Goal: Task Accomplishment & Management: Use online tool/utility

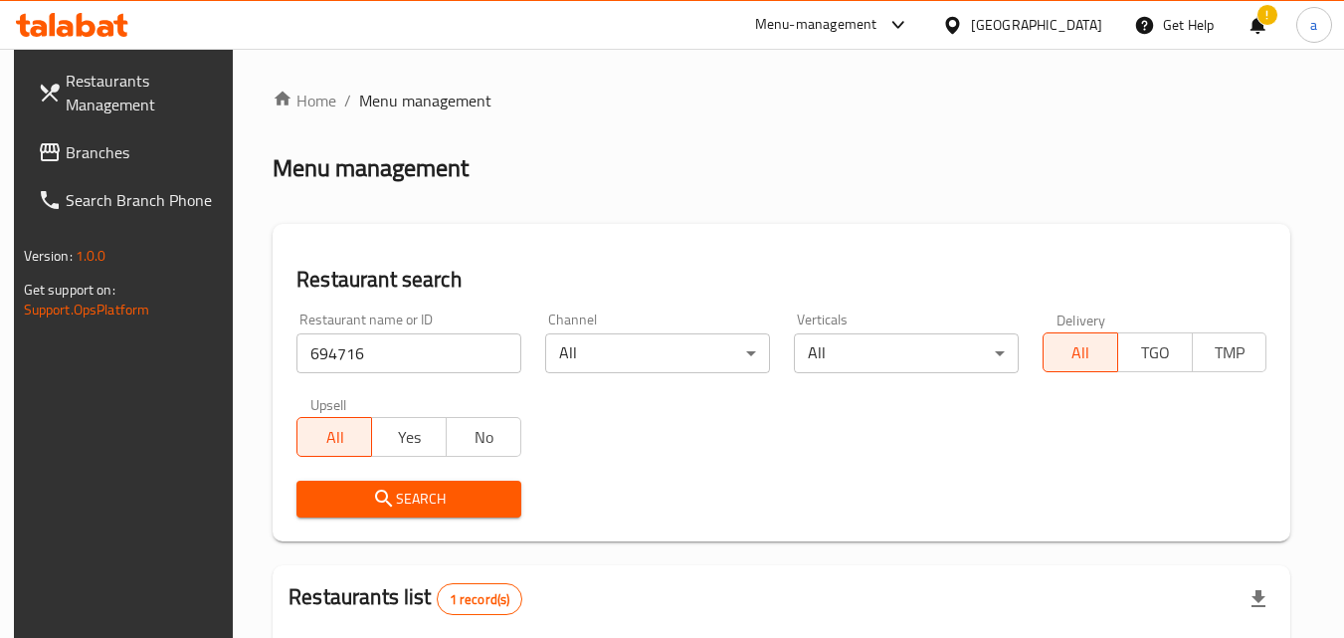
scroll to position [250, 0]
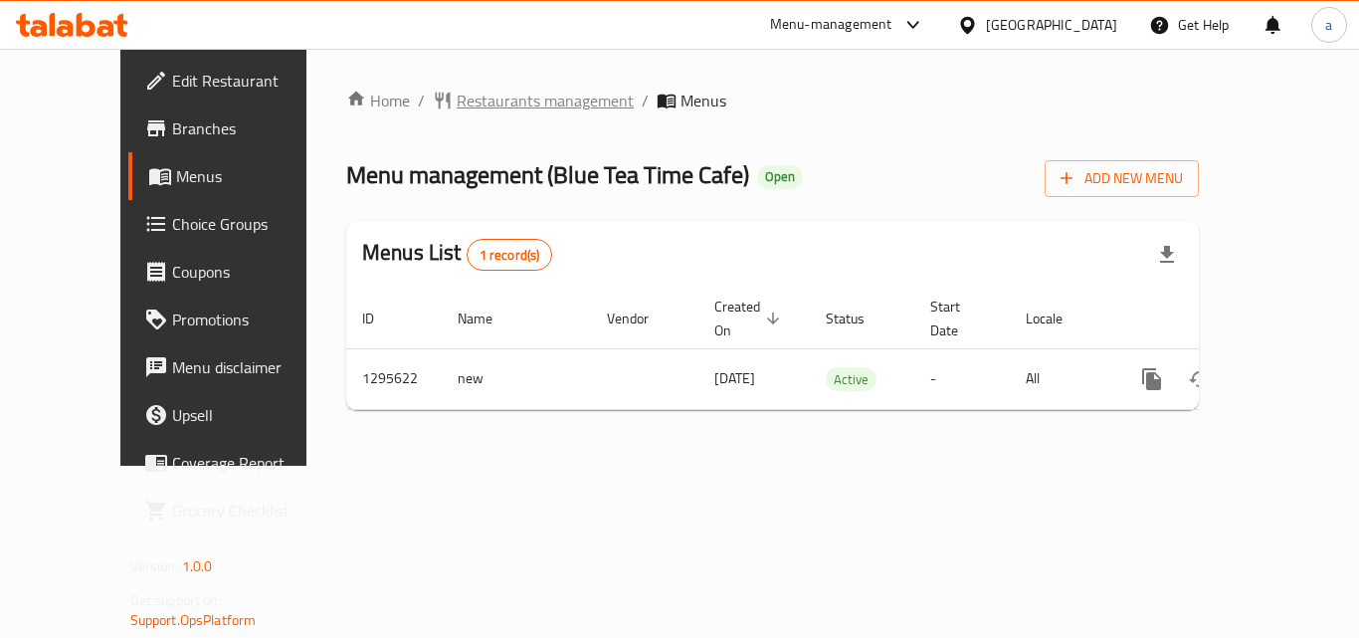
click at [421, 86] on div "Home / Restaurants management / Menus Menu management ( Blue Tea Time Cafe ) Op…" at bounding box center [772, 257] width 932 height 417
click at [457, 104] on span "Restaurants management" at bounding box center [545, 101] width 177 height 24
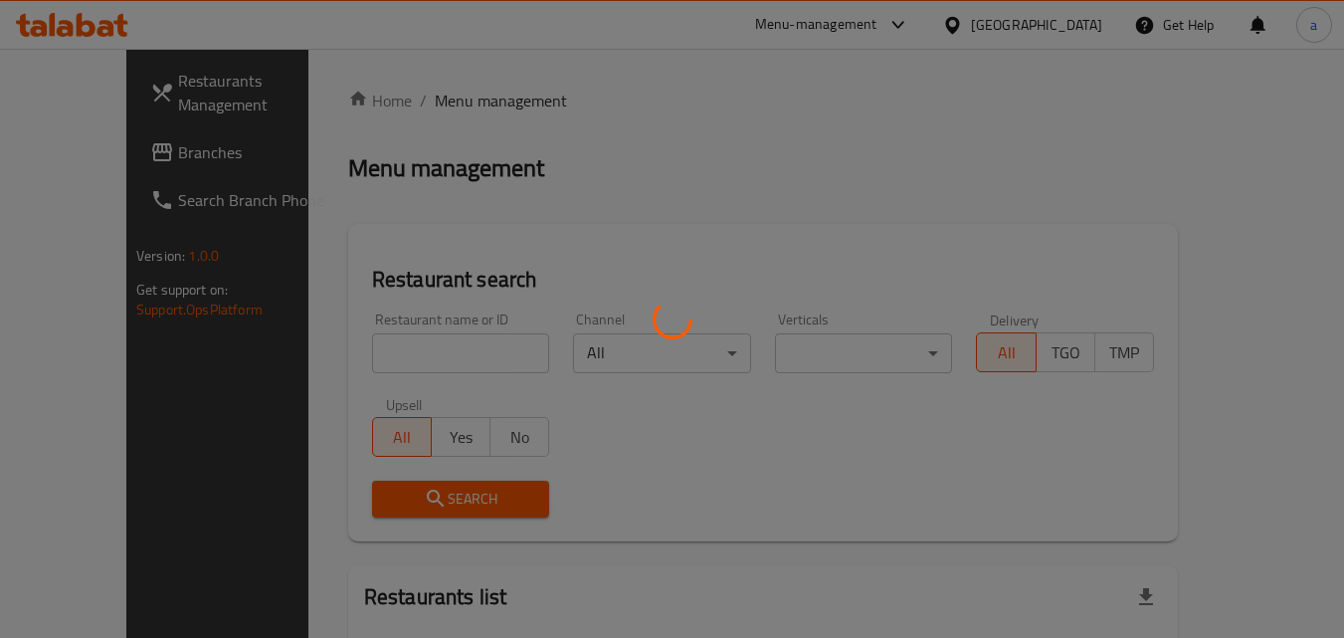
click at [373, 345] on div at bounding box center [672, 319] width 1344 height 638
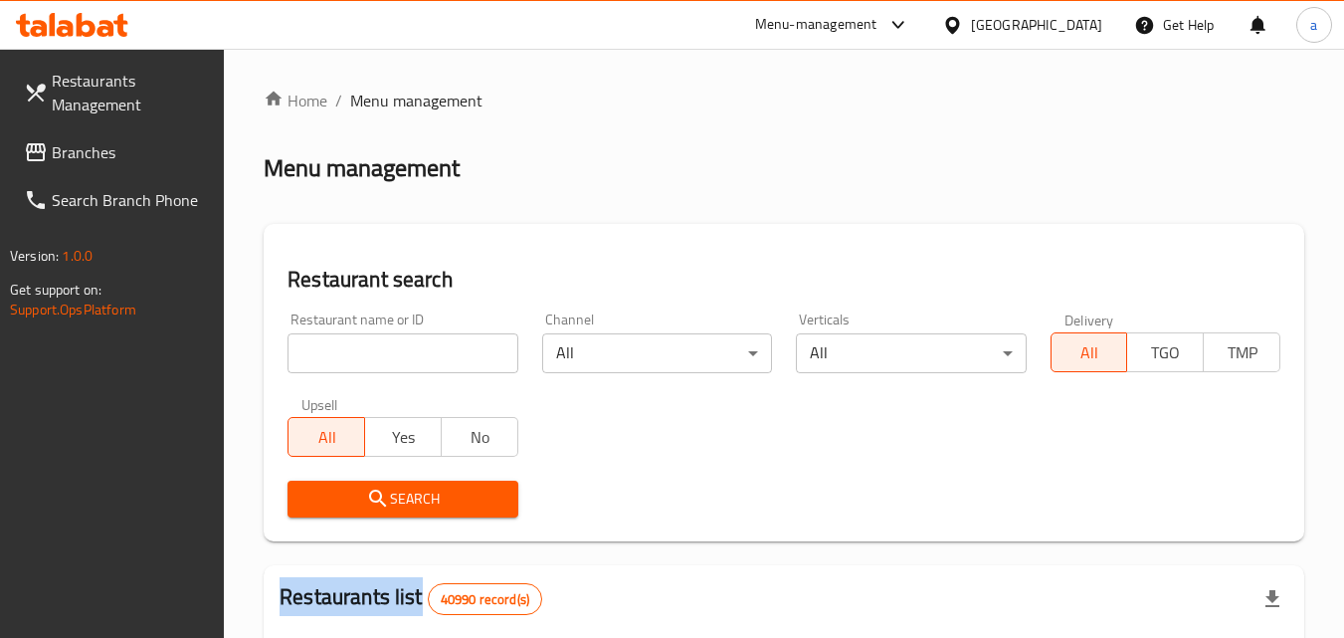
click at [373, 345] on input "search" at bounding box center [402, 353] width 230 height 40
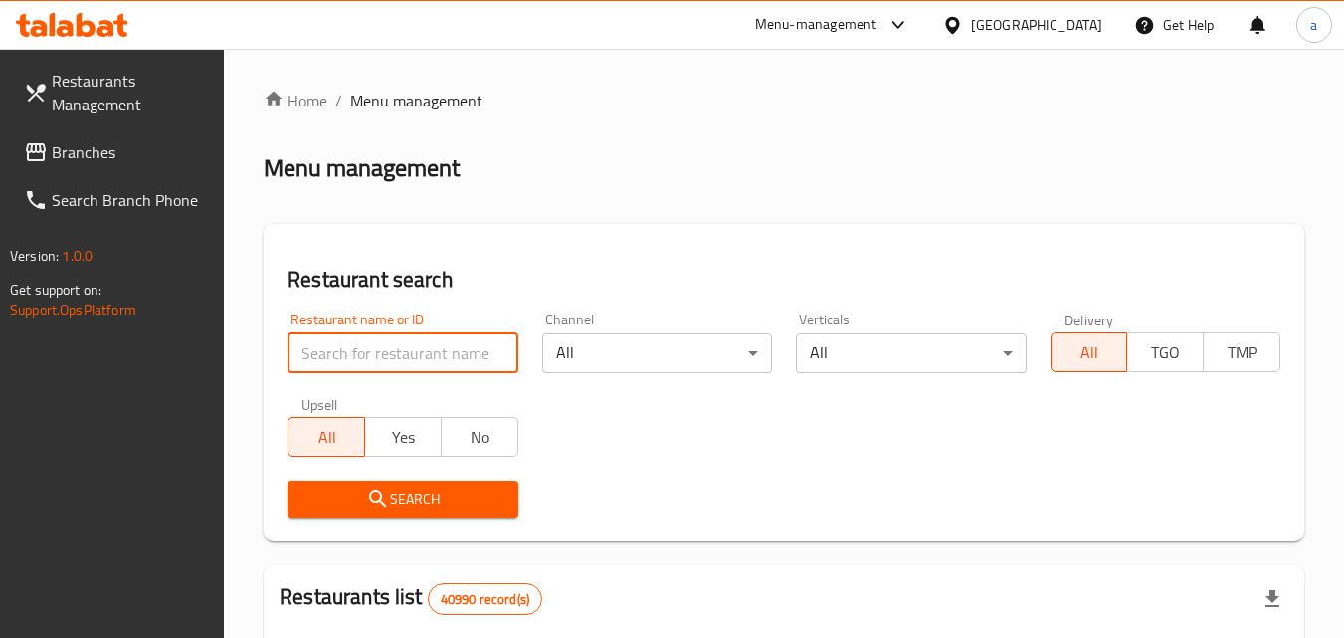
paste input "699855"
type input "699855"
click button "Search" at bounding box center [402, 498] width 230 height 37
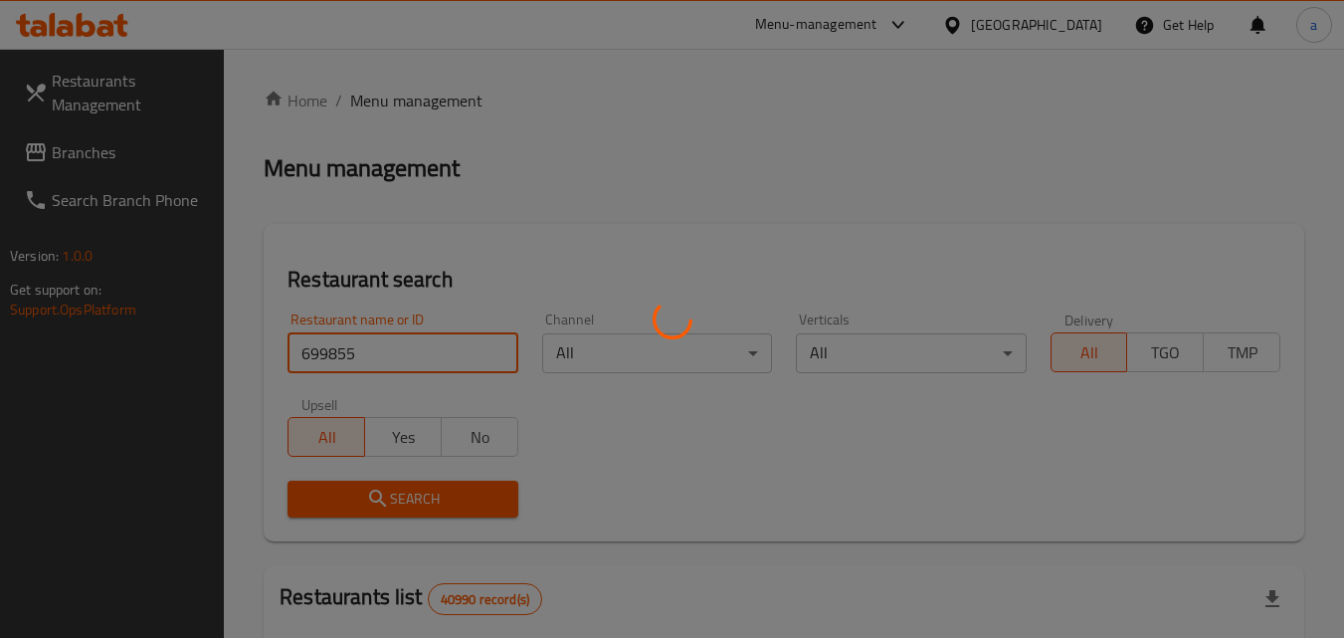
click button "Search" at bounding box center [402, 498] width 230 height 37
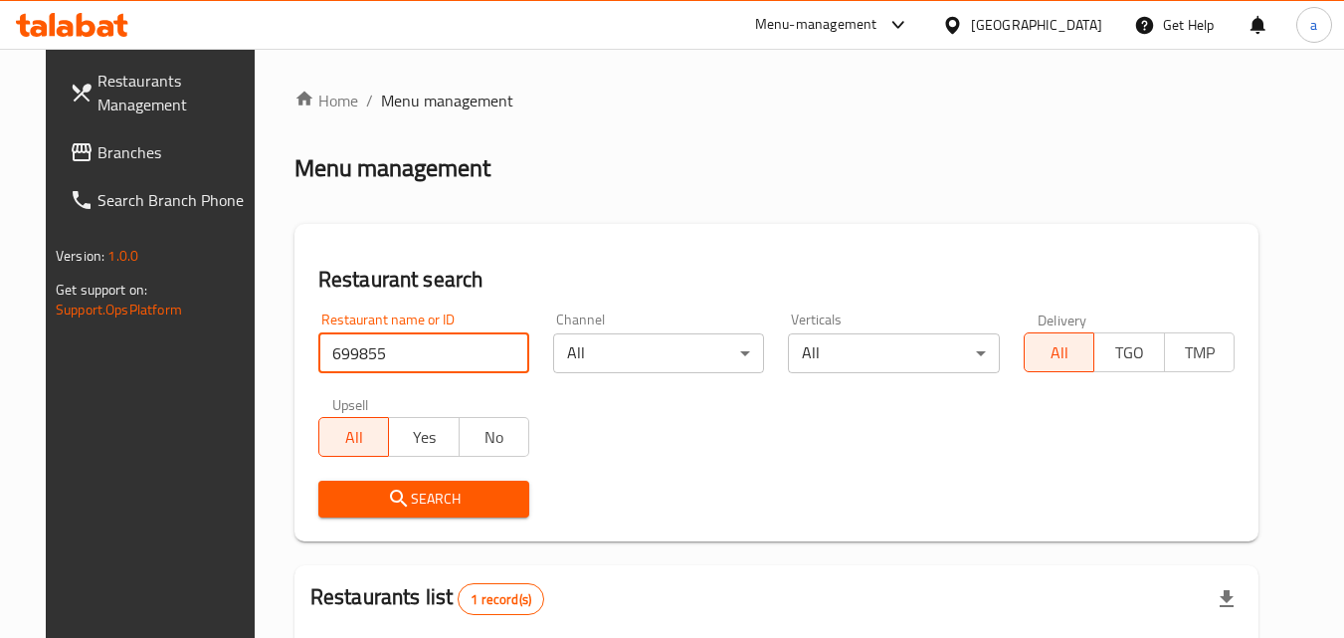
click at [97, 152] on span "Branches" at bounding box center [175, 152] width 157 height 24
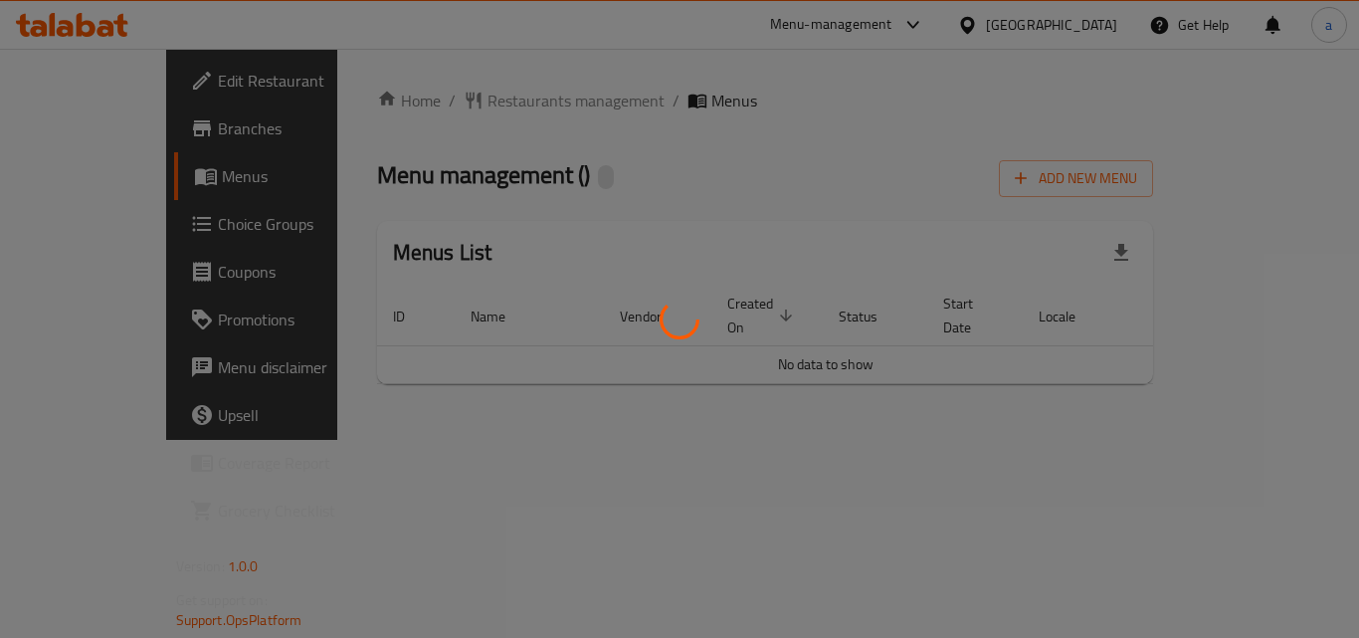
click at [506, 94] on div at bounding box center [679, 319] width 1359 height 638
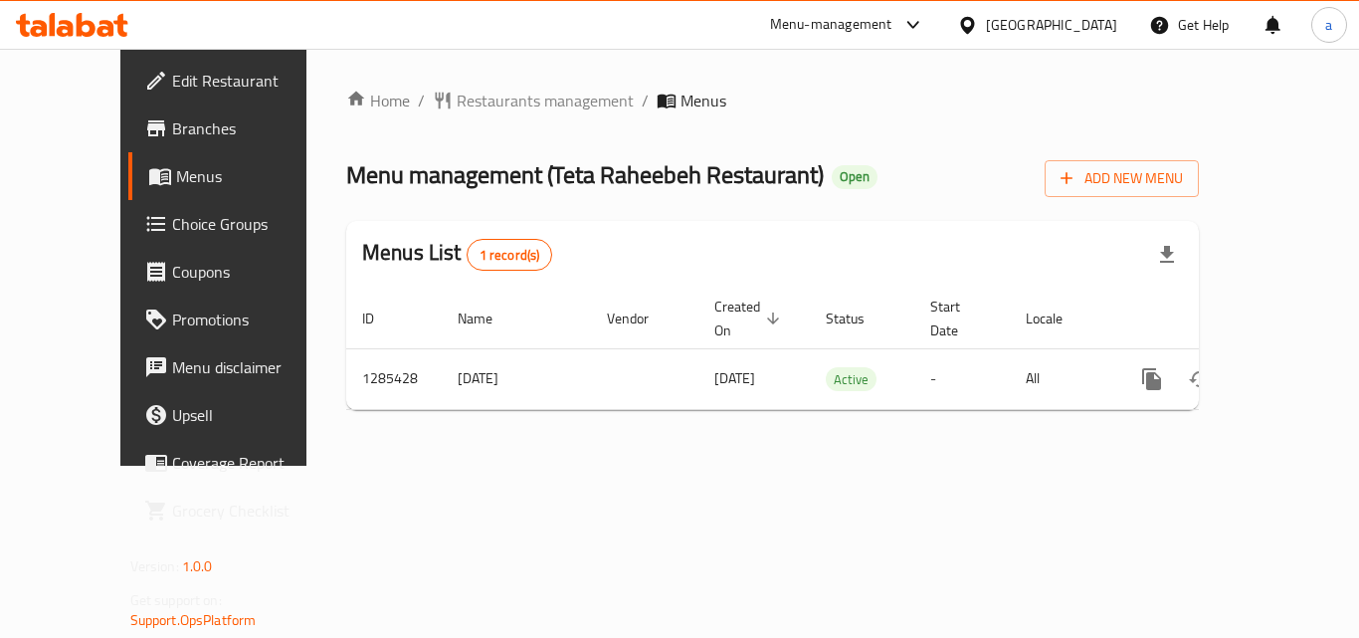
click at [457, 97] on span "Restaurants management" at bounding box center [545, 101] width 177 height 24
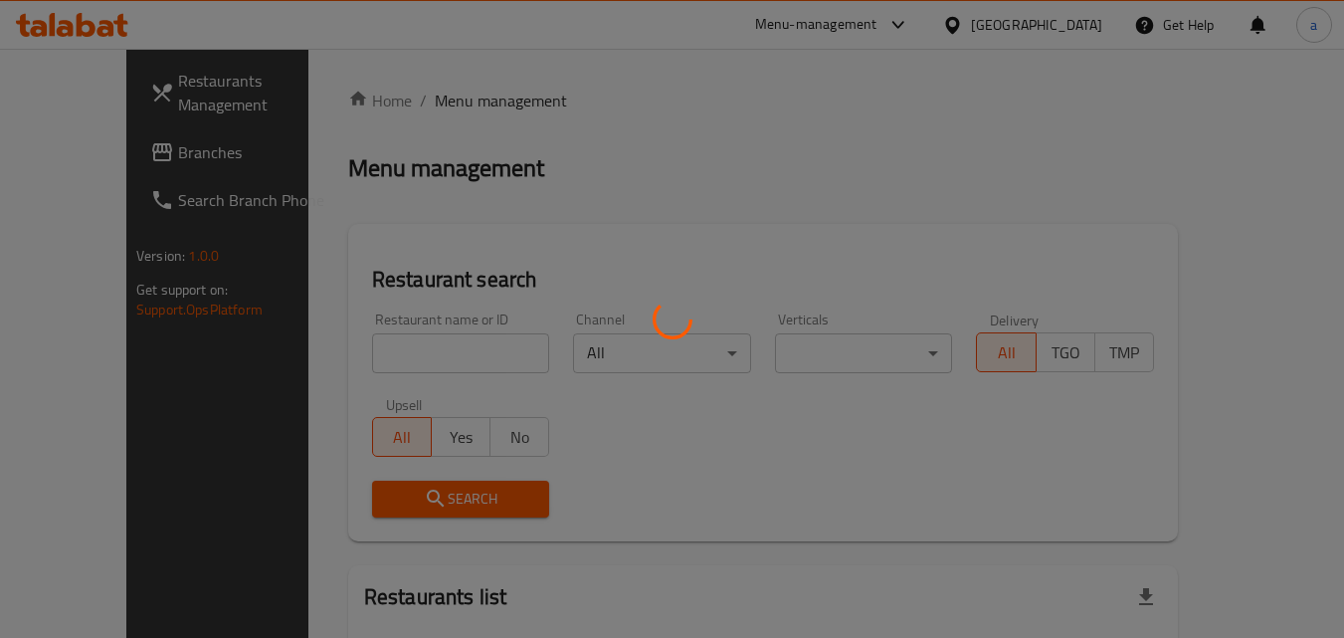
click at [368, 335] on div at bounding box center [672, 319] width 1344 height 638
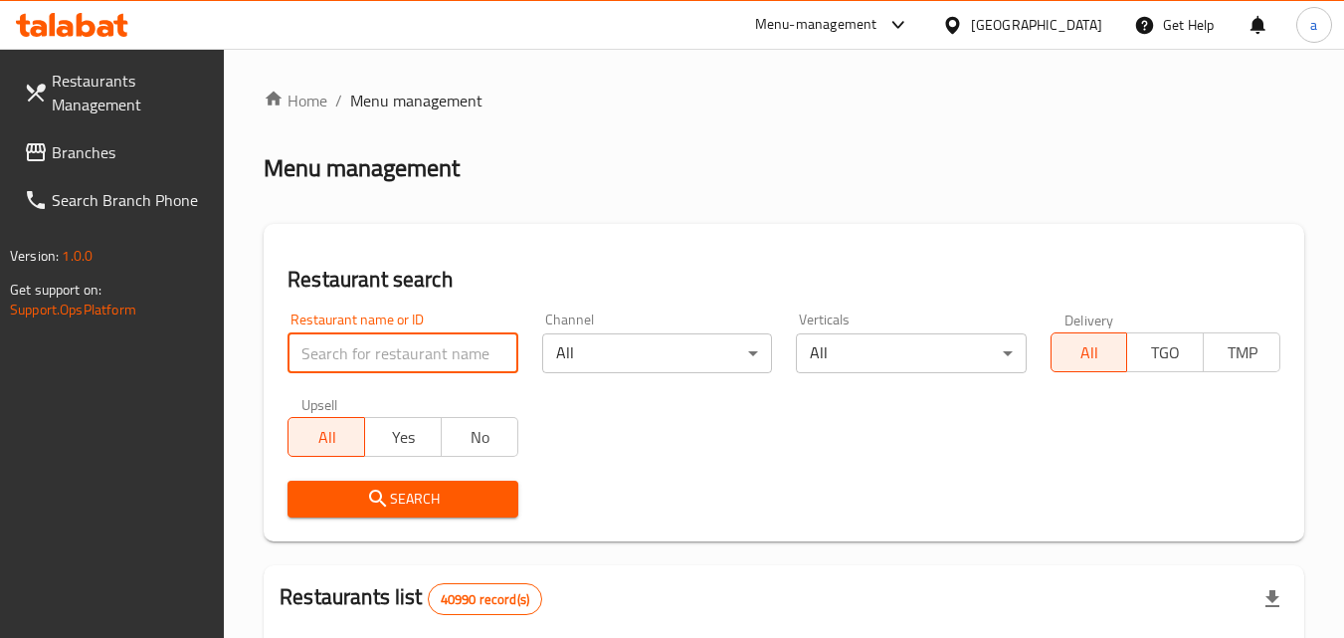
click at [353, 344] on input "search" at bounding box center [402, 353] width 230 height 40
paste input "695874"
type input "695874"
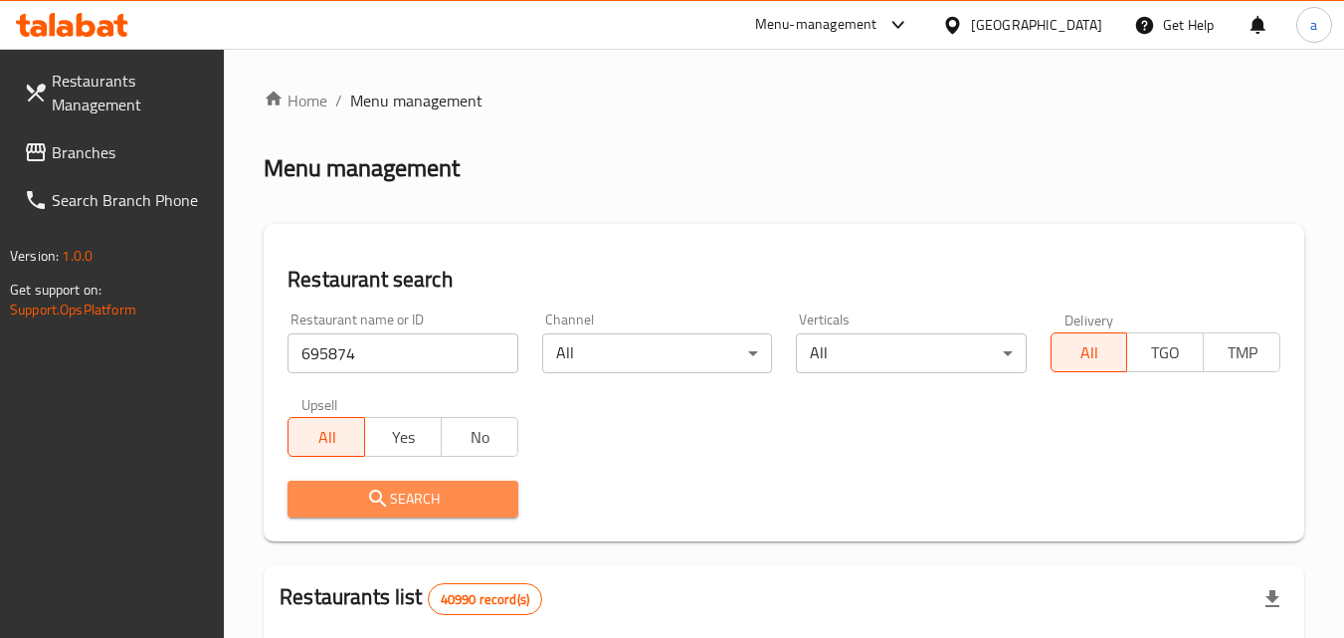
click at [416, 500] on span "Search" at bounding box center [402, 498] width 198 height 25
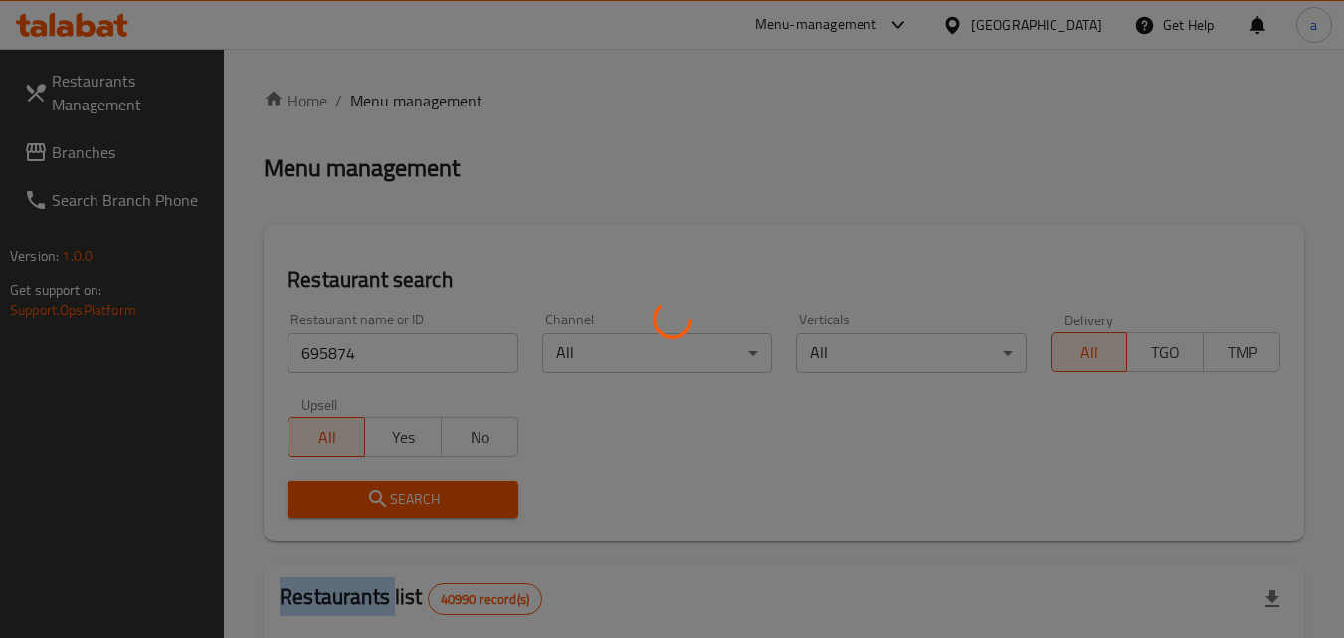
click at [416, 500] on div at bounding box center [672, 319] width 1344 height 638
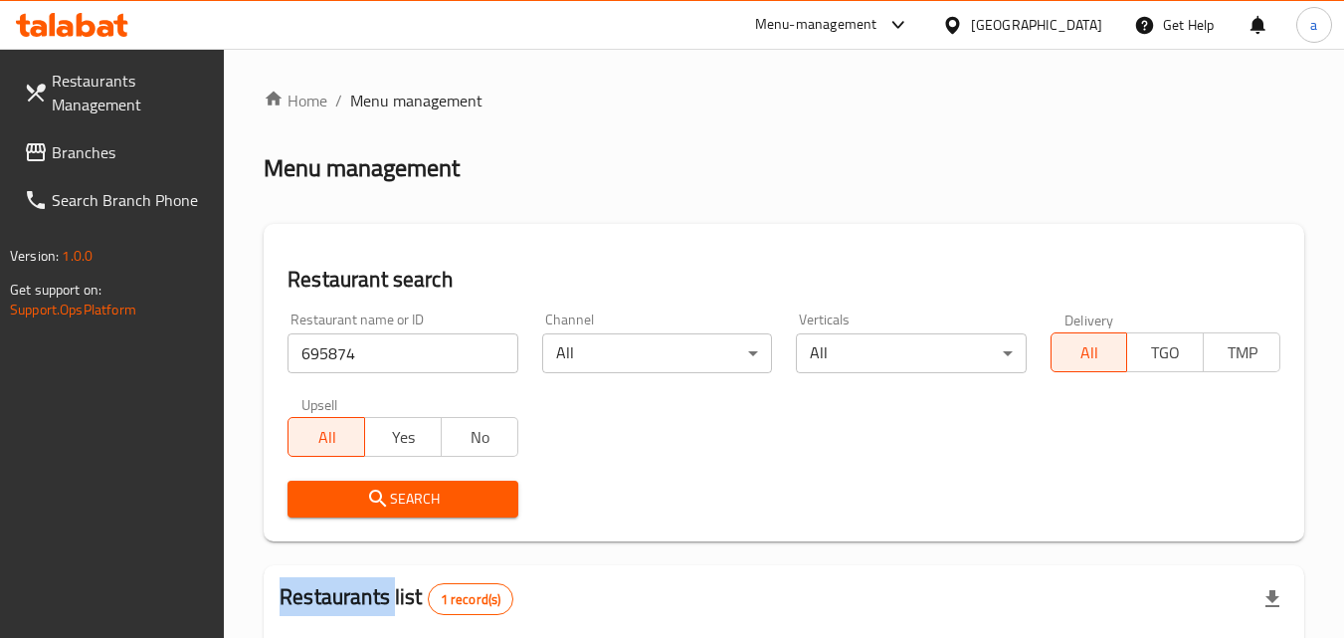
click at [64, 144] on span "Branches" at bounding box center [130, 152] width 157 height 24
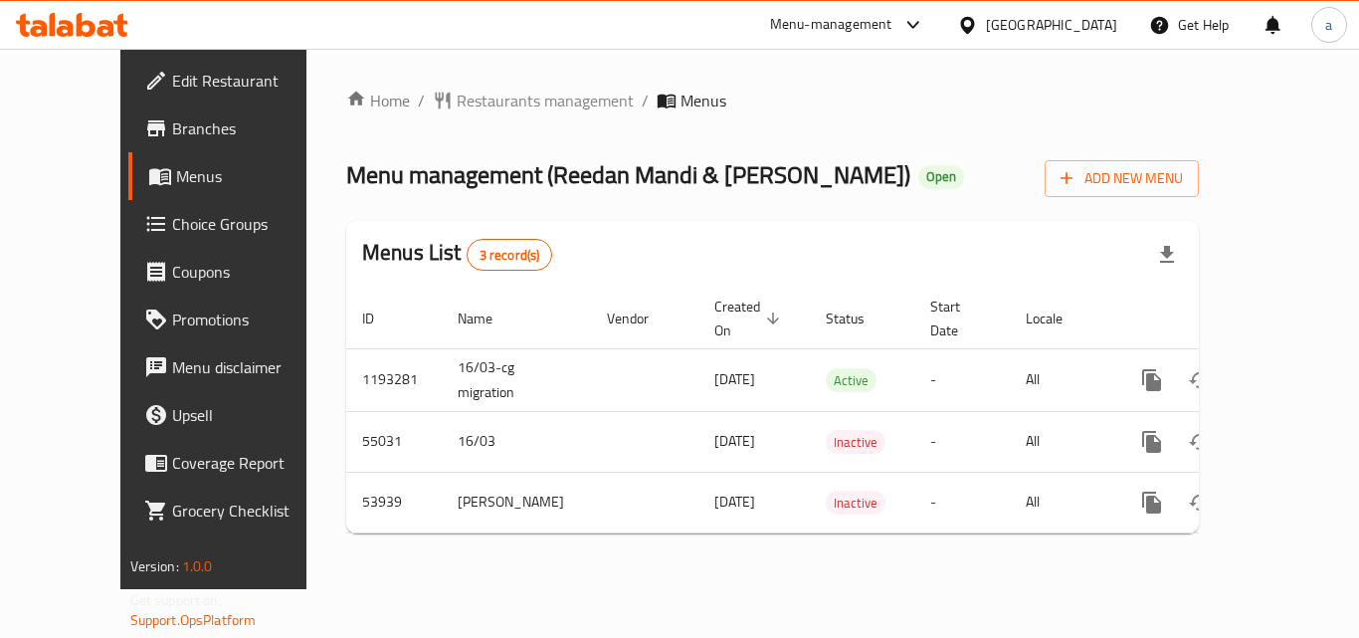
click at [438, 125] on div "Home / Restaurants management / Menus Menu management ( Reedan Mandi & Al Mathb…" at bounding box center [772, 319] width 852 height 460
click at [444, 119] on div "Home / Restaurants management / Menus Menu management ( Reedan Mandi & Al Mathb…" at bounding box center [772, 319] width 852 height 460
click at [457, 102] on span "Restaurants management" at bounding box center [545, 101] width 177 height 24
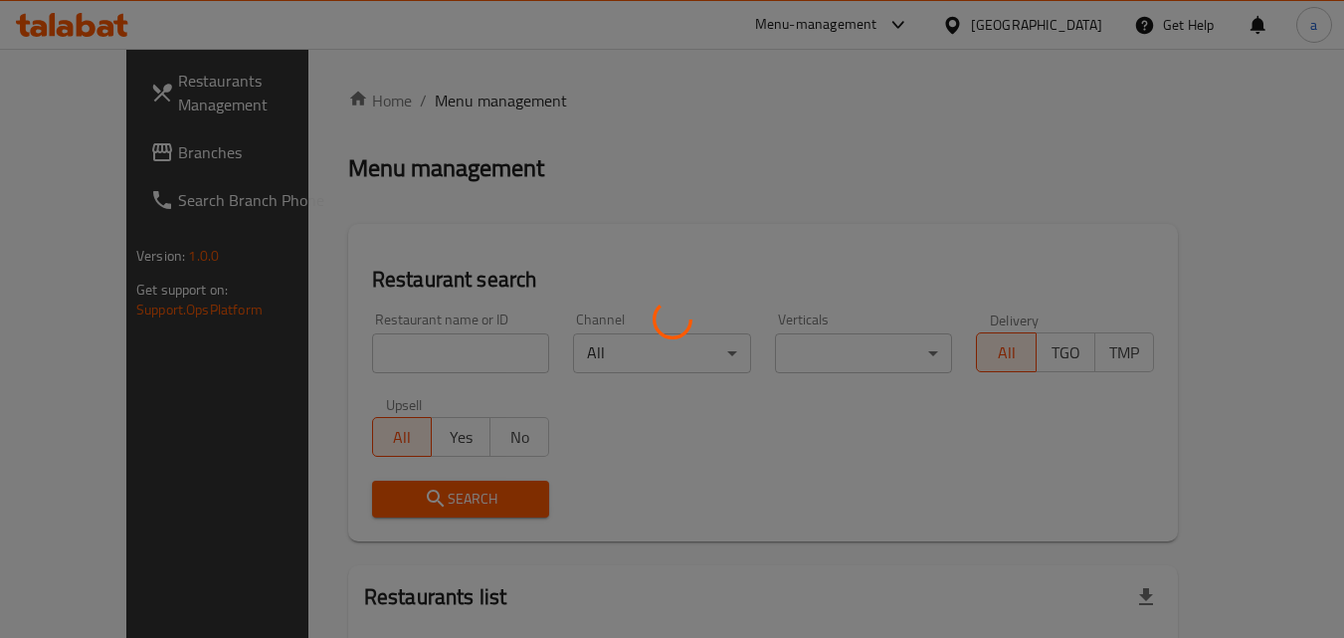
click at [365, 353] on div at bounding box center [672, 319] width 1344 height 638
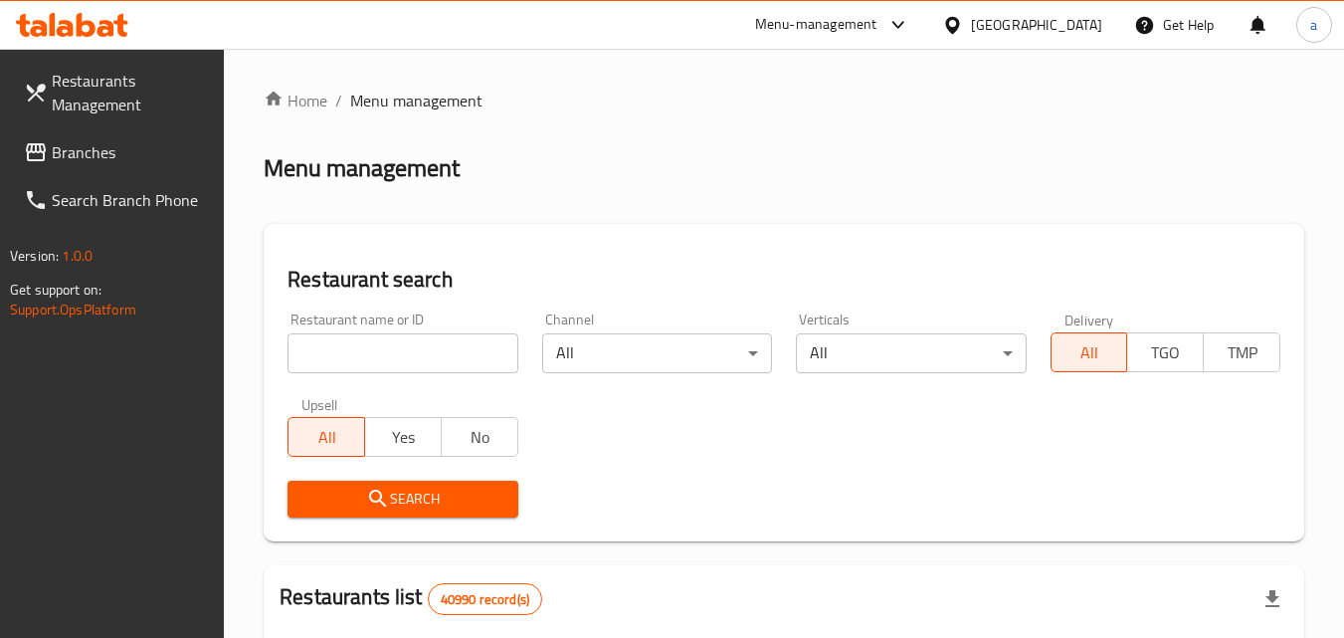
click at [365, 353] on input "search" at bounding box center [402, 353] width 230 height 40
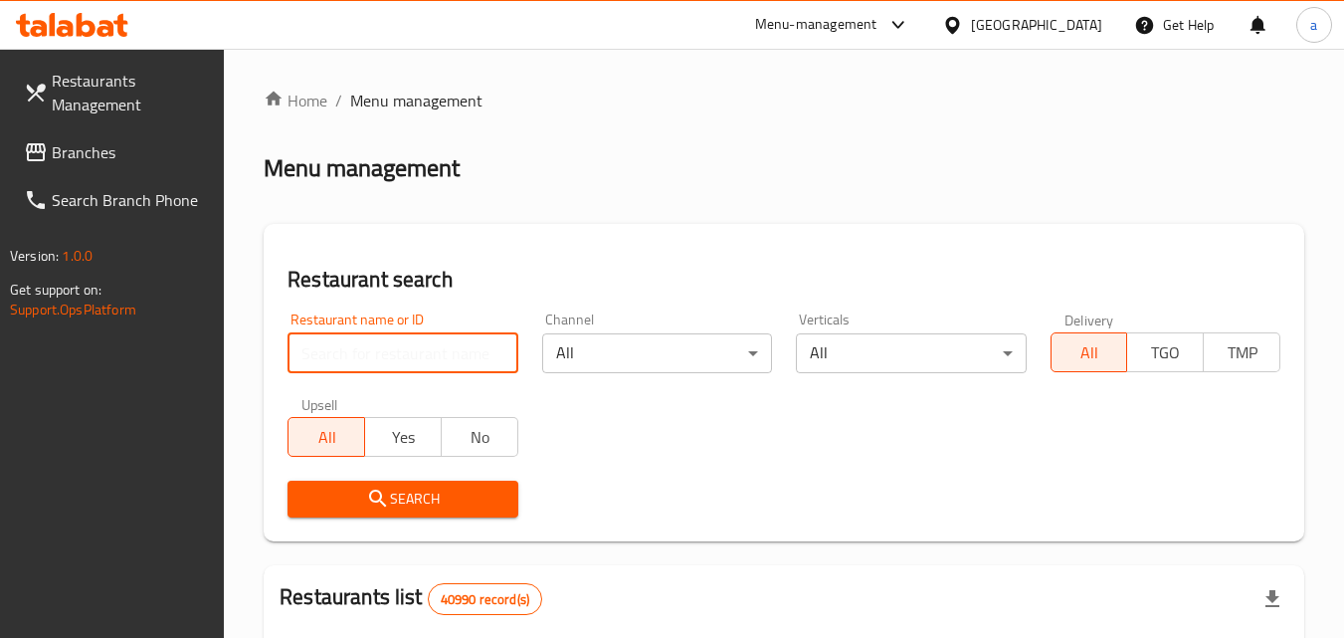
paste input "3390"
type input "3390"
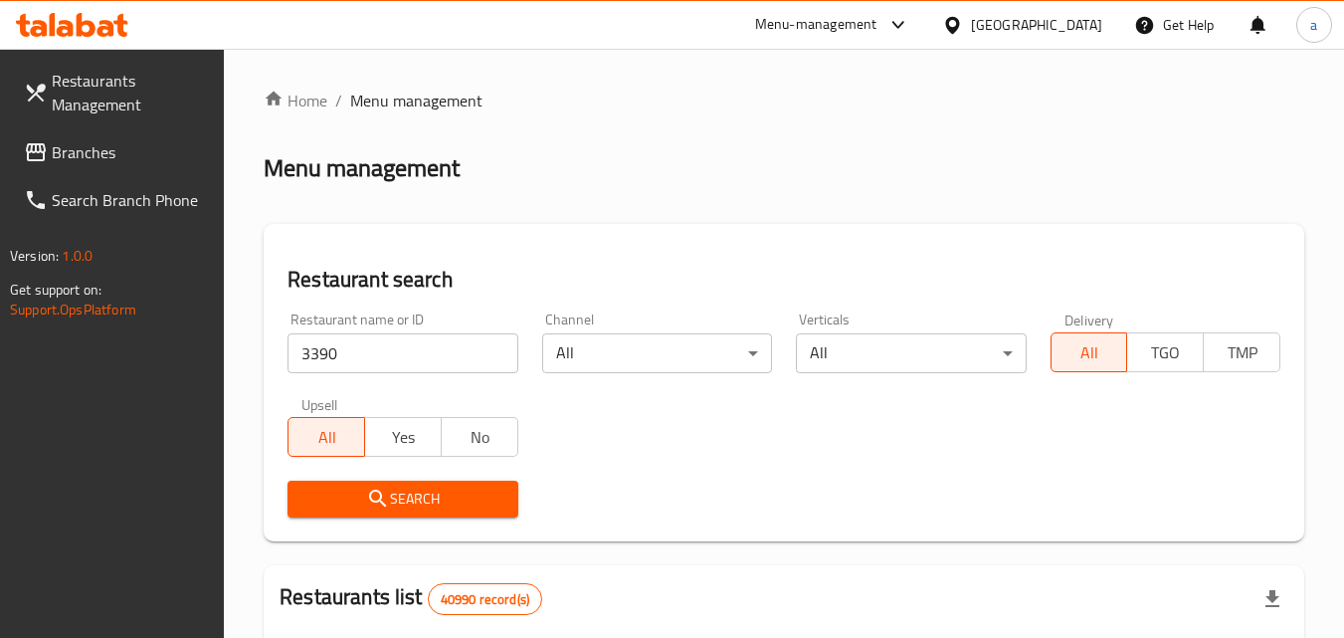
click at [345, 493] on span "Search" at bounding box center [402, 498] width 198 height 25
click at [104, 131] on link "Branches" at bounding box center [116, 152] width 217 height 48
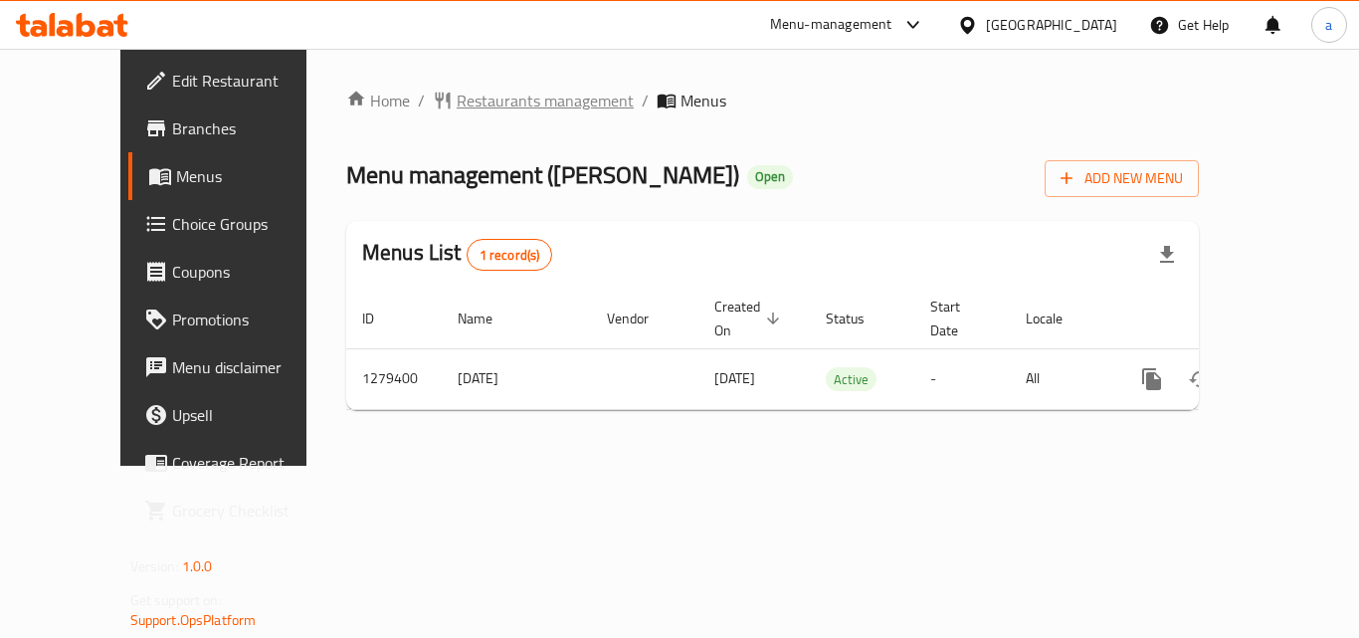
click at [457, 104] on span "Restaurants management" at bounding box center [545, 101] width 177 height 24
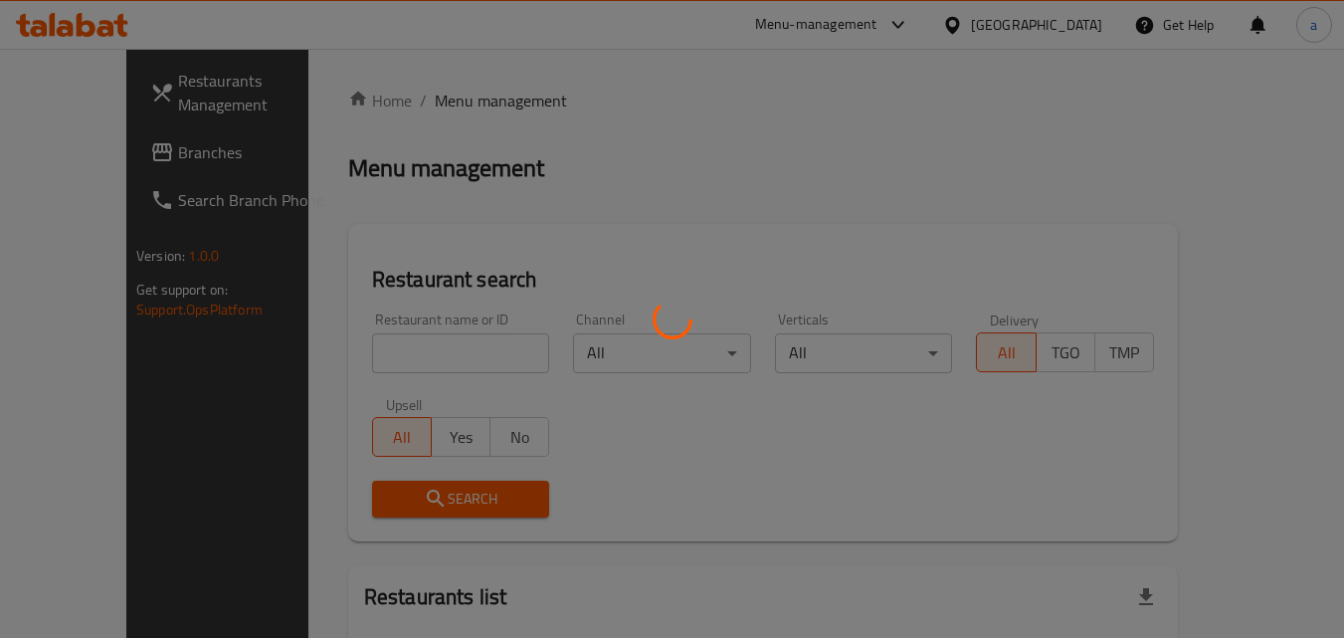
click at [381, 350] on div at bounding box center [672, 319] width 1344 height 638
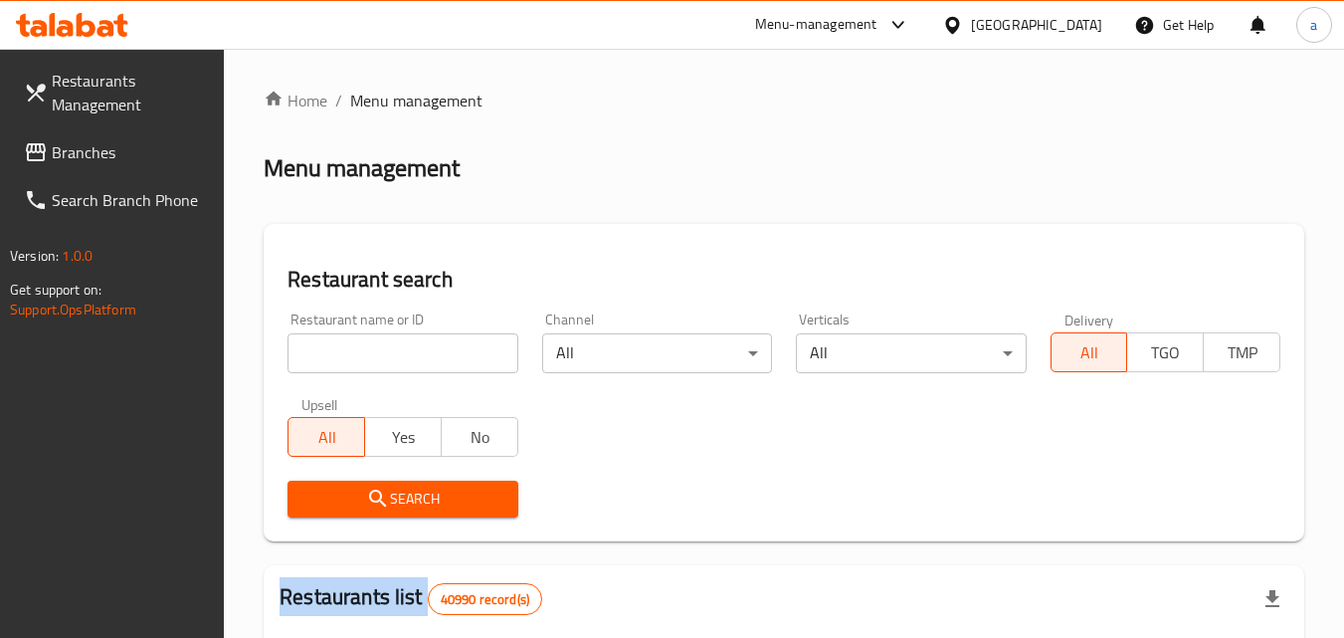
click at [381, 350] on input "search" at bounding box center [402, 353] width 230 height 40
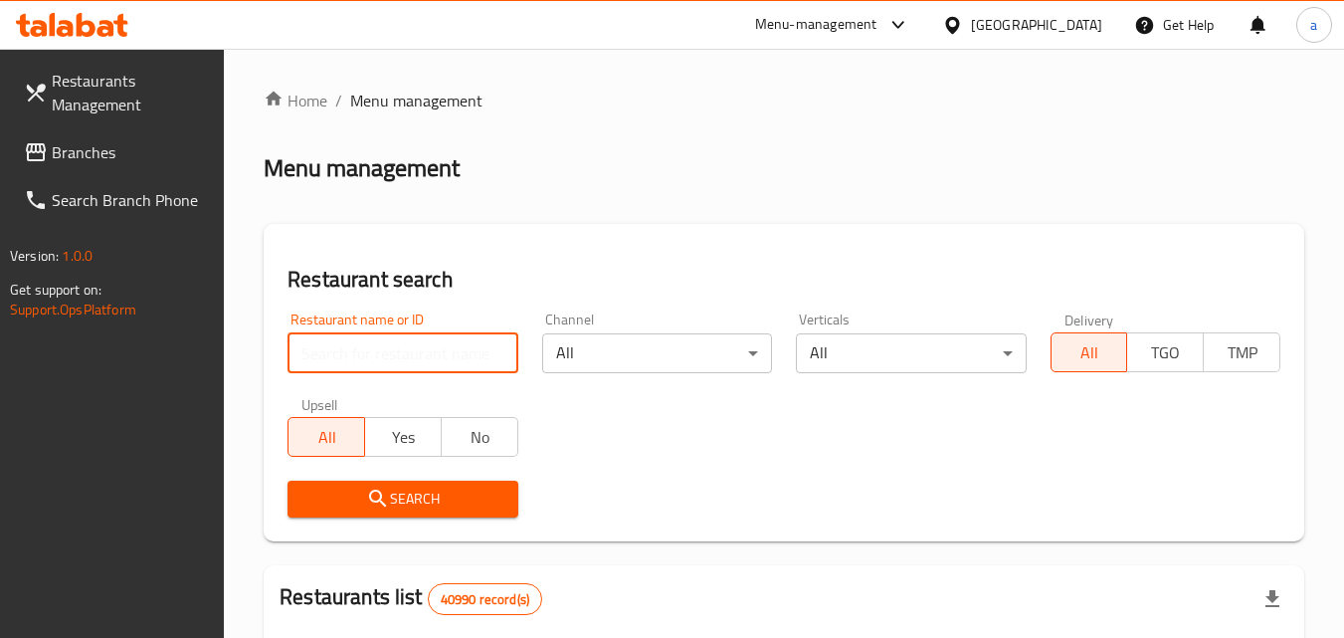
paste input "693285"
type input "693285"
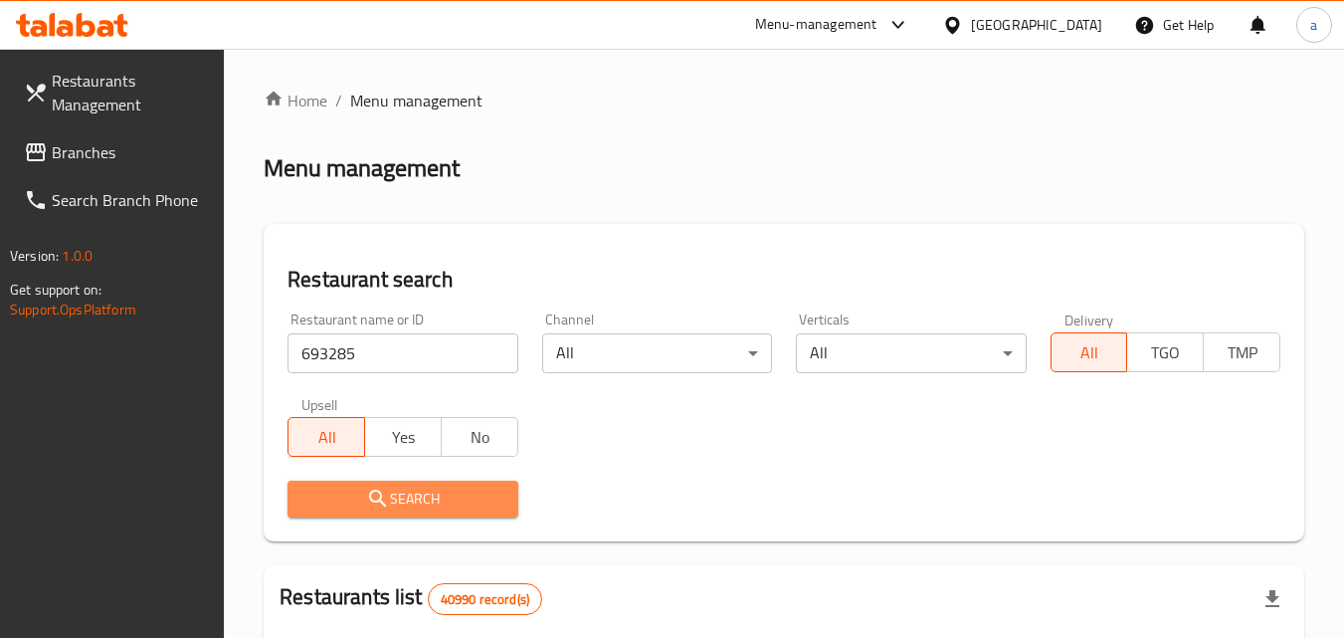
click at [369, 494] on icon "submit" at bounding box center [378, 498] width 24 height 24
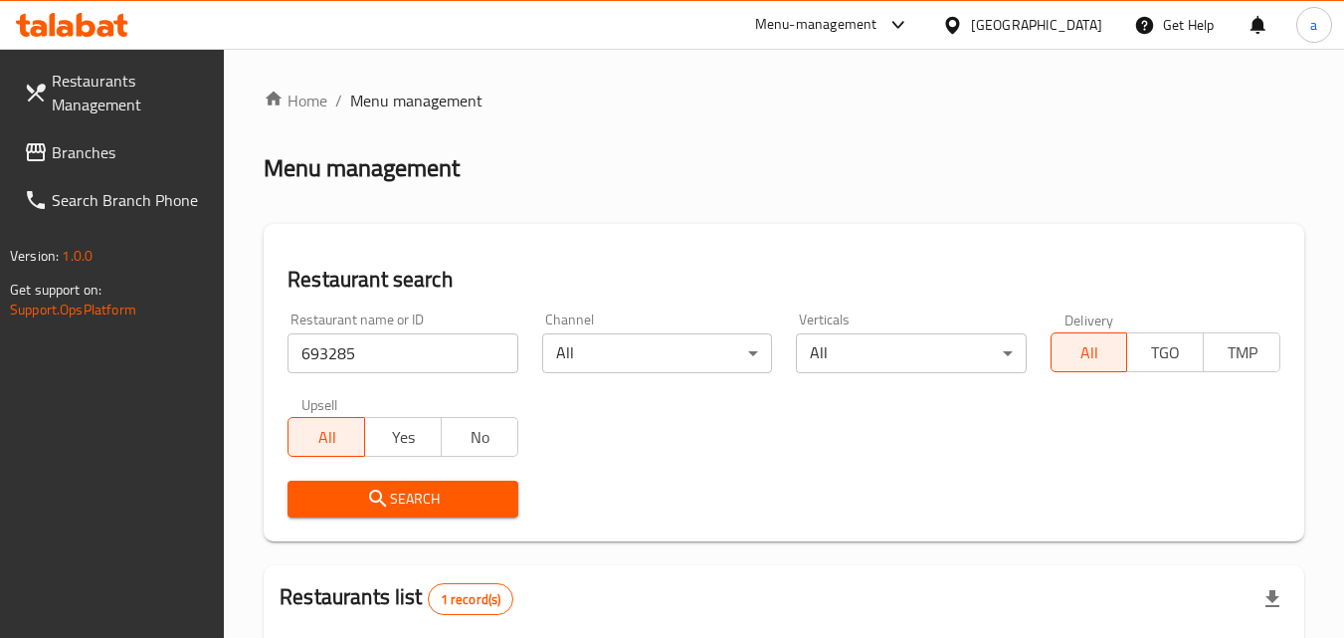
click at [74, 147] on span "Branches" at bounding box center [130, 152] width 157 height 24
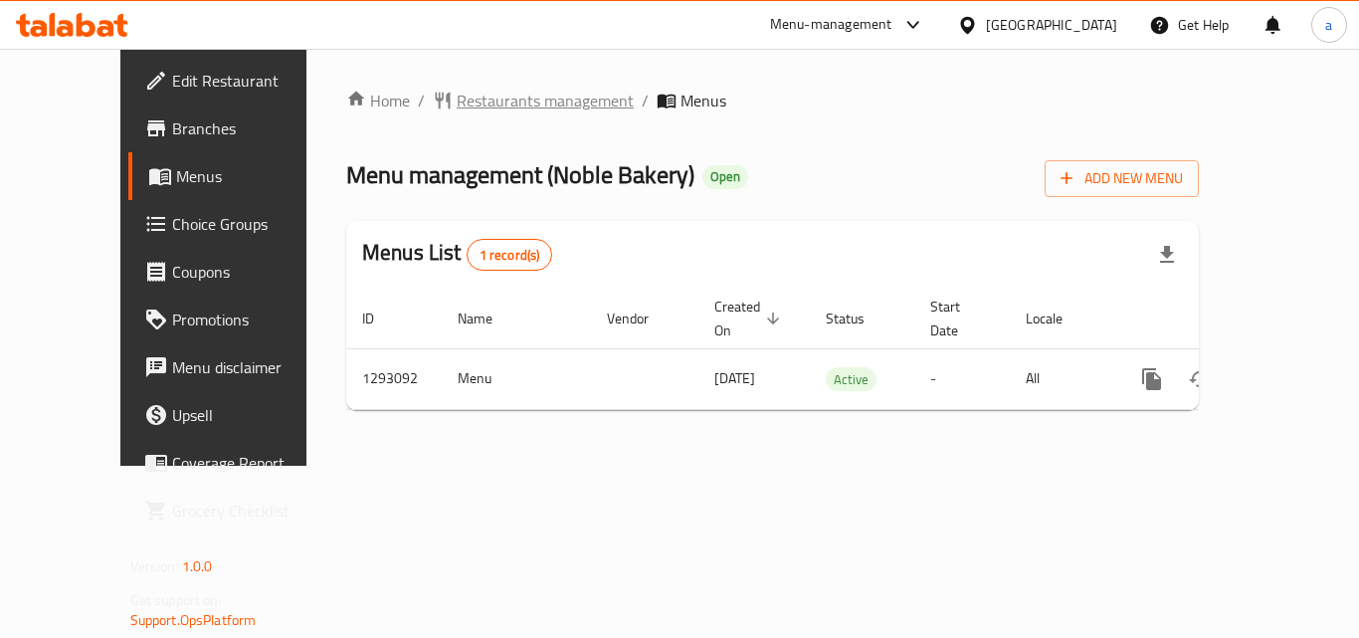
click at [531, 112] on span "Restaurants management" at bounding box center [545, 101] width 177 height 24
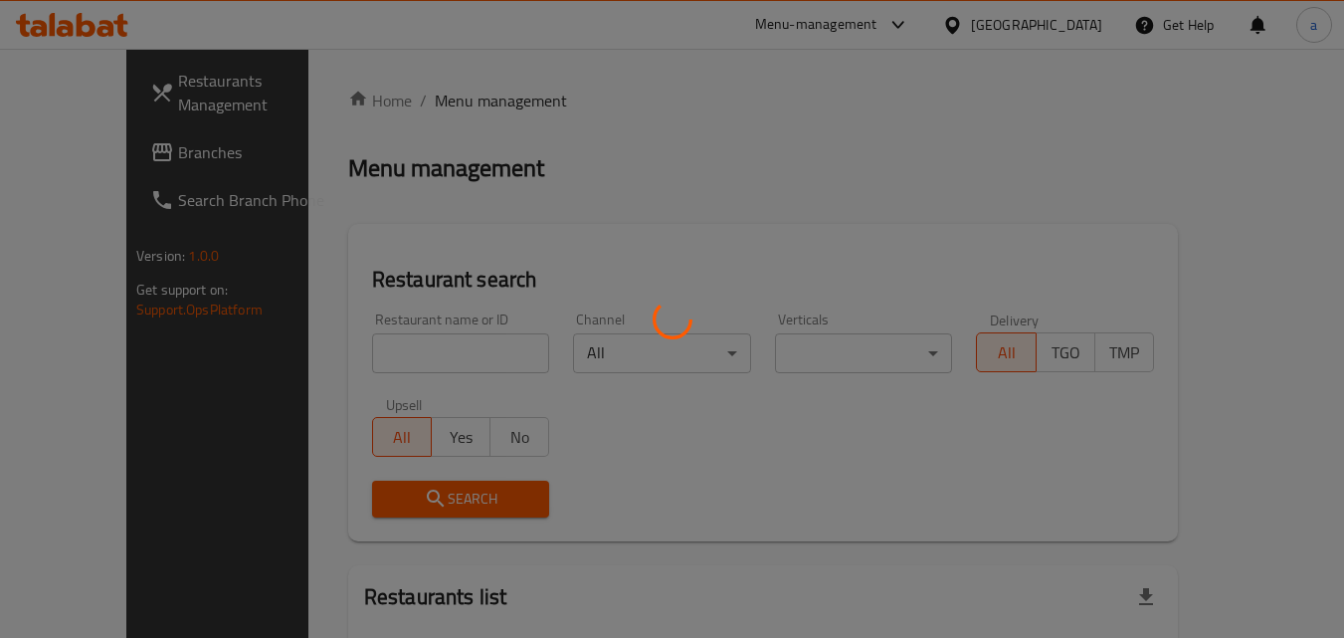
click at [388, 344] on div at bounding box center [672, 319] width 1344 height 638
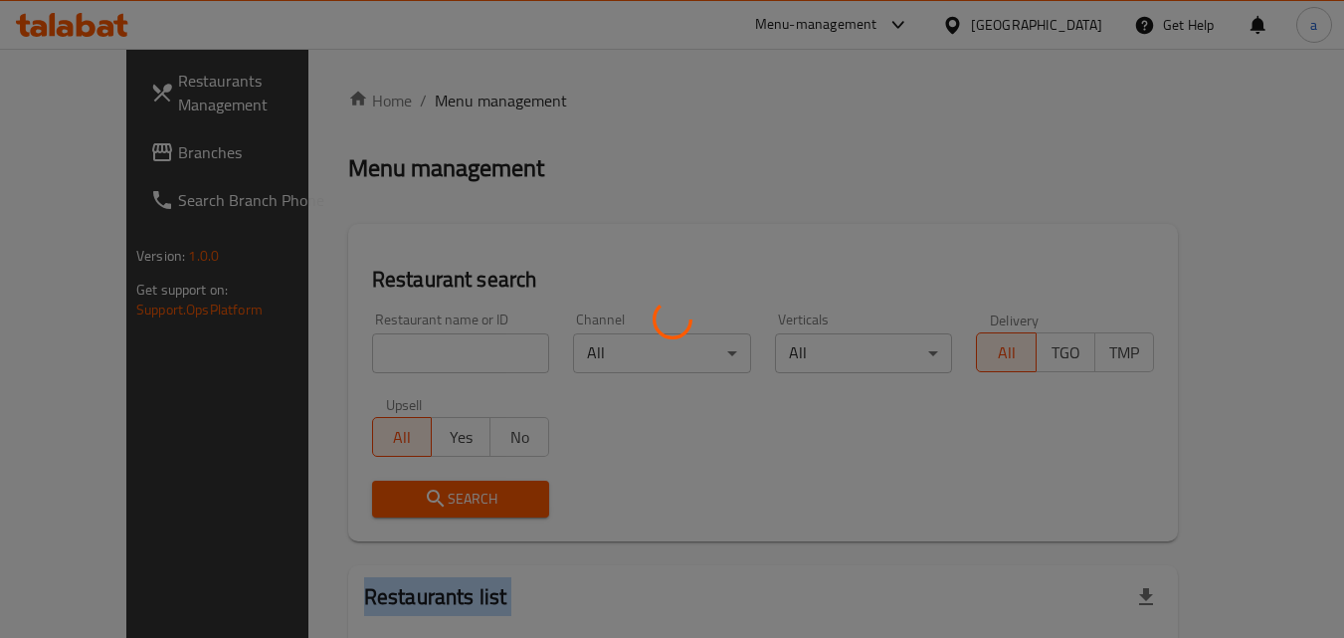
click at [388, 344] on div at bounding box center [672, 319] width 1344 height 638
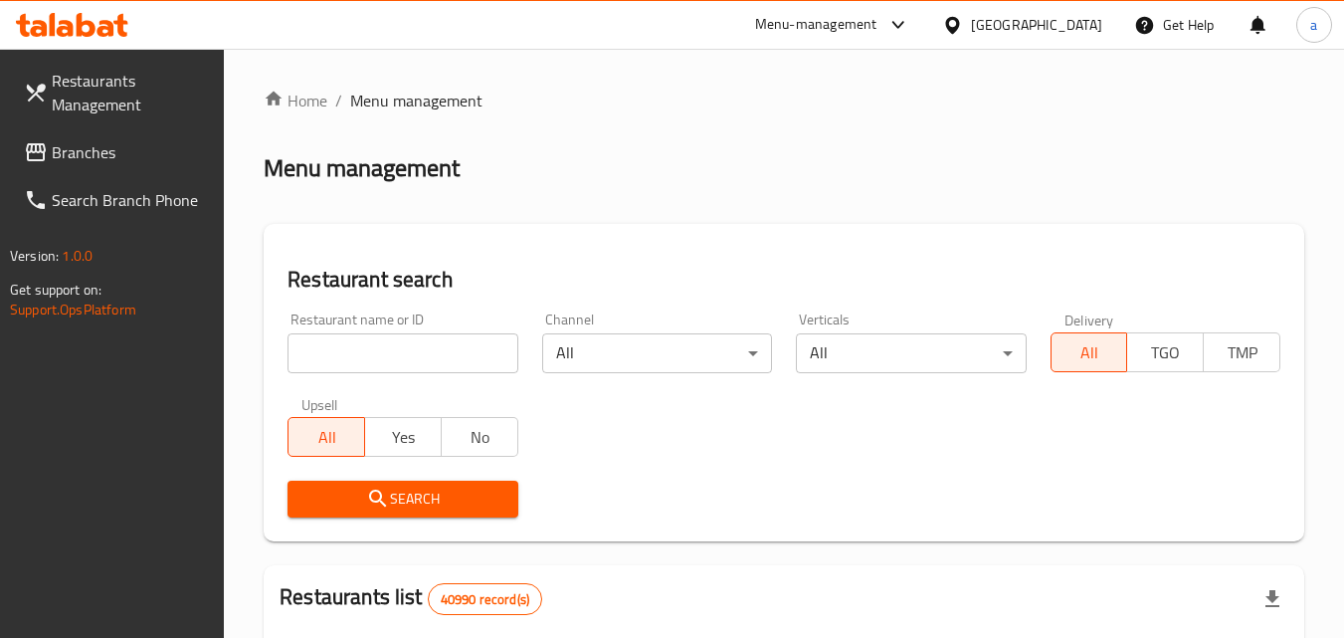
click at [388, 344] on input "search" at bounding box center [402, 353] width 230 height 40
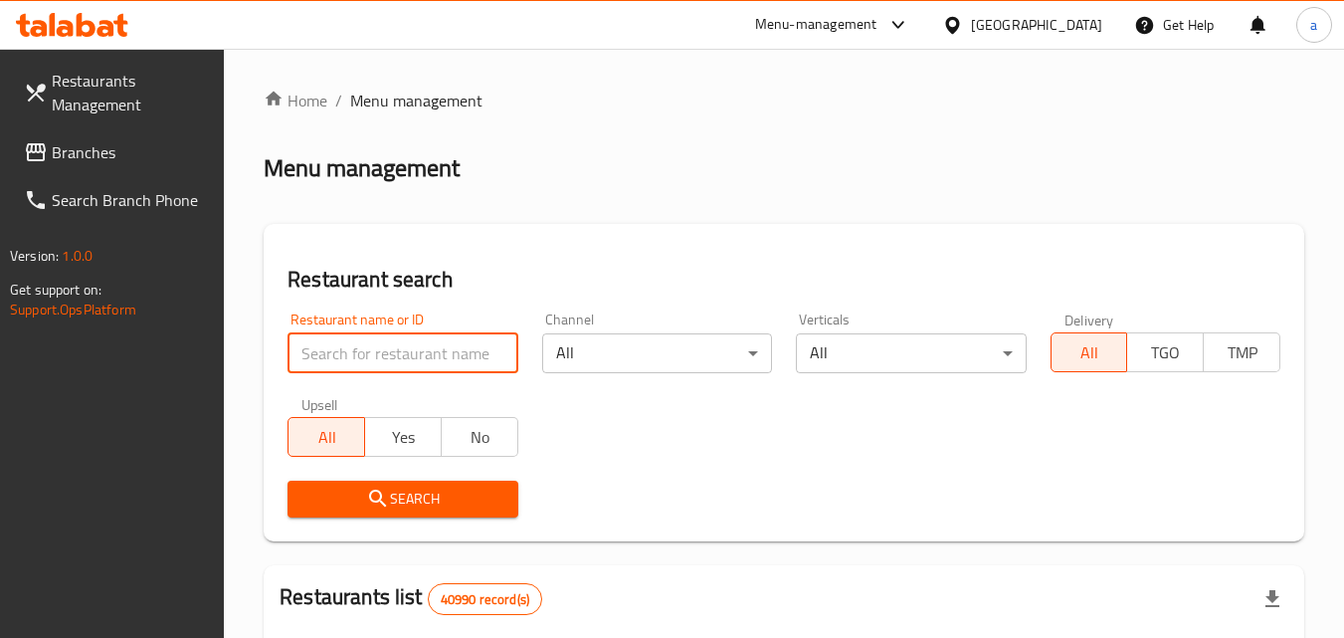
click at [388, 344] on input "search" at bounding box center [402, 353] width 230 height 40
paste input "699375"
type input "699375"
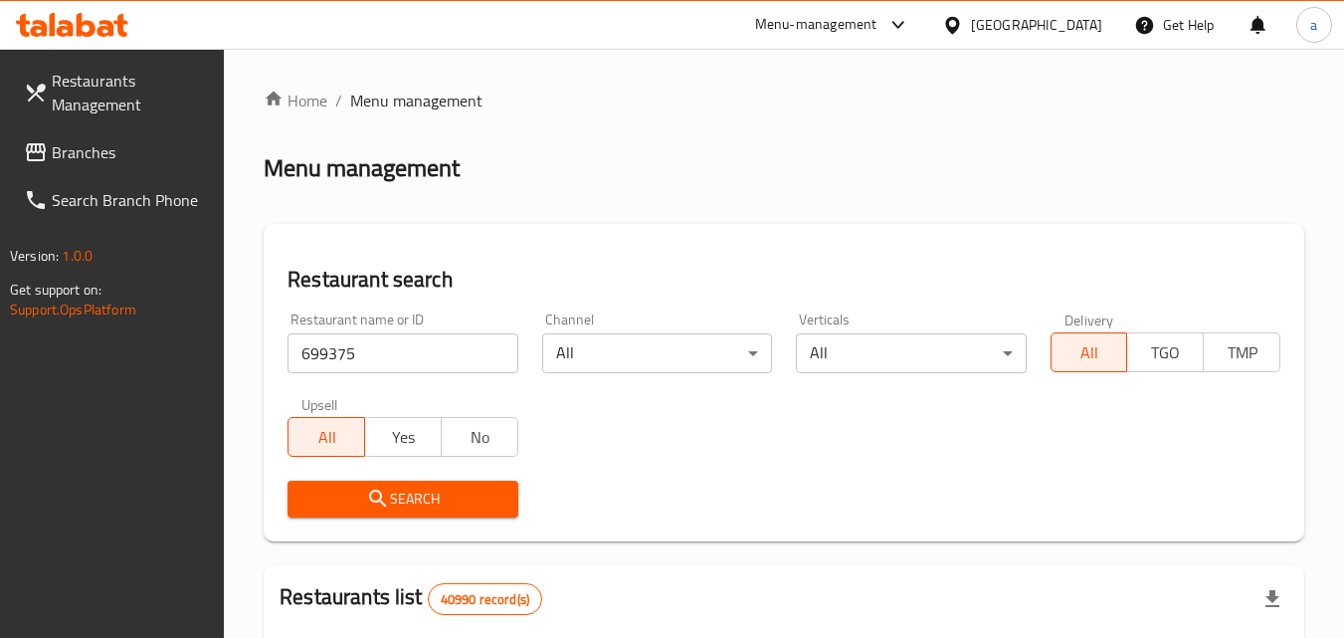
click at [361, 494] on span "Search" at bounding box center [402, 498] width 198 height 25
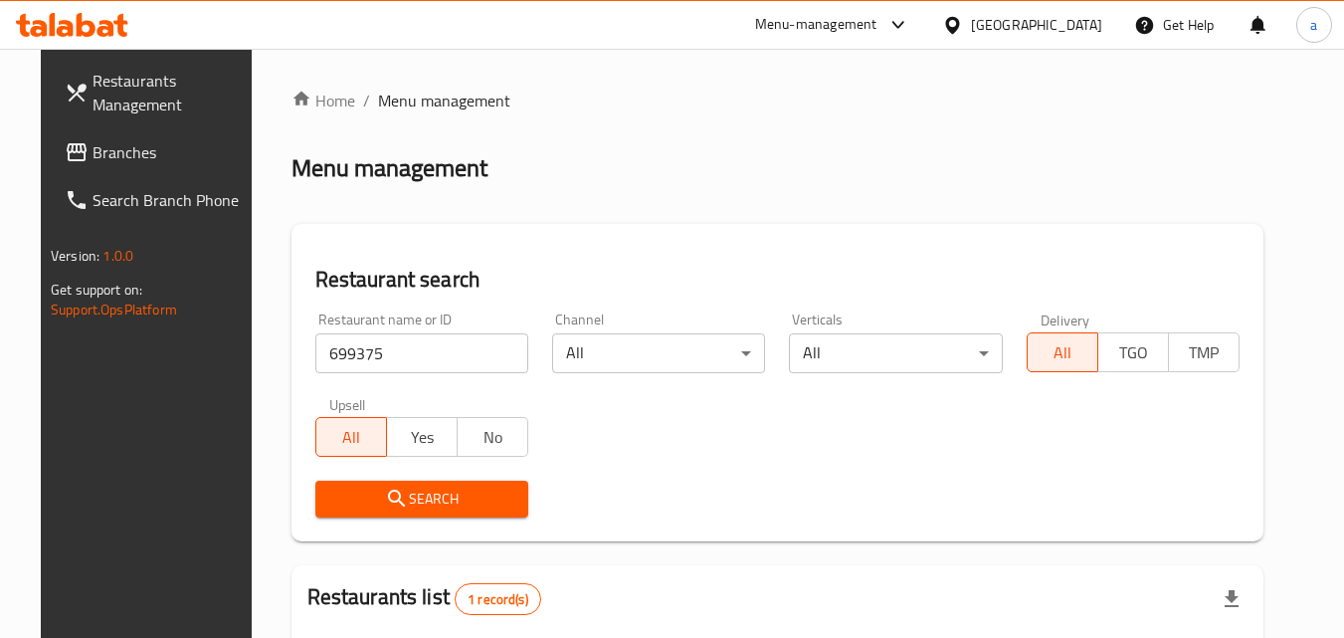
drag, startPoint x: 76, startPoint y: 138, endPoint x: 2, endPoint y: 153, distance: 75.1
click at [92, 140] on span "Branches" at bounding box center [170, 152] width 157 height 24
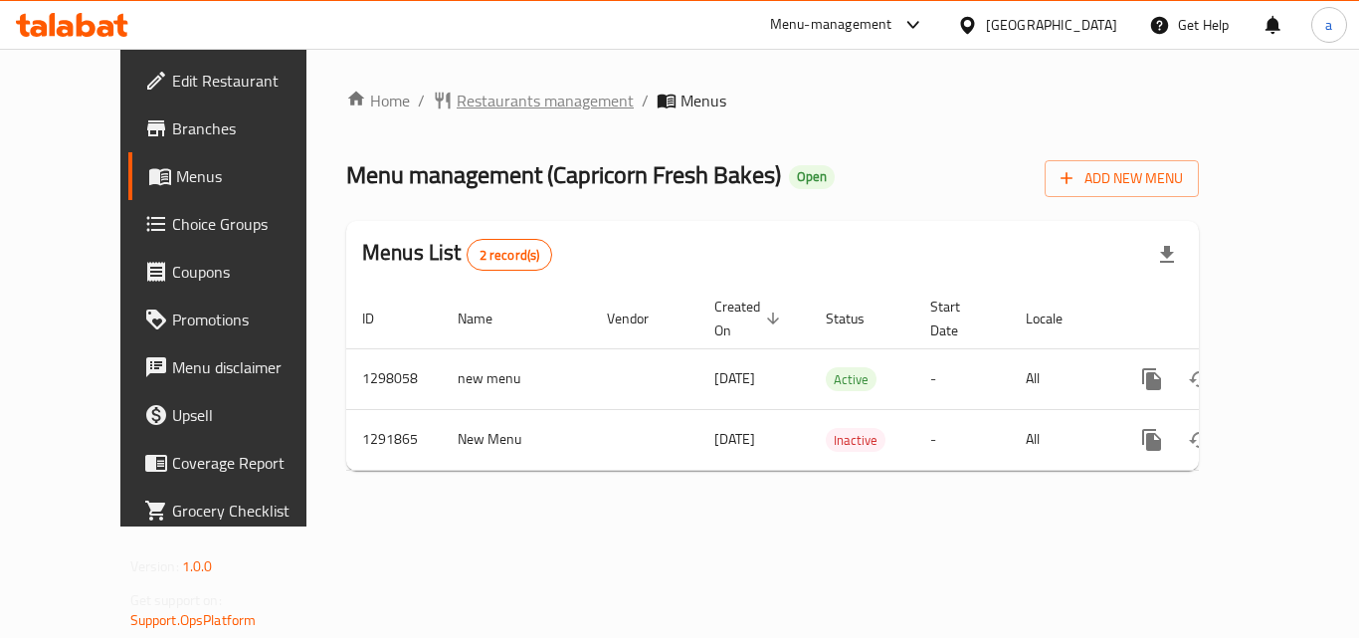
click at [502, 93] on span "Restaurants management" at bounding box center [545, 101] width 177 height 24
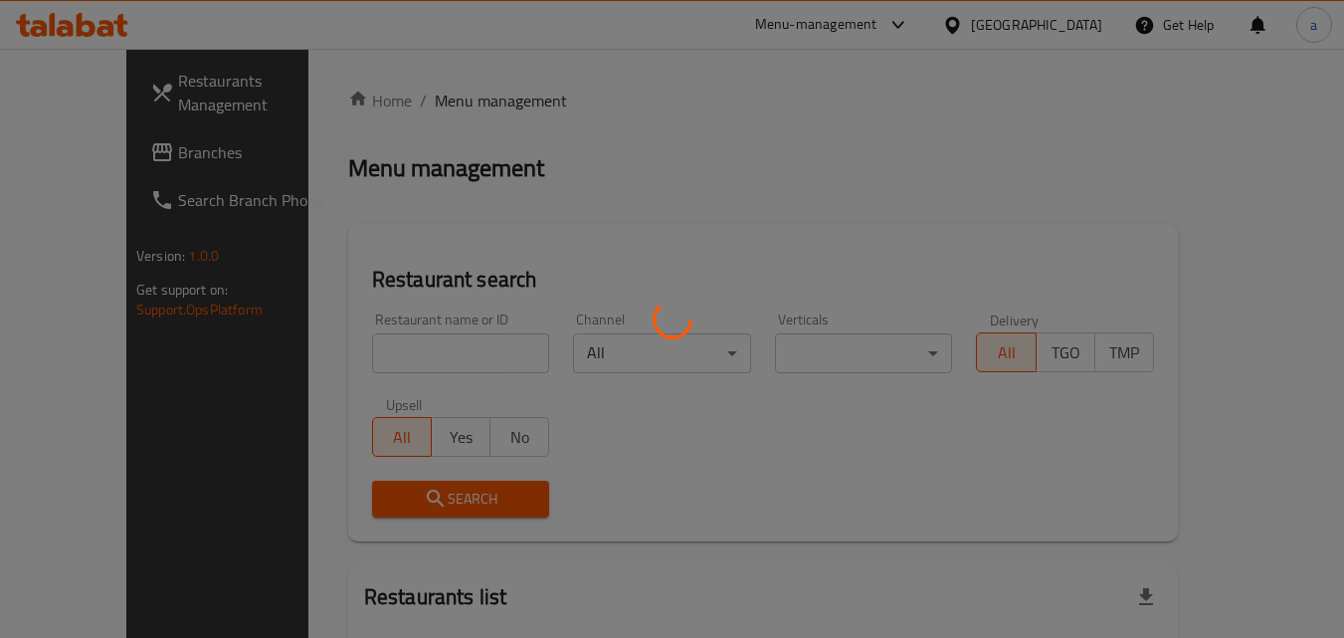
click at [366, 361] on div at bounding box center [672, 319] width 1344 height 638
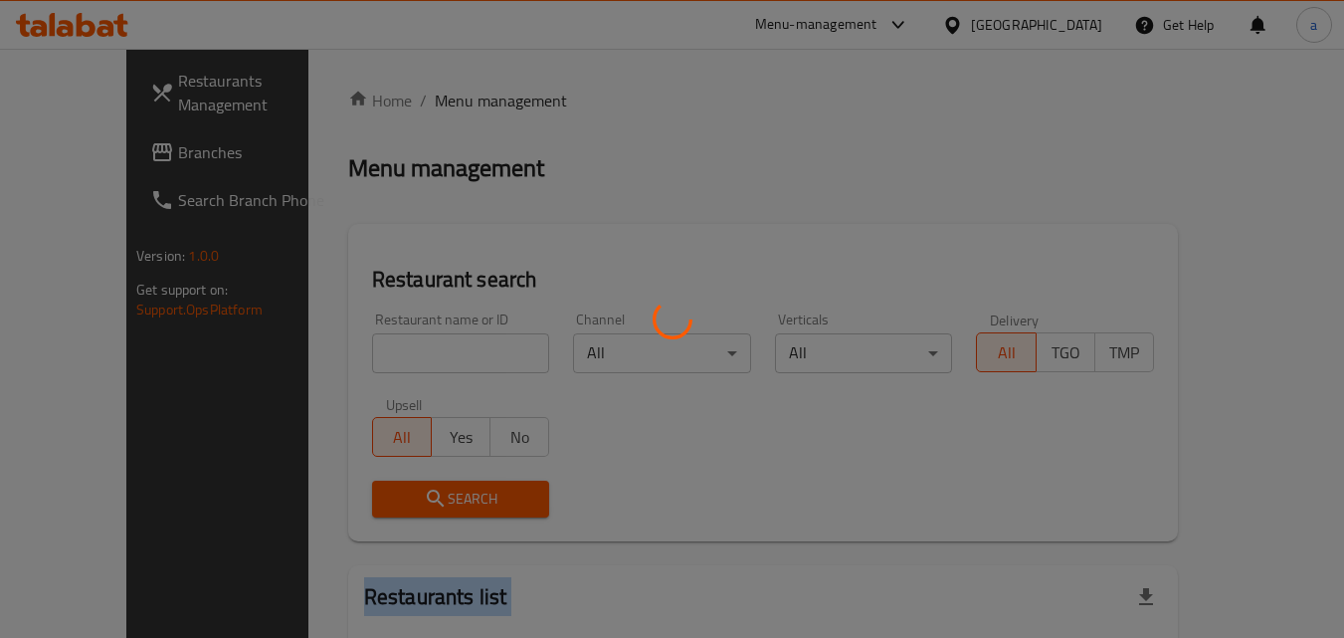
click at [366, 361] on div at bounding box center [672, 319] width 1344 height 638
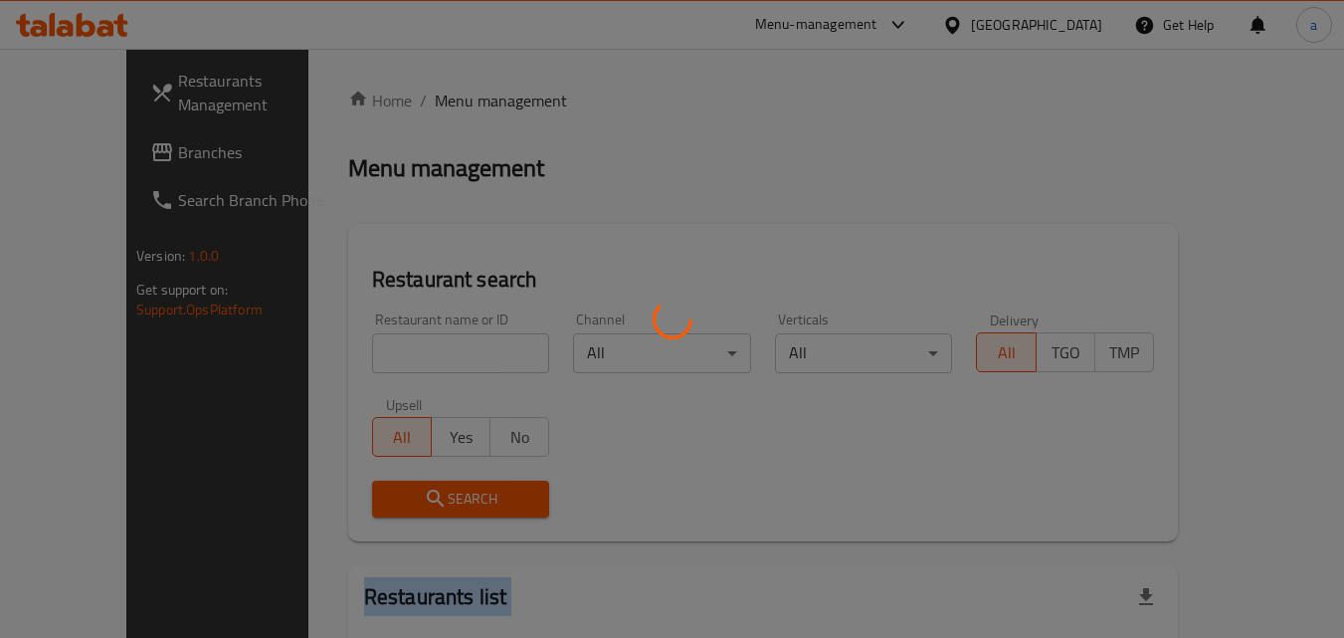
click at [366, 361] on div at bounding box center [672, 319] width 1344 height 638
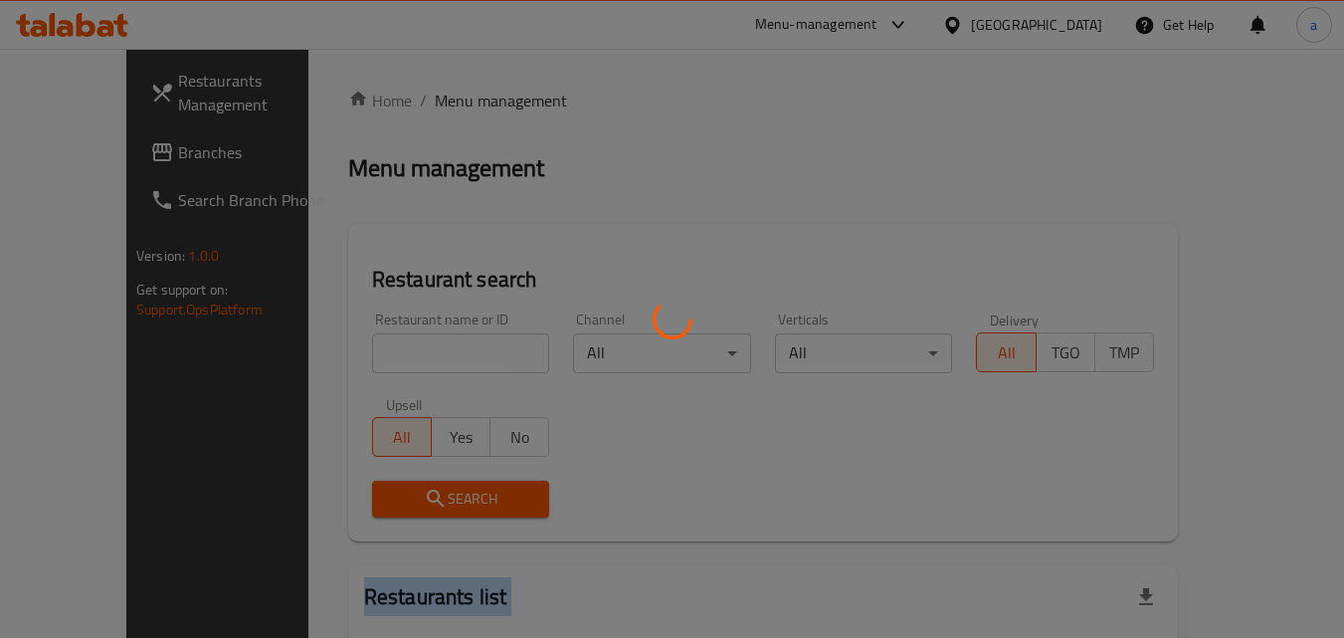
click at [366, 361] on div at bounding box center [672, 319] width 1344 height 638
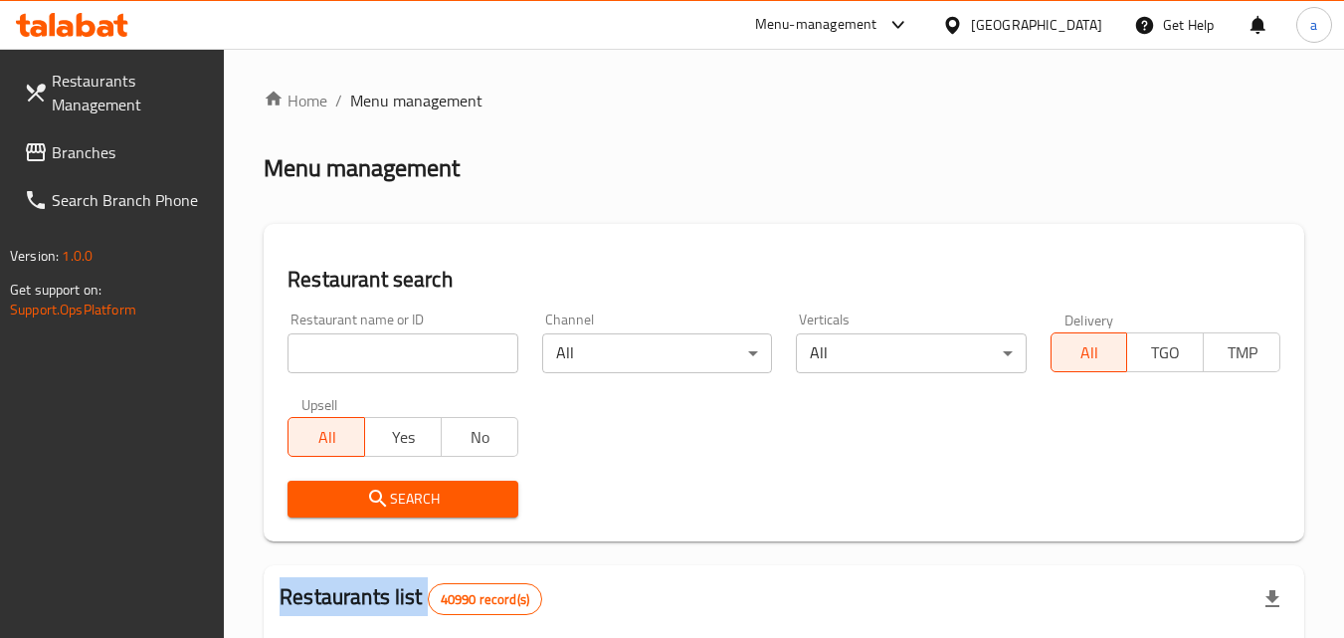
click at [366, 361] on div at bounding box center [672, 319] width 1344 height 638
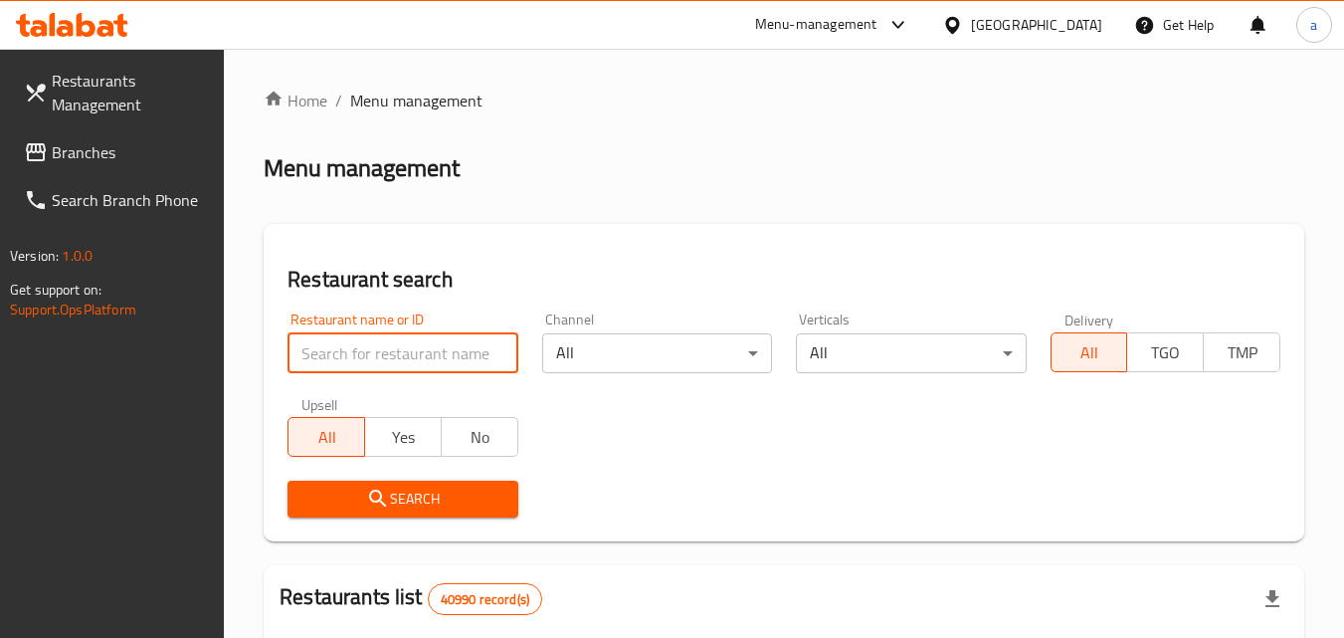
click at [366, 361] on input "search" at bounding box center [402, 353] width 230 height 40
paste input "698362"
type input "698362"
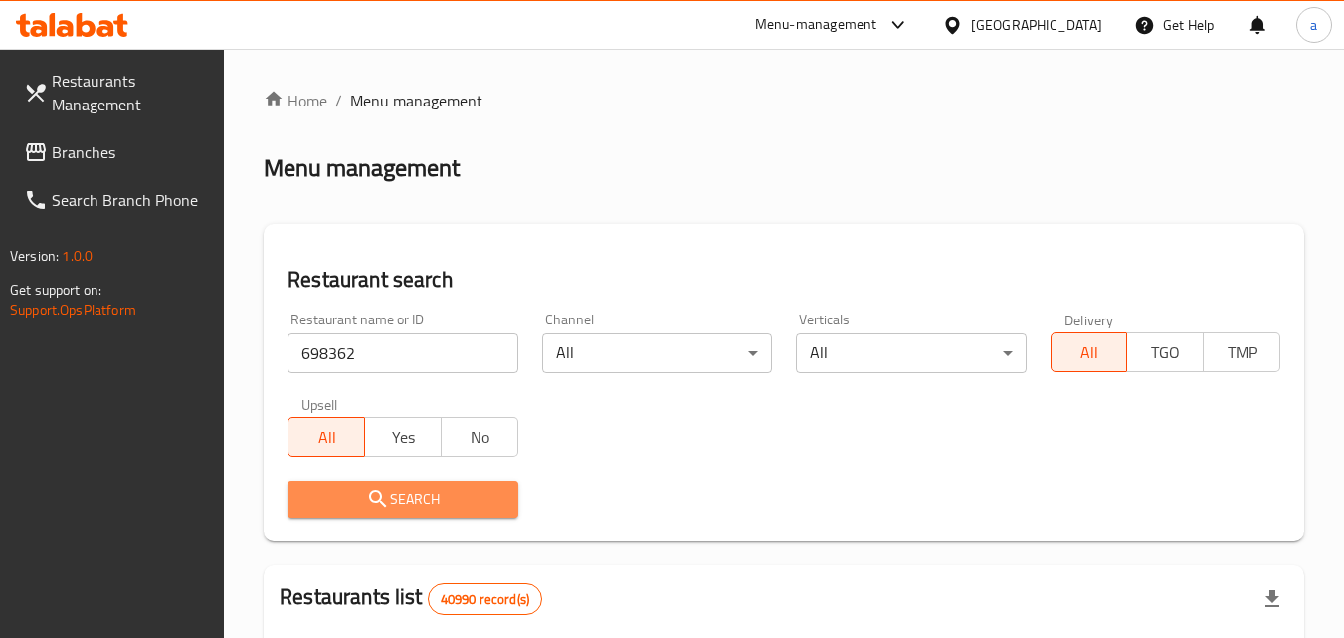
click at [354, 501] on span "Search" at bounding box center [402, 498] width 198 height 25
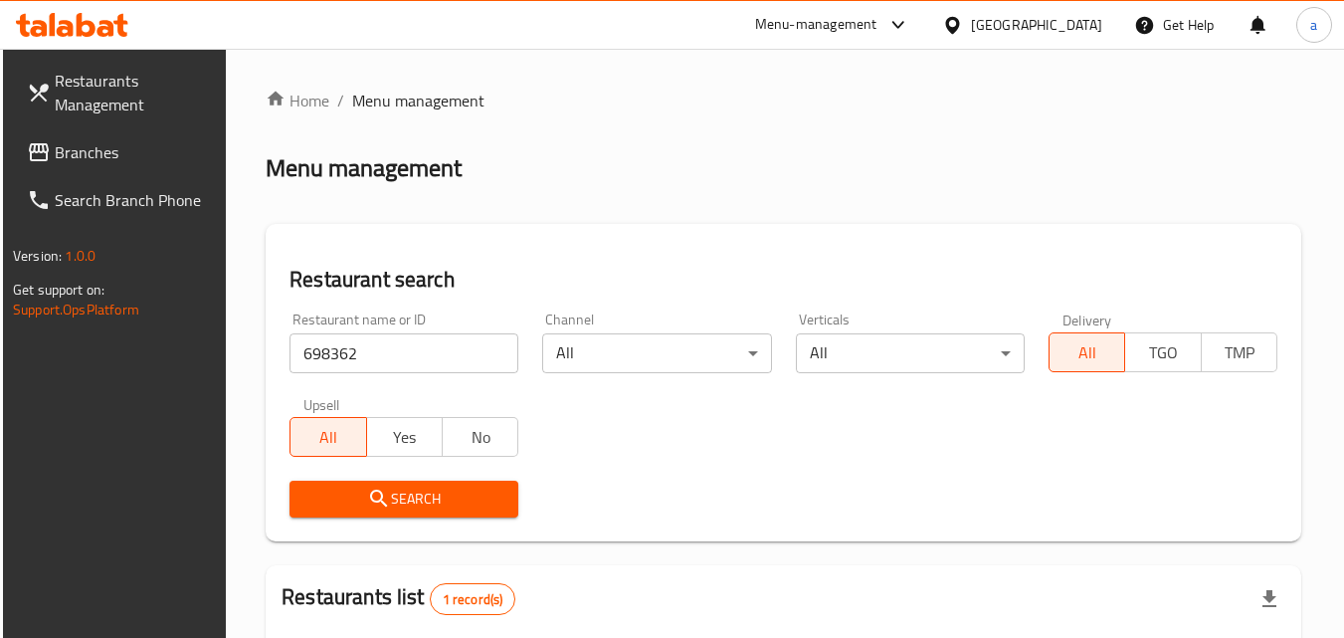
click at [30, 153] on icon at bounding box center [39, 152] width 24 height 24
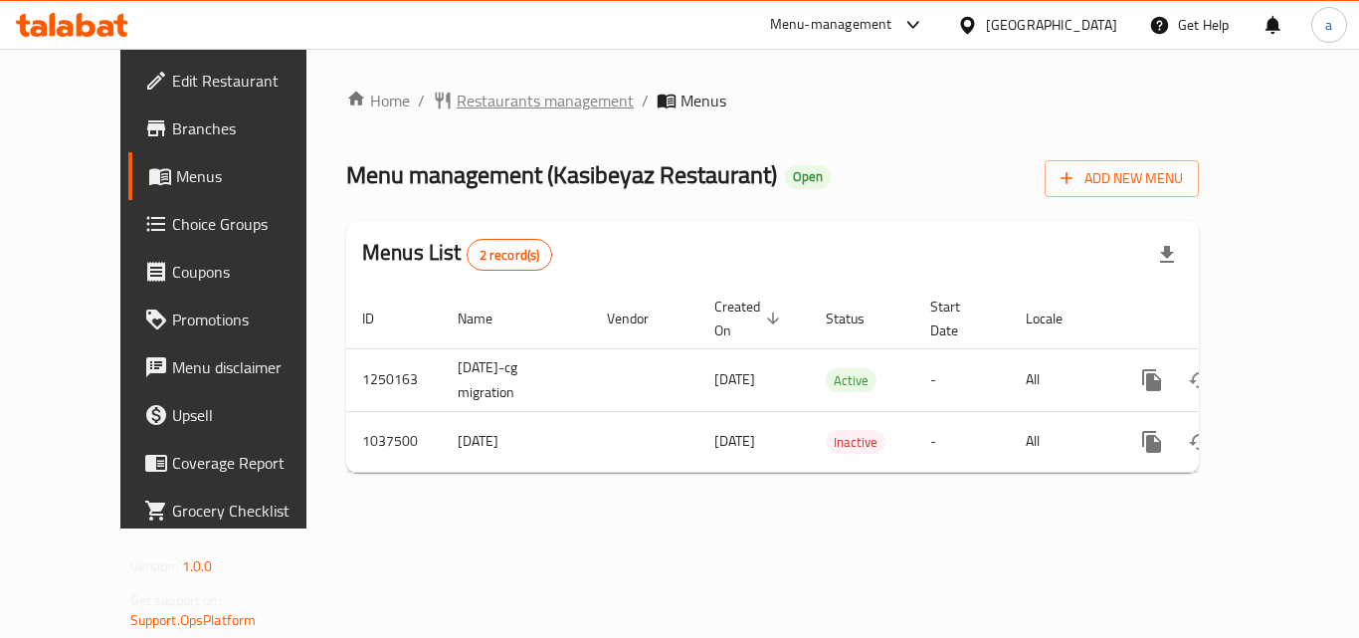
click at [457, 112] on span "Restaurants management" at bounding box center [545, 101] width 177 height 24
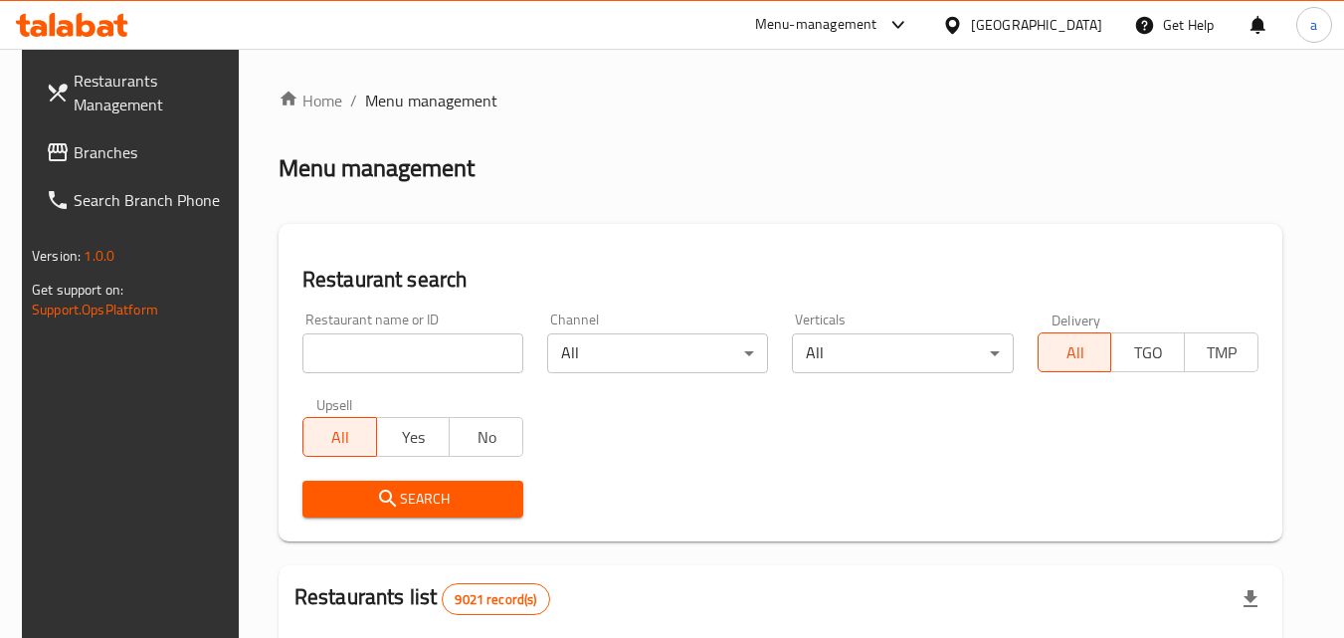
click at [374, 342] on div "Home / Menu management Menu management Restaurant search Restaurant name or ID …" at bounding box center [780, 644] width 1004 height 1111
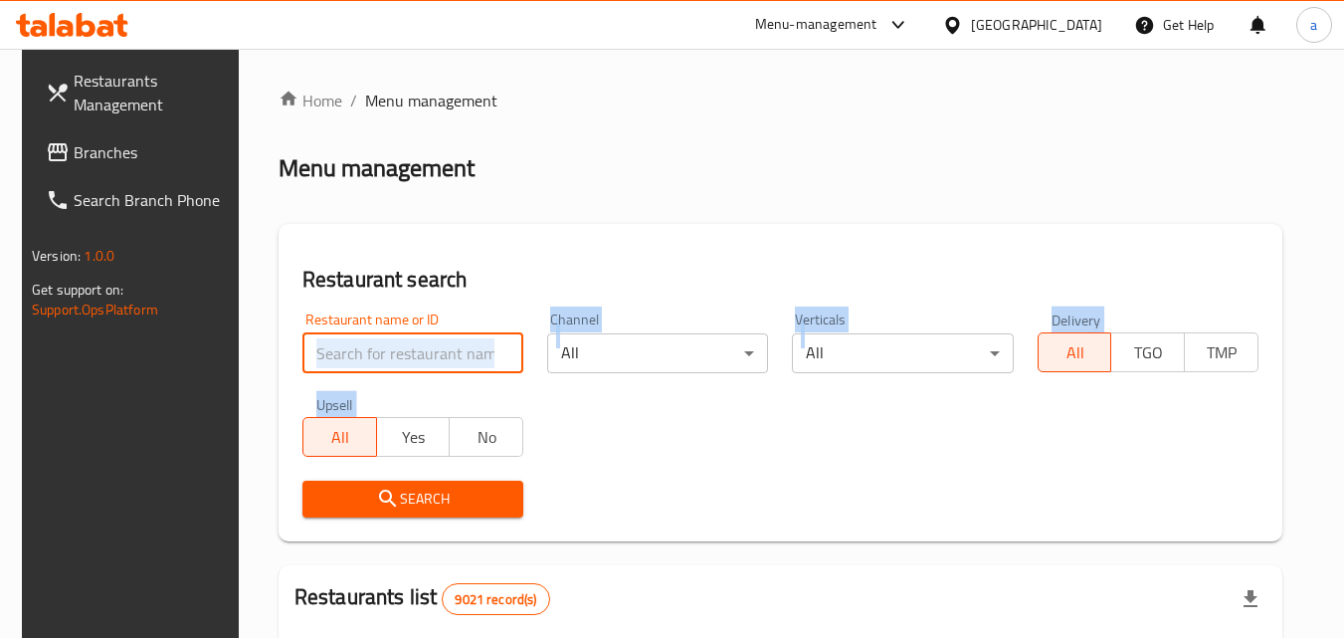
click at [372, 343] on input "search" at bounding box center [412, 353] width 221 height 40
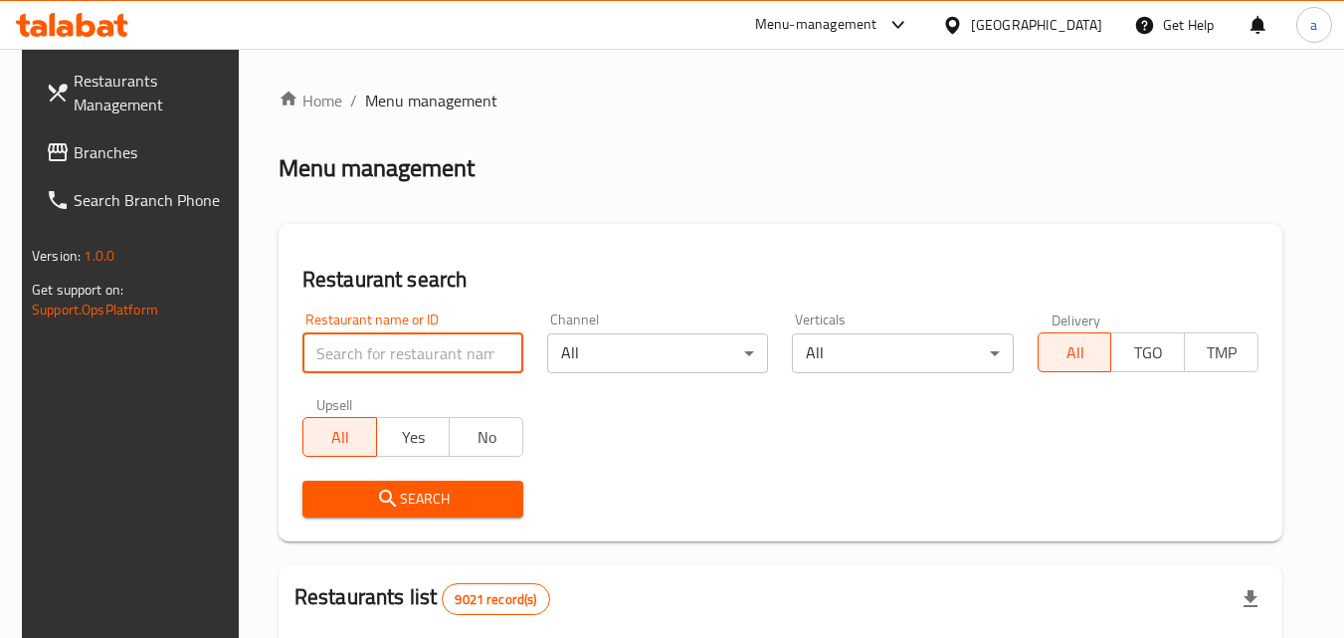
paste input "661819"
type input "661819"
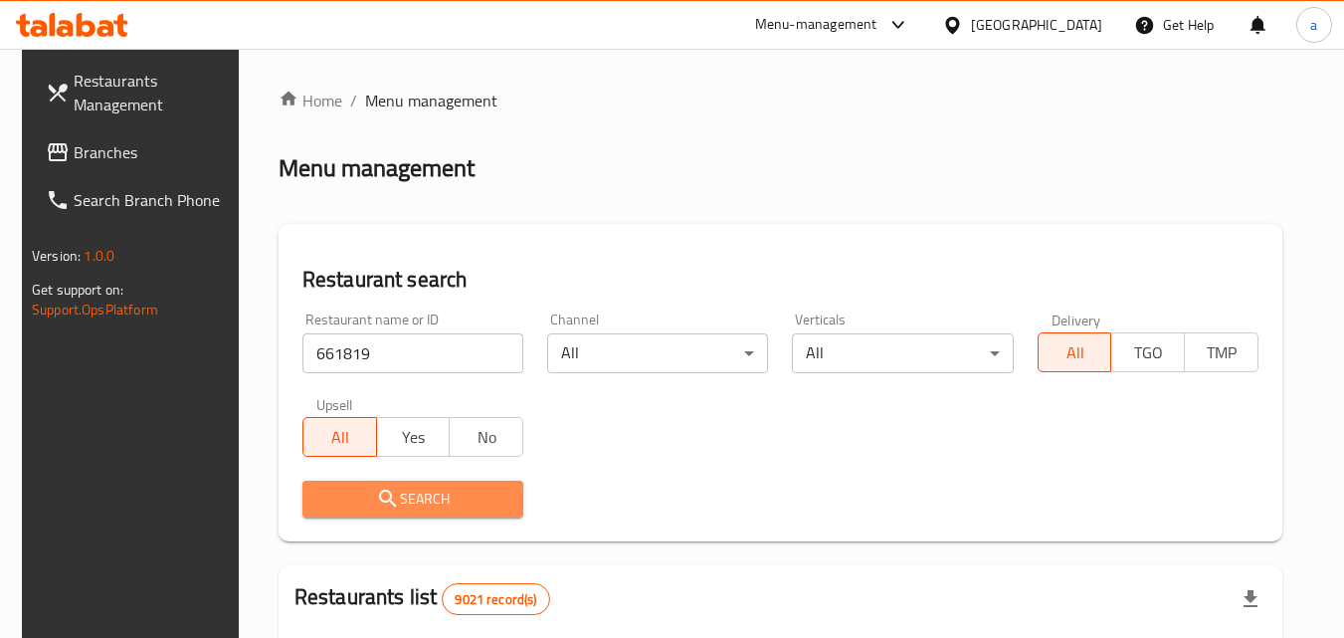
click at [365, 496] on span "Search" at bounding box center [412, 498] width 189 height 25
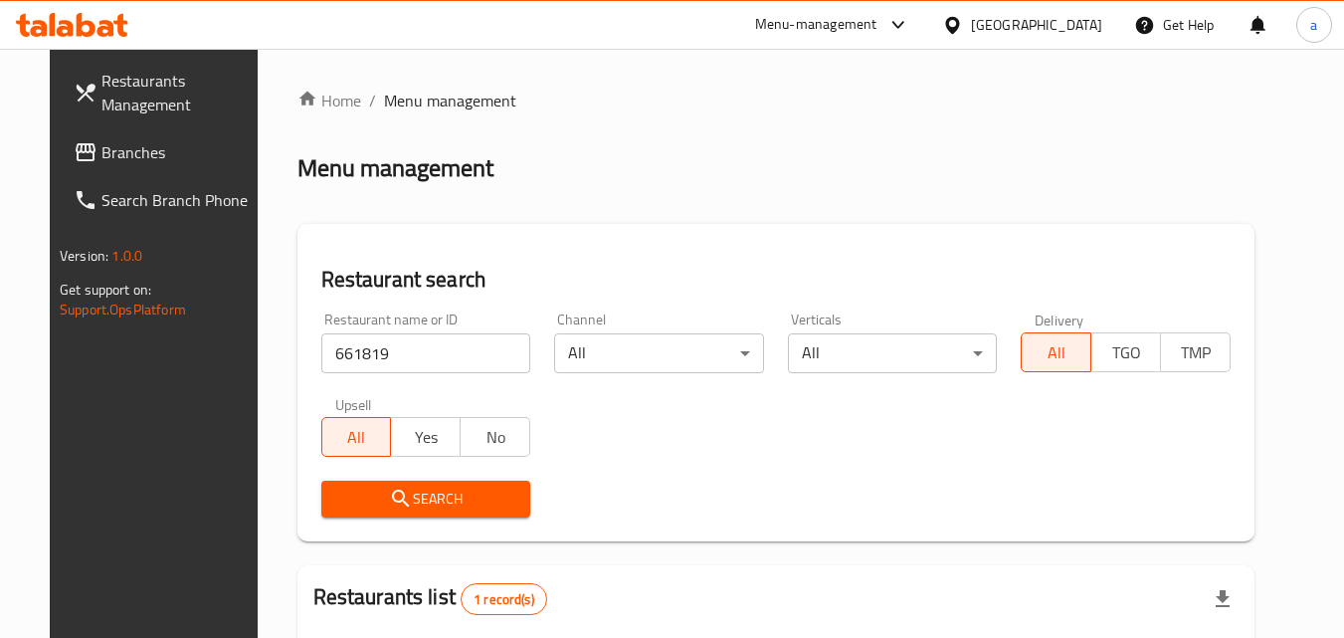
click at [101, 151] on span "Branches" at bounding box center [179, 152] width 157 height 24
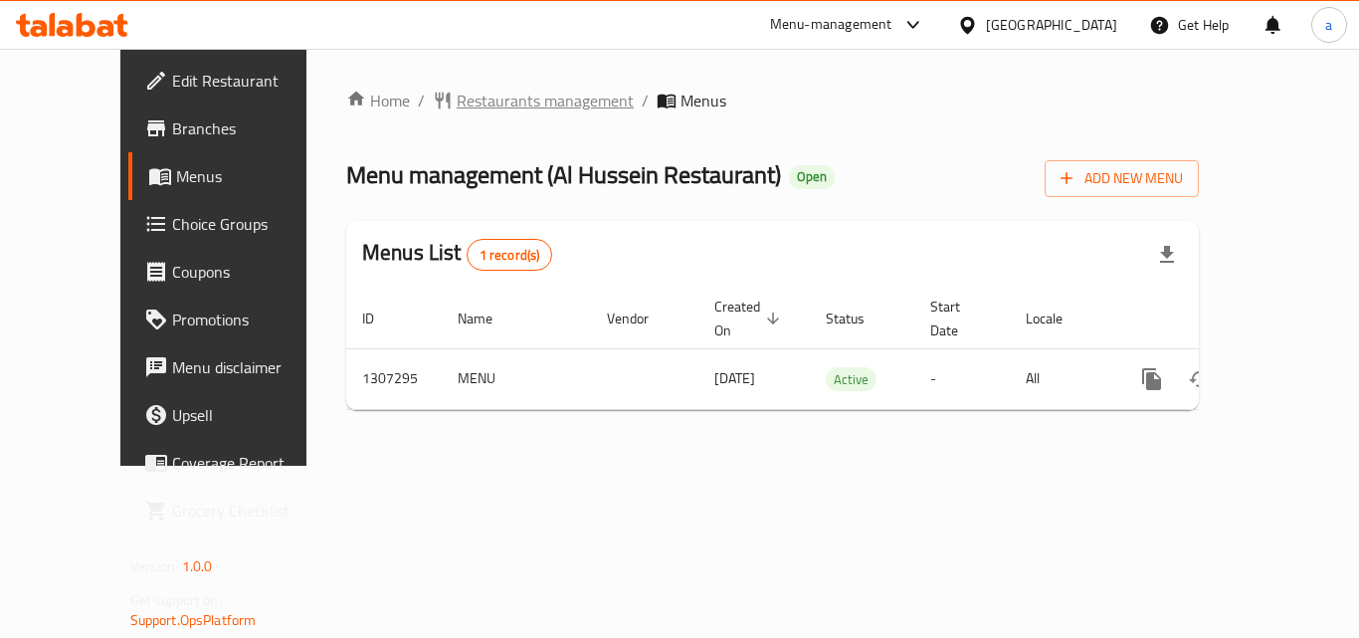
click at [458, 105] on span "Restaurants management" at bounding box center [545, 101] width 177 height 24
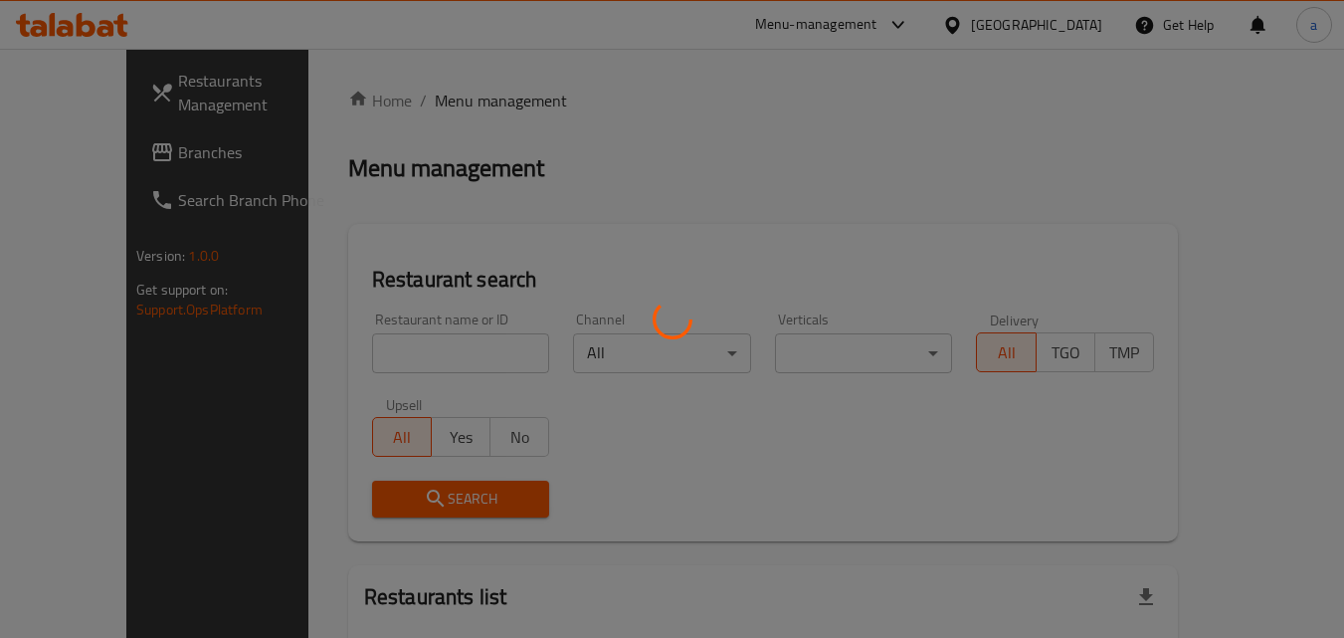
click at [402, 373] on div at bounding box center [672, 319] width 1344 height 638
click at [410, 357] on div at bounding box center [672, 319] width 1344 height 638
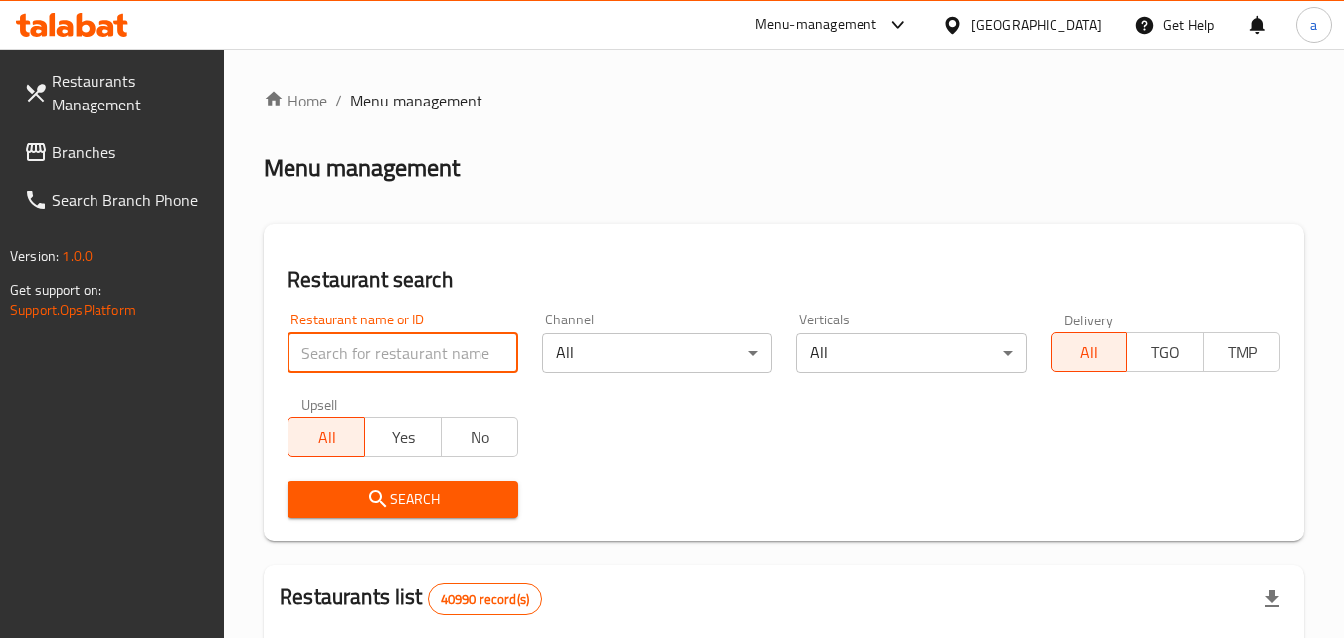
click at [410, 357] on input "search" at bounding box center [402, 353] width 230 height 40
paste input "704400"
type input "704400"
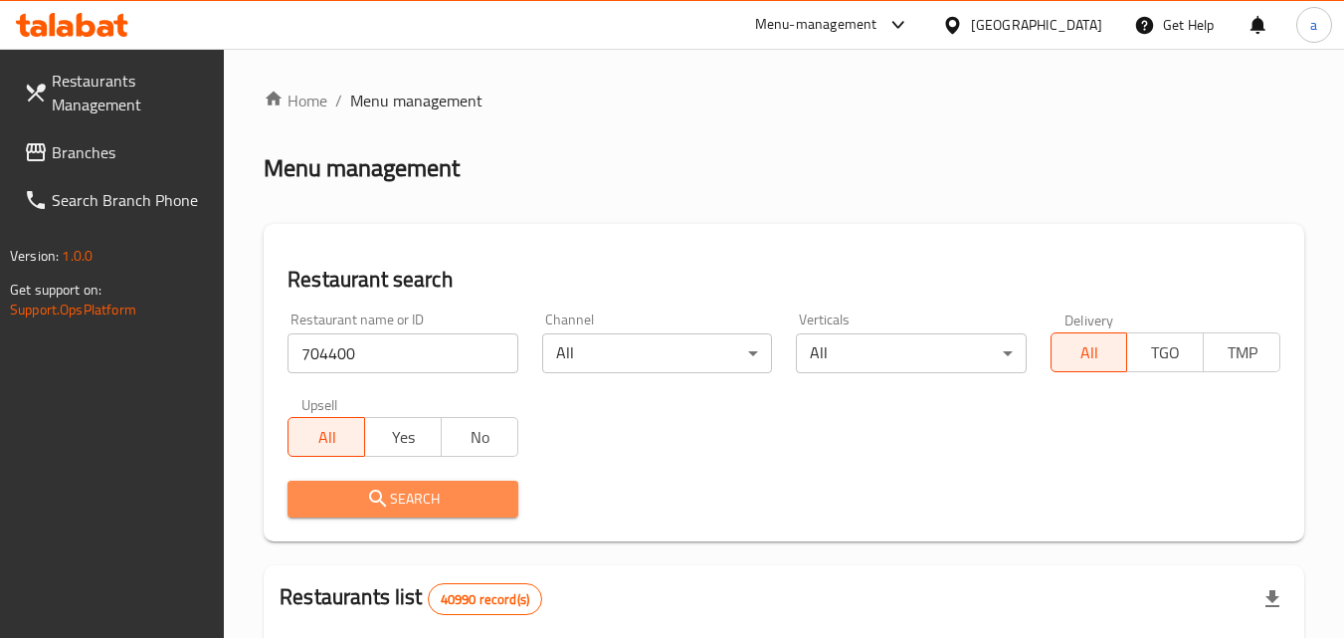
click at [351, 508] on span "Search" at bounding box center [402, 498] width 198 height 25
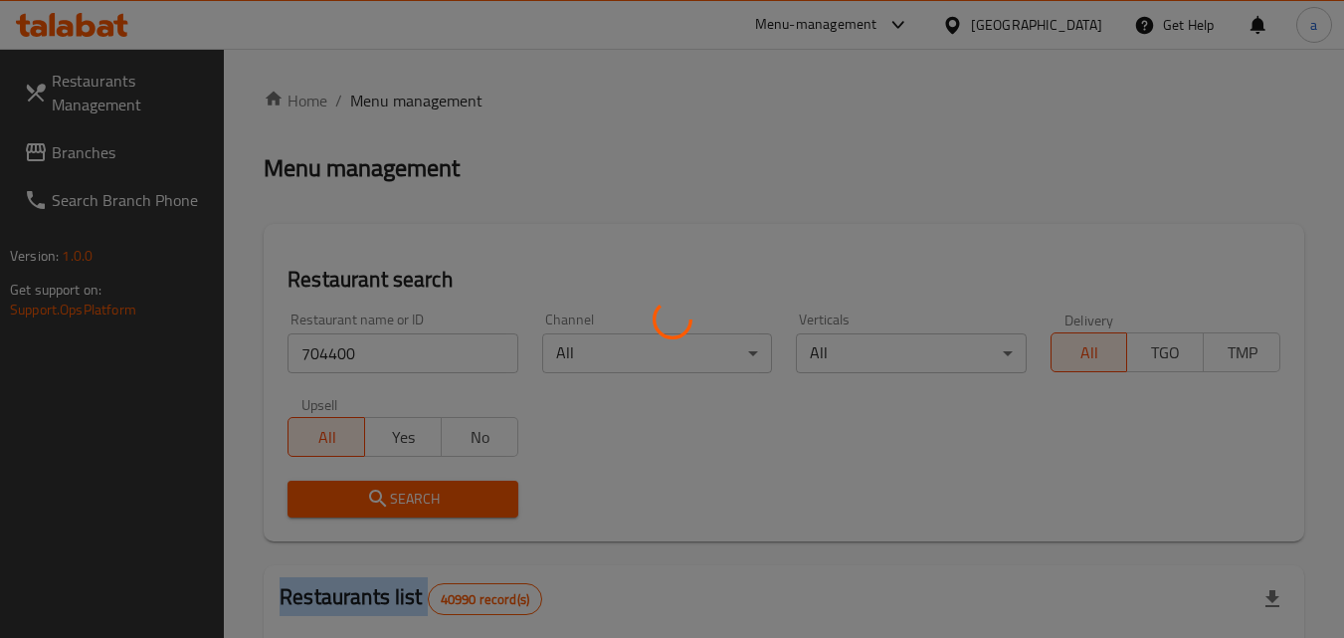
click at [351, 508] on div at bounding box center [672, 319] width 1344 height 638
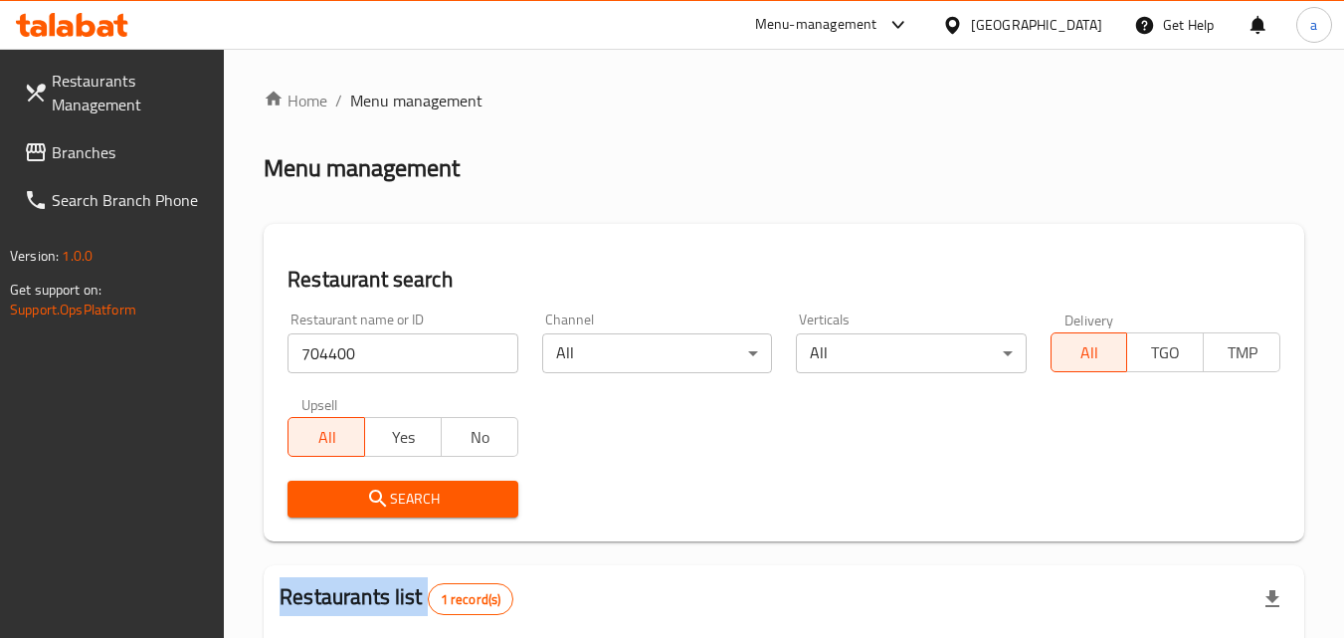
scroll to position [275, 0]
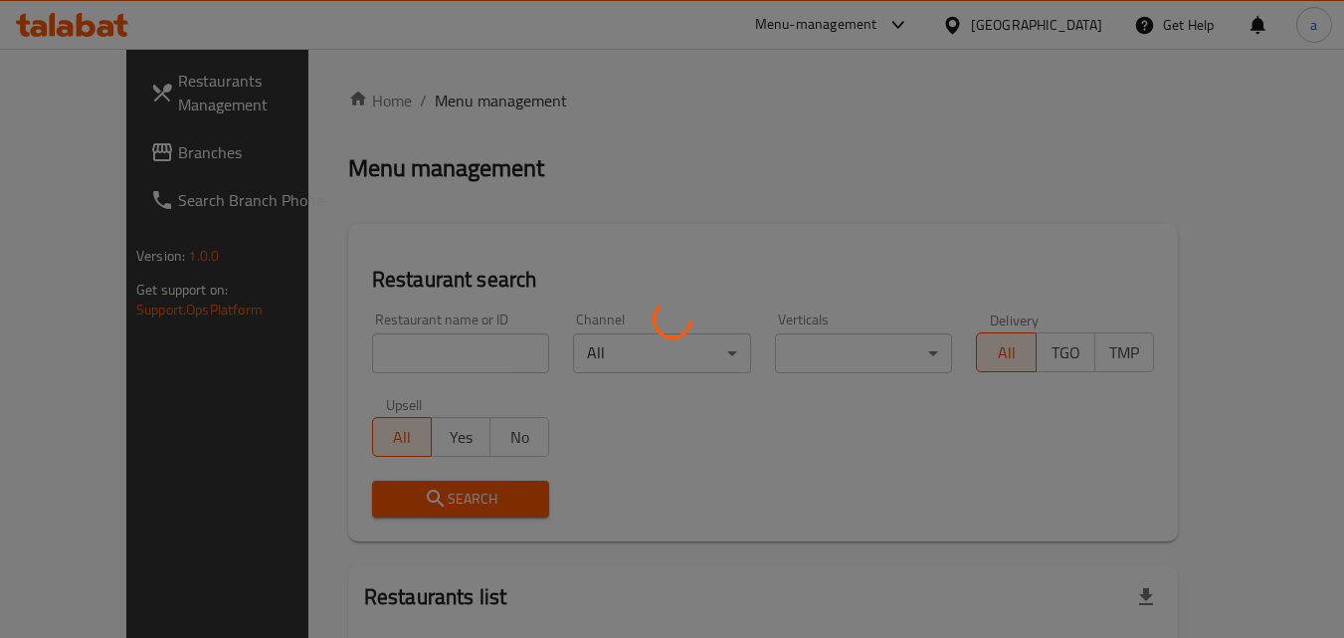
scroll to position [175, 0]
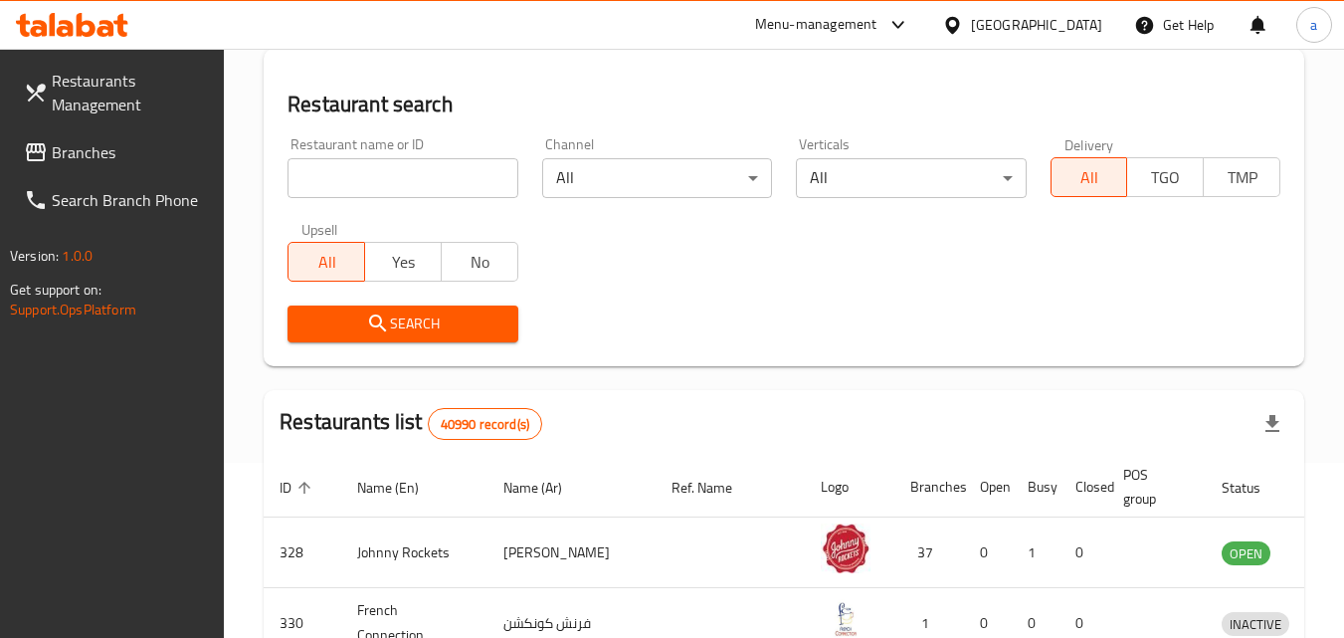
click at [76, 151] on div at bounding box center [672, 319] width 1344 height 638
click at [76, 151] on span "Branches" at bounding box center [130, 152] width 157 height 24
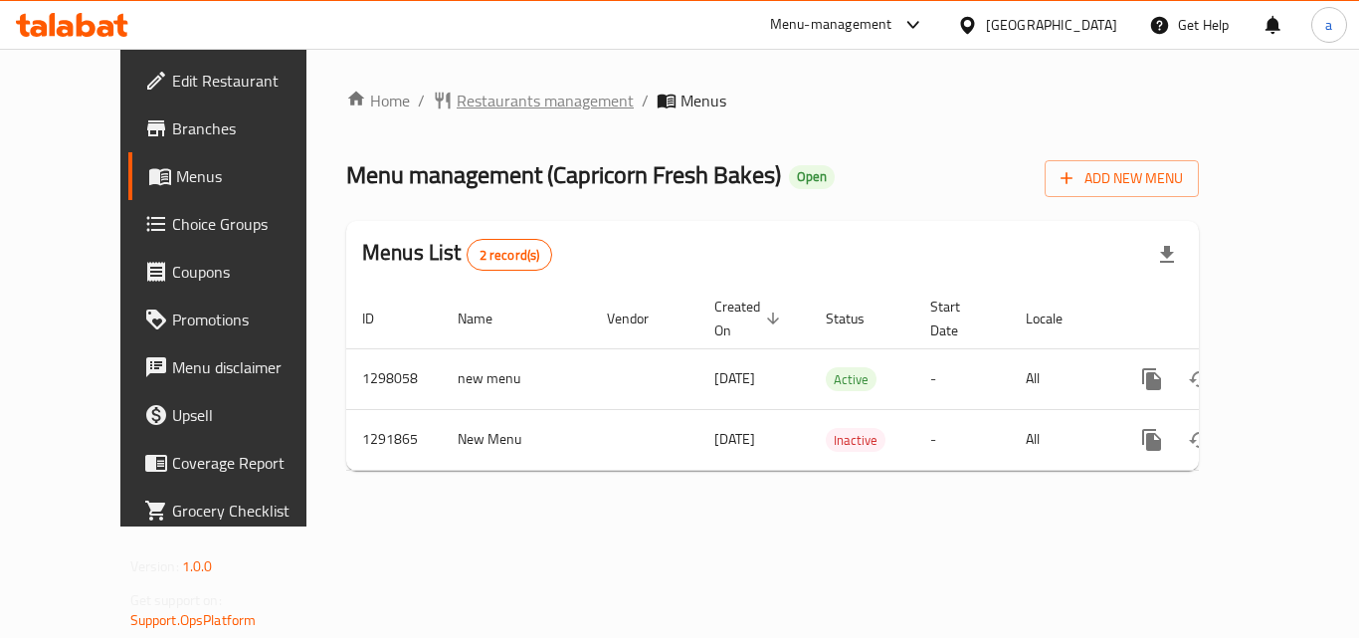
click at [457, 93] on span "Restaurants management" at bounding box center [545, 101] width 177 height 24
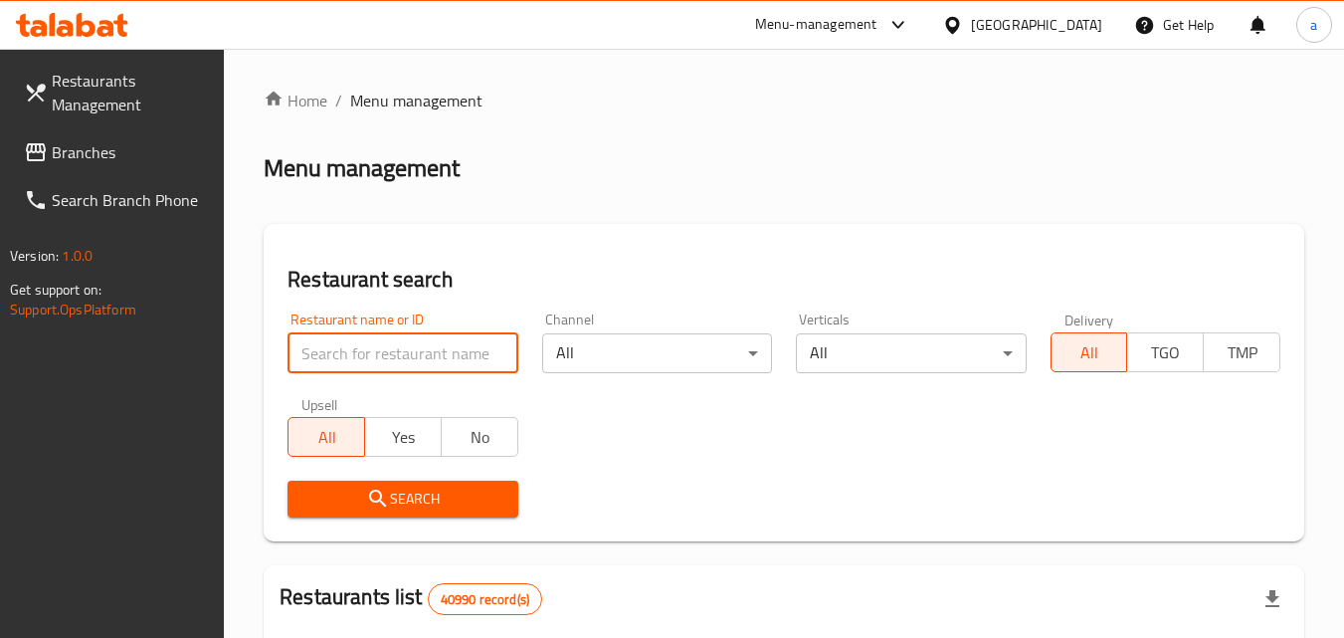
click at [336, 351] on input "search" at bounding box center [402, 353] width 230 height 40
paste input "698362"
type input "698362"
click button "Search" at bounding box center [402, 498] width 230 height 37
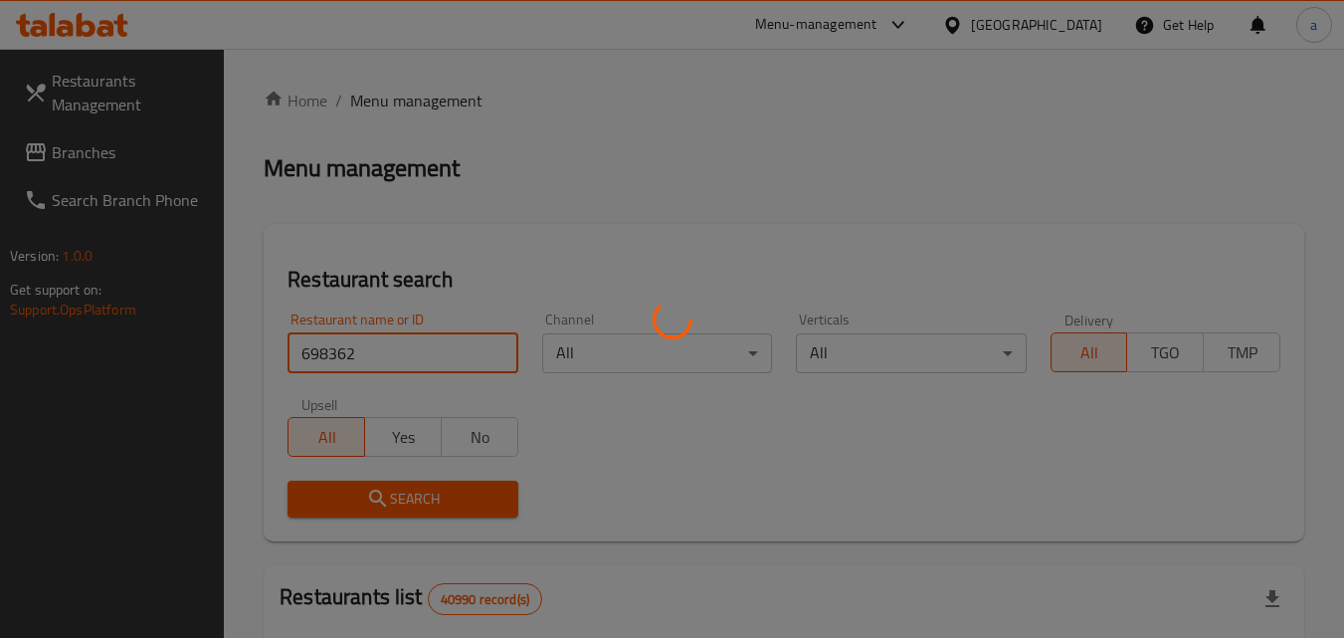
click button "Search" at bounding box center [402, 498] width 230 height 37
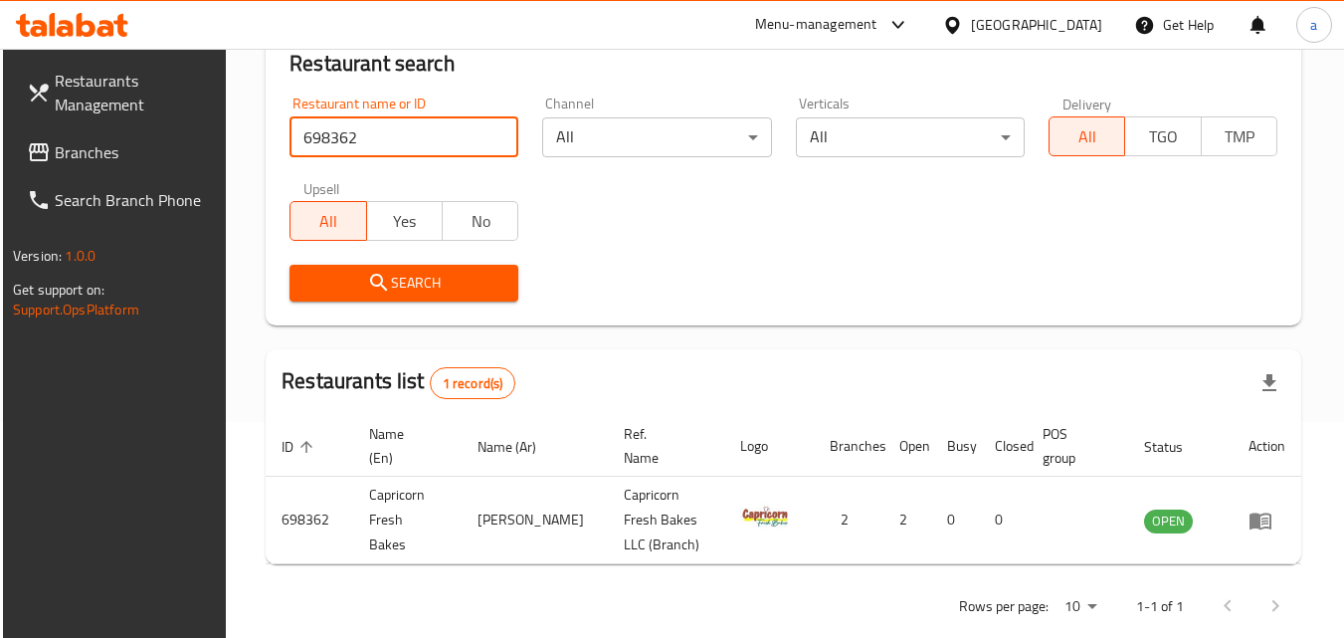
scroll to position [250, 0]
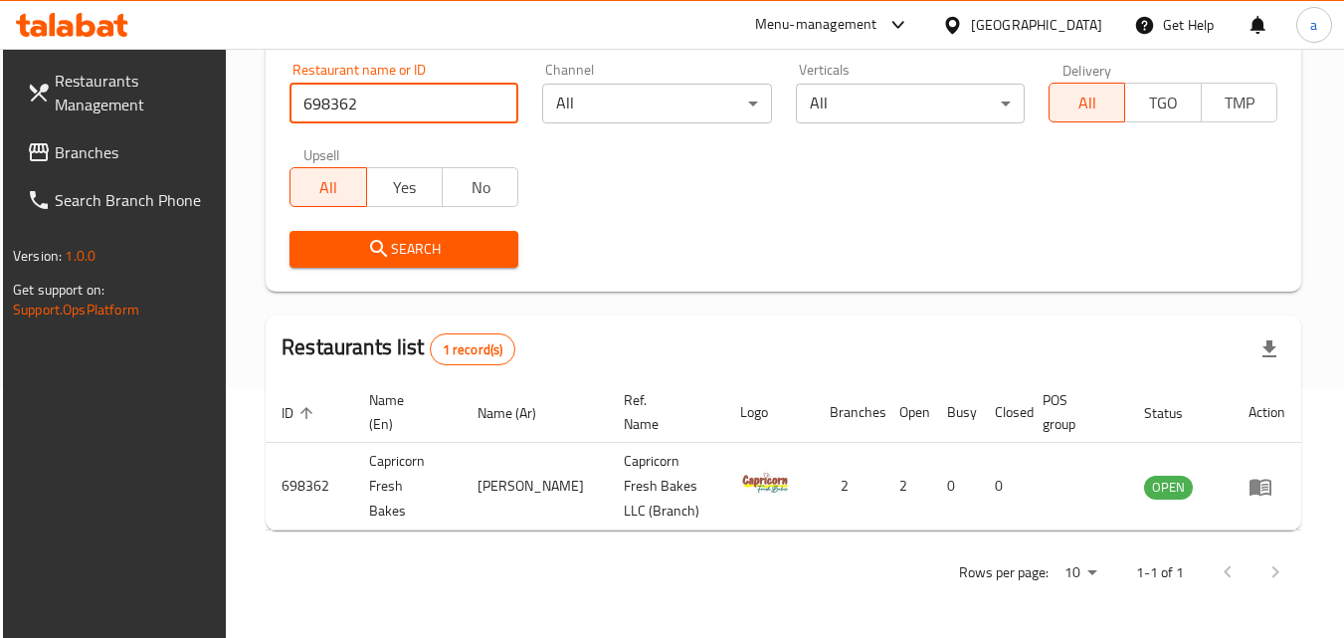
click at [68, 136] on link "Branches" at bounding box center [119, 152] width 217 height 48
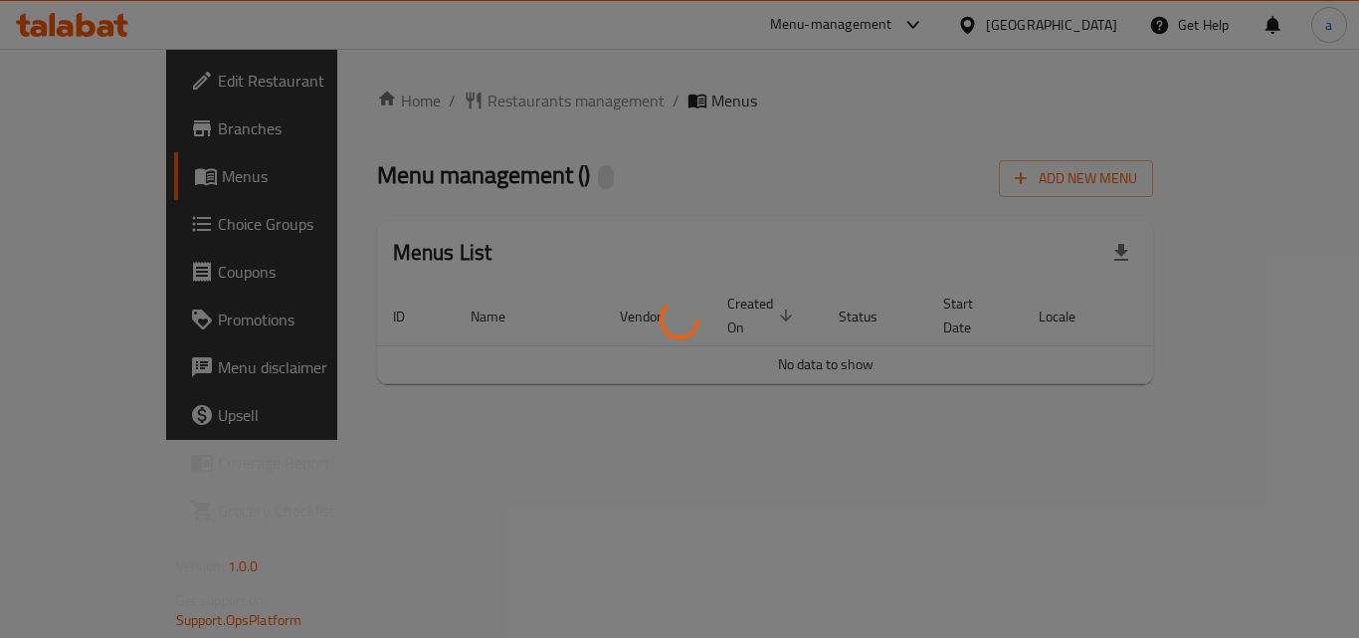
click at [496, 109] on div at bounding box center [679, 319] width 1359 height 638
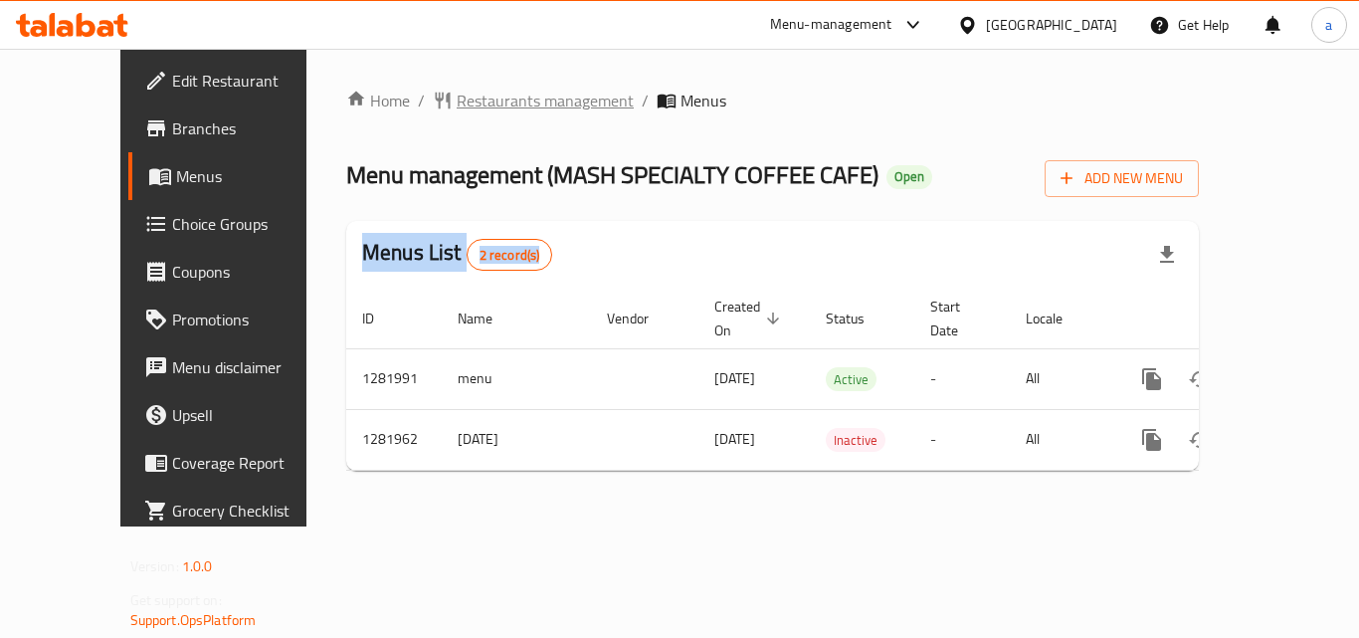
click at [457, 100] on span "Restaurants management" at bounding box center [545, 101] width 177 height 24
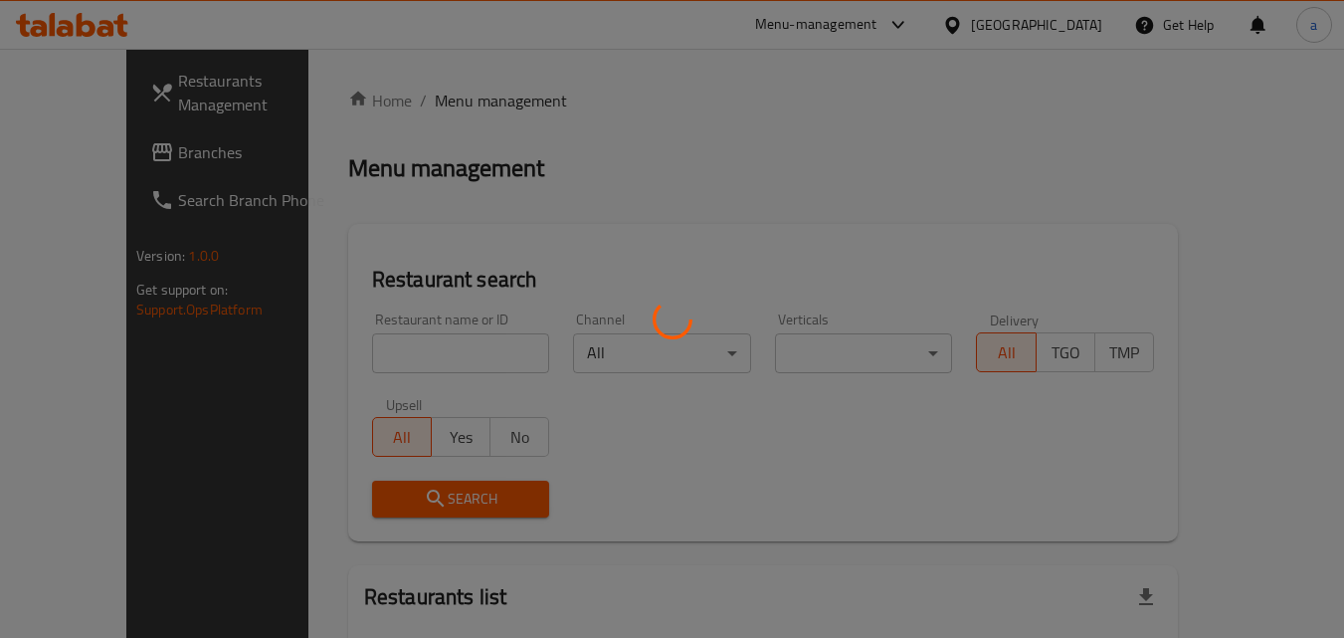
click at [371, 330] on div at bounding box center [672, 319] width 1344 height 638
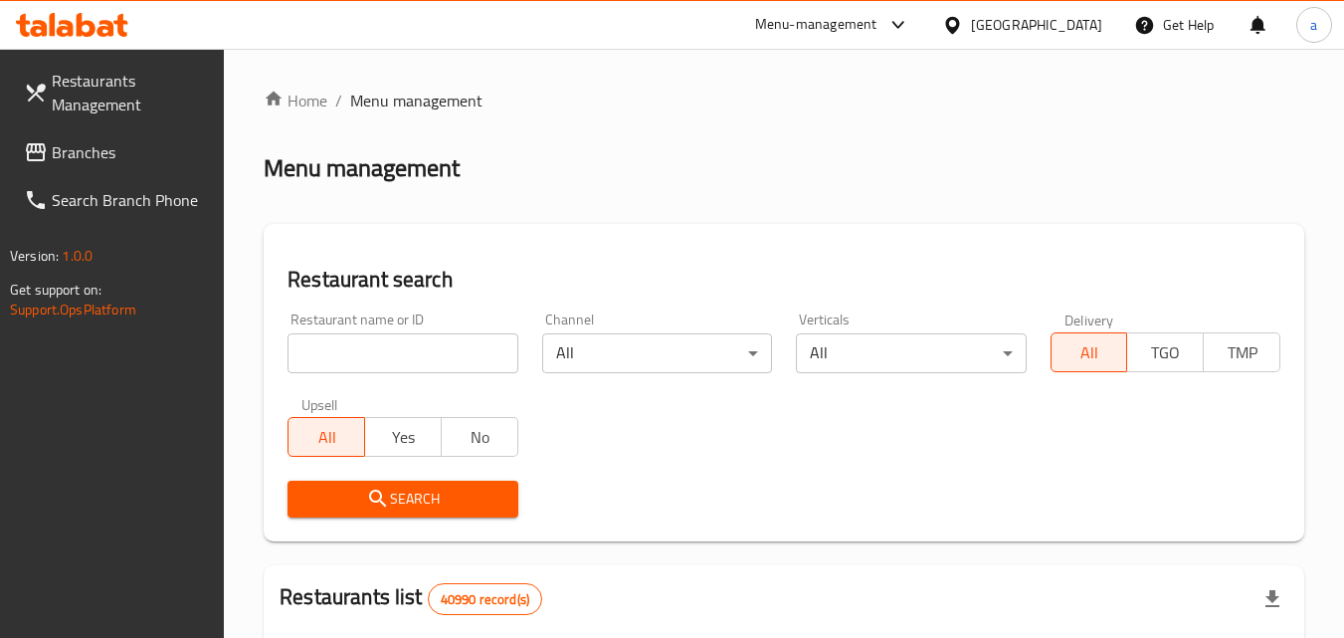
click at [371, 343] on input "search" at bounding box center [402, 353] width 230 height 40
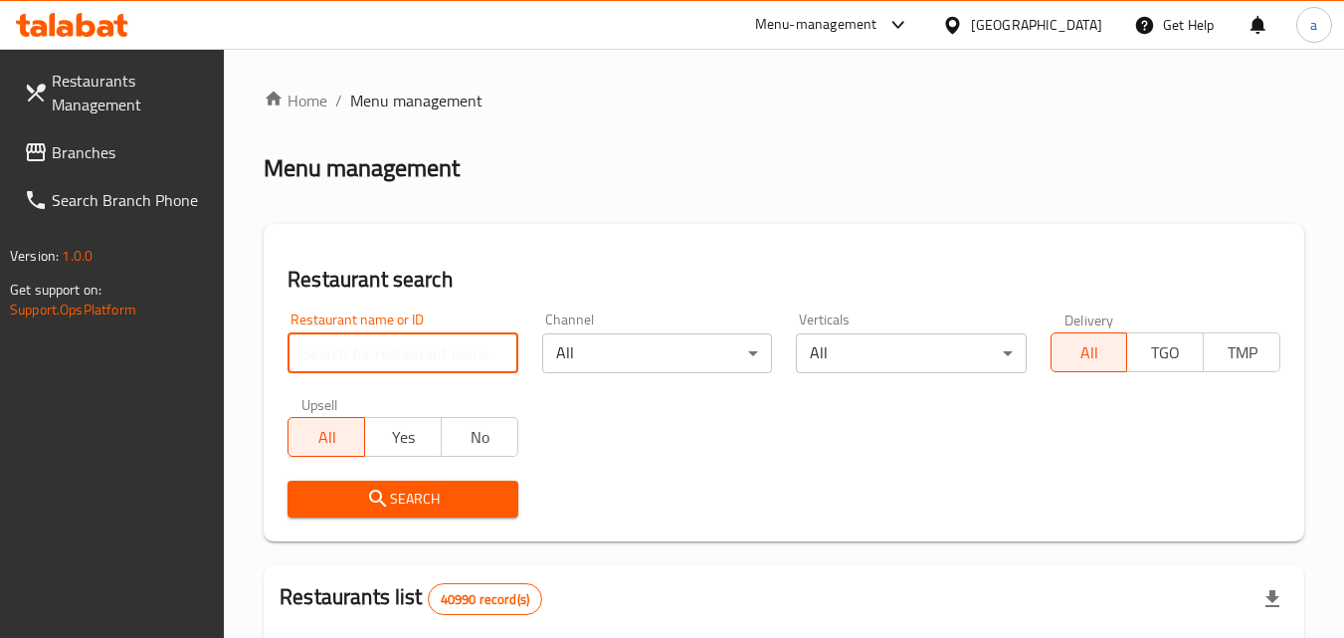
paste input "694622"
type input "694622"
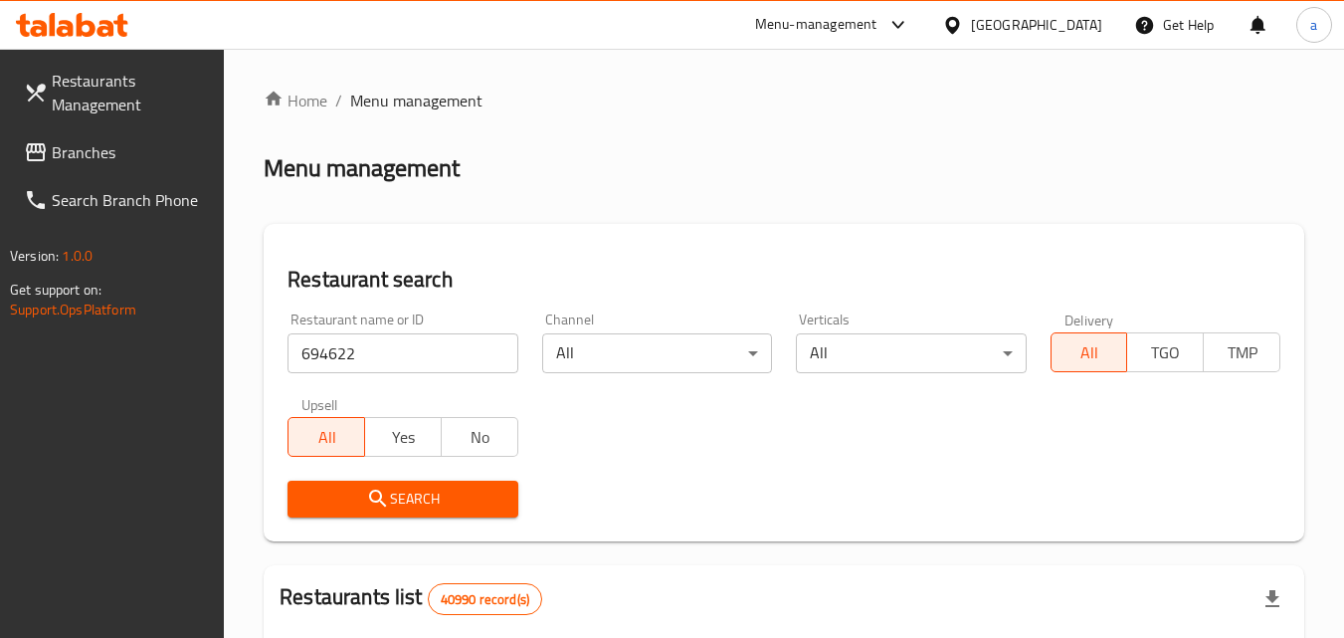
click at [389, 501] on icon "submit" at bounding box center [378, 498] width 24 height 24
click at [54, 162] on span "Branches" at bounding box center [130, 152] width 157 height 24
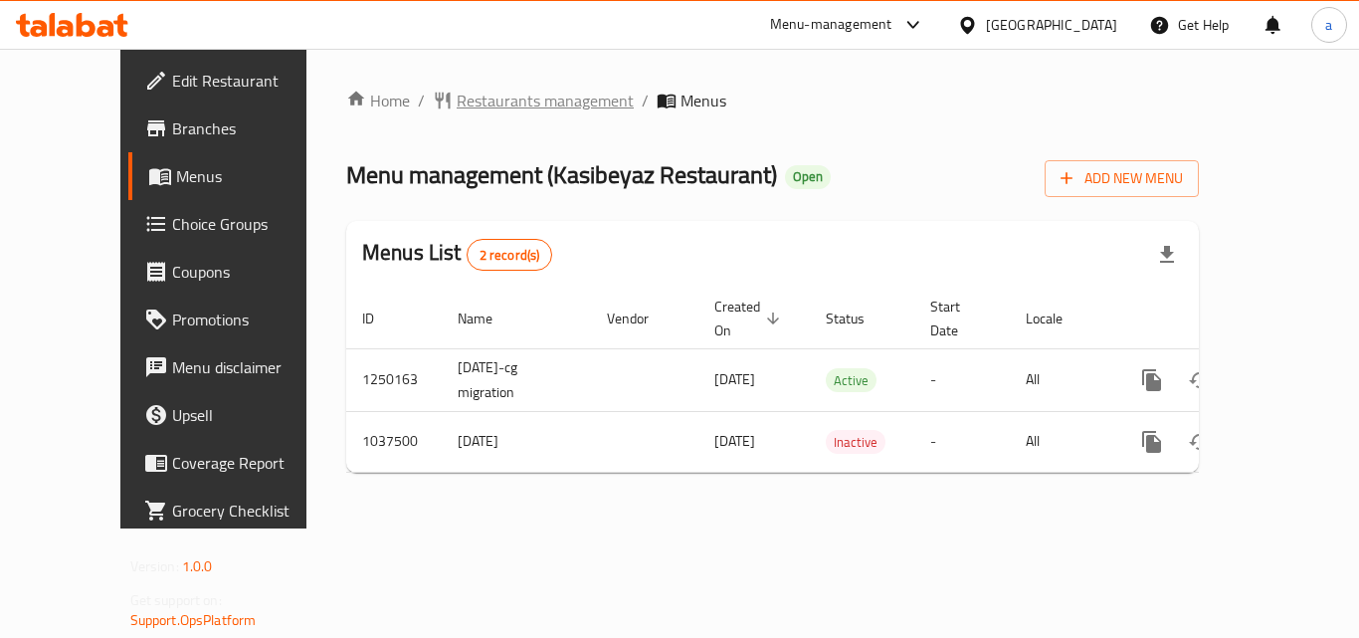
click at [457, 94] on span "Restaurants management" at bounding box center [545, 101] width 177 height 24
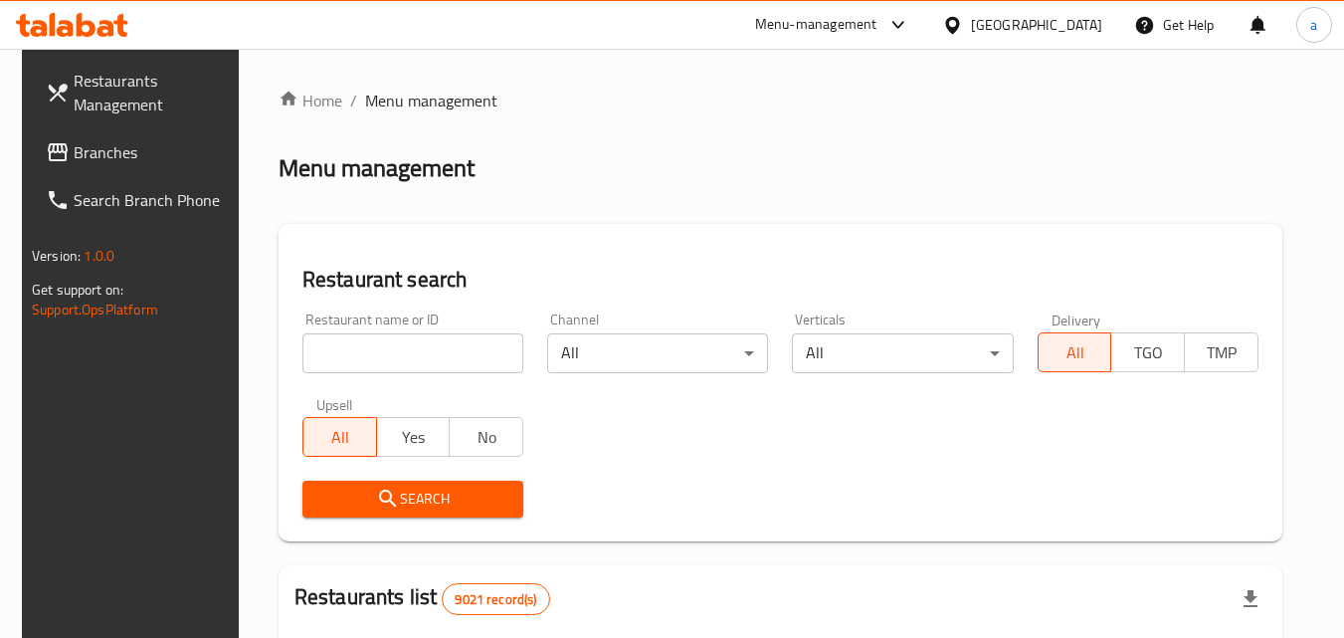
click at [362, 330] on div "Home / Menu management Menu management Restaurant search Restaurant name or ID …" at bounding box center [780, 644] width 1004 height 1111
click at [362, 330] on div "Restaurant name or ID Restaurant name or ID" at bounding box center [412, 342] width 221 height 61
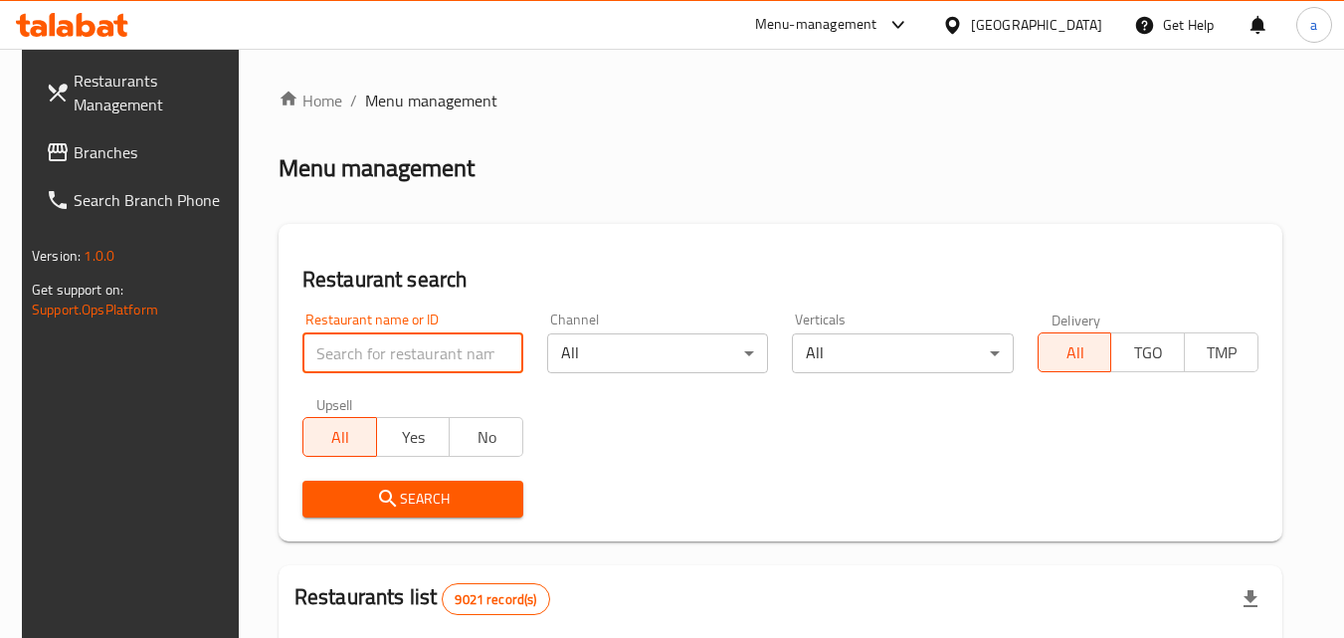
click at [354, 345] on input "search" at bounding box center [412, 353] width 221 height 40
paste input "661819"
type input "661819"
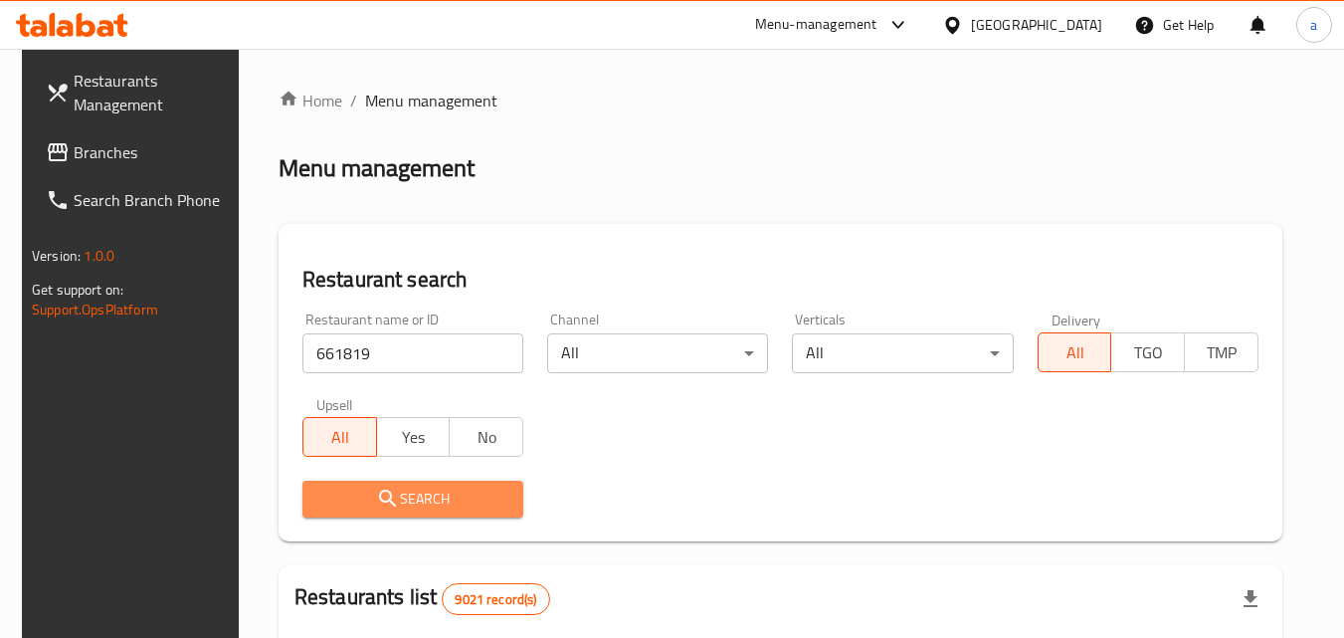
click at [353, 494] on span "Search" at bounding box center [412, 498] width 189 height 25
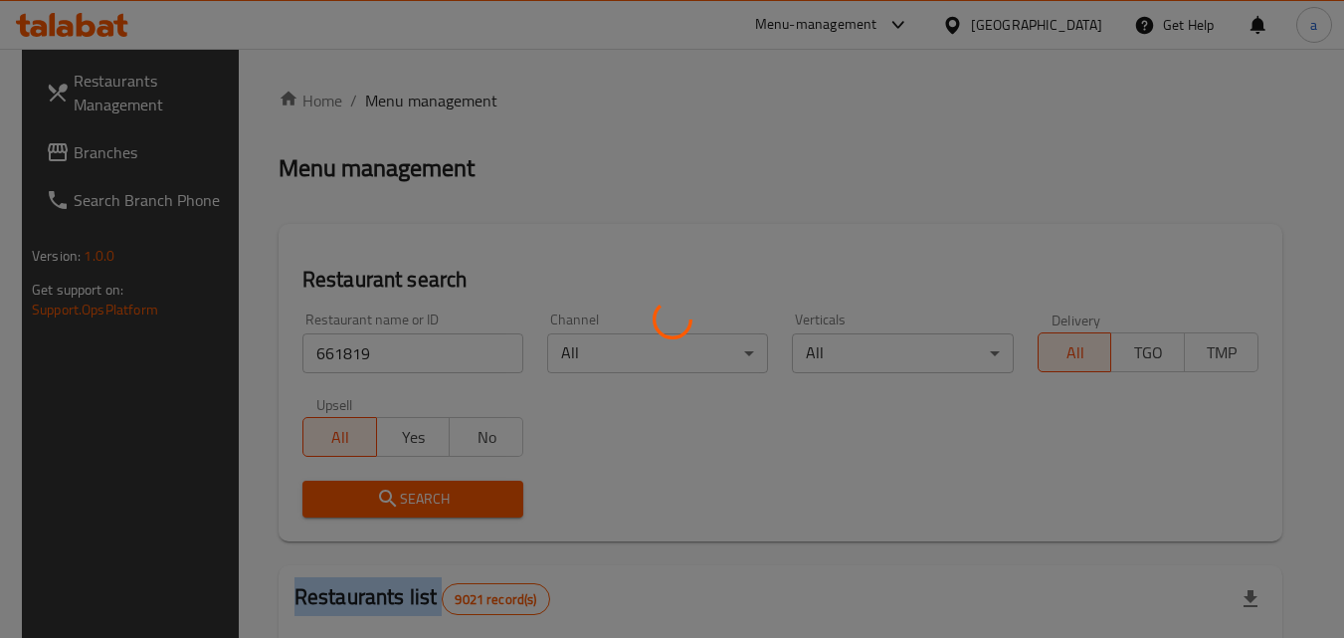
click at [353, 494] on div at bounding box center [672, 319] width 1344 height 638
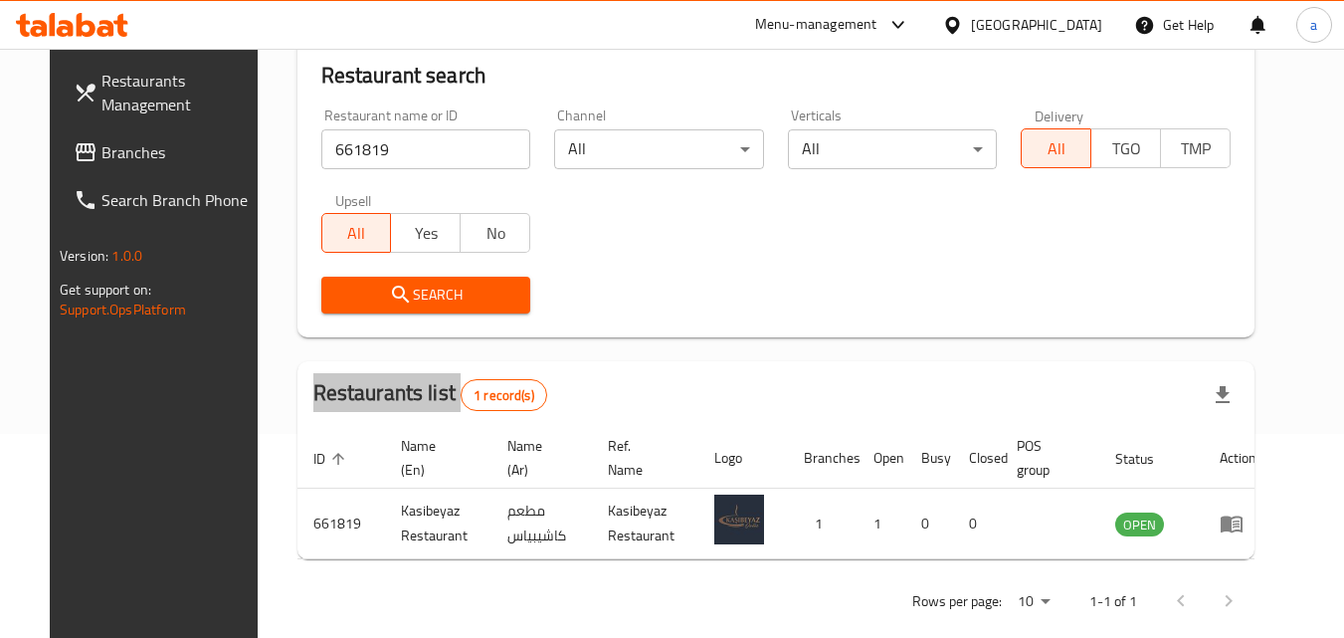
scroll to position [233, 0]
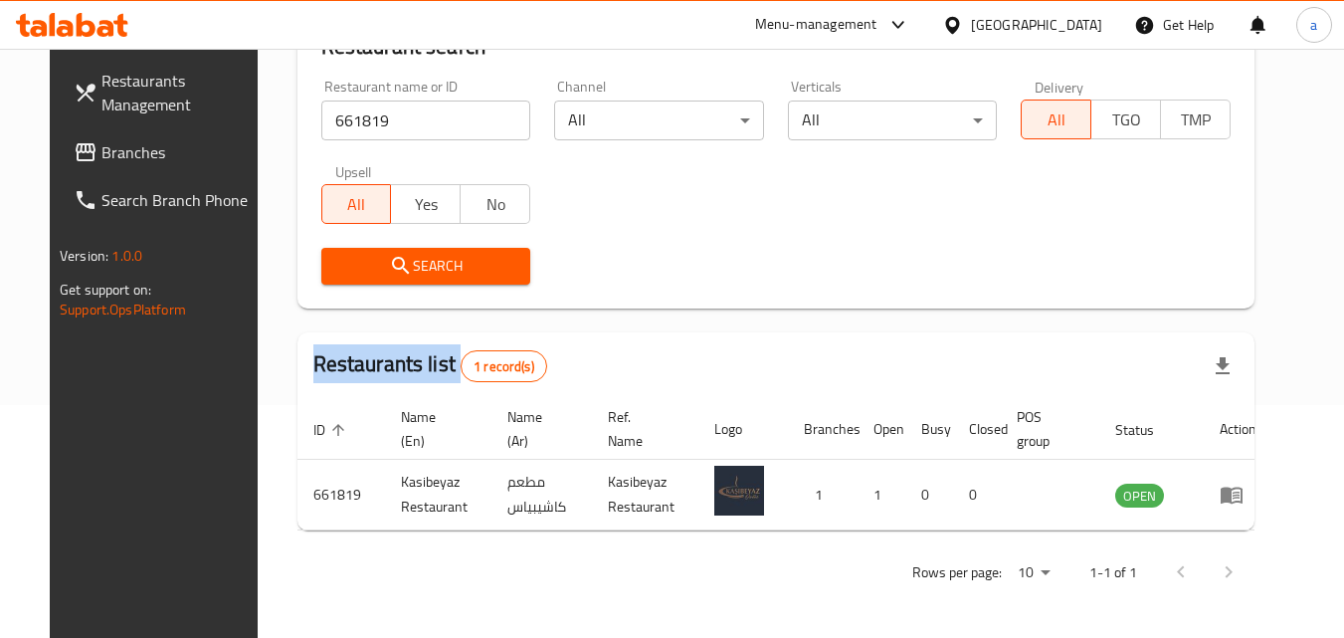
drag, startPoint x: 61, startPoint y: 161, endPoint x: 1, endPoint y: 176, distance: 61.5
click at [101, 161] on span "Branches" at bounding box center [179, 152] width 157 height 24
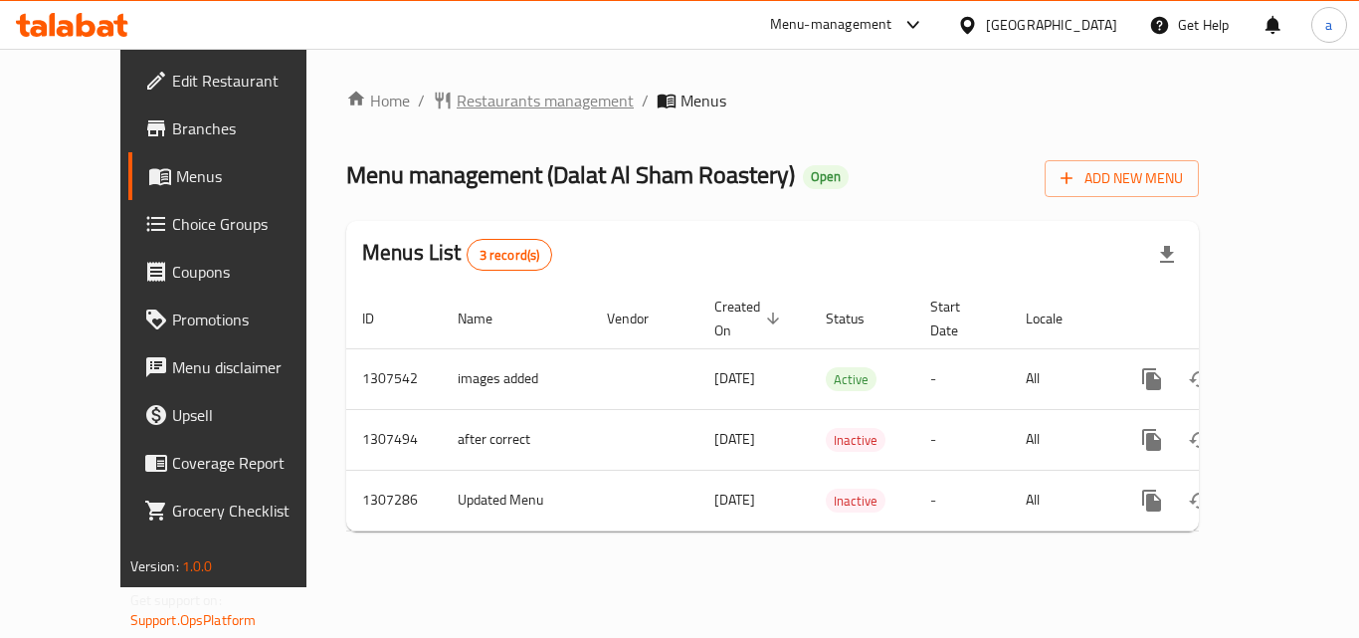
click at [495, 104] on span "Restaurants management" at bounding box center [545, 101] width 177 height 24
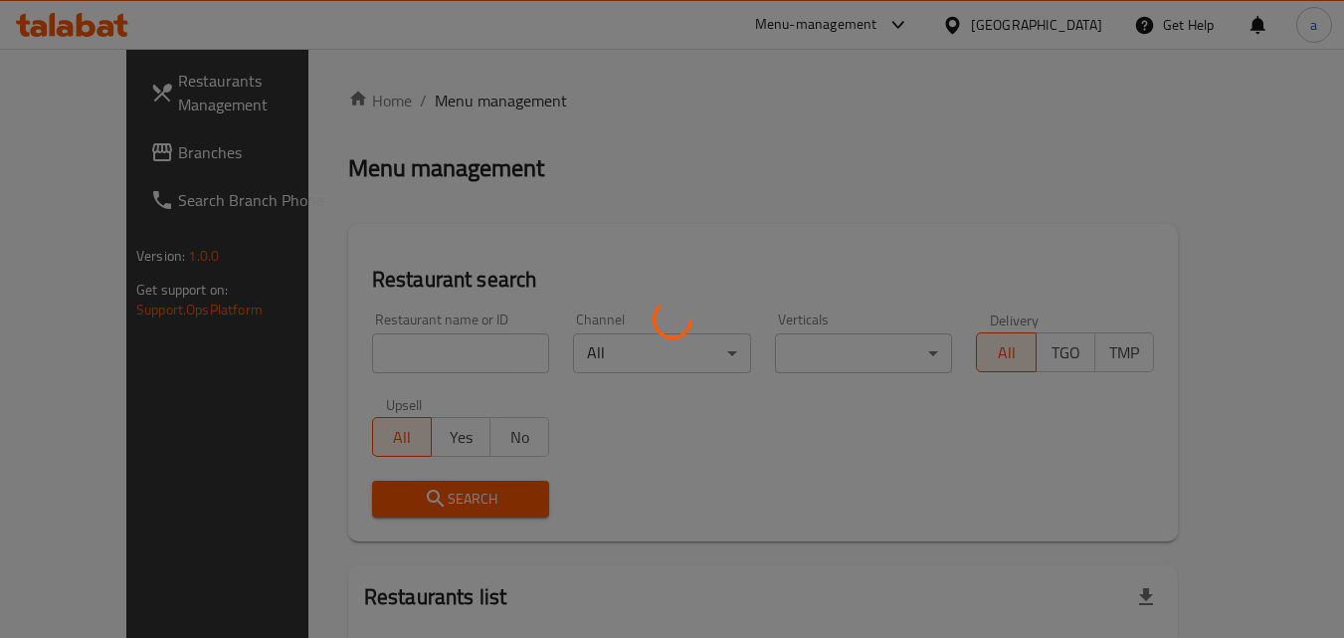
click at [351, 368] on div at bounding box center [672, 319] width 1344 height 638
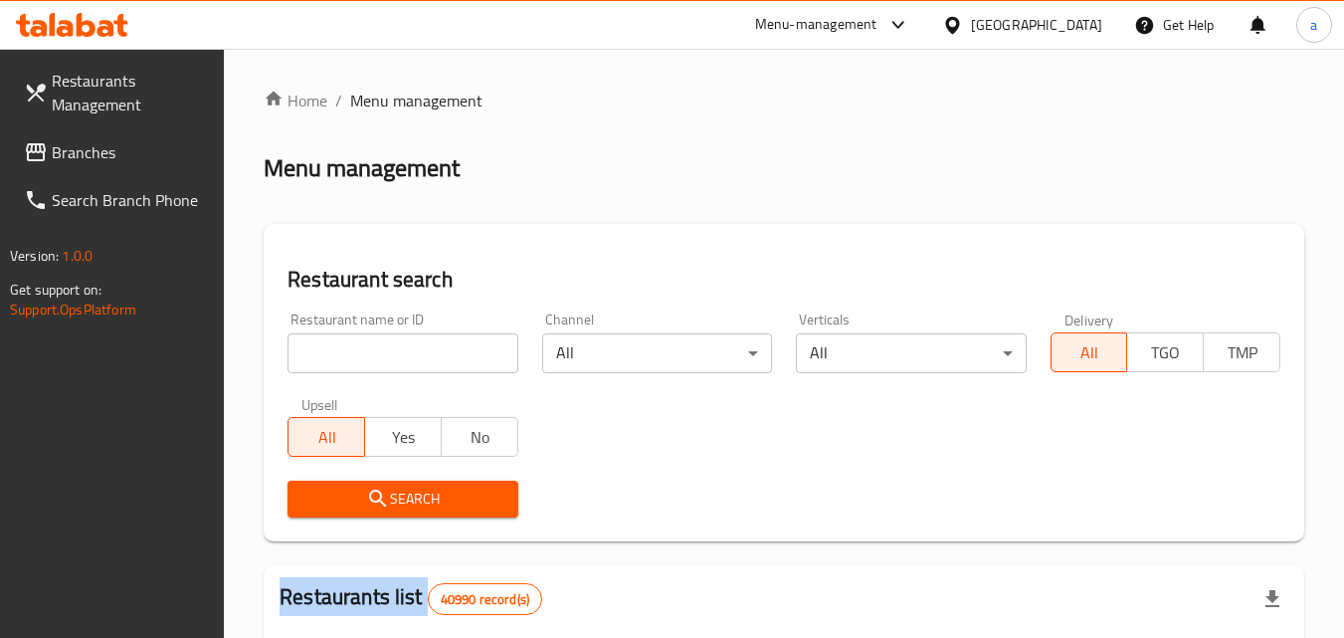
click at [353, 366] on input "search" at bounding box center [402, 353] width 230 height 40
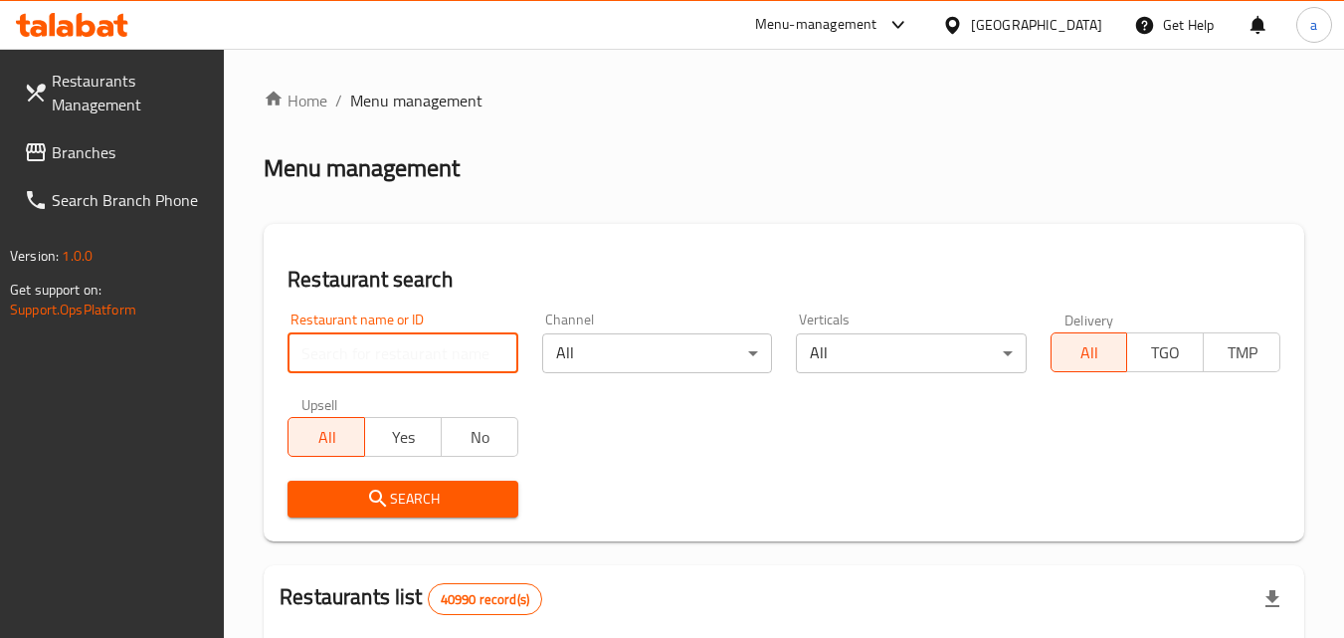
paste input "703842"
type input "703842"
click button "Search" at bounding box center [402, 498] width 230 height 37
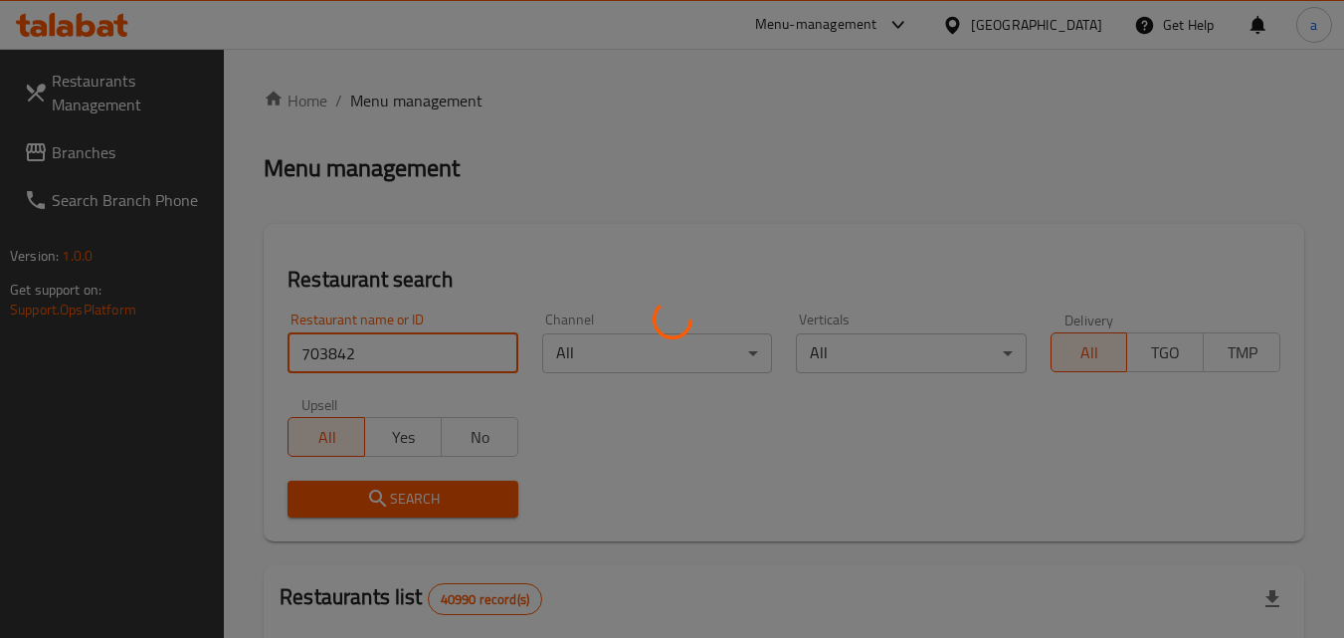
click button "Search" at bounding box center [402, 498] width 230 height 37
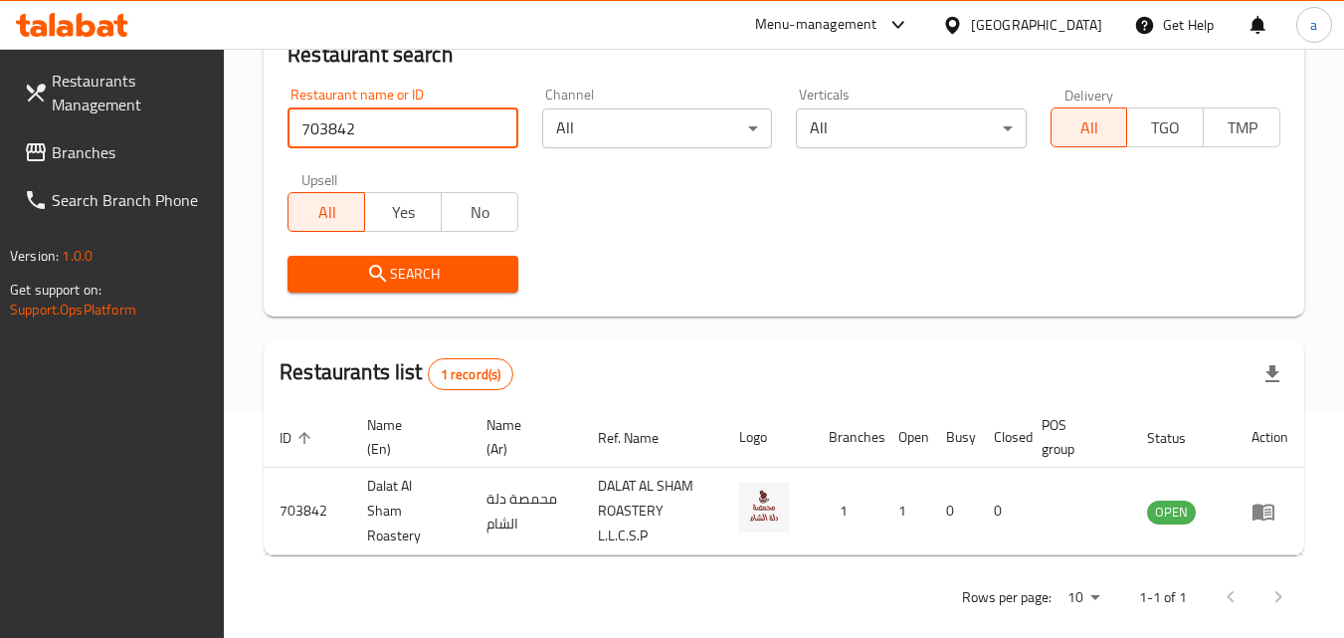
scroll to position [250, 0]
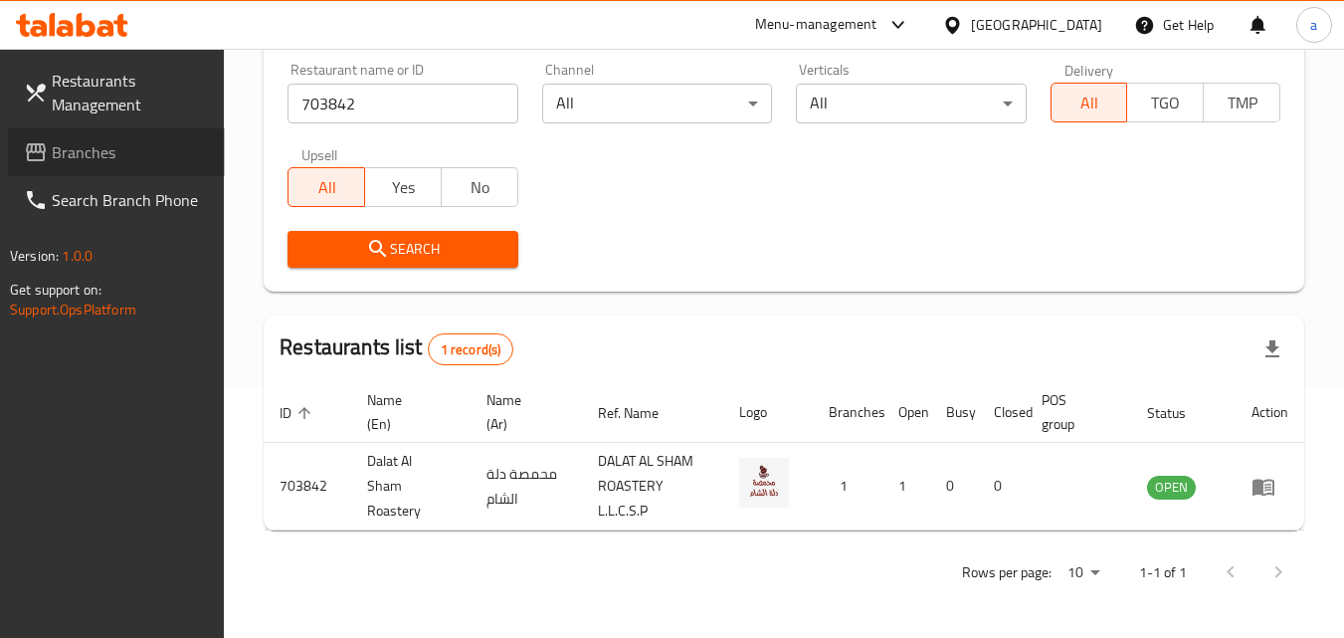
click at [50, 147] on span at bounding box center [38, 152] width 28 height 24
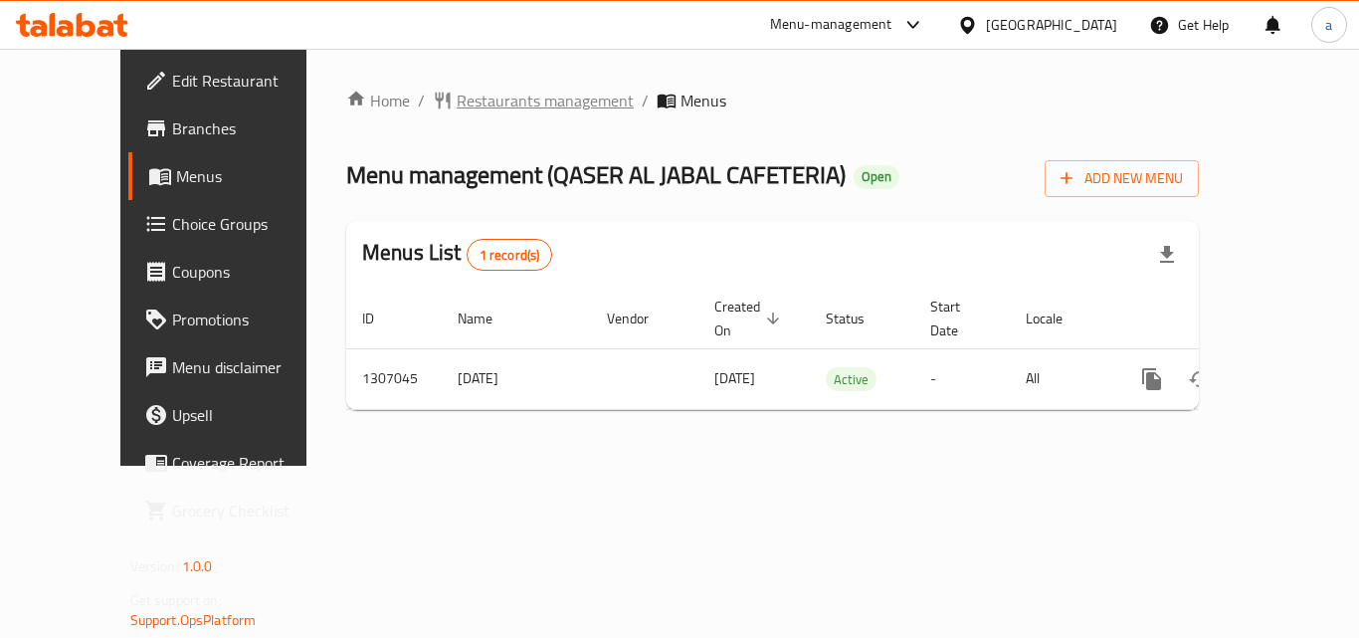
click at [472, 104] on span "Restaurants management" at bounding box center [545, 101] width 177 height 24
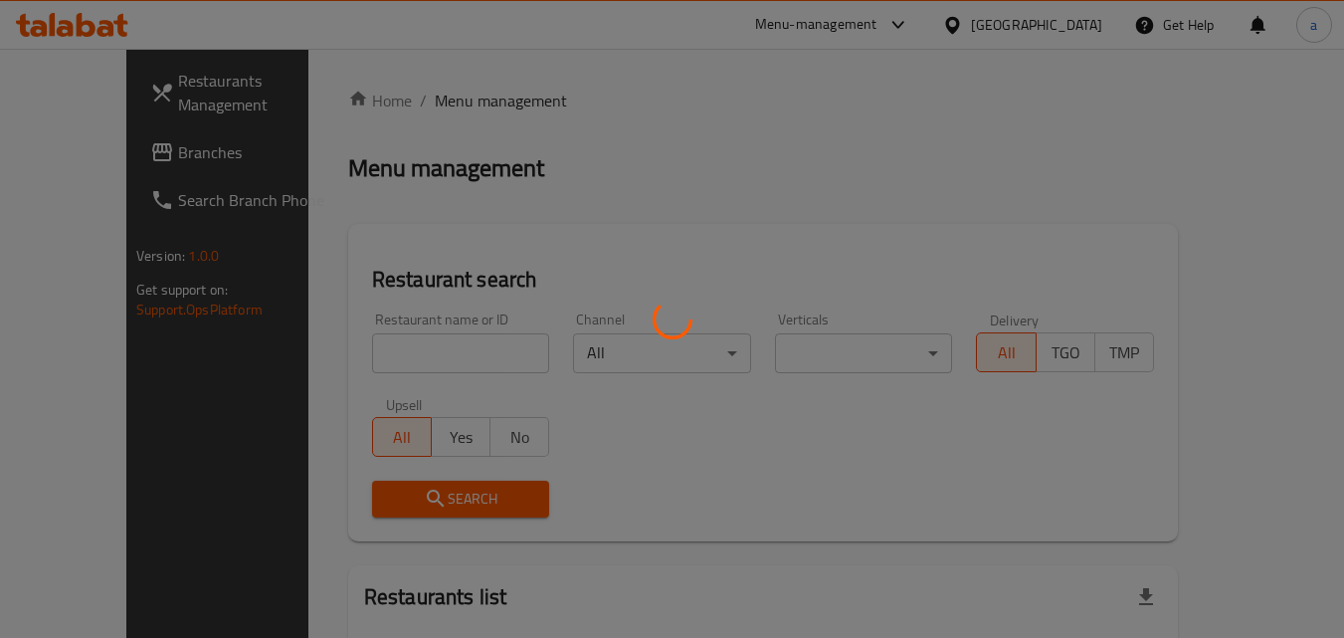
click at [404, 353] on div at bounding box center [672, 319] width 1344 height 638
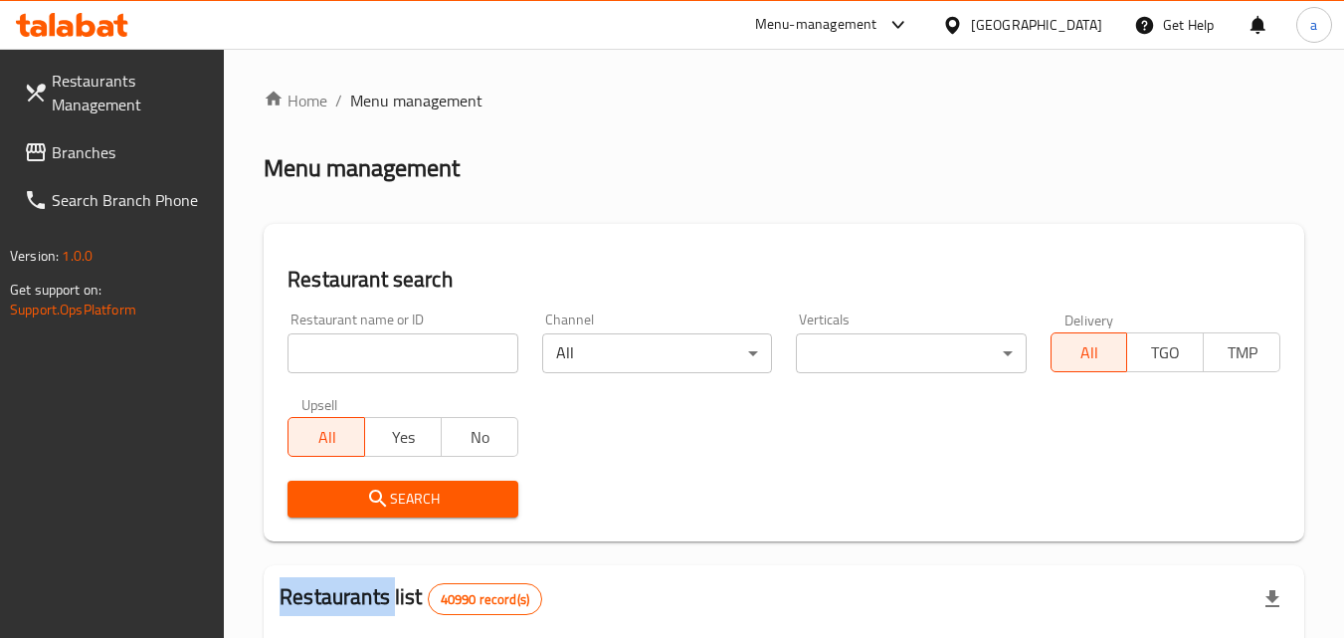
click at [404, 353] on div at bounding box center [672, 319] width 1344 height 638
click at [404, 353] on input "search" at bounding box center [402, 353] width 230 height 40
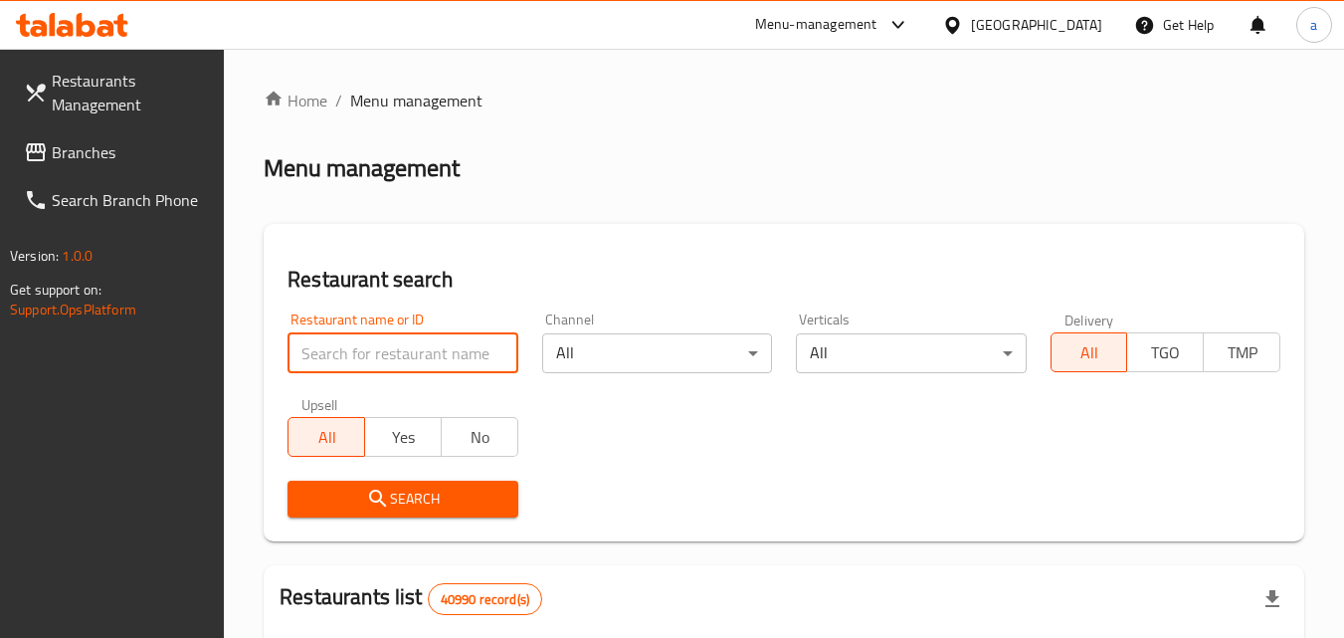
paste input "704122"
type input "704122"
click button "Search" at bounding box center [402, 498] width 230 height 37
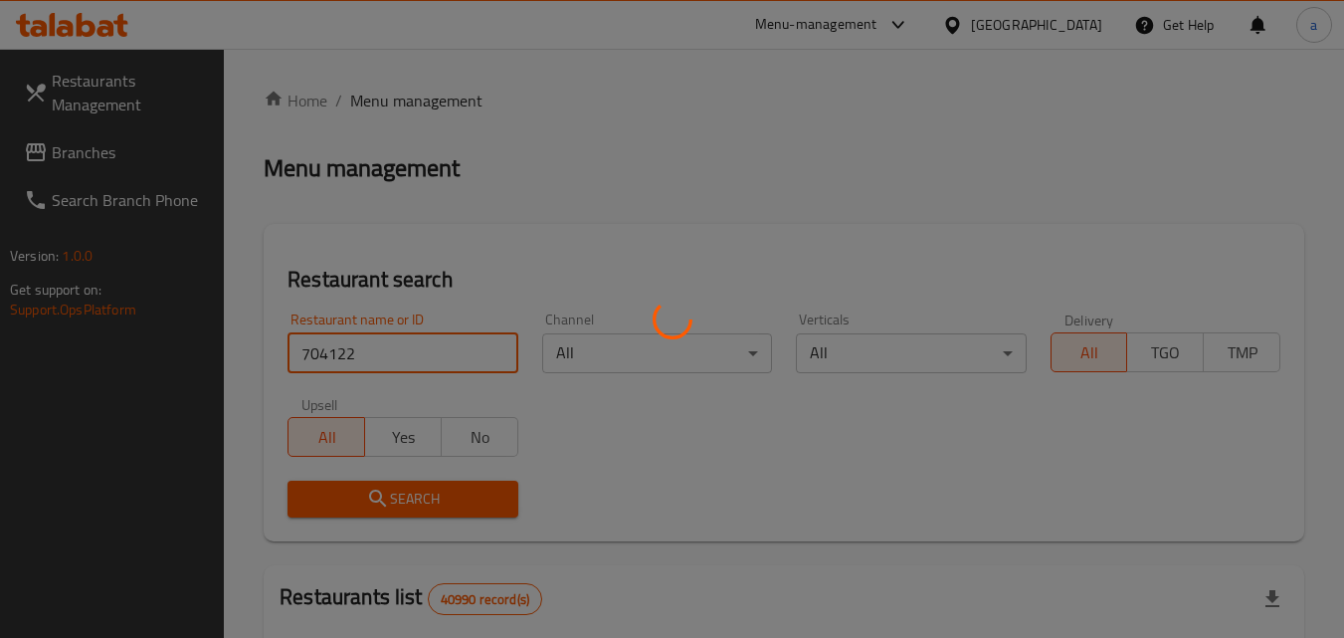
click button "Search" at bounding box center [402, 498] width 230 height 37
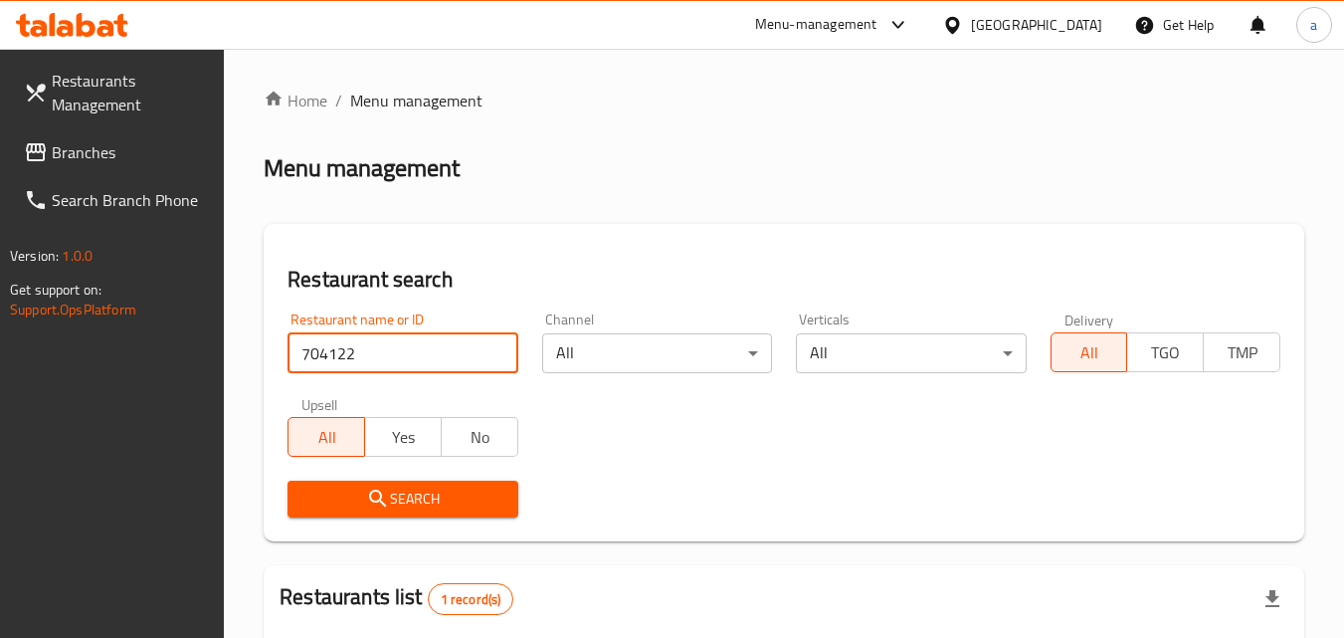
click at [73, 157] on span "Branches" at bounding box center [130, 152] width 157 height 24
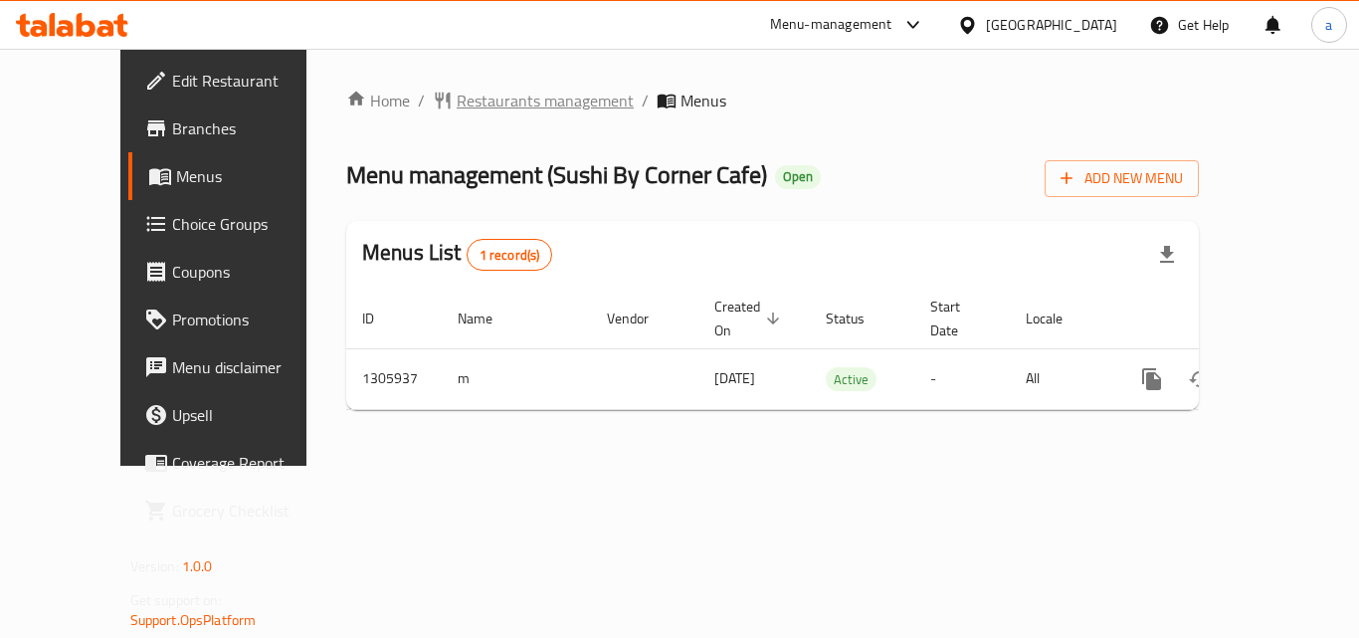
click at [472, 99] on span "Restaurants management" at bounding box center [545, 101] width 177 height 24
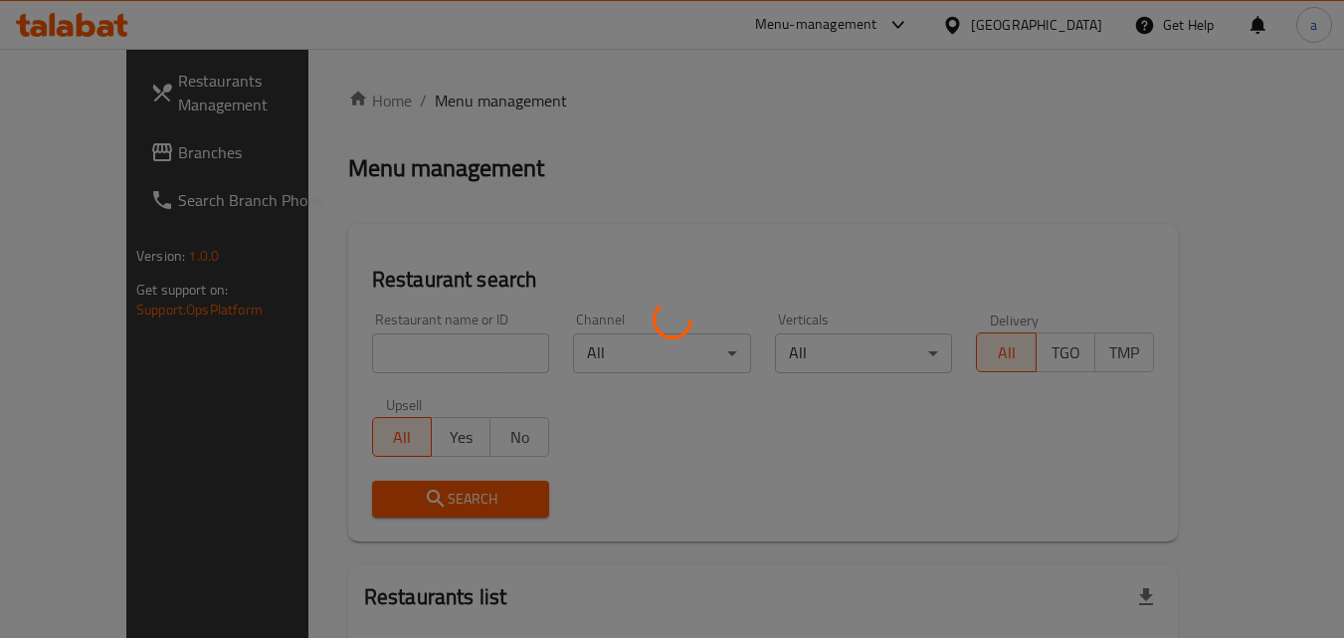
click at [377, 358] on div at bounding box center [672, 319] width 1344 height 638
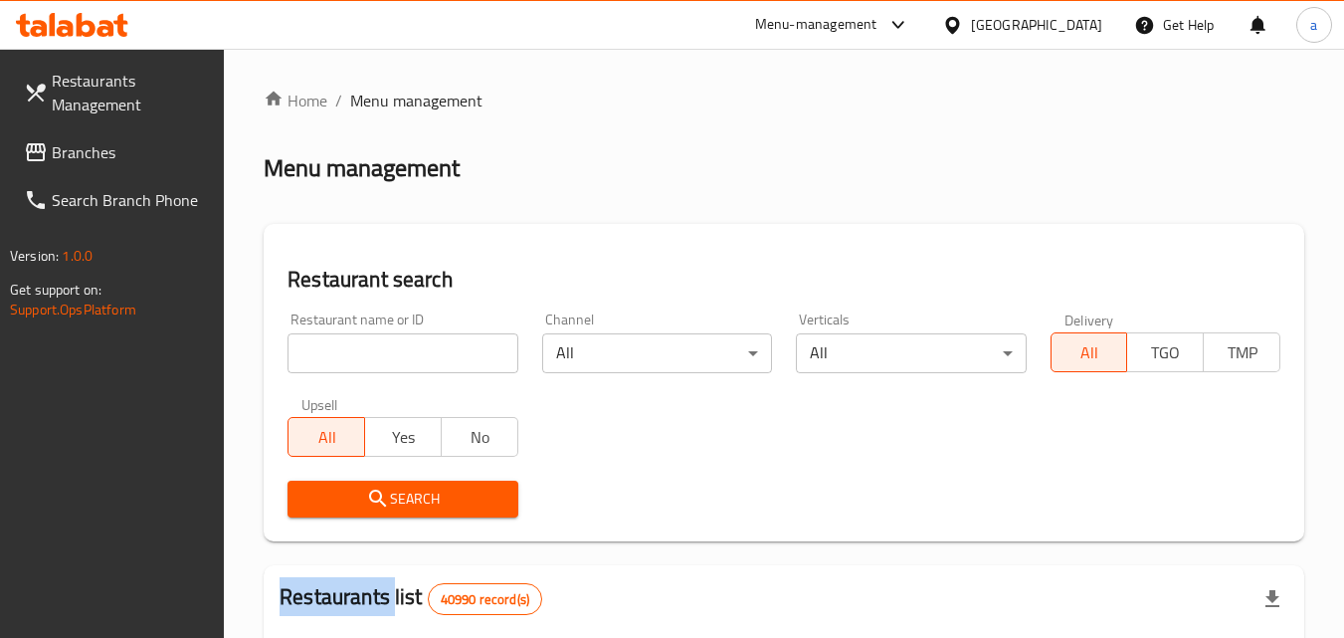
click at [377, 358] on input "search" at bounding box center [402, 353] width 230 height 40
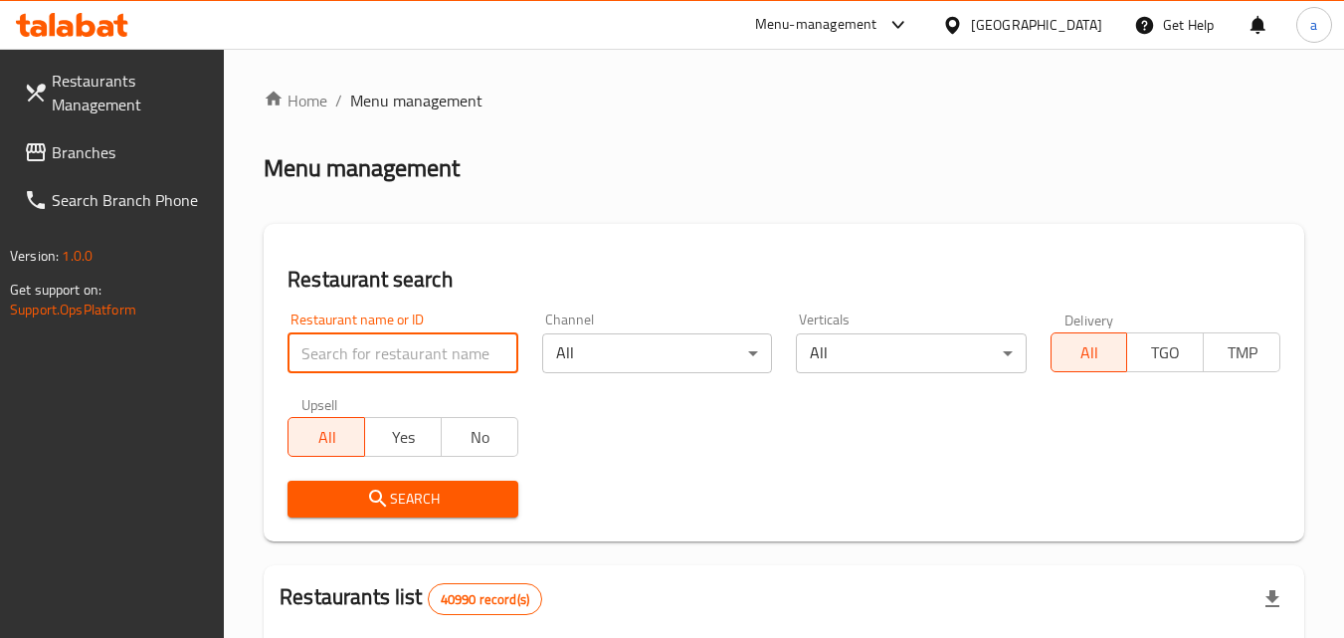
click at [377, 358] on input "search" at bounding box center [402, 353] width 230 height 40
paste input "703914"
type input "703914"
click button "Search" at bounding box center [402, 498] width 230 height 37
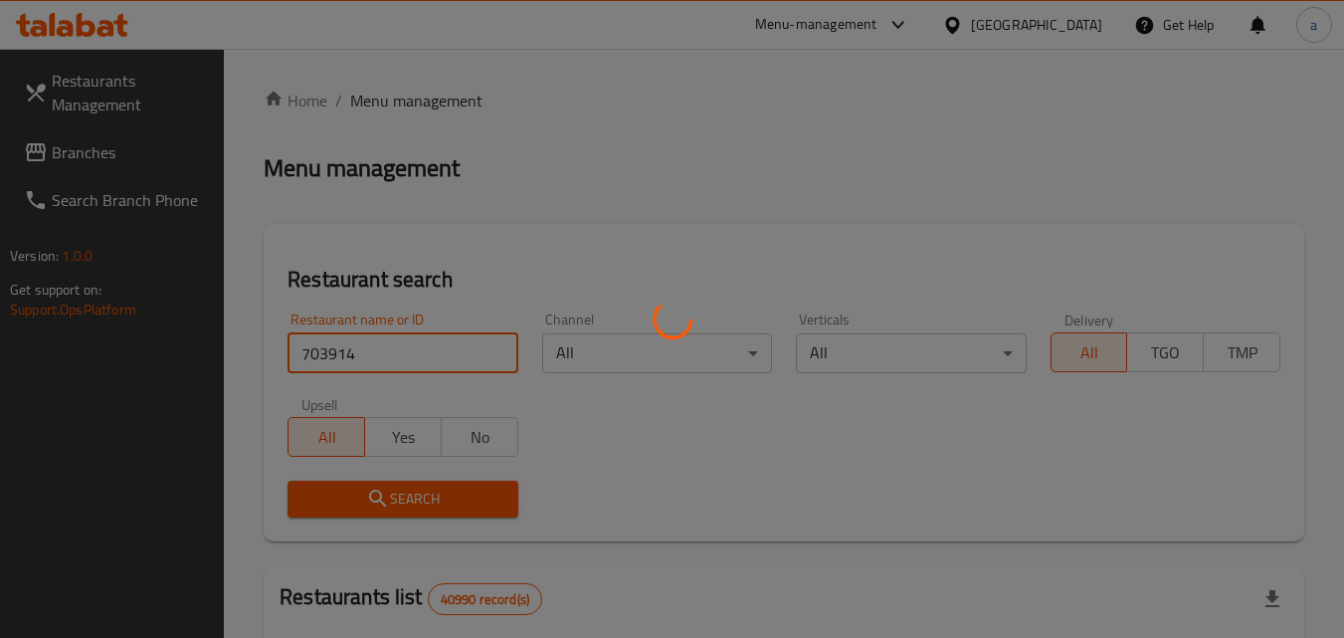
click button "Search" at bounding box center [402, 498] width 230 height 37
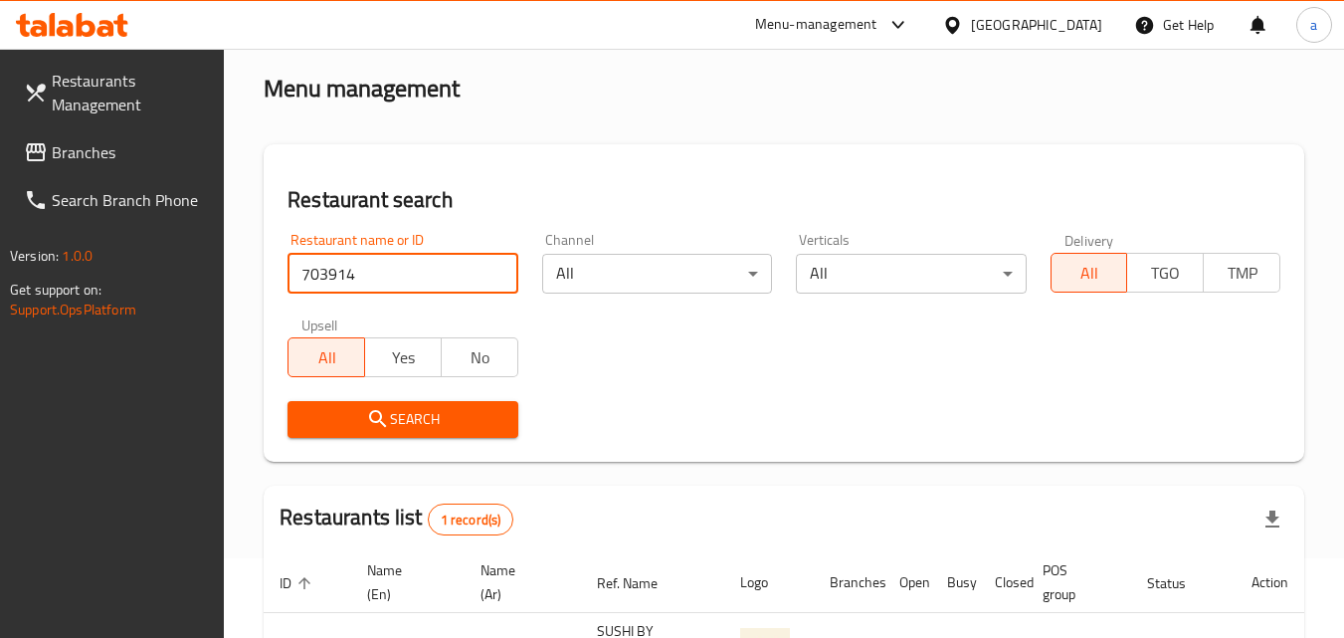
scroll to position [250, 0]
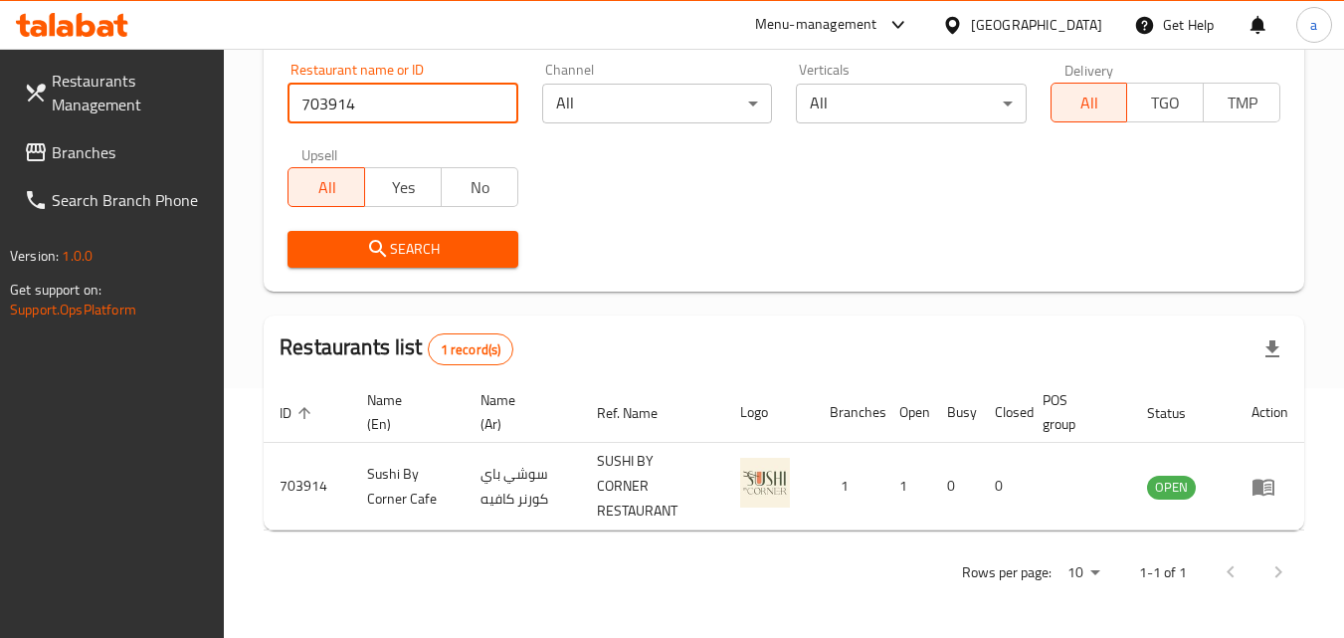
click at [90, 148] on span "Branches" at bounding box center [130, 152] width 157 height 24
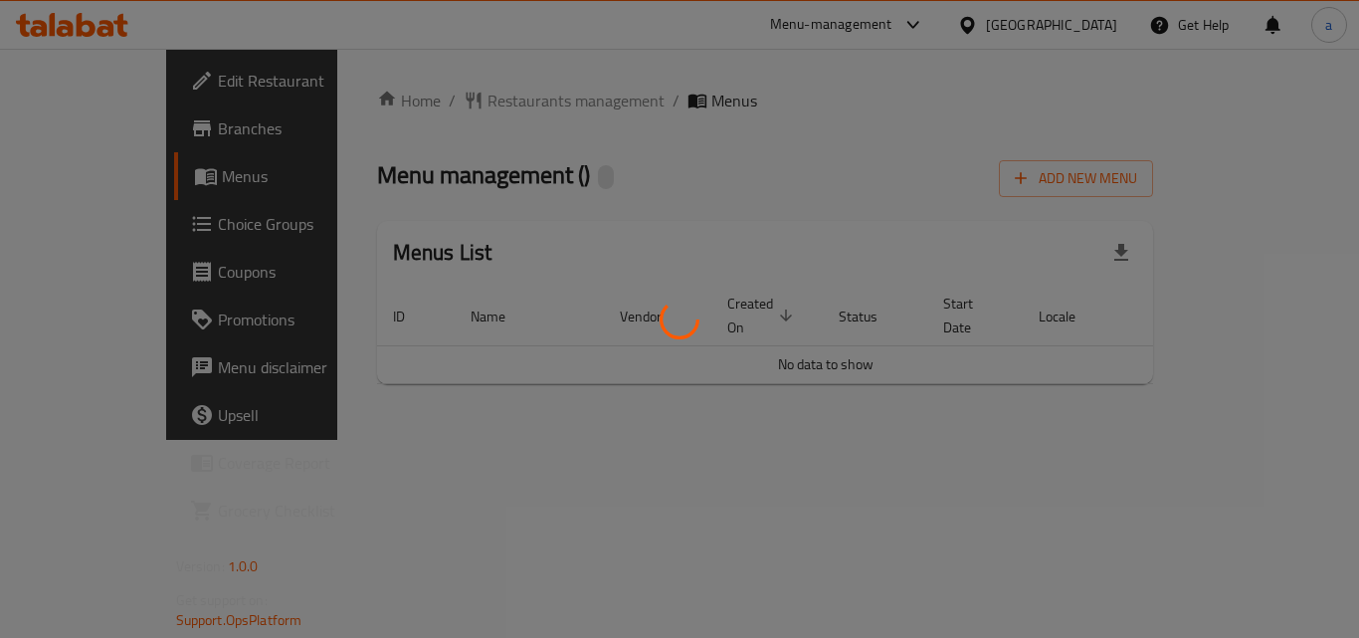
click at [445, 114] on div at bounding box center [679, 319] width 1359 height 638
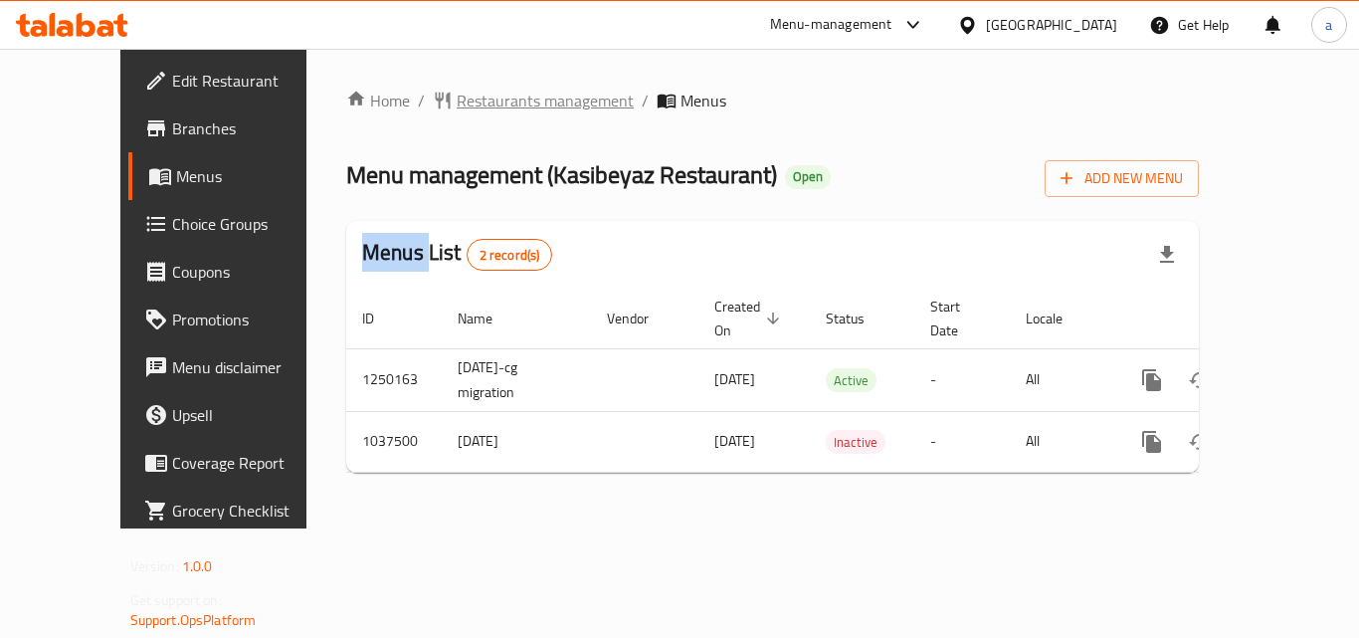
click at [457, 106] on span "Restaurants management" at bounding box center [545, 101] width 177 height 24
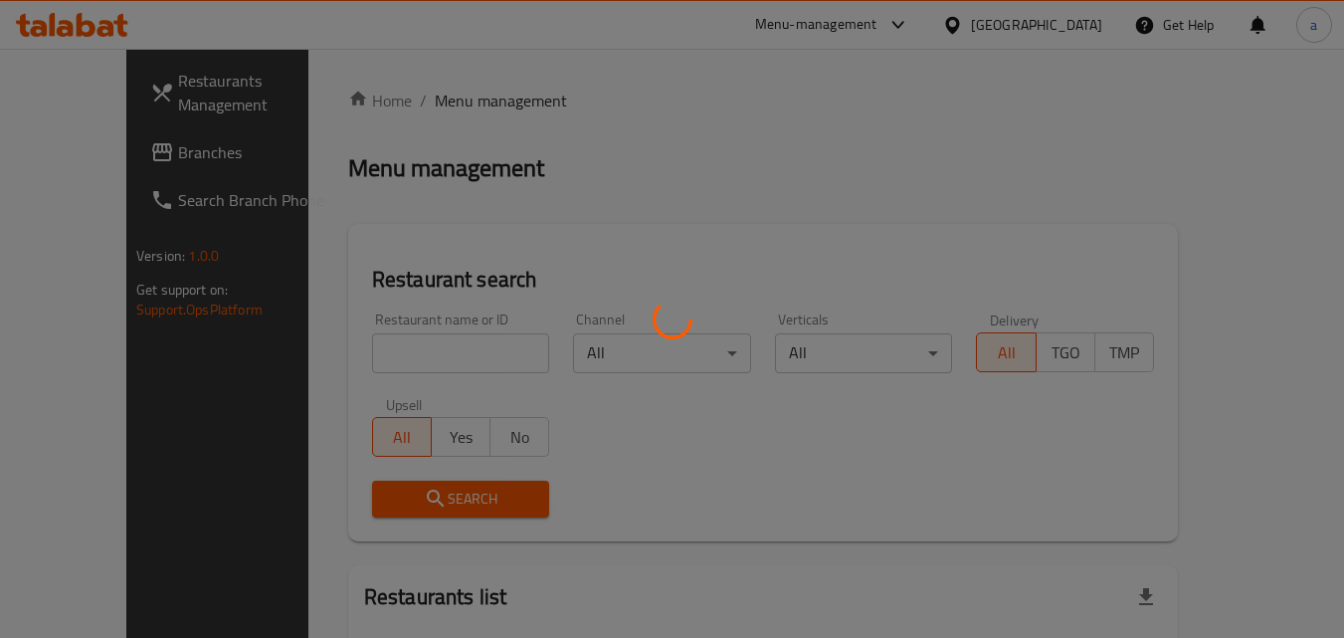
click at [358, 328] on div at bounding box center [672, 319] width 1344 height 638
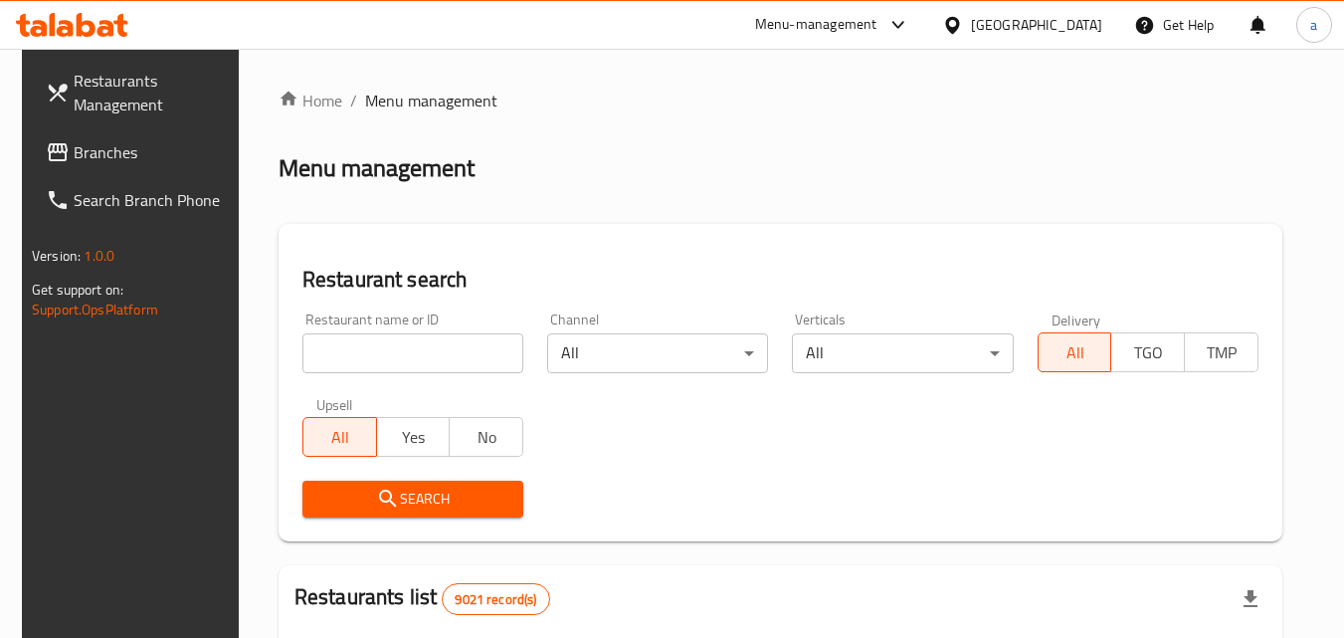
click at [357, 340] on div "Home / Menu management Menu management Restaurant search Restaurant name or ID …" at bounding box center [780, 644] width 1004 height 1111
click at [357, 340] on input "search" at bounding box center [412, 353] width 221 height 40
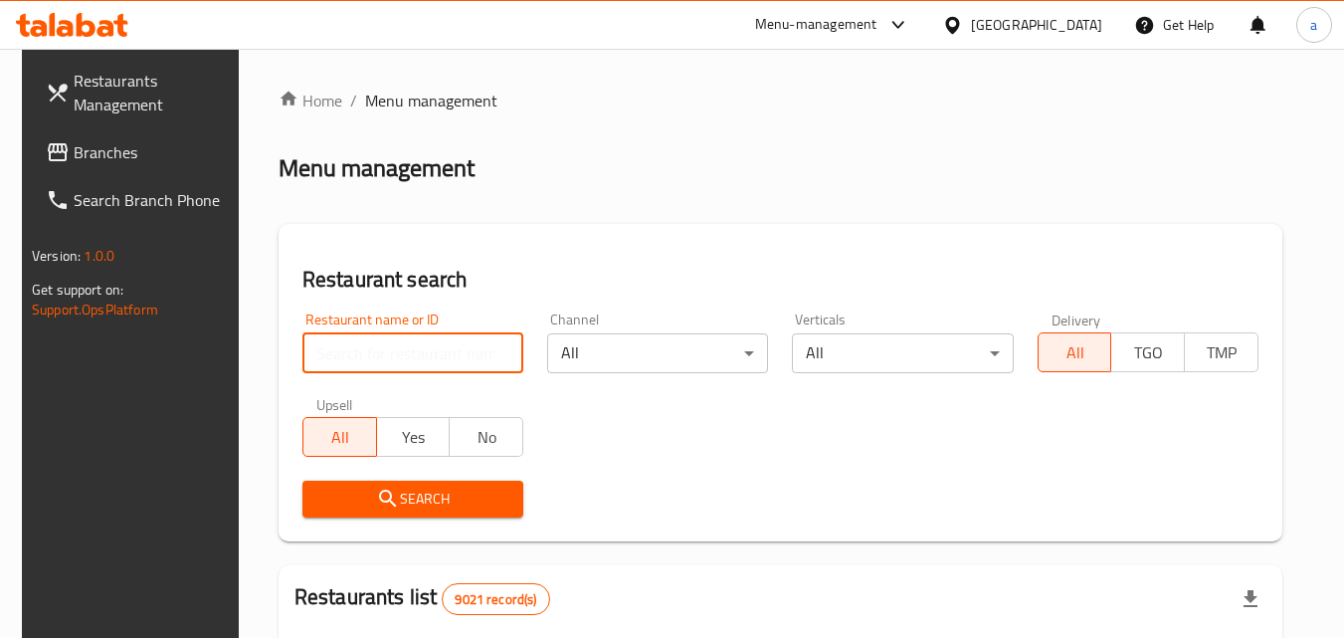
paste input "661819"
type input "661819"
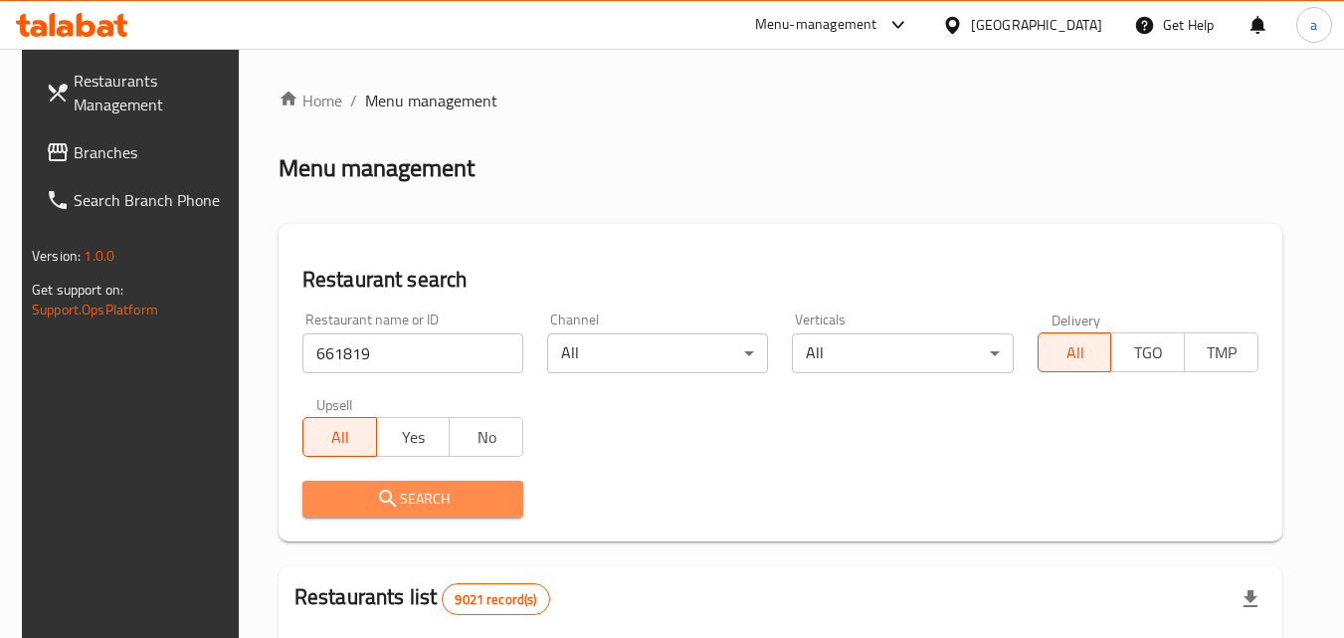
click at [376, 494] on icon "submit" at bounding box center [388, 498] width 24 height 24
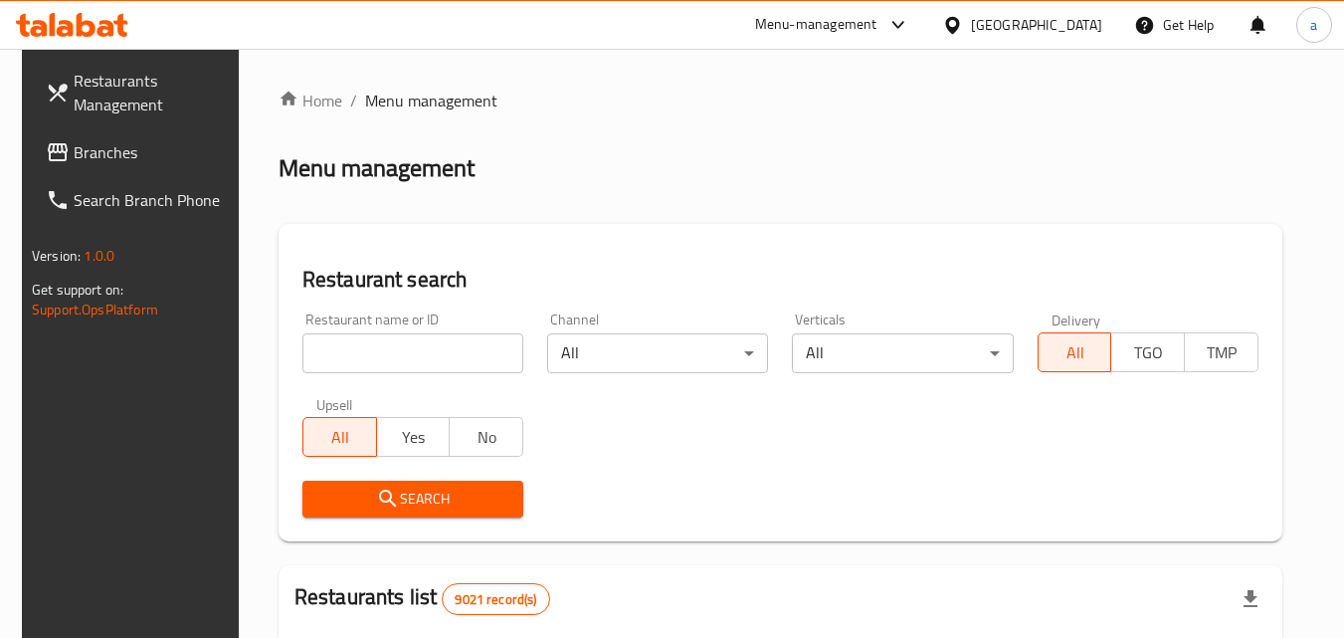
click at [92, 135] on link "Branches" at bounding box center [138, 152] width 217 height 48
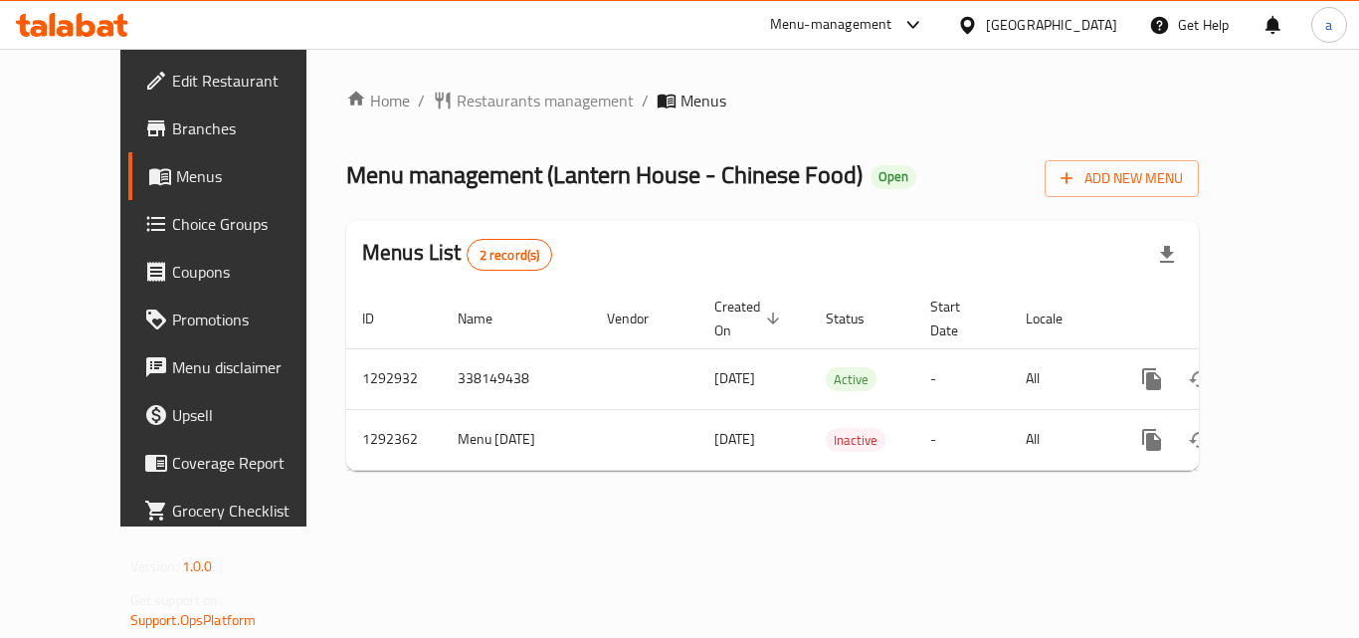
click at [458, 119] on div "Home / Restaurants management / Menus Menu management ( Lantern House - Chinese…" at bounding box center [772, 288] width 852 height 398
click at [466, 98] on span "Restaurants management" at bounding box center [545, 101] width 177 height 24
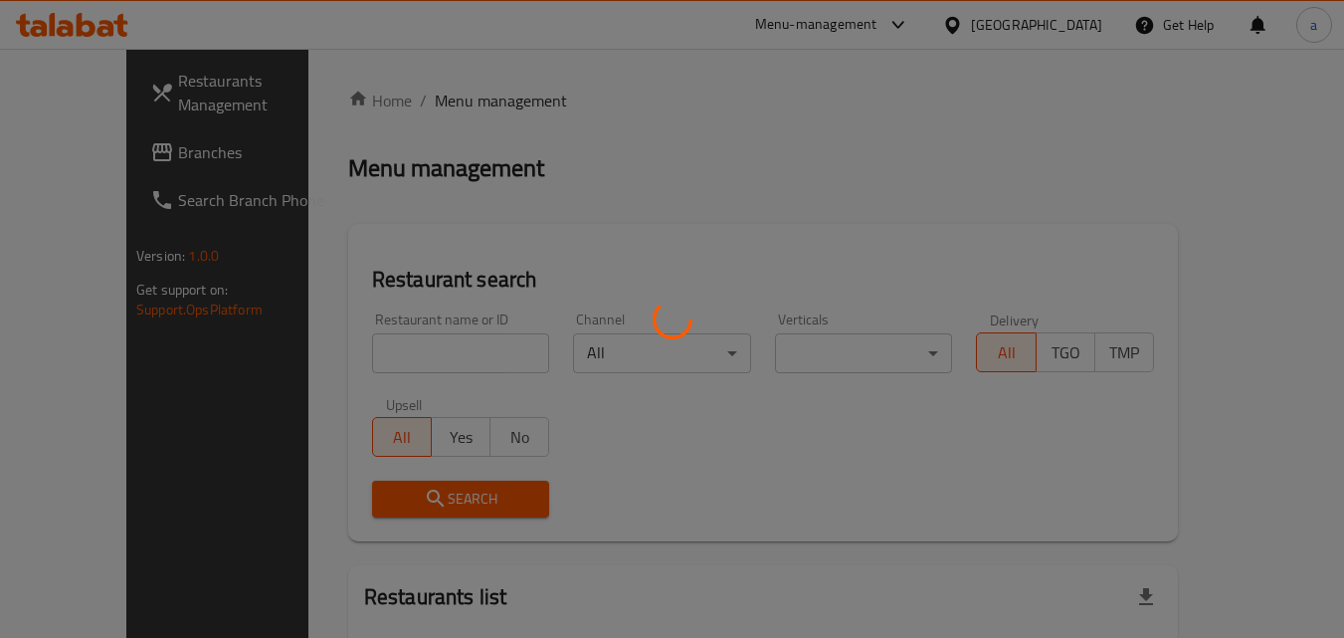
click at [403, 331] on div at bounding box center [672, 319] width 1344 height 638
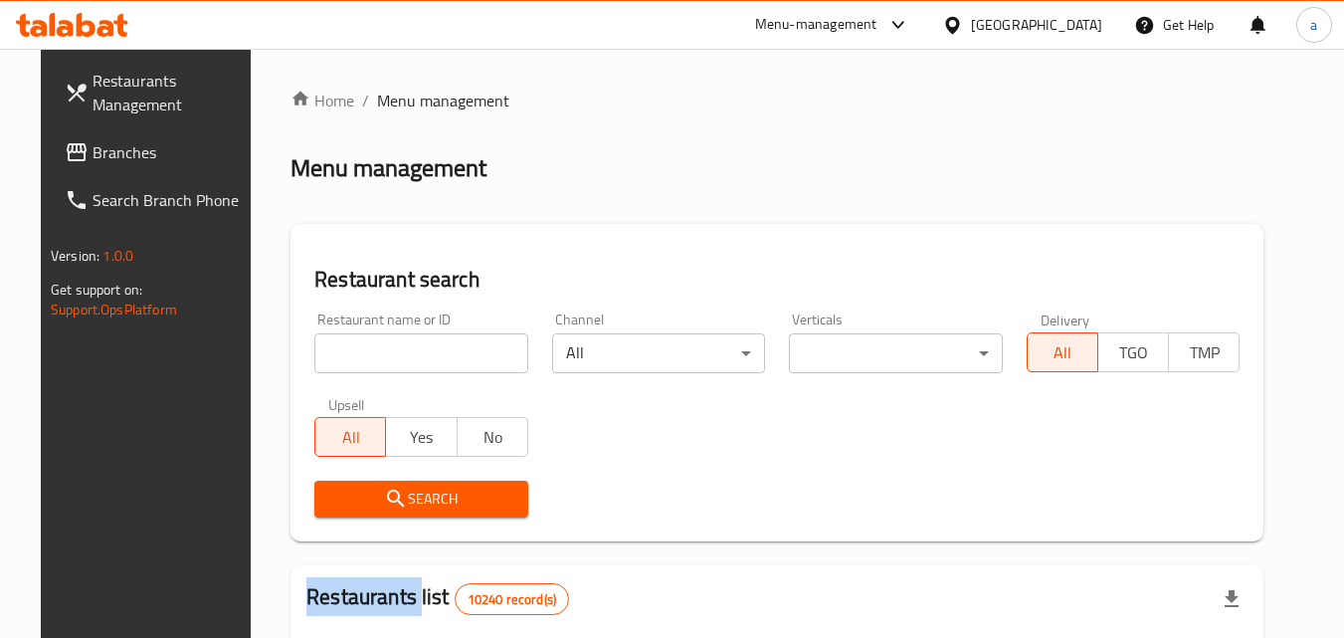
click at [403, 331] on div at bounding box center [672, 319] width 1344 height 638
click at [403, 331] on div "Restaurant name or ID Restaurant name or ID" at bounding box center [421, 342] width 214 height 61
drag, startPoint x: 403, startPoint y: 331, endPoint x: 395, endPoint y: 354, distance: 24.2
click at [402, 338] on div "Restaurant name or ID Restaurant name or ID" at bounding box center [421, 342] width 214 height 61
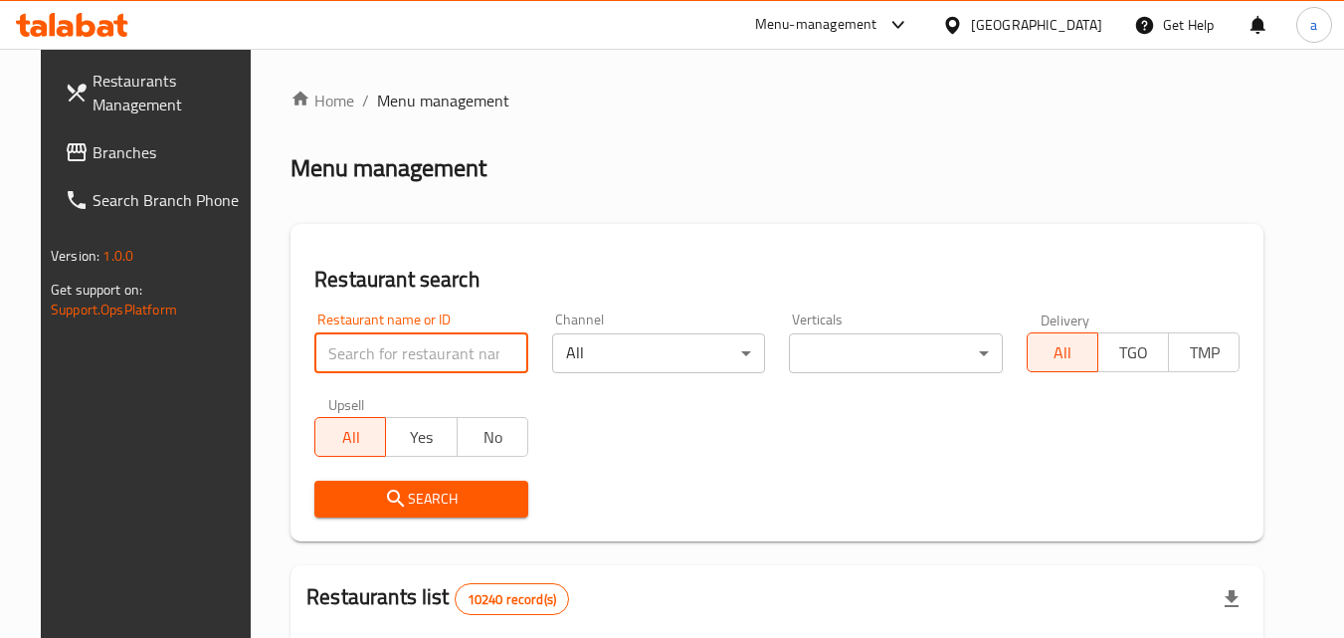
click at [395, 354] on input "search" at bounding box center [421, 353] width 214 height 40
paste input "699109"
type input "699109"
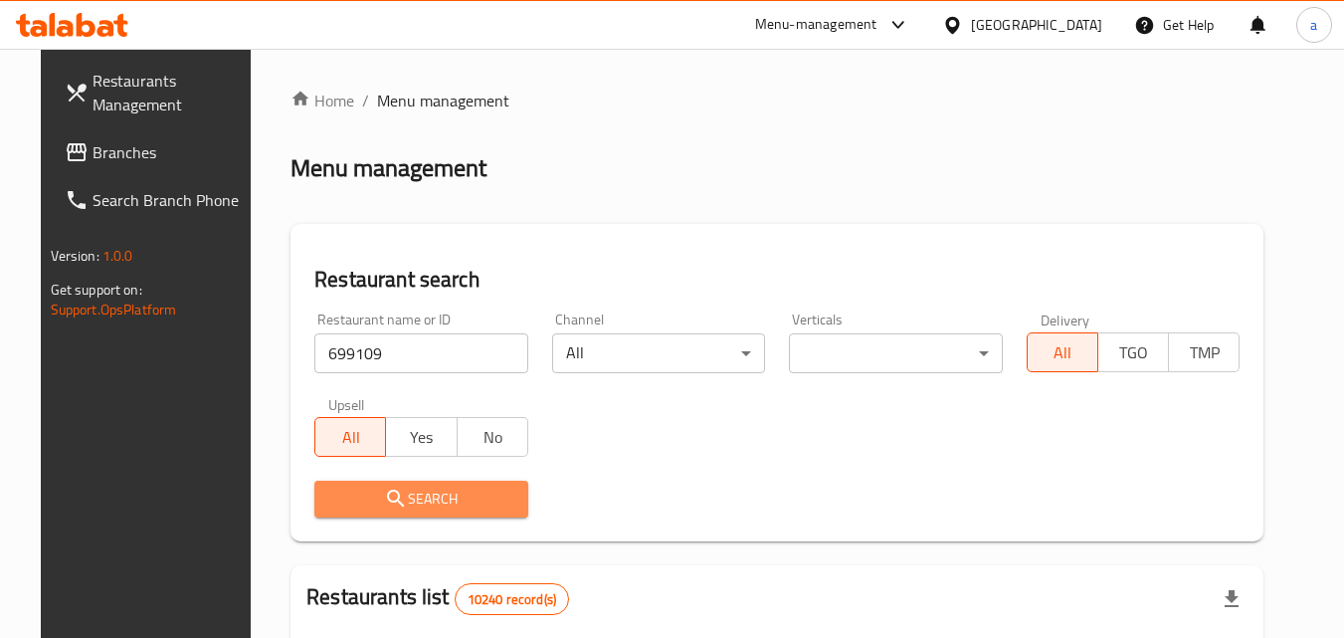
click at [384, 509] on icon "submit" at bounding box center [396, 498] width 24 height 24
click at [367, 509] on div at bounding box center [672, 319] width 1344 height 638
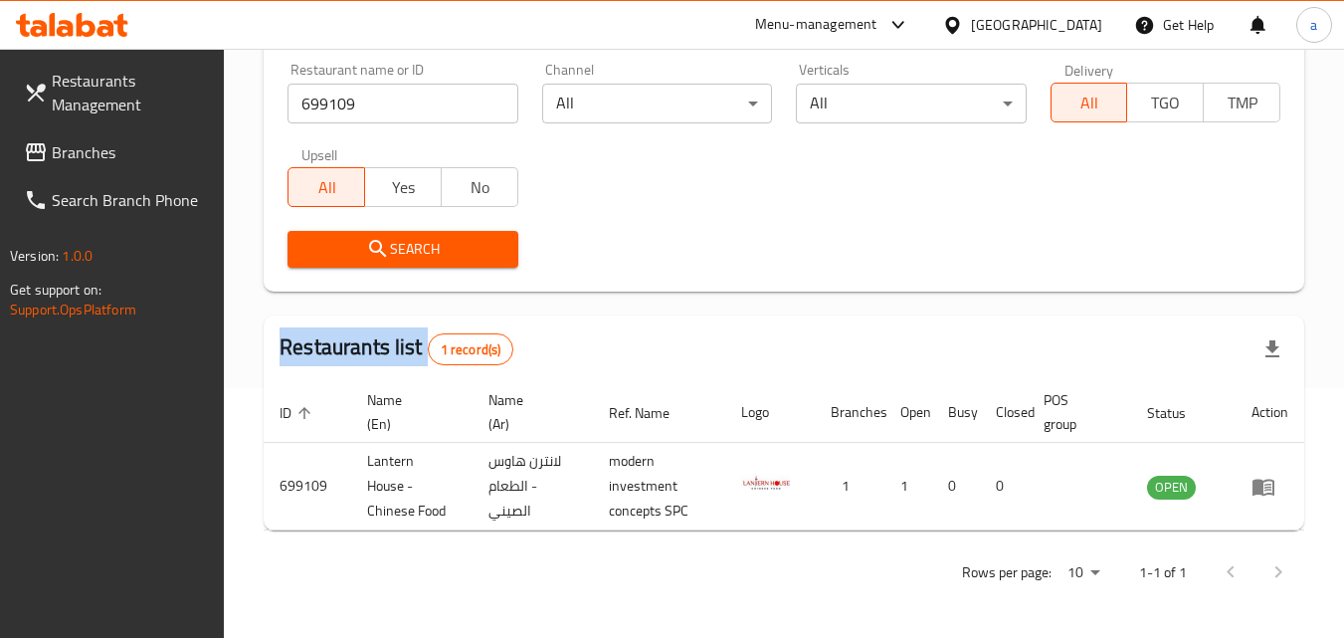
scroll to position [51, 0]
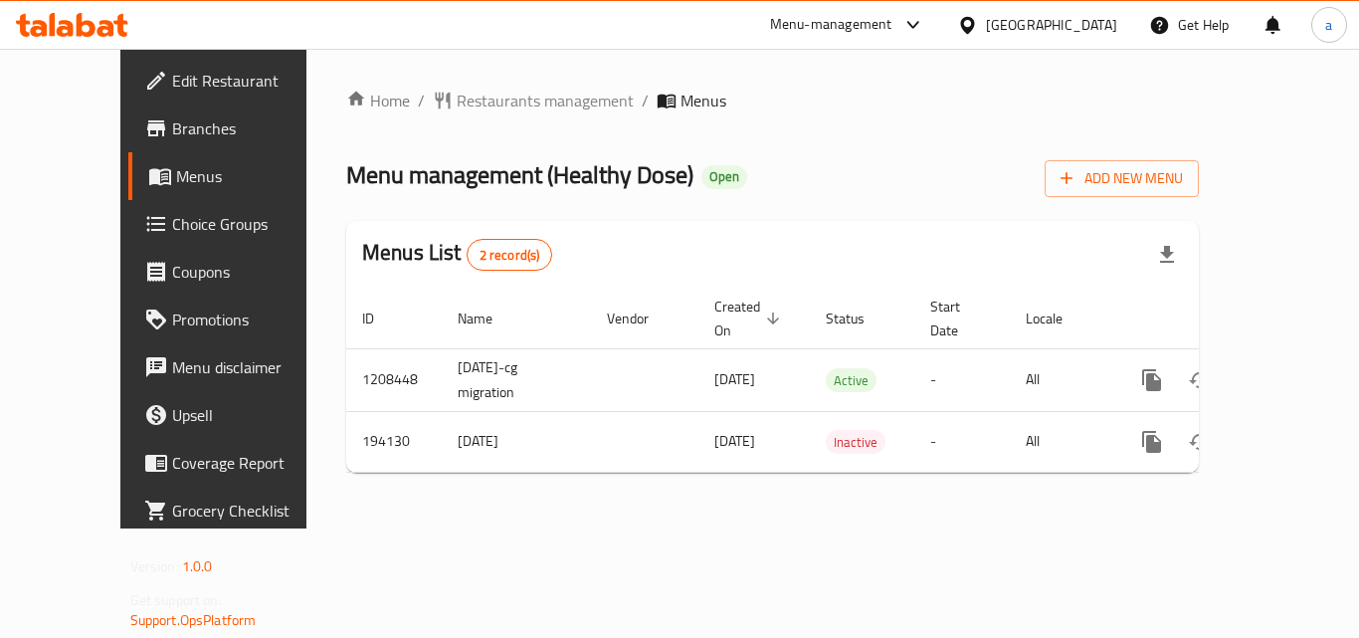
click at [433, 133] on div "Home / Restaurants management / Menus Menu management ( Healthy Dose ) Open Add…" at bounding box center [772, 289] width 852 height 400
click at [457, 110] on span "Restaurants management" at bounding box center [545, 101] width 177 height 24
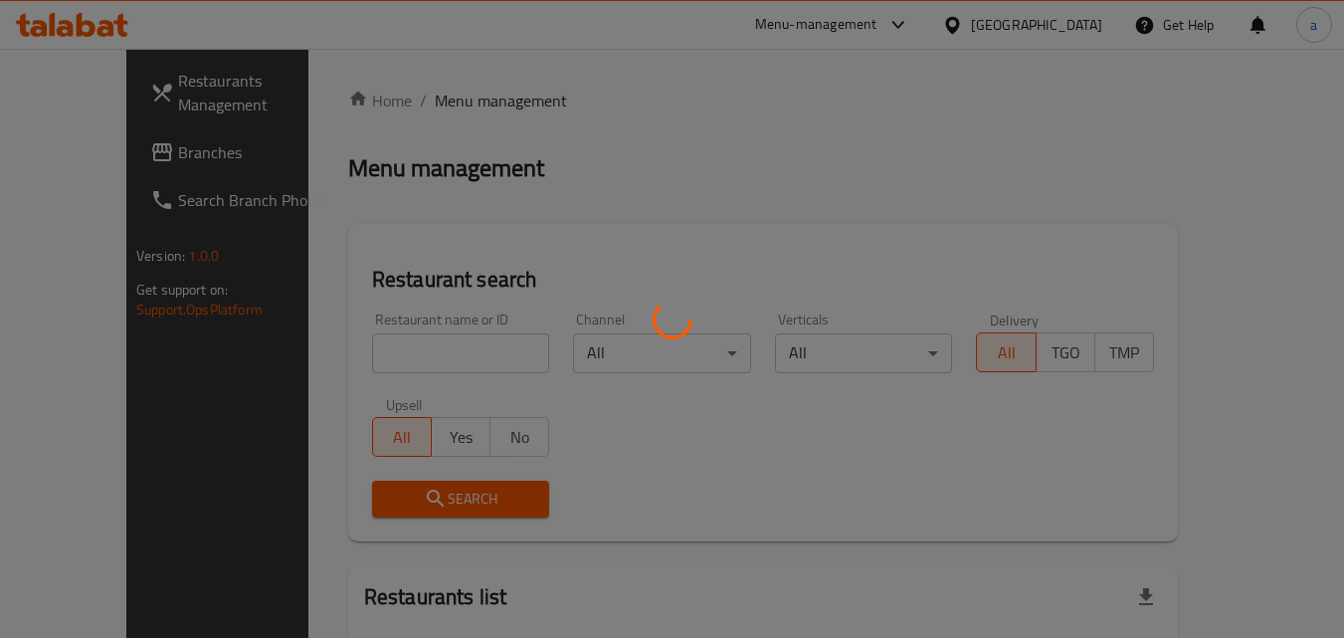
click at [387, 354] on div at bounding box center [672, 319] width 1344 height 638
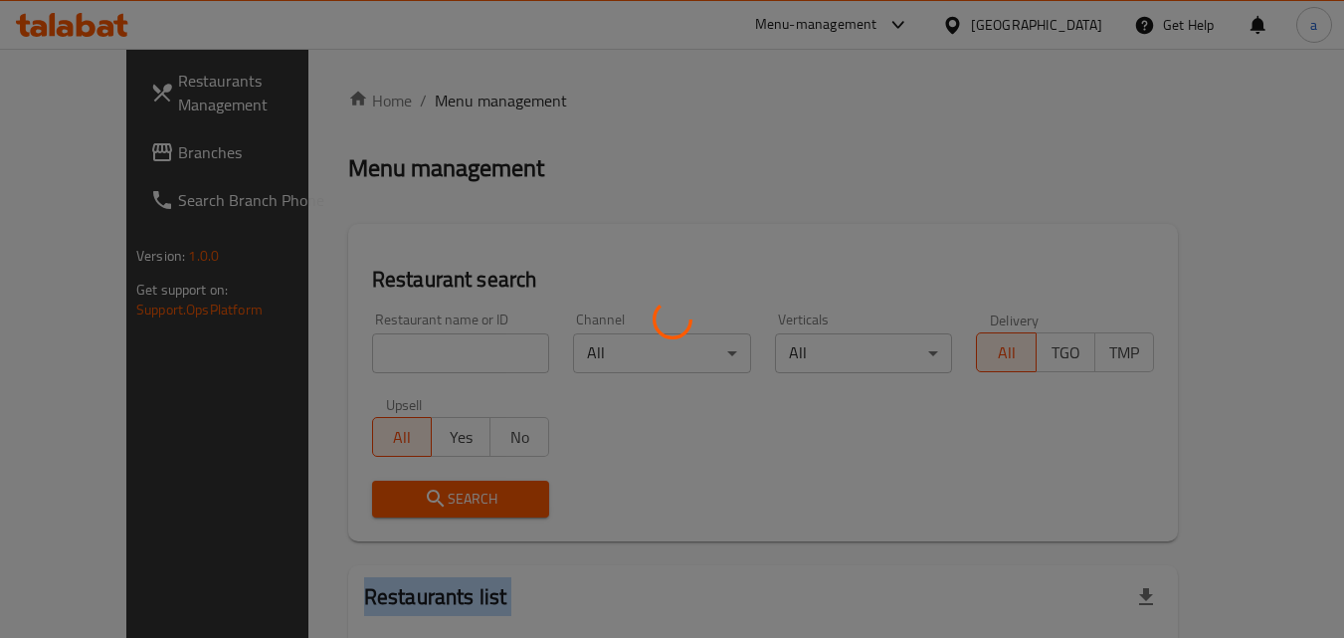
click at [387, 354] on div at bounding box center [672, 319] width 1344 height 638
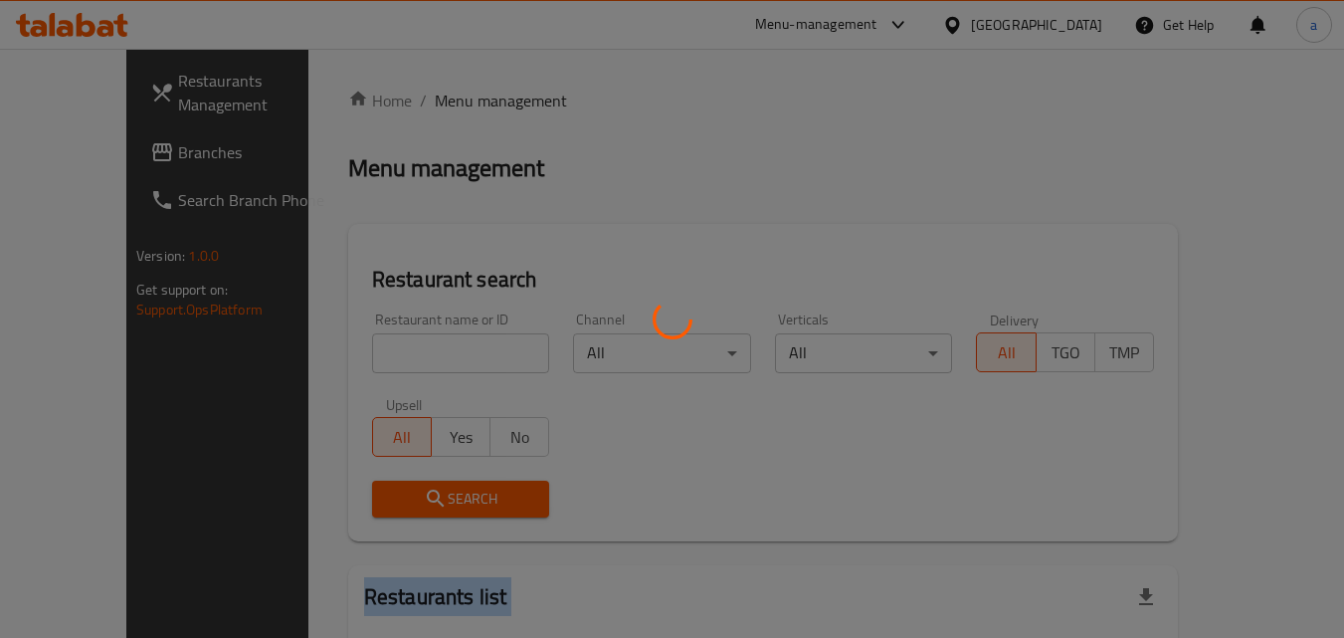
click at [387, 354] on div at bounding box center [672, 319] width 1344 height 638
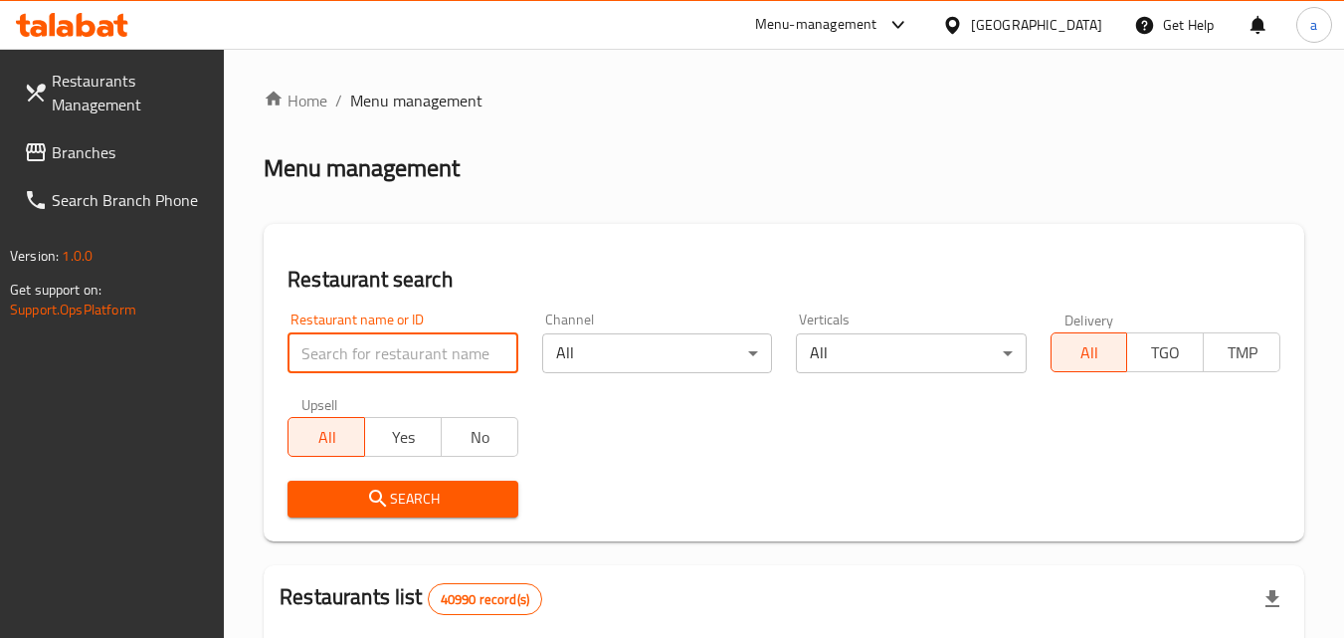
click at [387, 354] on input "search" at bounding box center [402, 353] width 230 height 40
paste input "621149"
type input "621149"
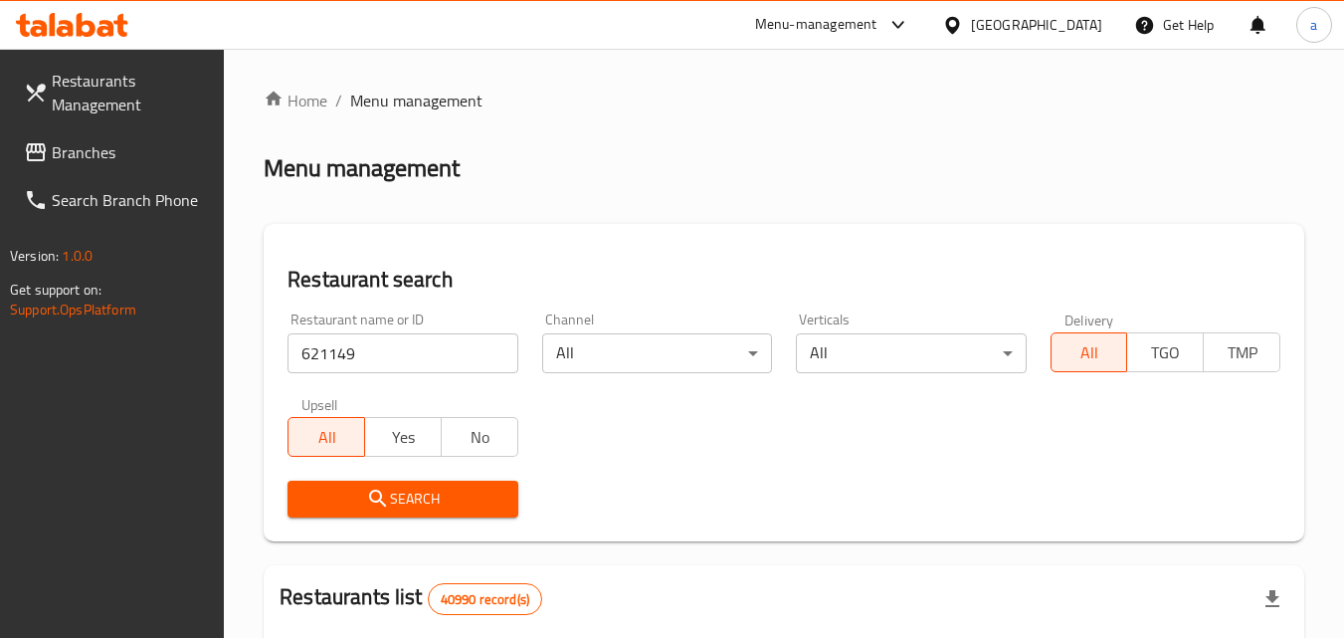
click at [372, 494] on icon "submit" at bounding box center [378, 498] width 24 height 24
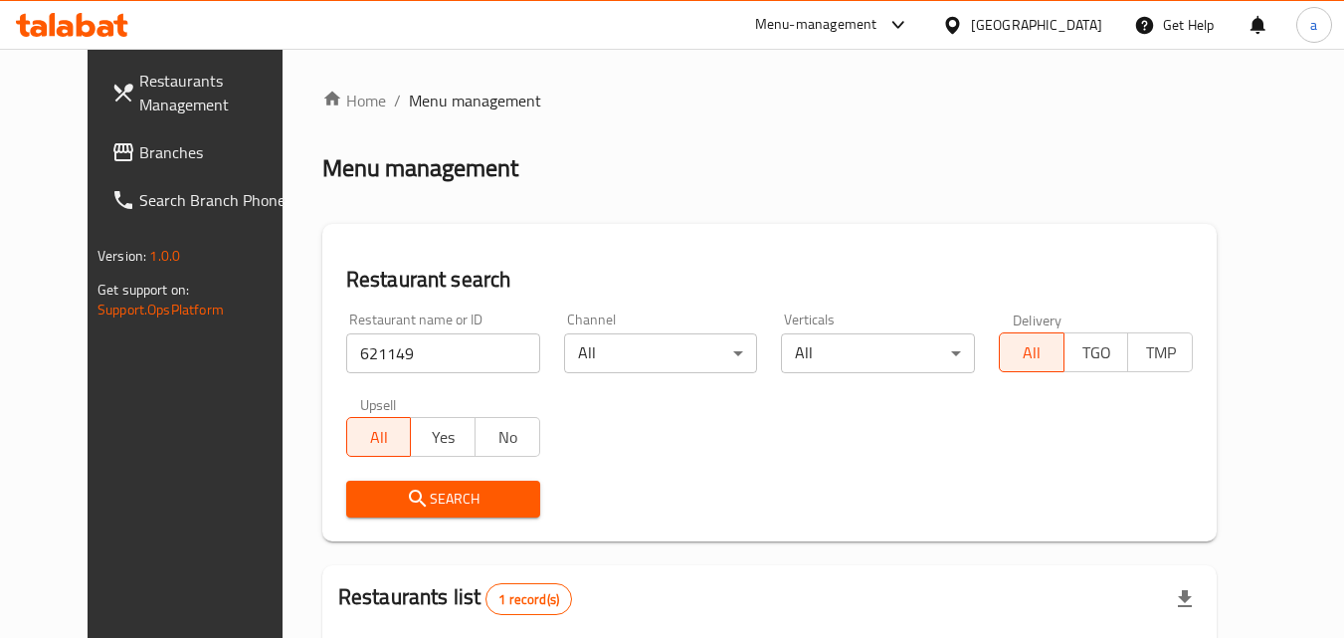
click at [139, 150] on span "Branches" at bounding box center [217, 152] width 157 height 24
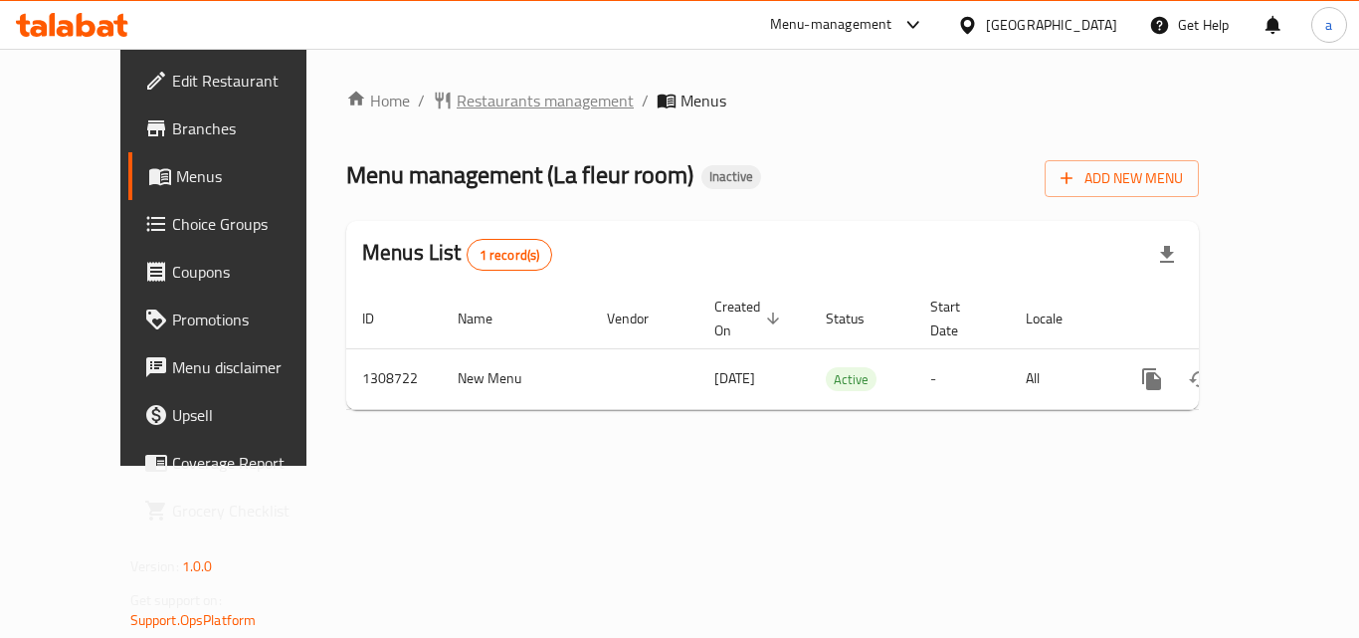
click at [482, 109] on span "Restaurants management" at bounding box center [545, 101] width 177 height 24
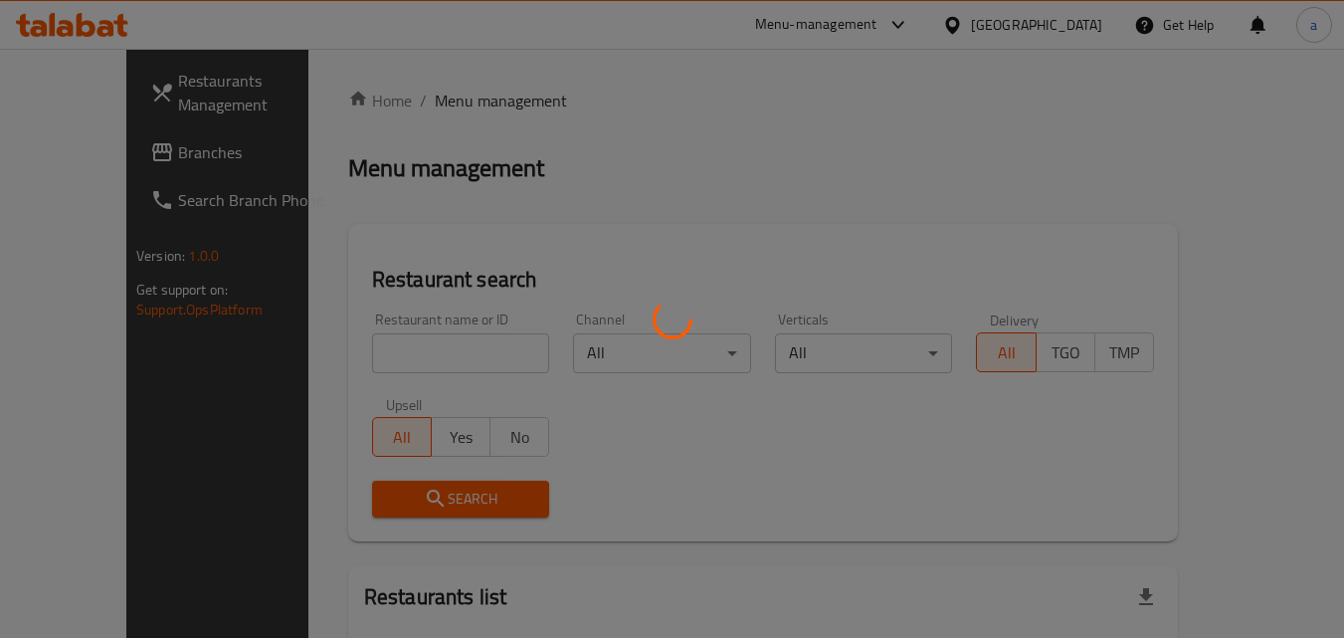
click at [414, 344] on div at bounding box center [672, 319] width 1344 height 638
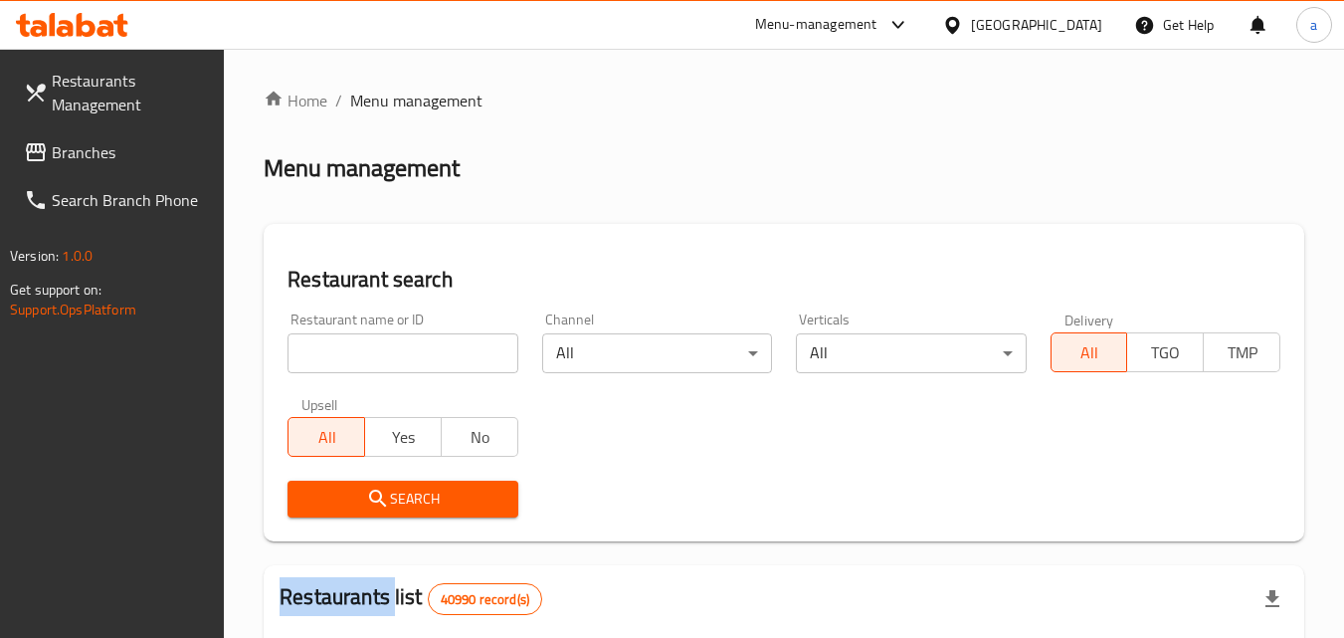
click at [414, 344] on div at bounding box center [672, 319] width 1344 height 638
click at [414, 344] on input "search" at bounding box center [402, 353] width 230 height 40
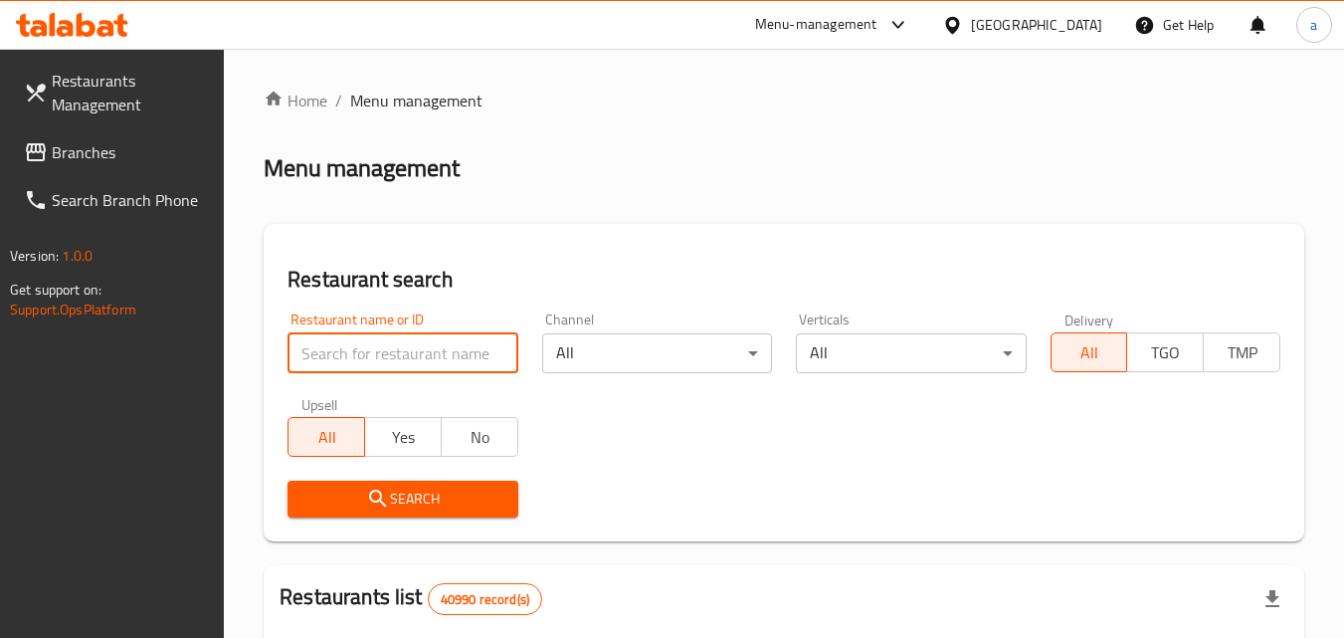
click at [414, 344] on input "search" at bounding box center [402, 353] width 230 height 40
paste input "704298"
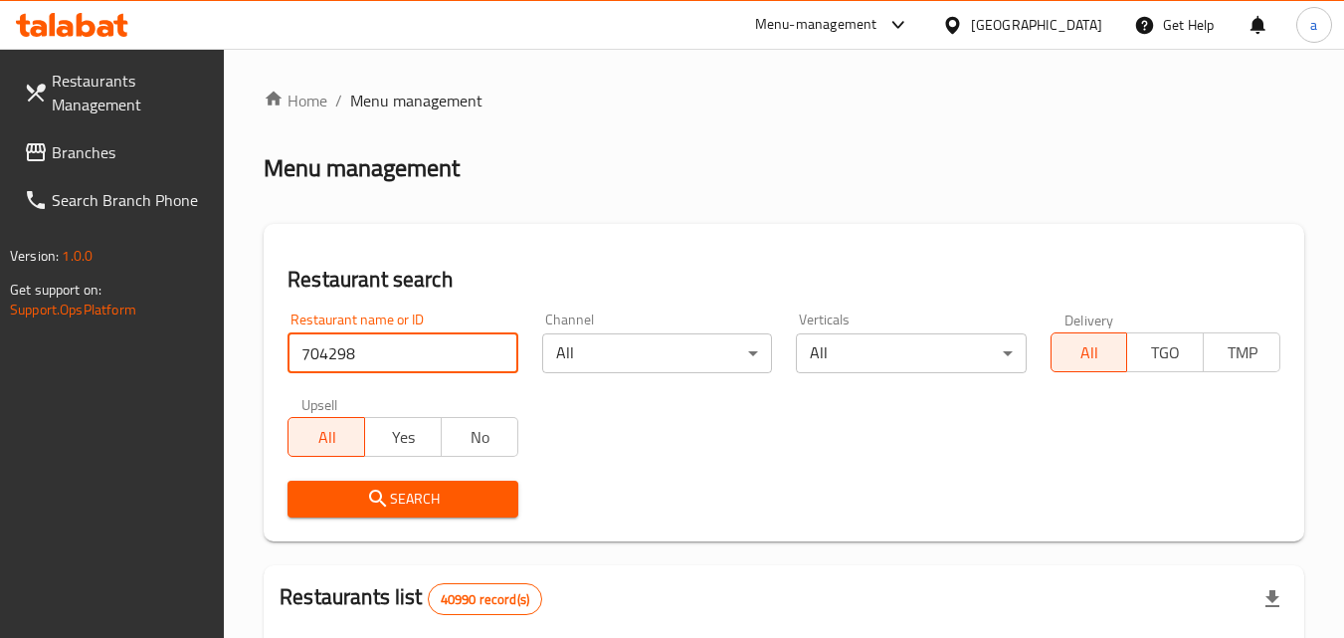
type input "704298"
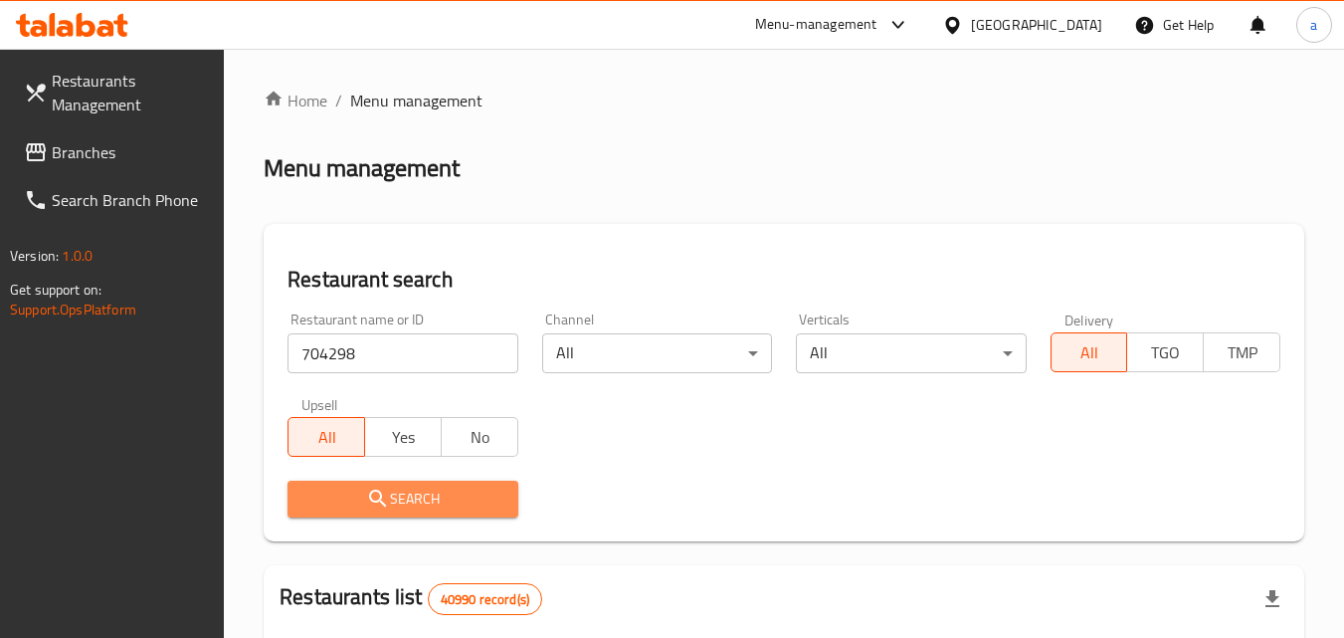
click at [399, 484] on button "Search" at bounding box center [402, 498] width 230 height 37
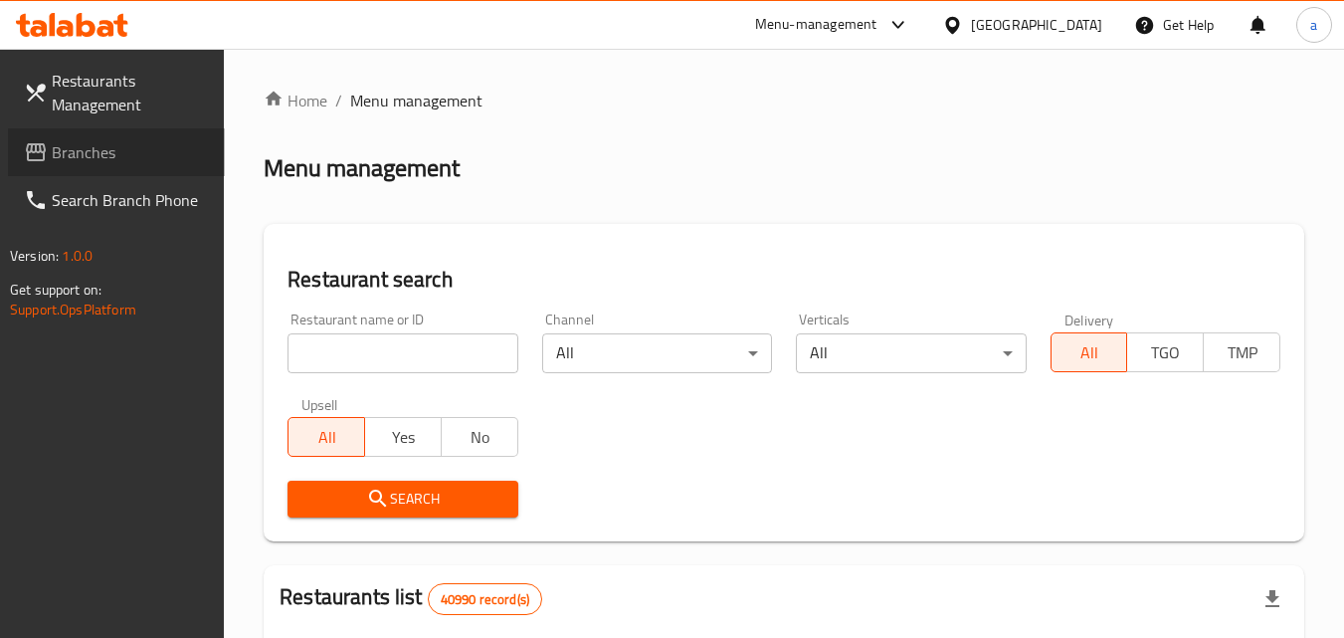
click at [56, 161] on span "Branches" at bounding box center [130, 152] width 157 height 24
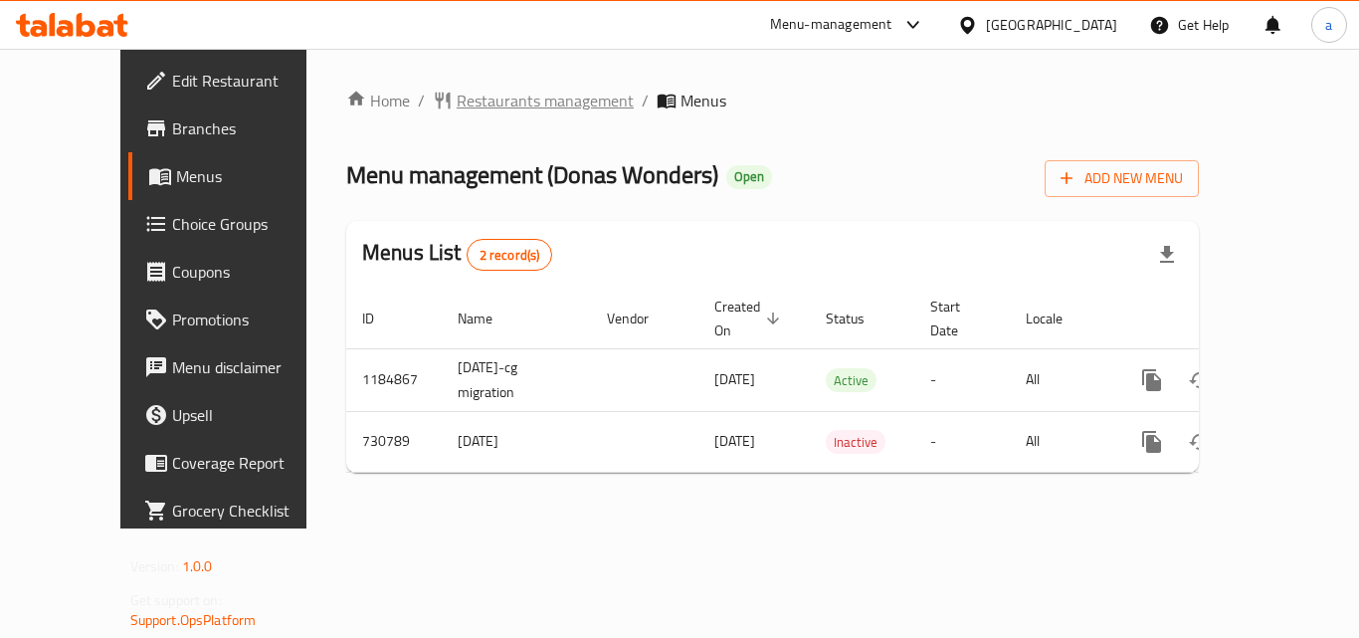
click at [457, 99] on span "Restaurants management" at bounding box center [545, 101] width 177 height 24
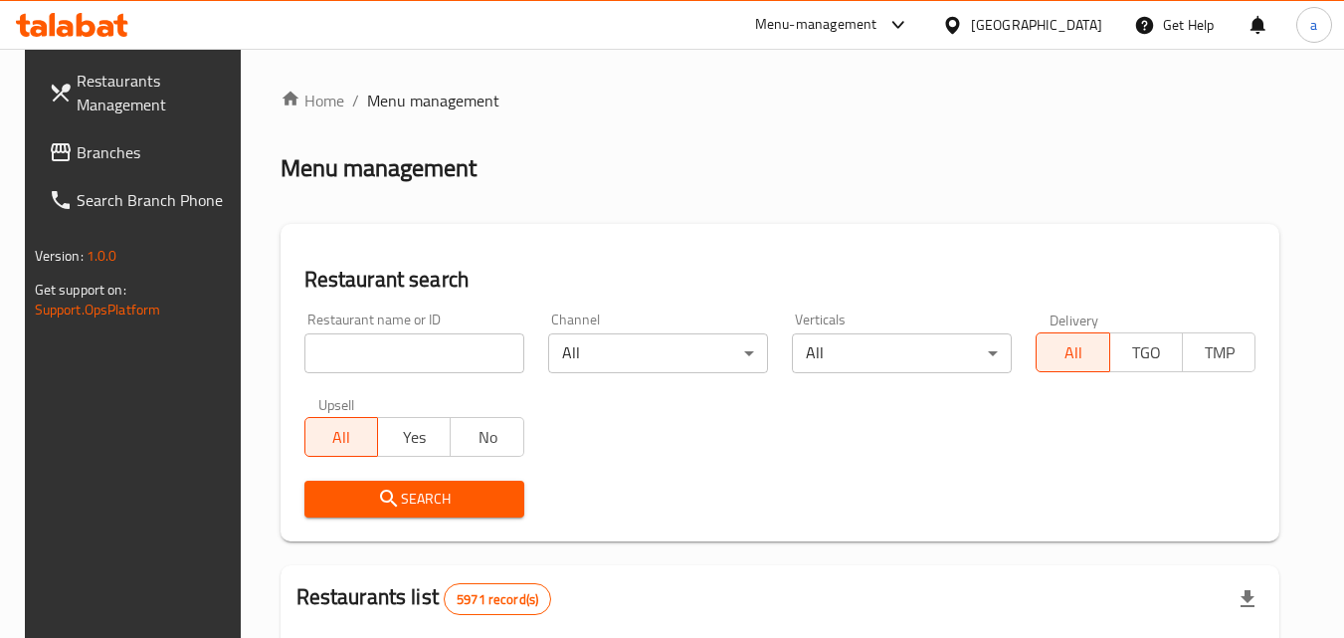
click at [364, 349] on input "search" at bounding box center [414, 353] width 220 height 40
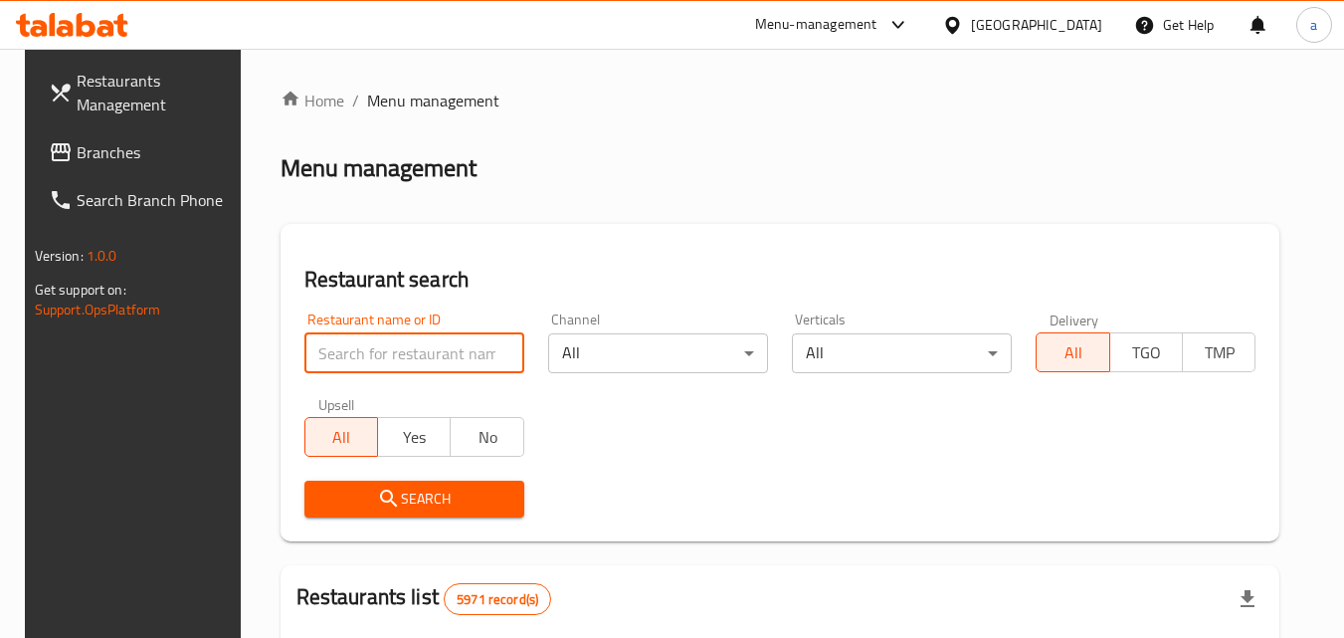
click at [364, 349] on input "search" at bounding box center [414, 353] width 220 height 40
paste input "646729"
type input "646729"
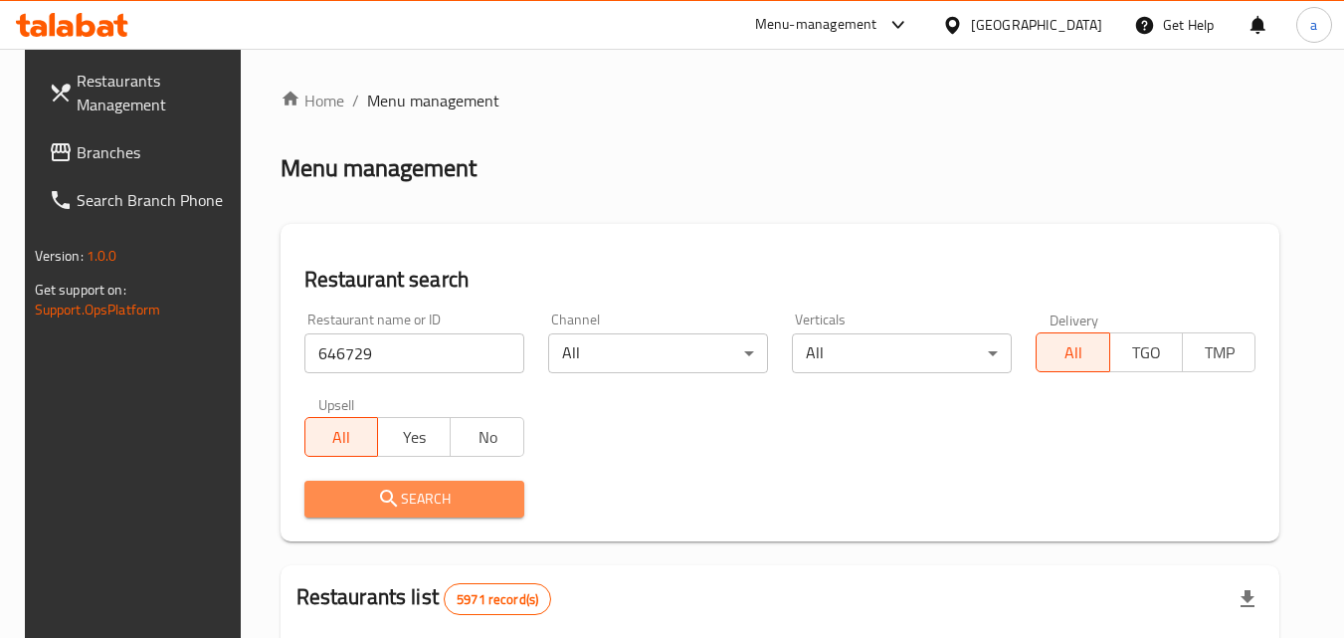
click at [382, 499] on icon "submit" at bounding box center [389, 498] width 24 height 24
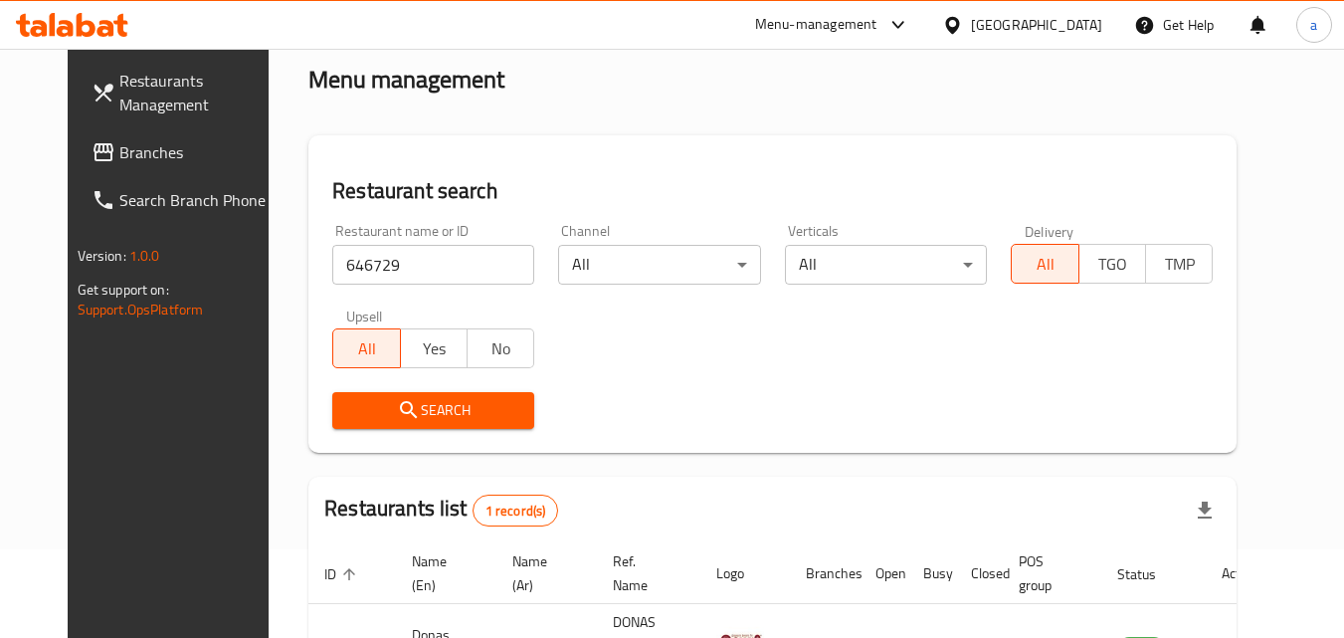
scroll to position [233, 0]
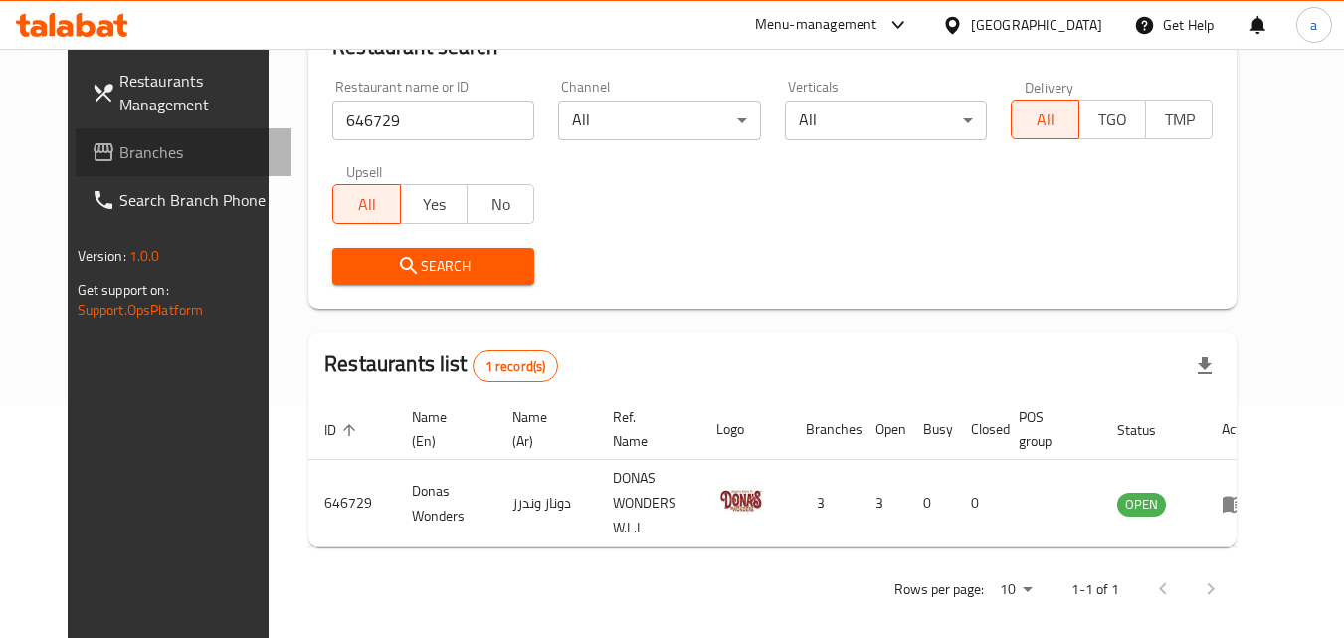
click at [96, 129] on link "Branches" at bounding box center [184, 152] width 217 height 48
click at [119, 151] on span "Branches" at bounding box center [197, 152] width 157 height 24
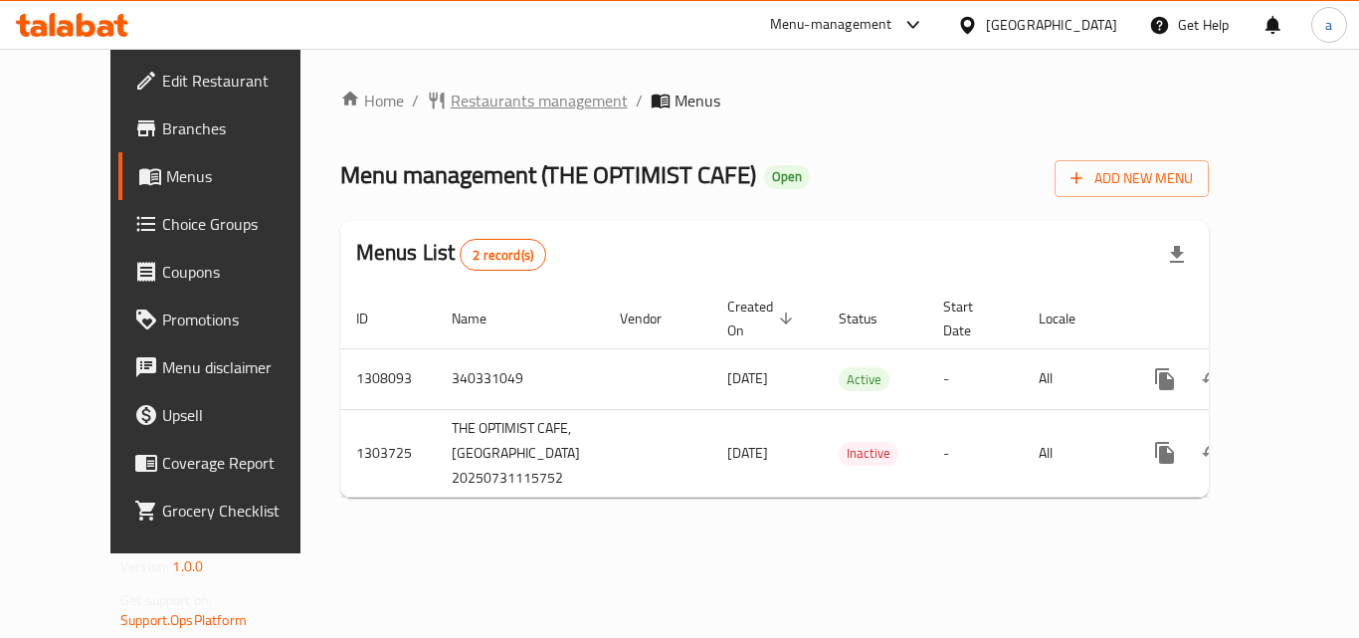
click at [469, 103] on span "Restaurants management" at bounding box center [539, 101] width 177 height 24
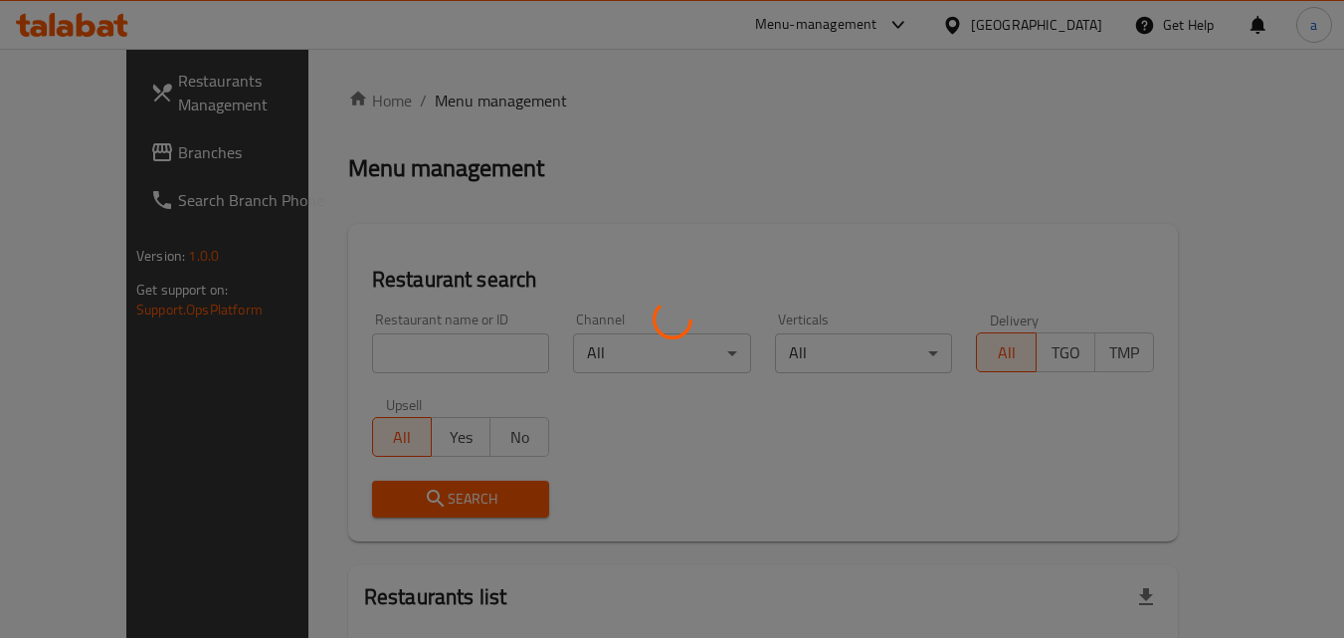
click at [428, 359] on div at bounding box center [672, 319] width 1344 height 638
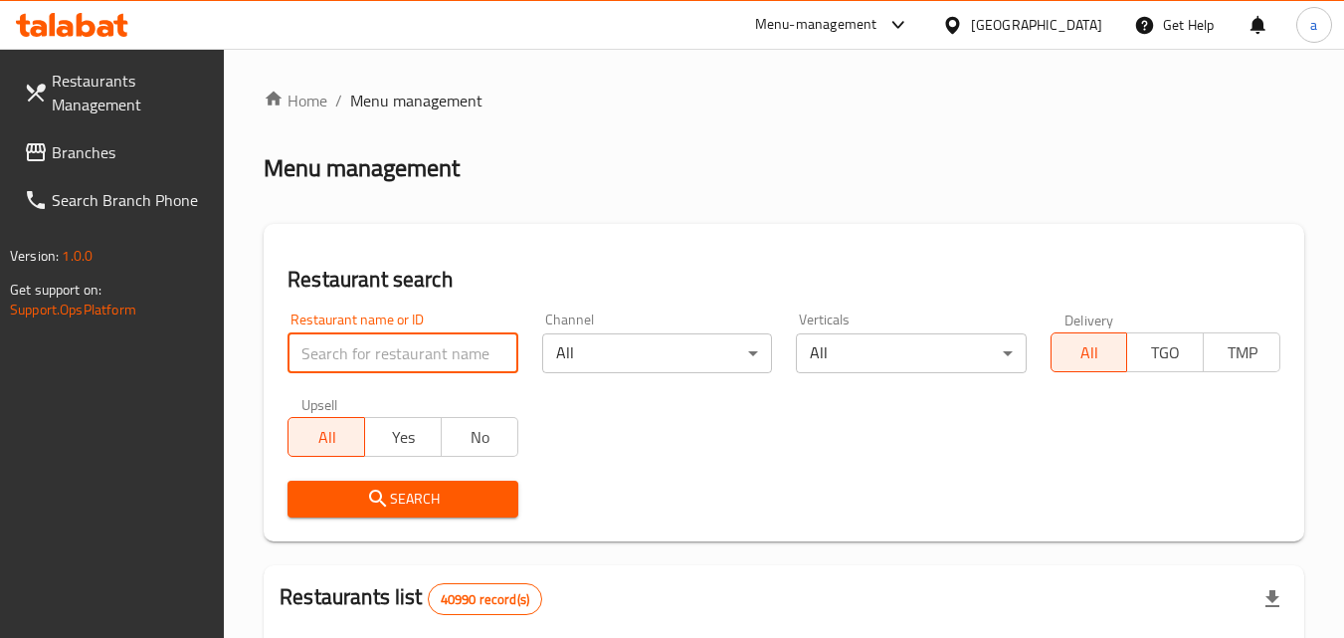
click at [428, 359] on input "search" at bounding box center [402, 353] width 230 height 40
paste input "702954"
type input "702954"
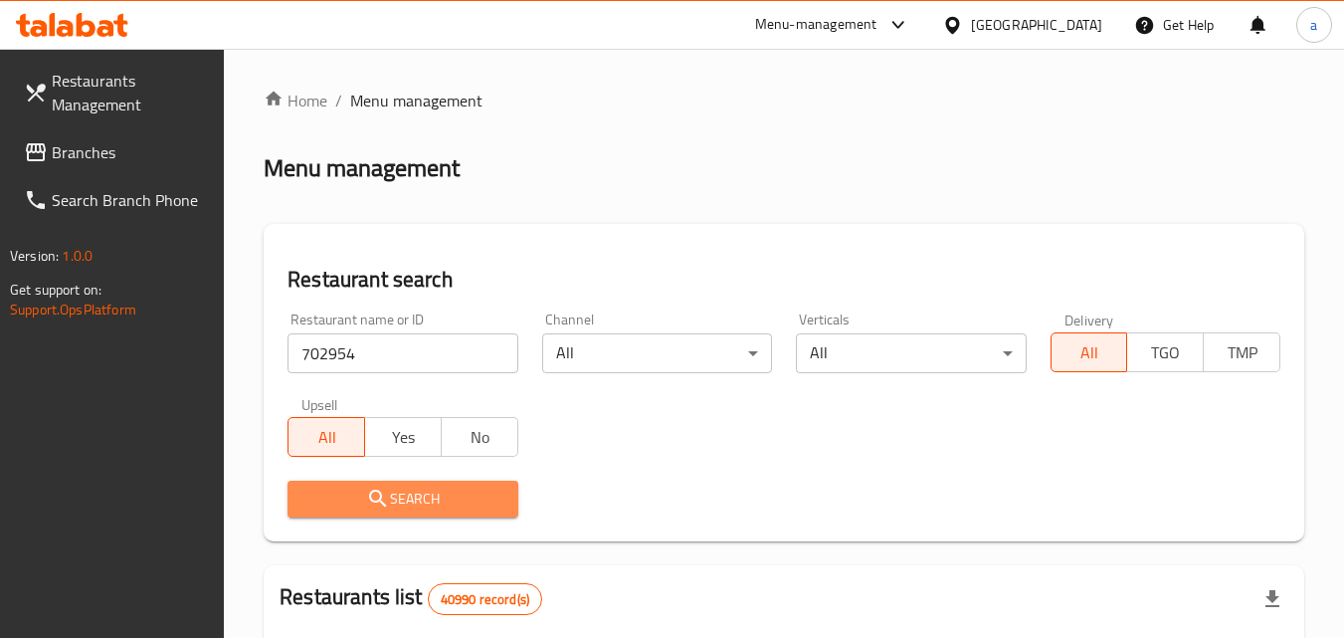
click at [347, 509] on span "Search" at bounding box center [402, 498] width 198 height 25
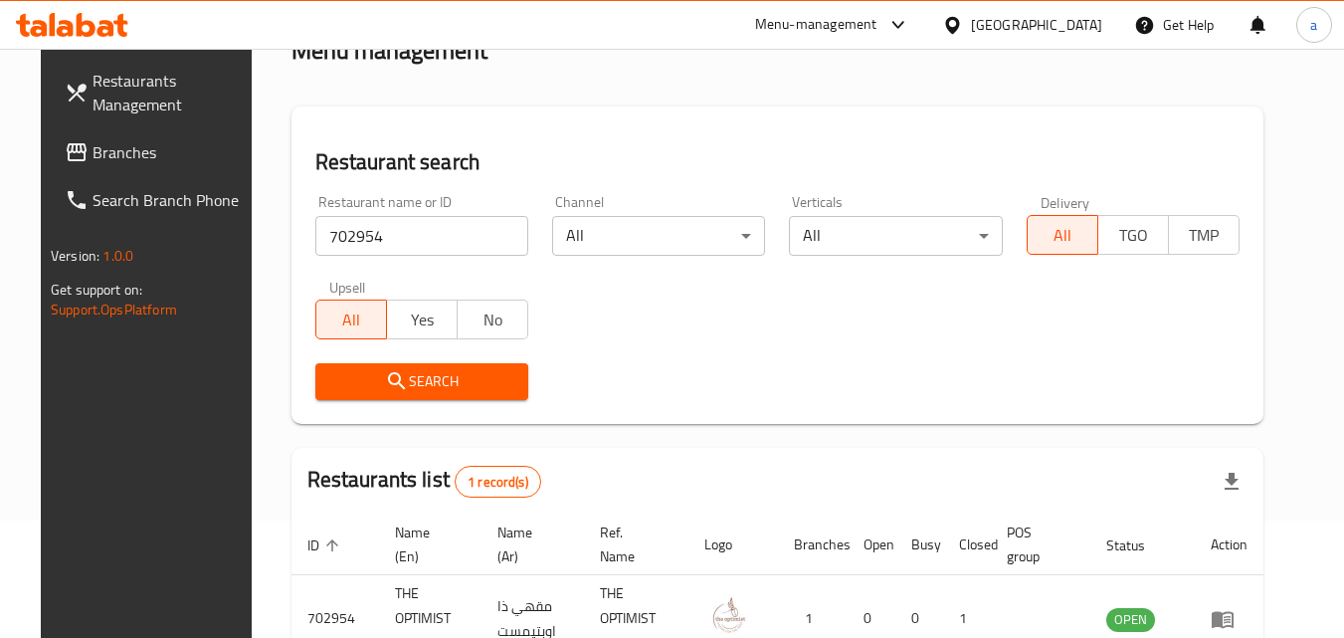
scroll to position [250, 0]
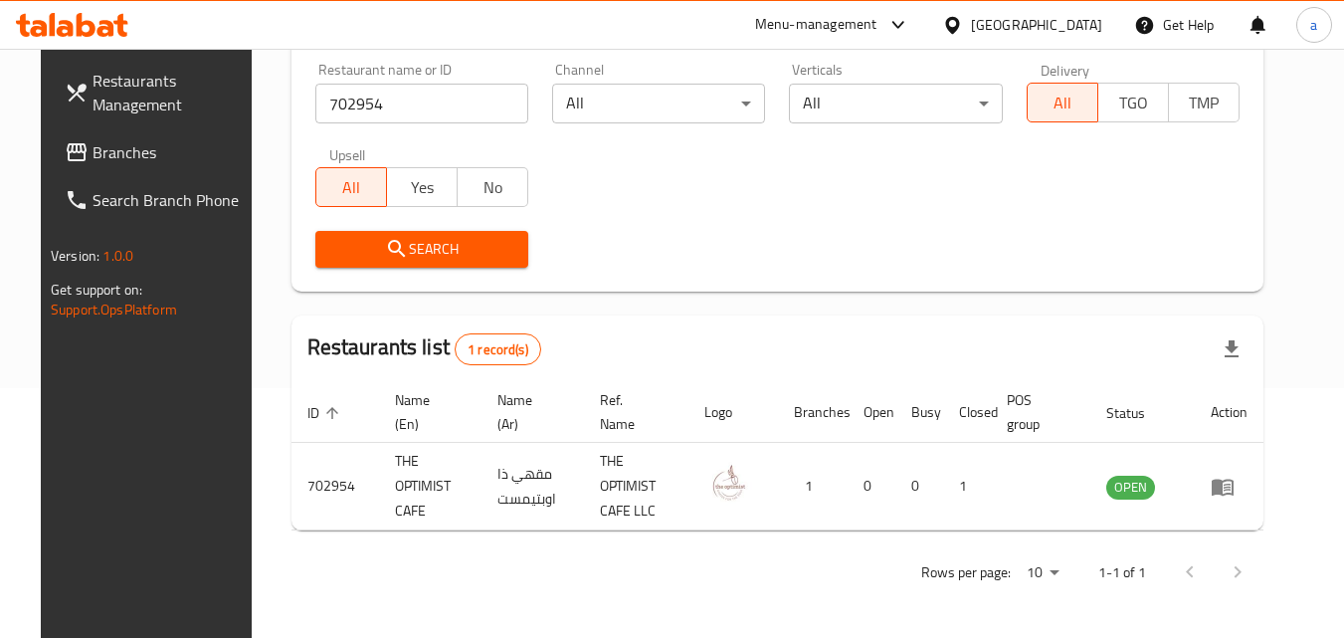
click at [92, 164] on span "Branches" at bounding box center [170, 152] width 157 height 24
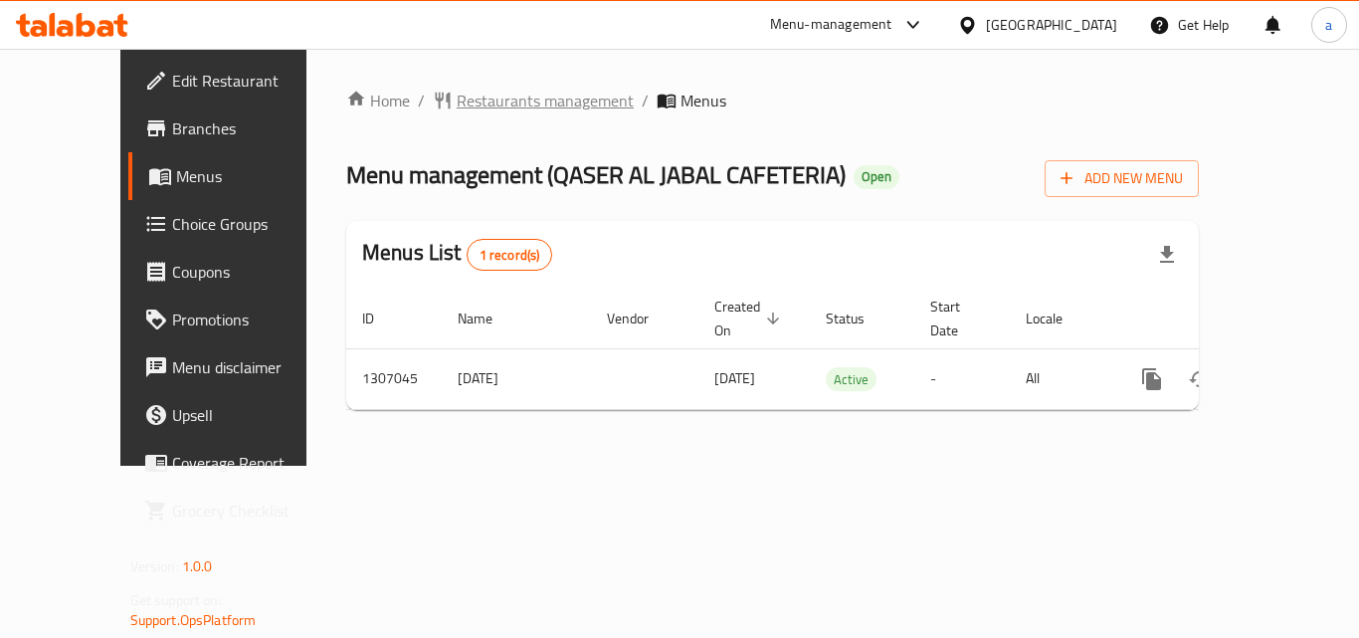
click at [493, 102] on span "Restaurants management" at bounding box center [545, 101] width 177 height 24
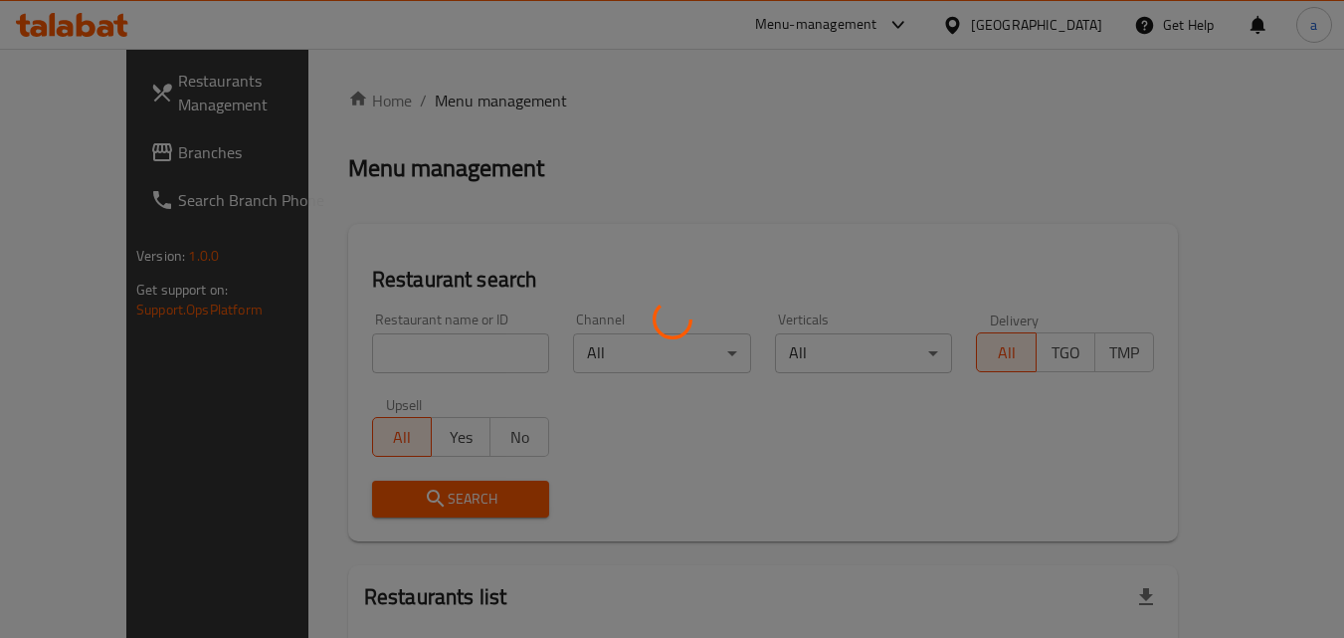
click at [378, 358] on div at bounding box center [672, 319] width 1344 height 638
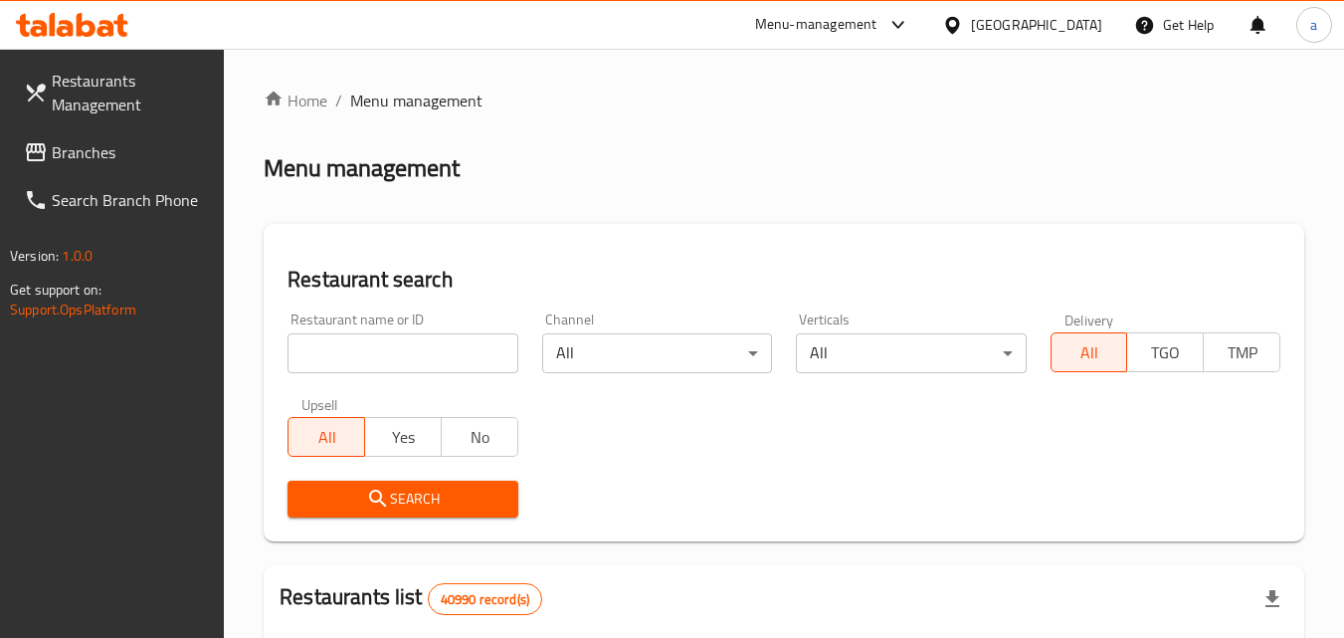
click at [378, 358] on input "search" at bounding box center [402, 353] width 230 height 40
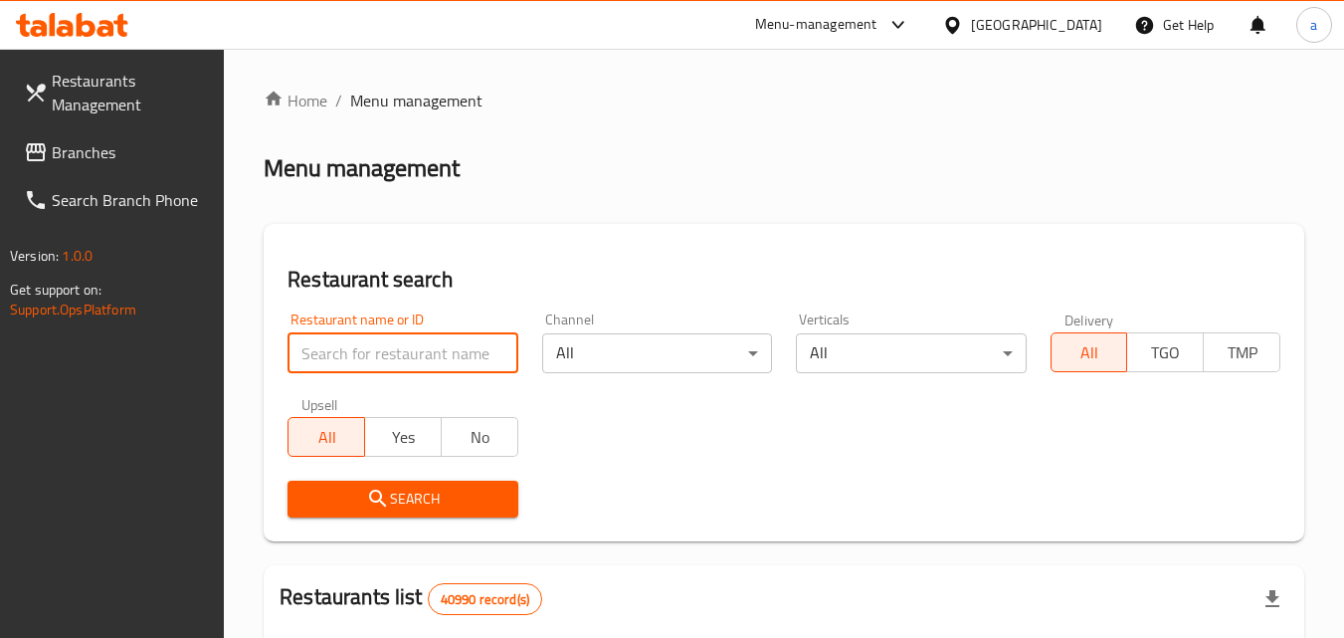
click at [378, 358] on input "search" at bounding box center [402, 353] width 230 height 40
paste input "704122"
type input "704122"
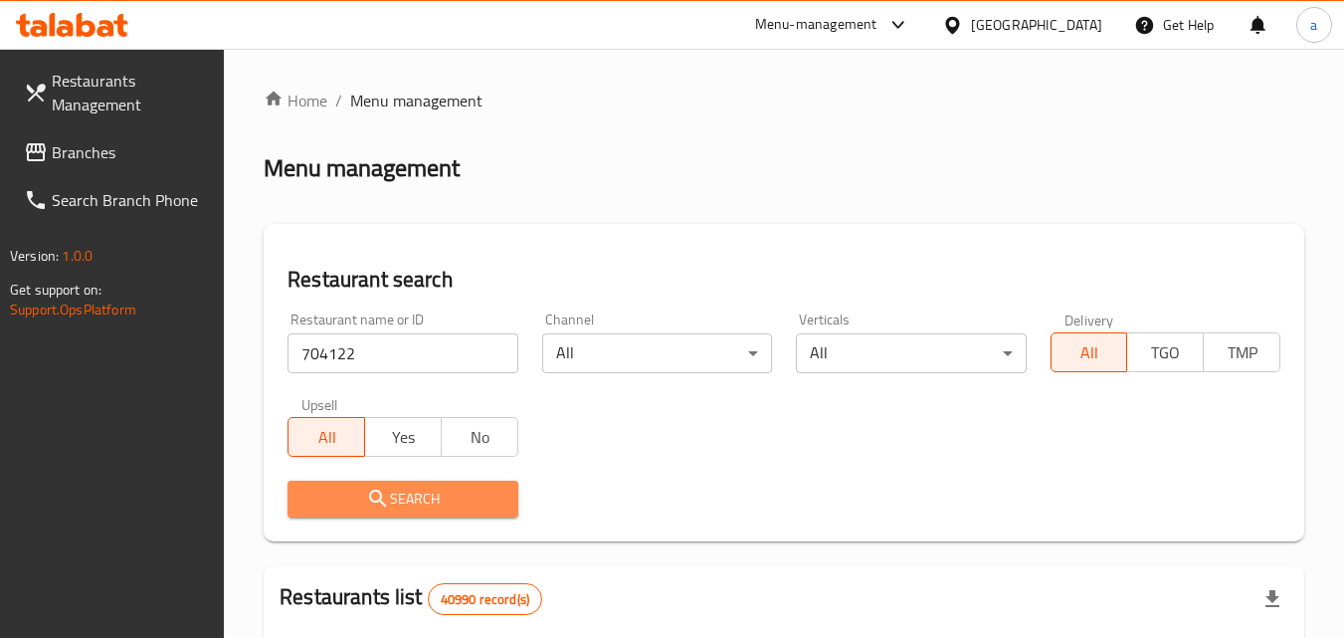
click at [376, 500] on icon "submit" at bounding box center [378, 498] width 24 height 24
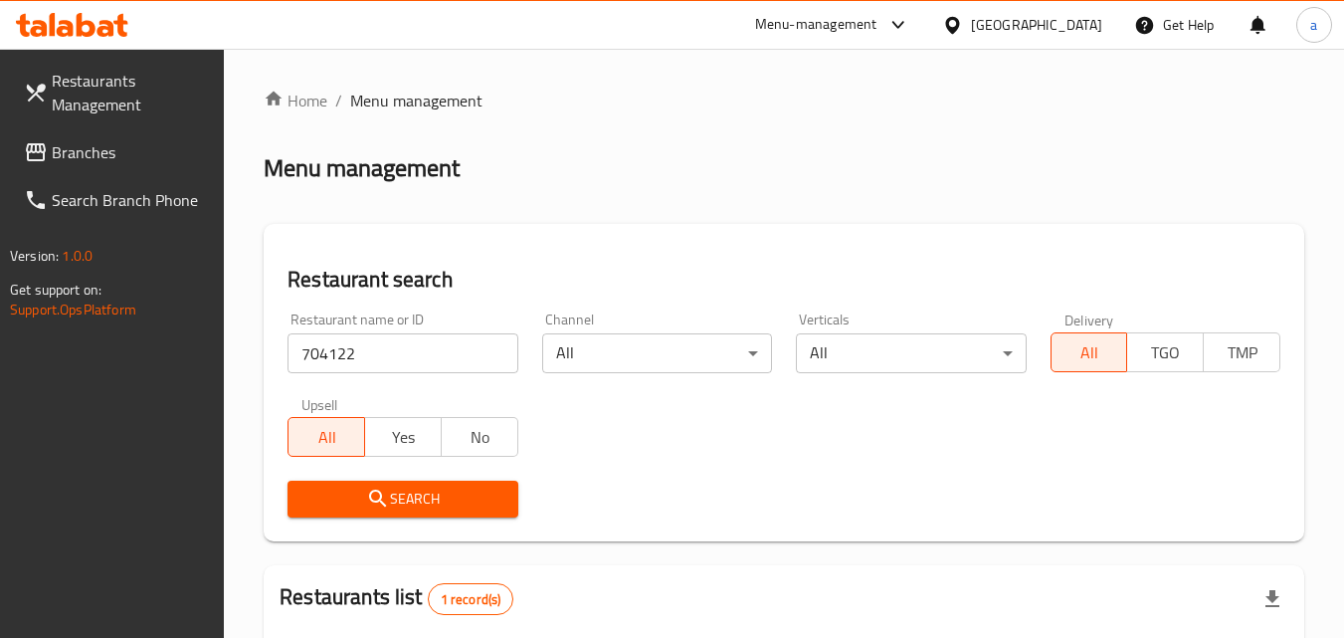
click at [74, 156] on span "Branches" at bounding box center [130, 152] width 157 height 24
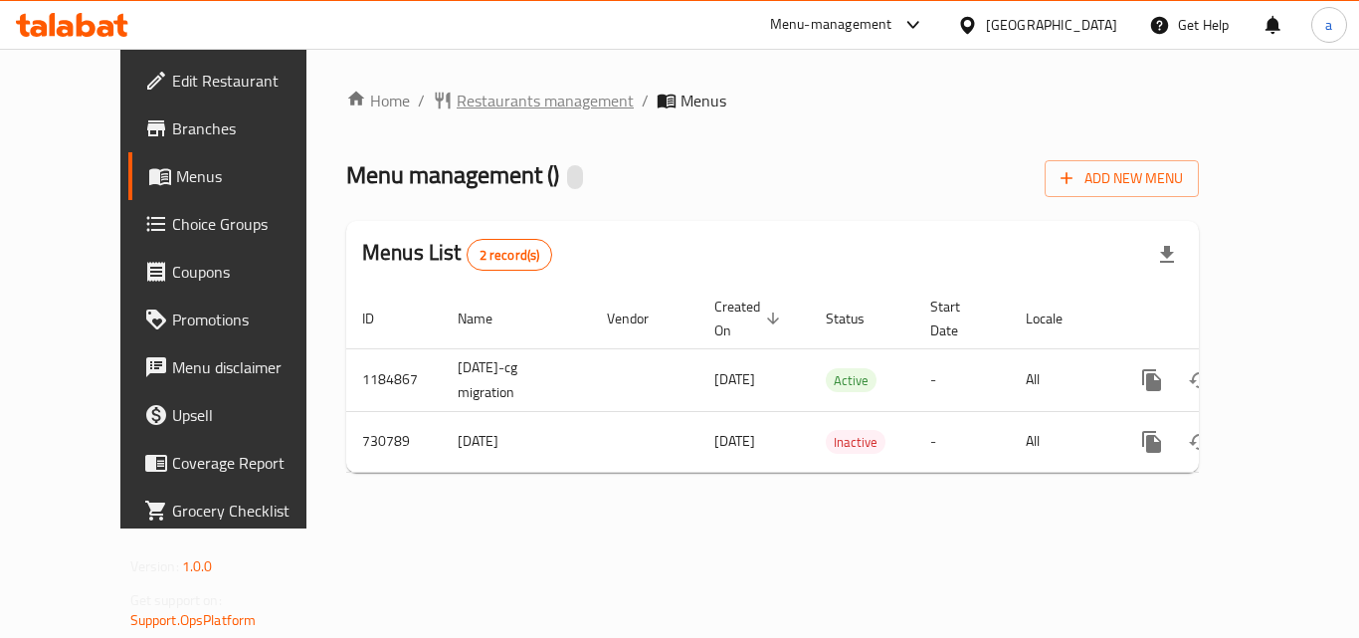
click at [469, 101] on span "Restaurants management" at bounding box center [545, 101] width 177 height 24
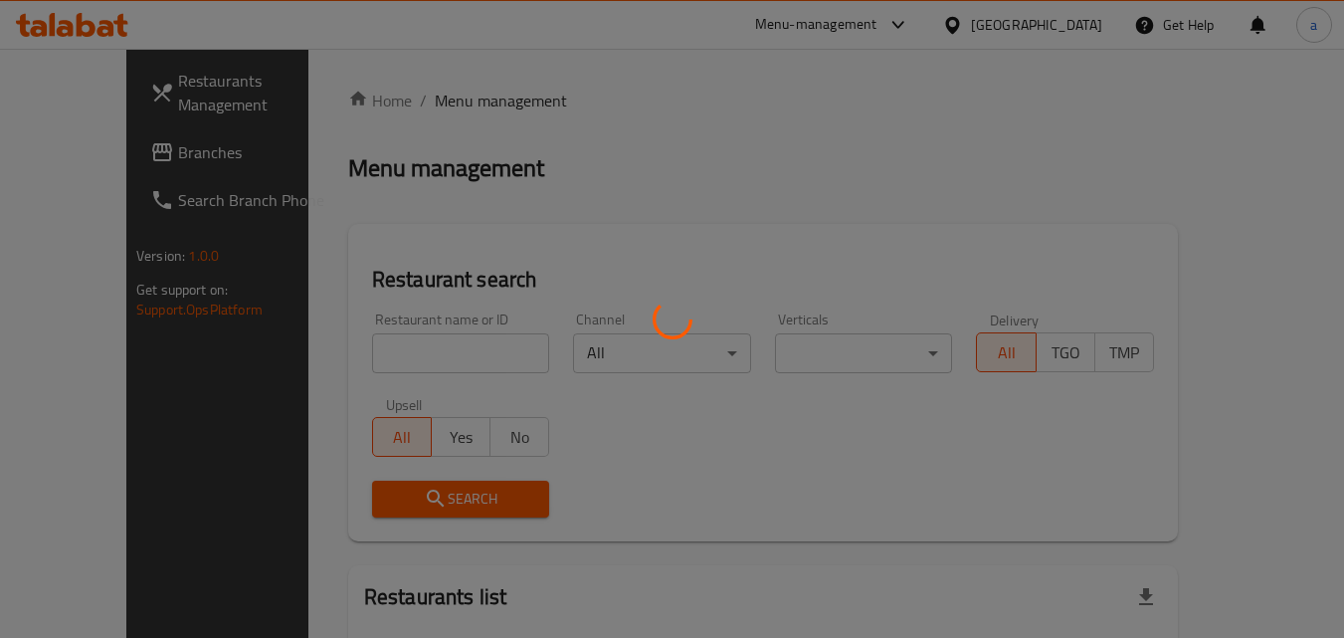
click at [335, 341] on div at bounding box center [672, 319] width 1344 height 638
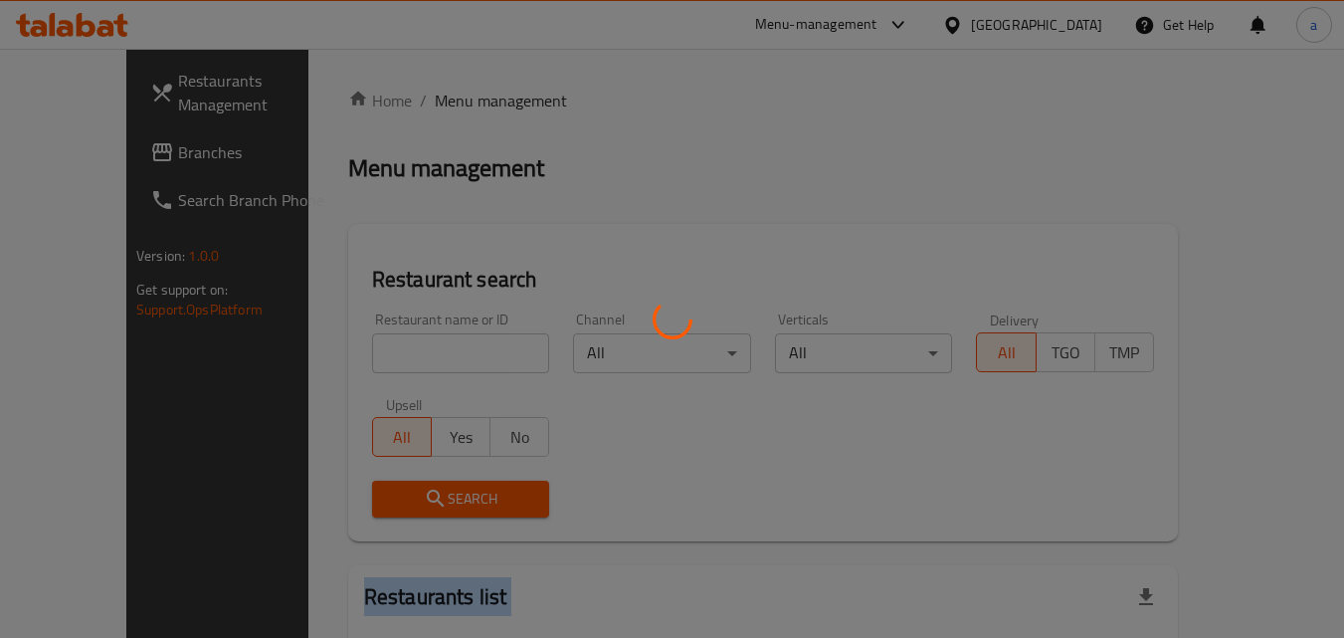
click at [335, 341] on div at bounding box center [672, 319] width 1344 height 638
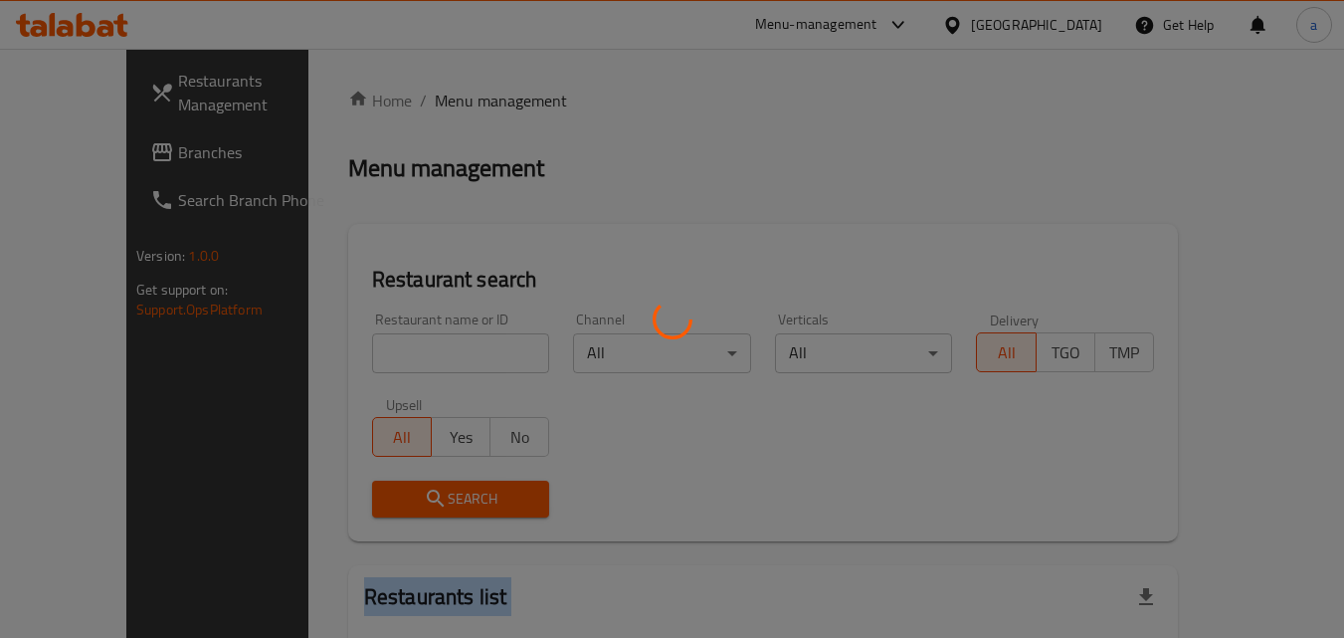
click at [335, 341] on div at bounding box center [672, 319] width 1344 height 638
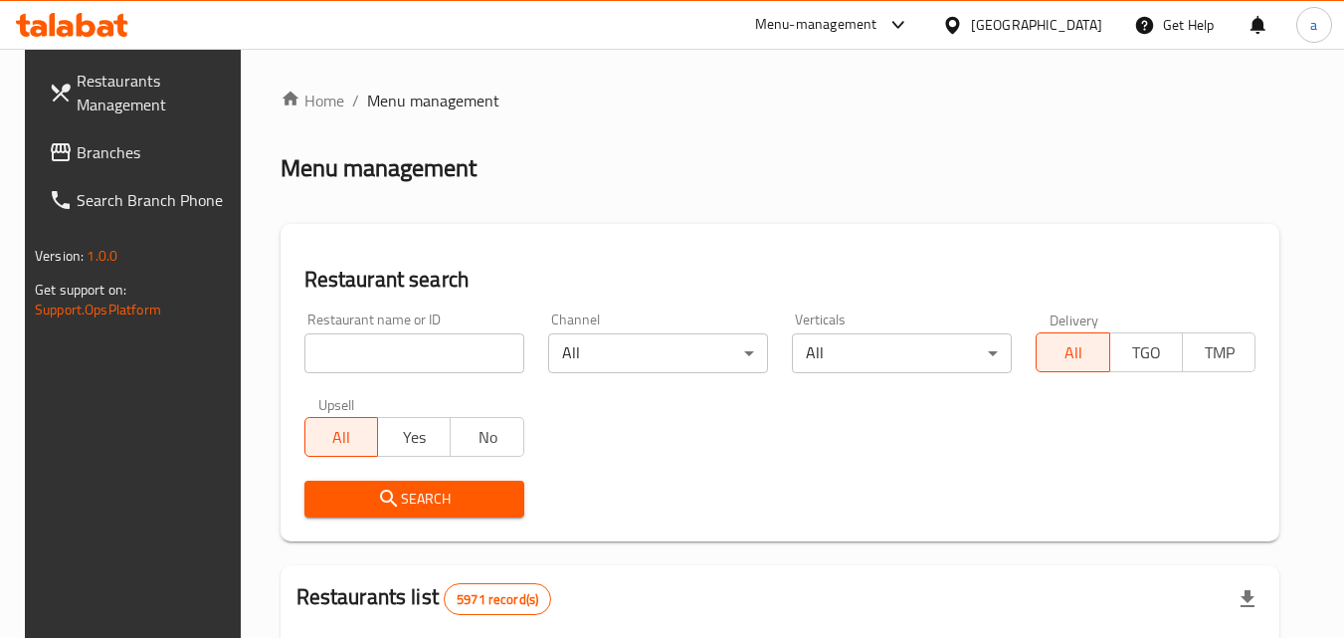
click at [371, 354] on input "search" at bounding box center [414, 353] width 220 height 40
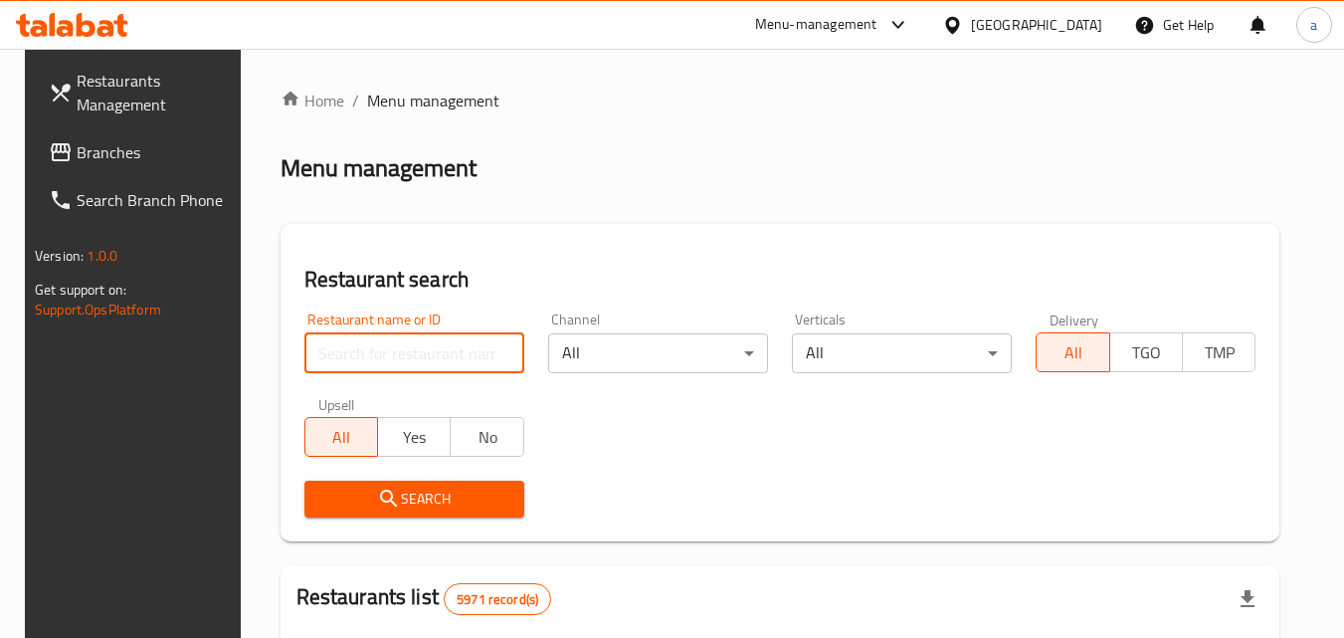
paste input "646729"
type input "646729"
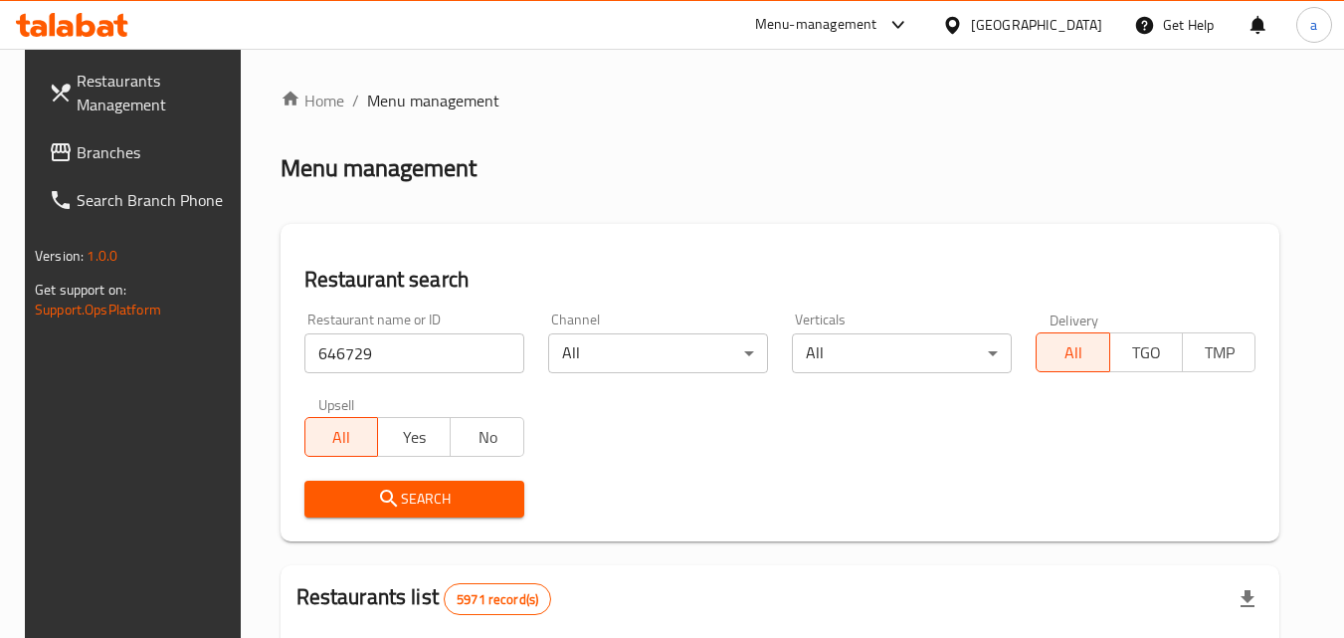
click at [347, 491] on span "Search" at bounding box center [414, 498] width 188 height 25
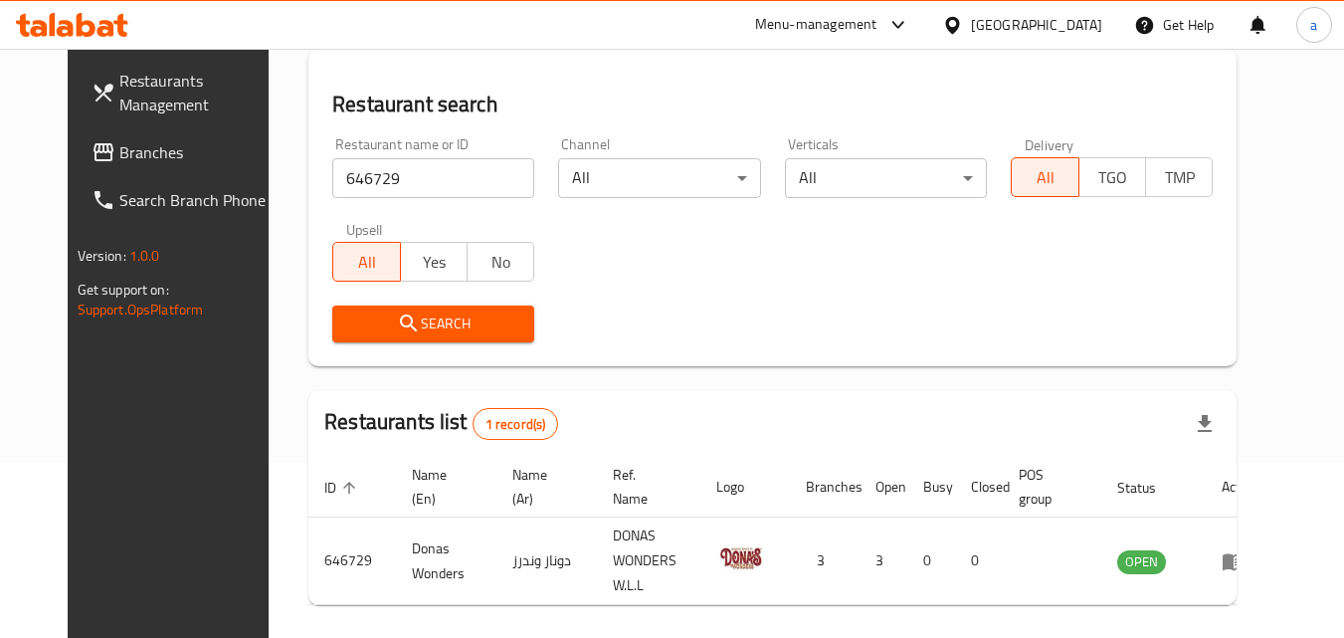
scroll to position [133, 0]
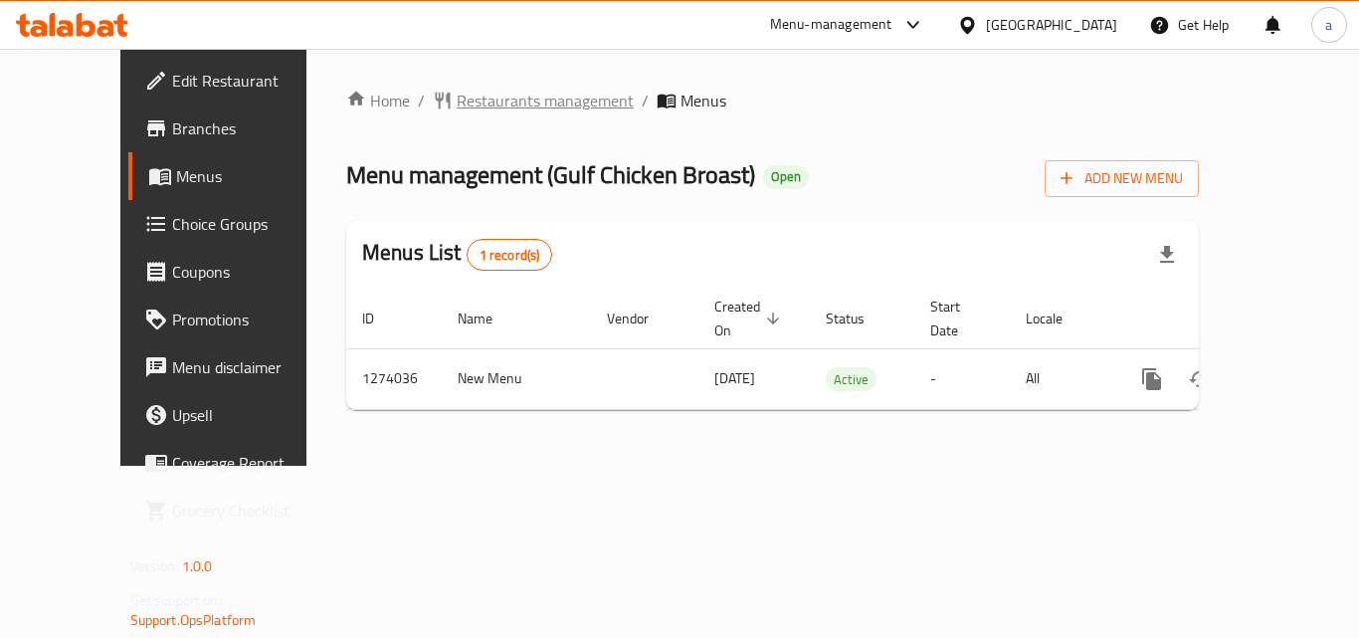
click at [457, 105] on span "Restaurants management" at bounding box center [545, 101] width 177 height 24
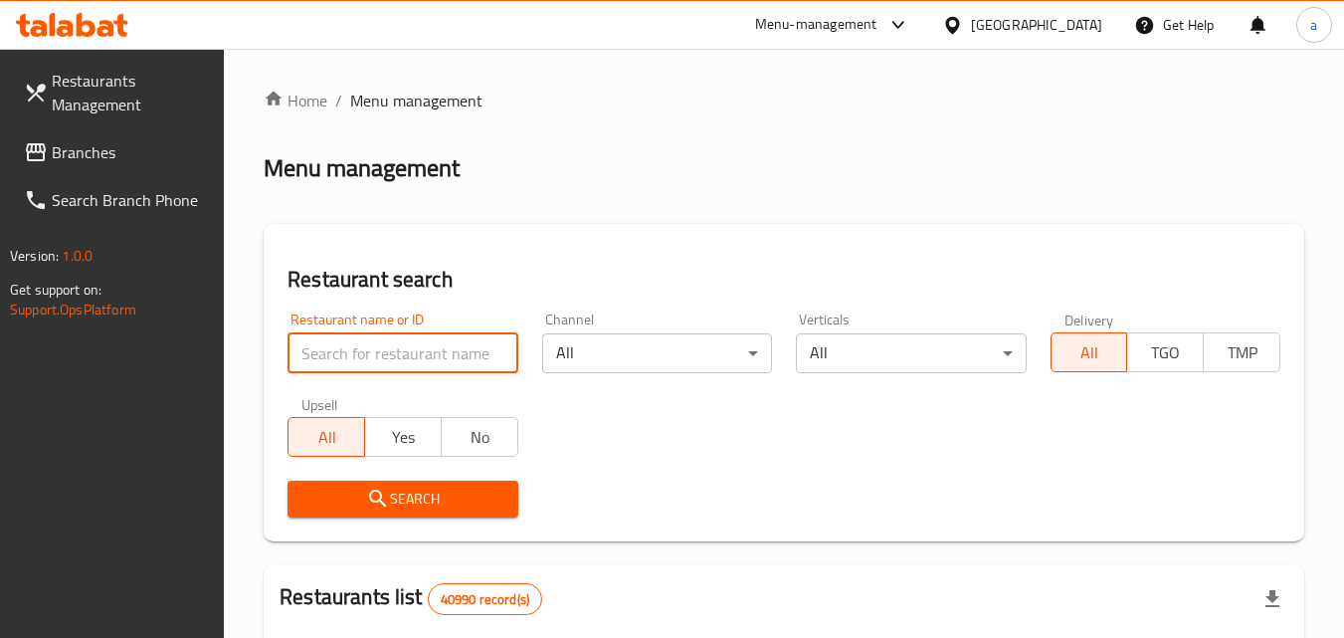
click at [385, 337] on input "search" at bounding box center [402, 353] width 230 height 40
paste input "691053"
type input "691053"
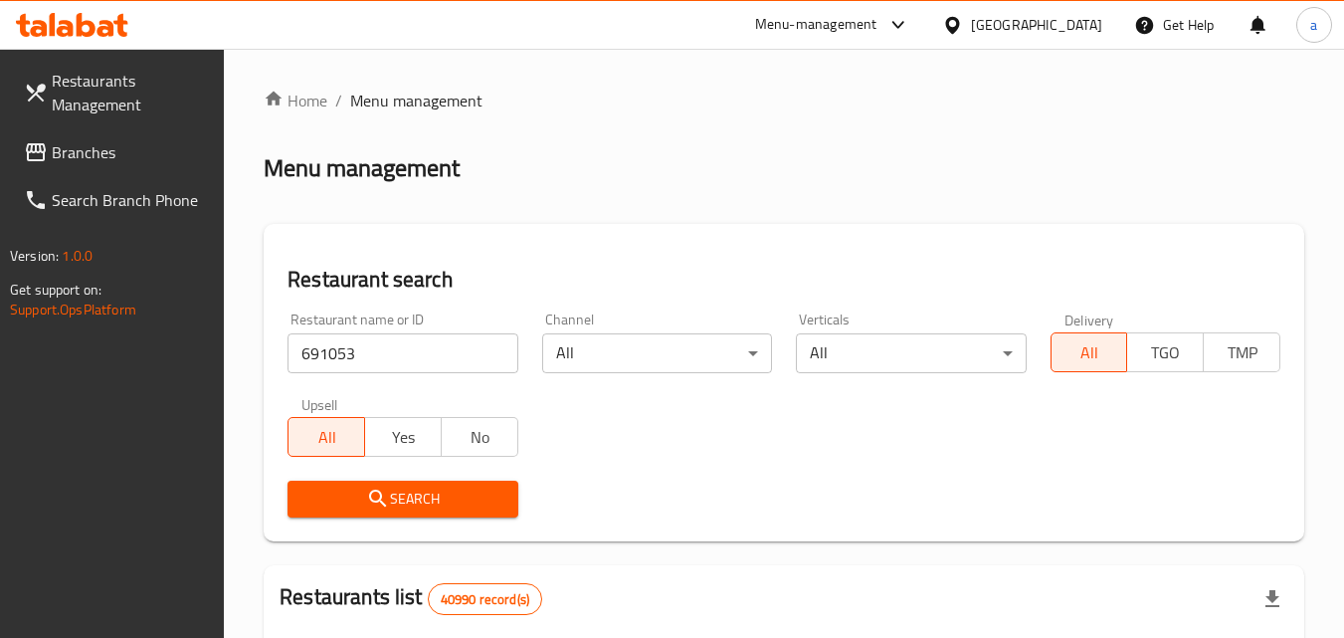
click at [378, 492] on icon "submit" at bounding box center [378, 498] width 24 height 24
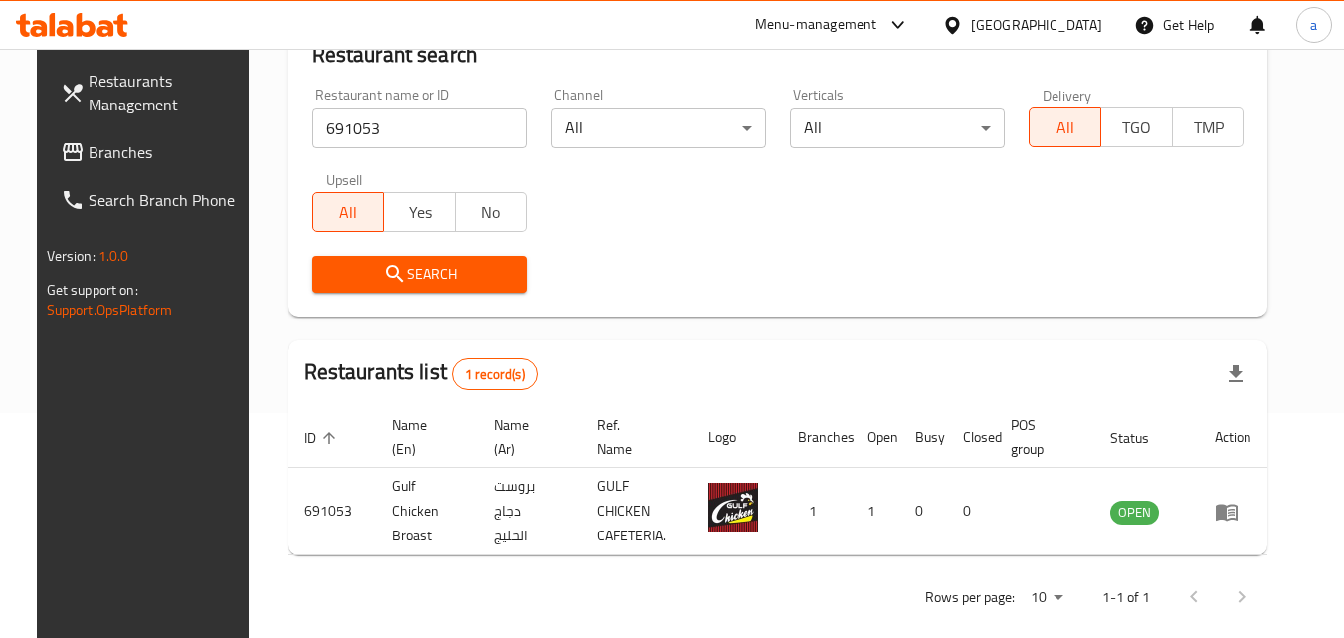
scroll to position [233, 0]
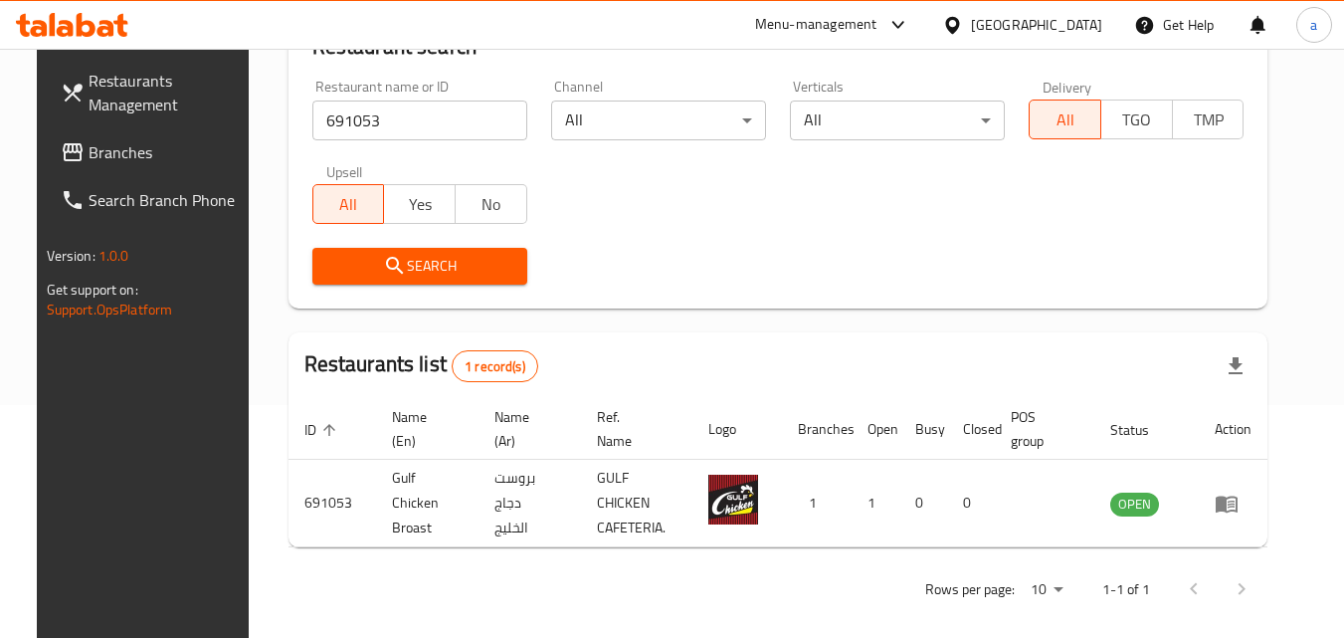
click at [410, 278] on button "Search" at bounding box center [419, 266] width 215 height 37
click at [89, 149] on span "Branches" at bounding box center [167, 152] width 157 height 24
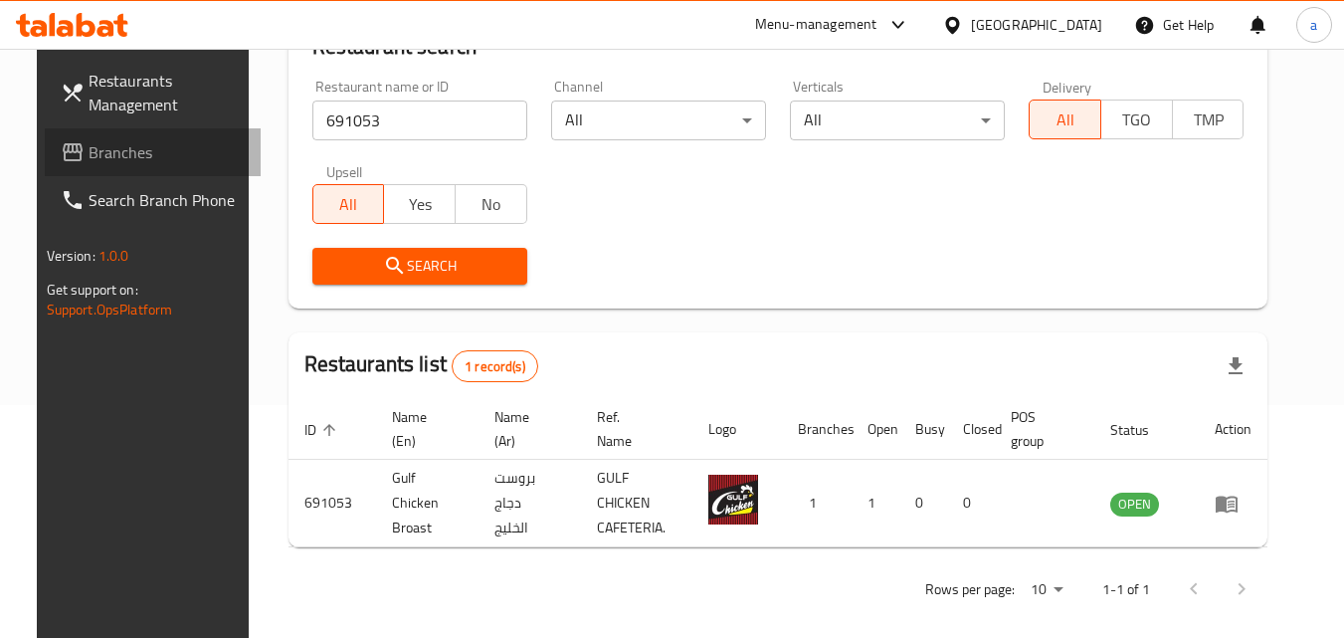
click at [89, 149] on span "Branches" at bounding box center [167, 152] width 157 height 24
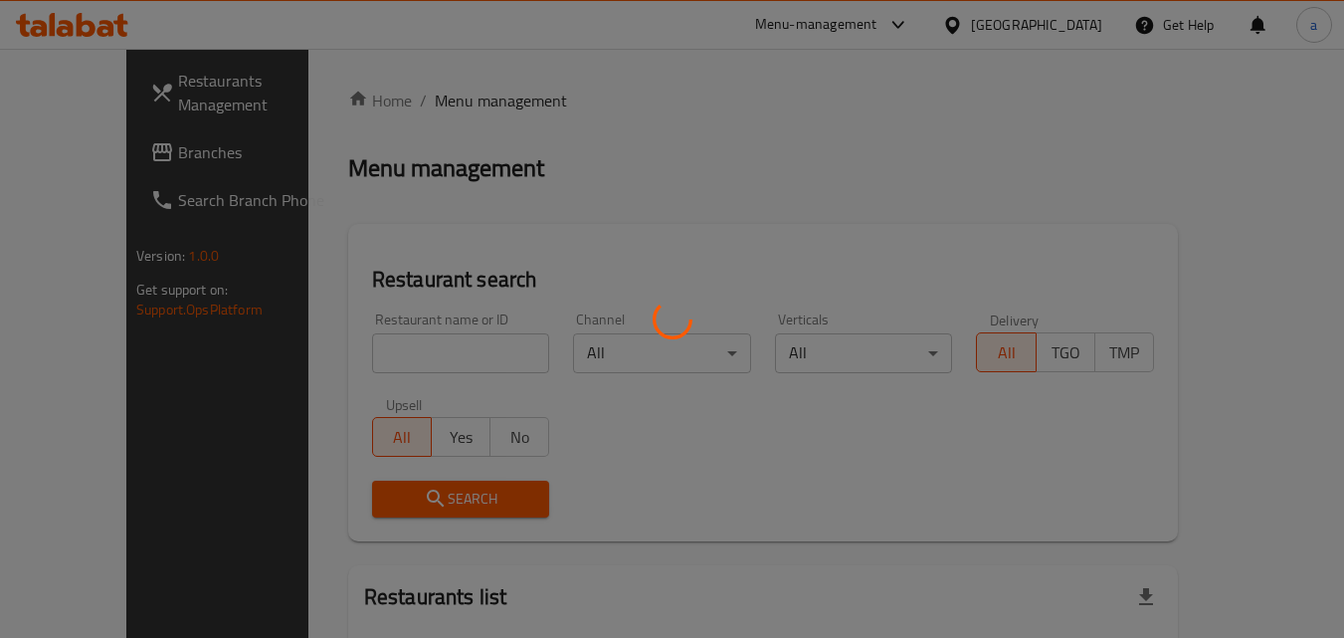
click at [91, 163] on div at bounding box center [672, 319] width 1344 height 638
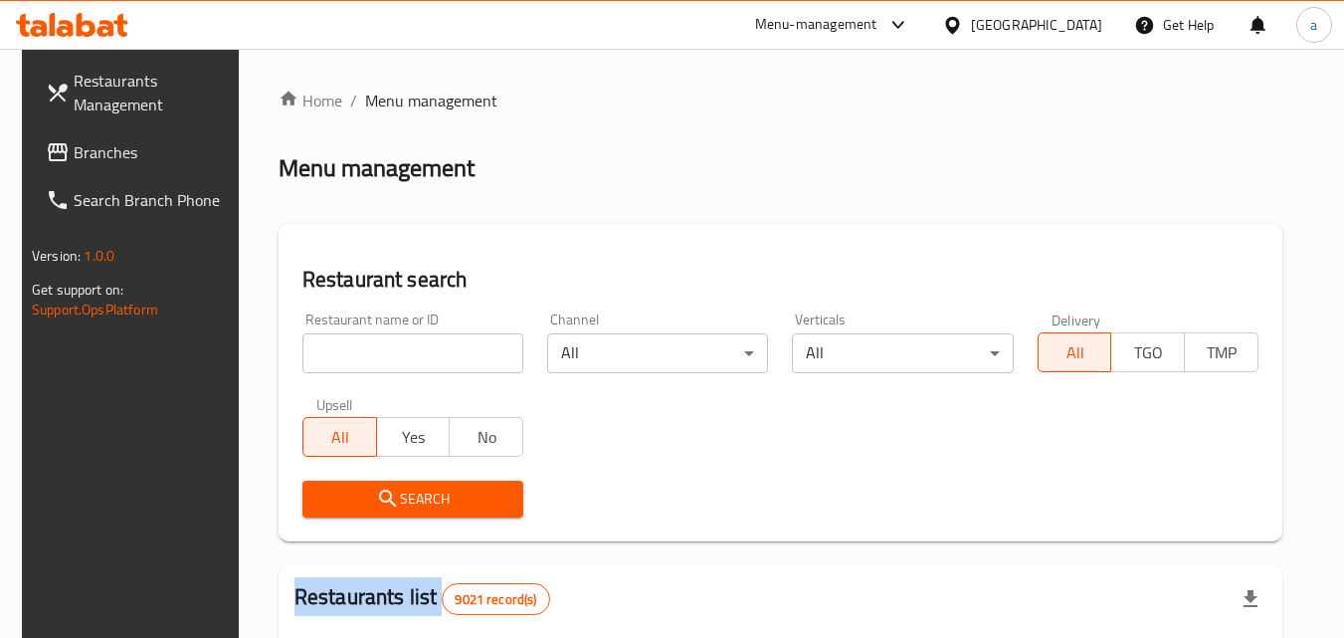
click at [91, 163] on div at bounding box center [672, 319] width 1344 height 638
click at [91, 163] on span "Branches" at bounding box center [152, 152] width 157 height 24
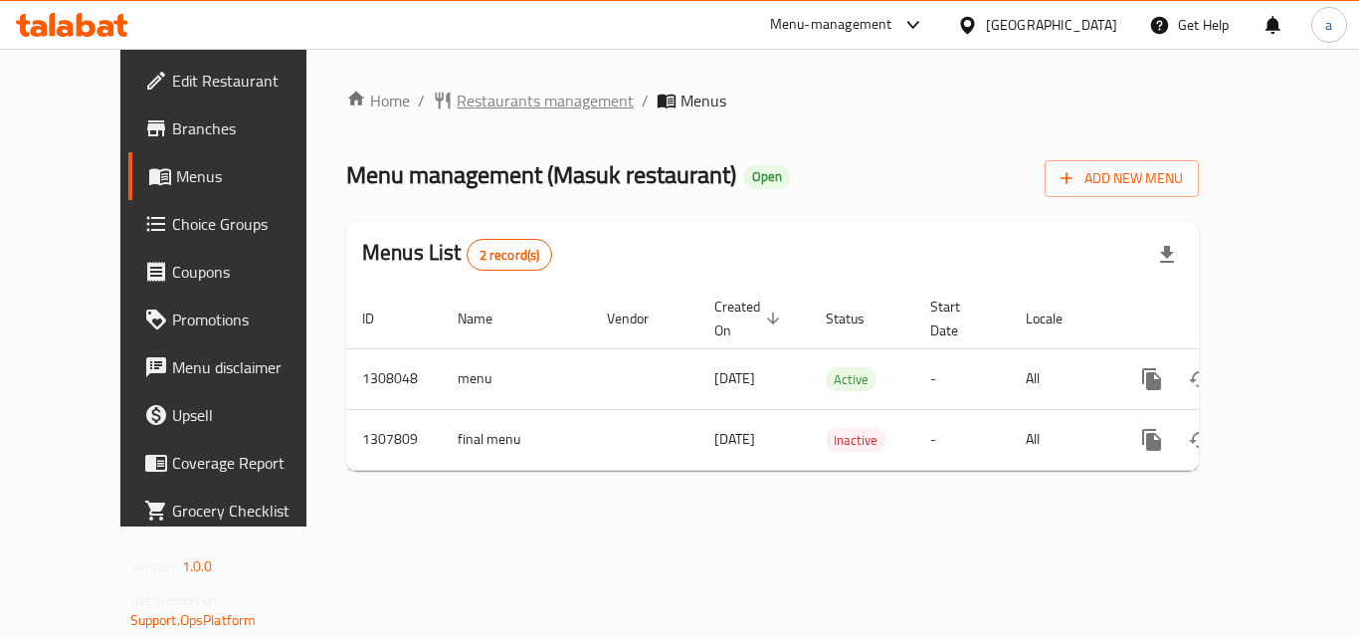
click at [458, 103] on span "Restaurants management" at bounding box center [545, 101] width 177 height 24
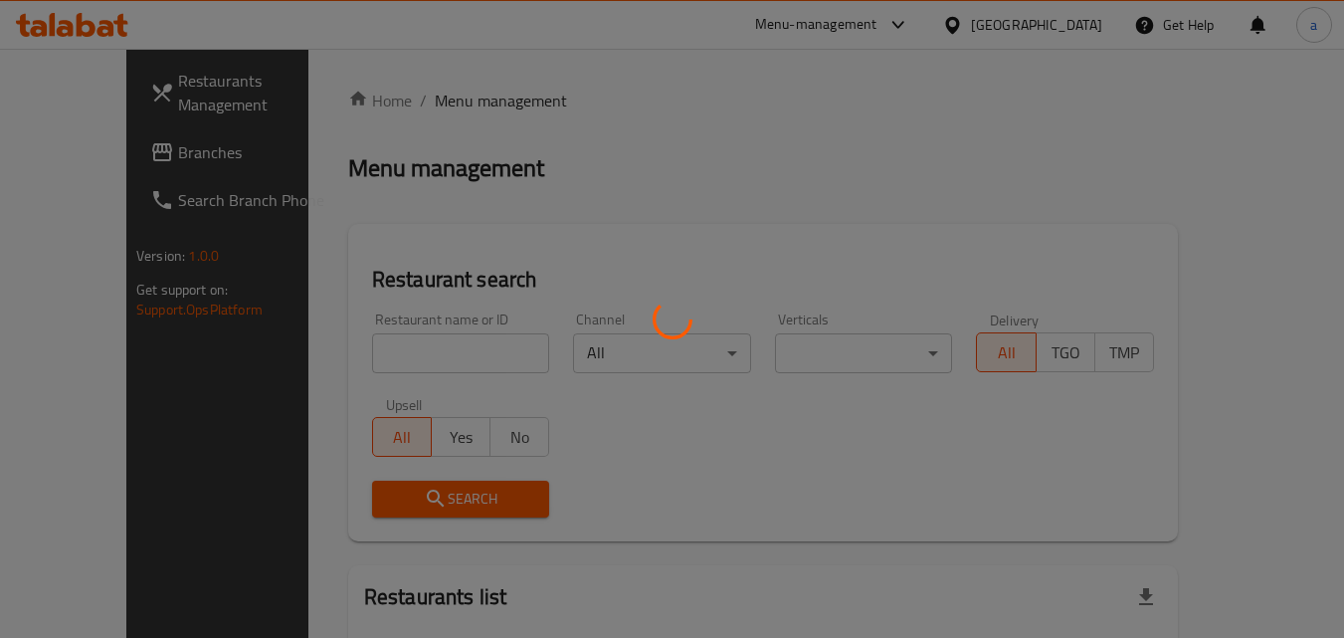
click at [383, 343] on div at bounding box center [672, 319] width 1344 height 638
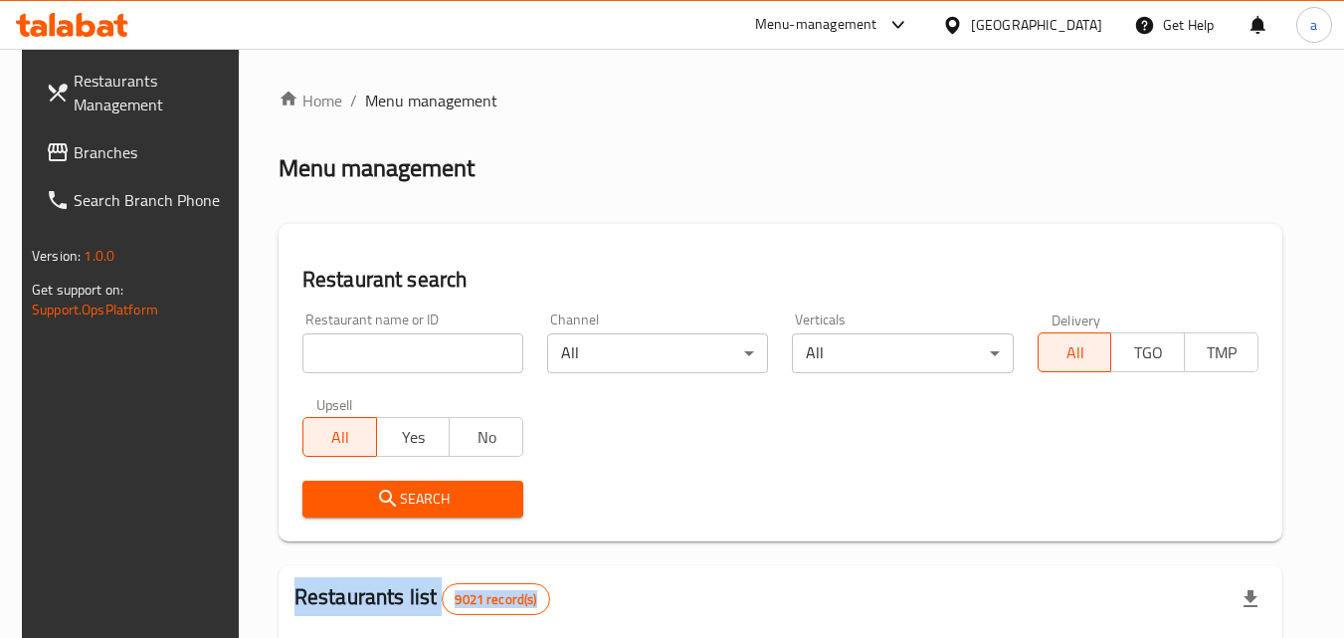
click at [383, 343] on div "Home / Menu management Menu management Restaurant search Restaurant name or ID …" at bounding box center [780, 644] width 1004 height 1111
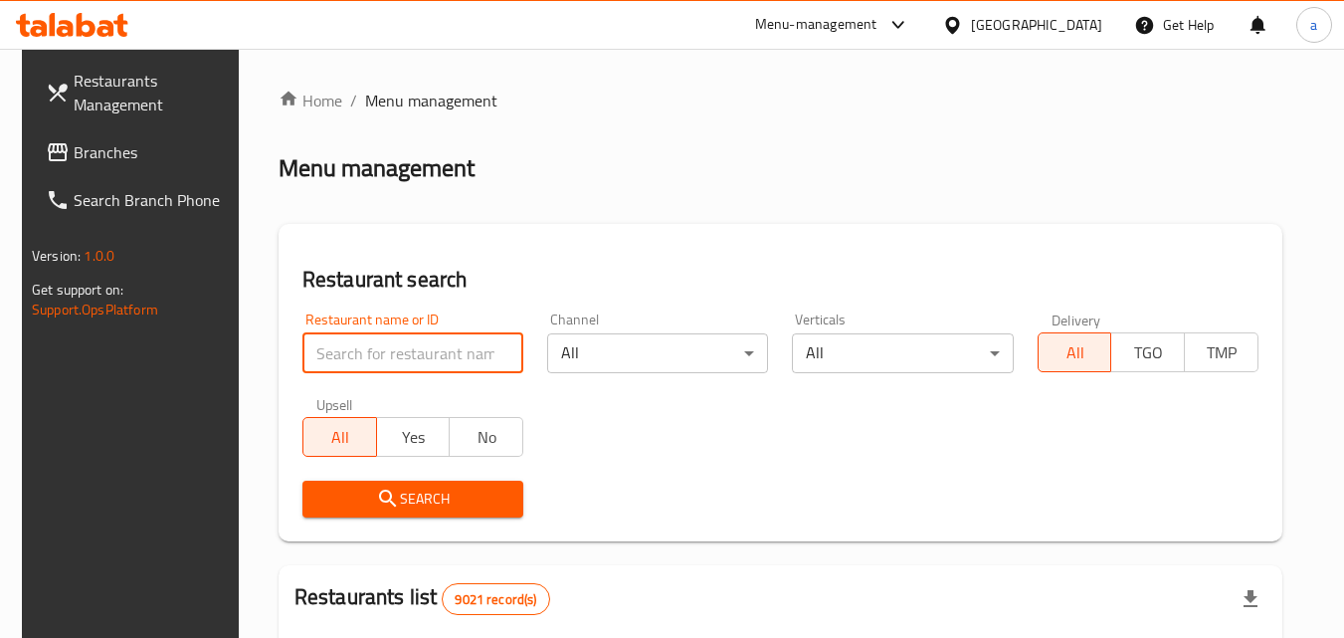
click at [383, 343] on input "search" at bounding box center [412, 353] width 221 height 40
paste input "704631"
type input "704631"
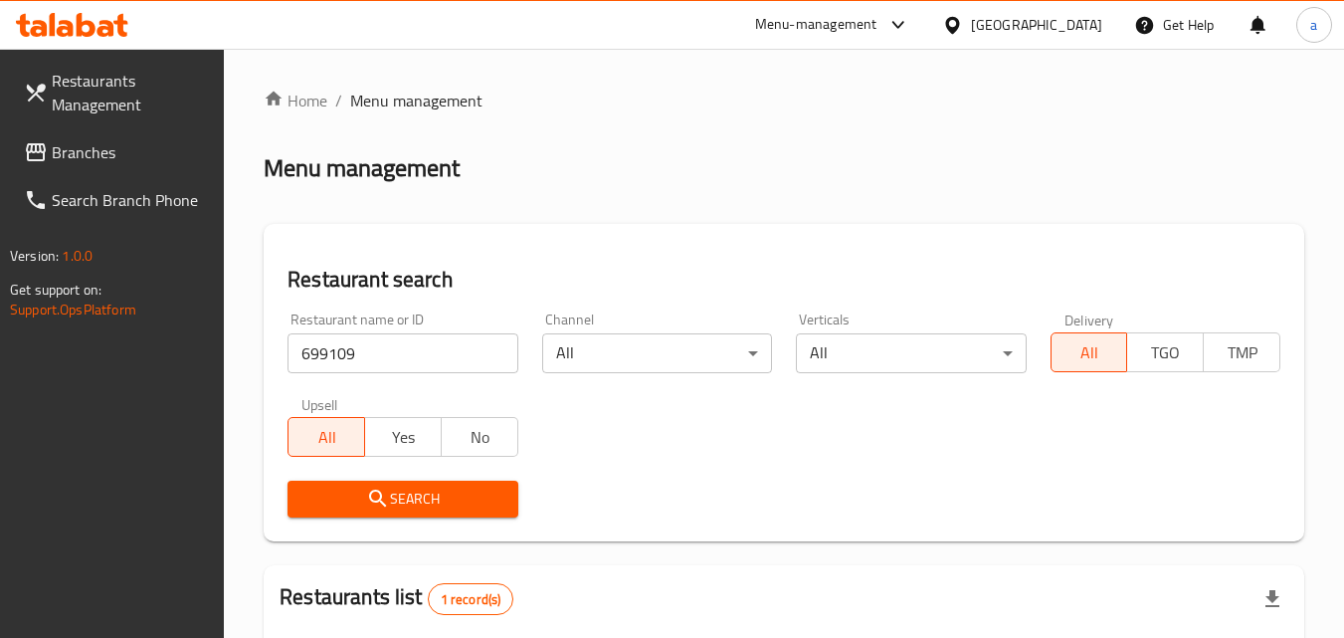
scroll to position [51, 0]
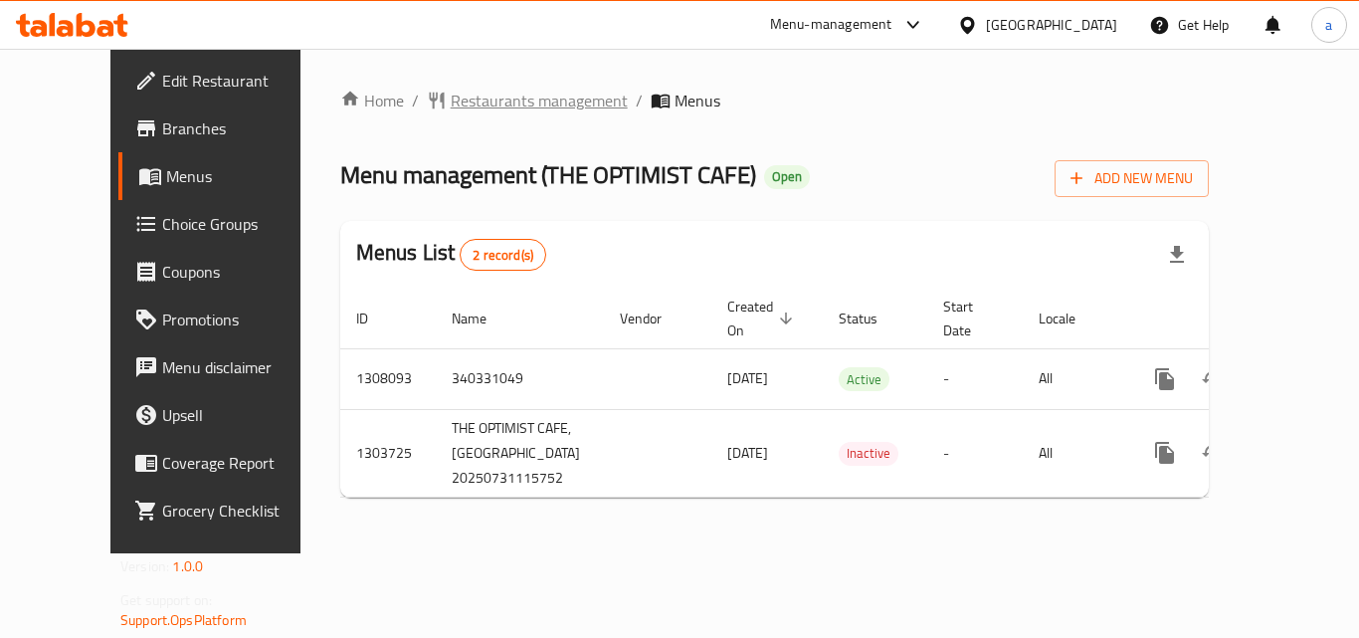
click at [489, 105] on span "Restaurants management" at bounding box center [539, 101] width 177 height 24
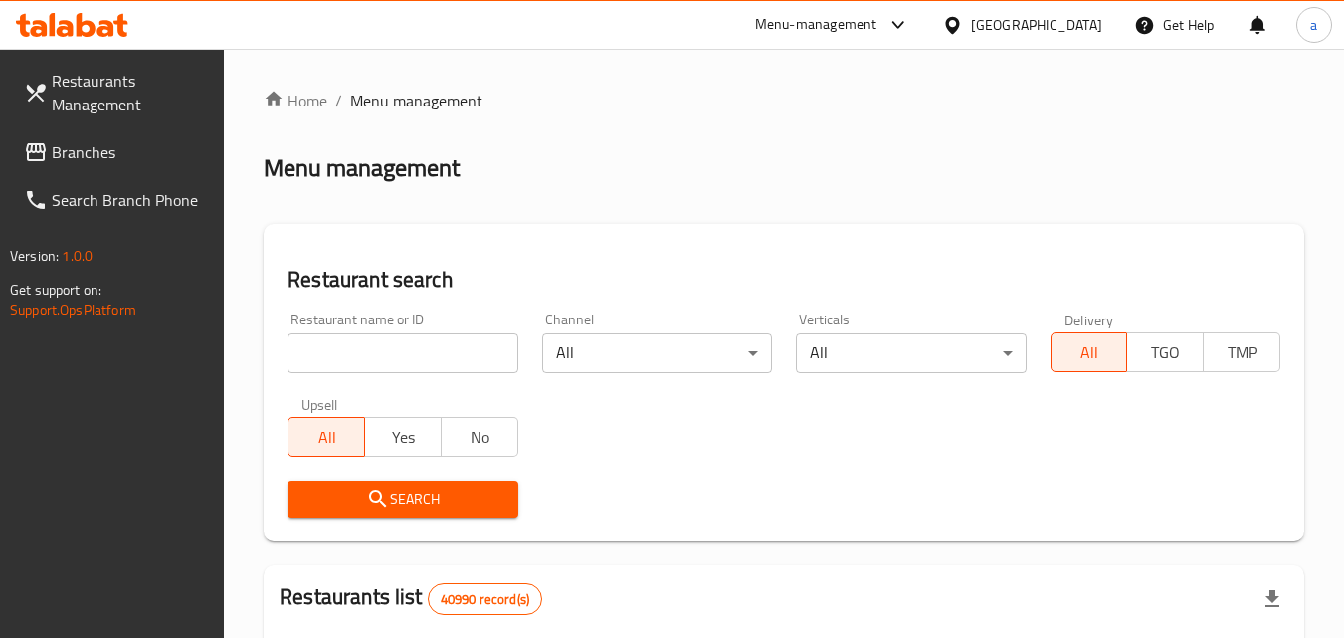
click at [376, 345] on input "search" at bounding box center [402, 353] width 230 height 40
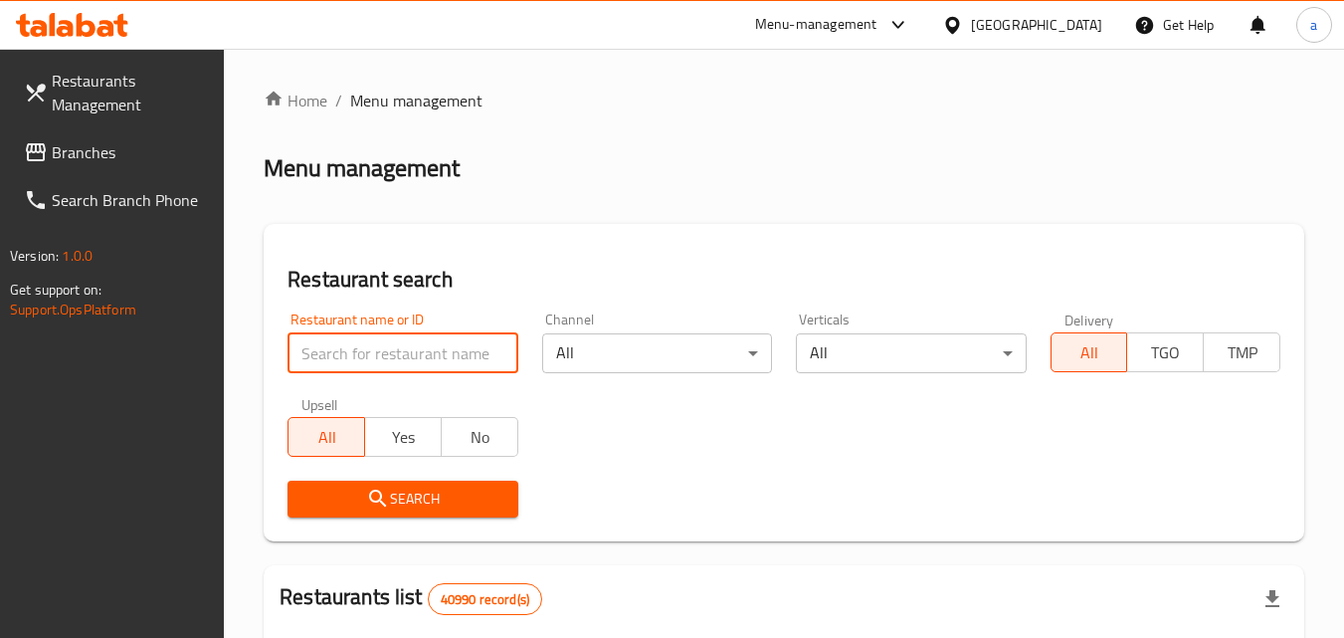
click at [376, 345] on input "search" at bounding box center [402, 353] width 230 height 40
paste input "702954"
type input "702954"
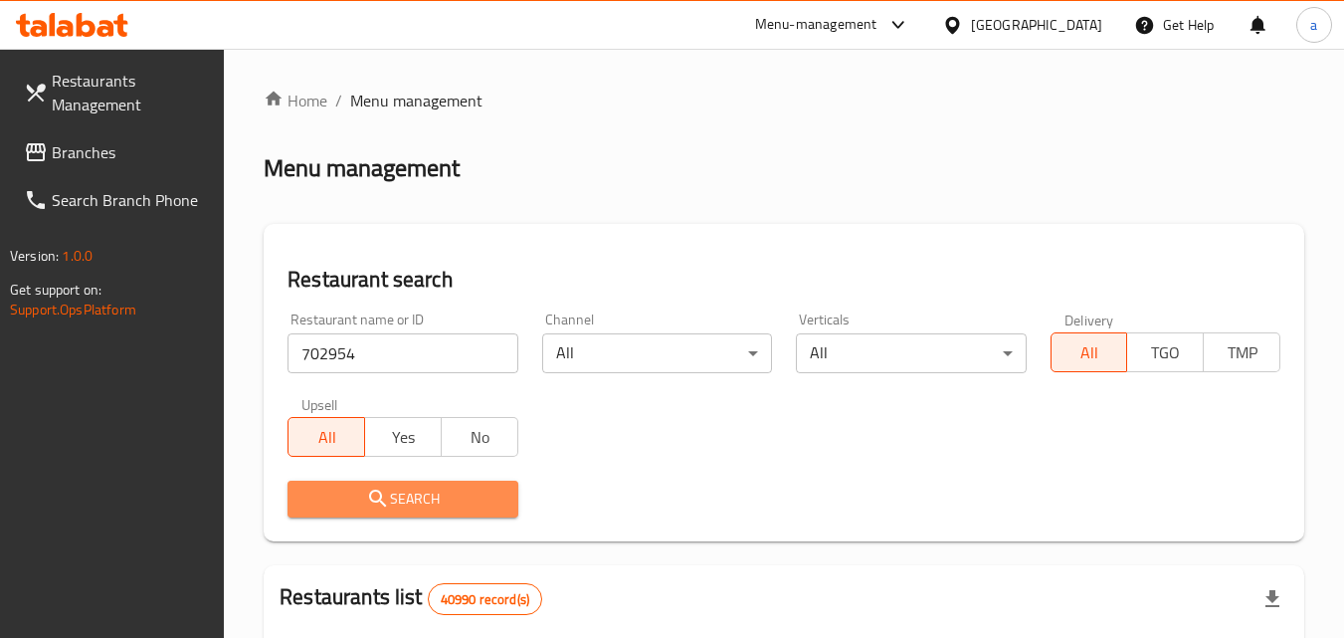
click at [341, 497] on span "Search" at bounding box center [402, 498] width 198 height 25
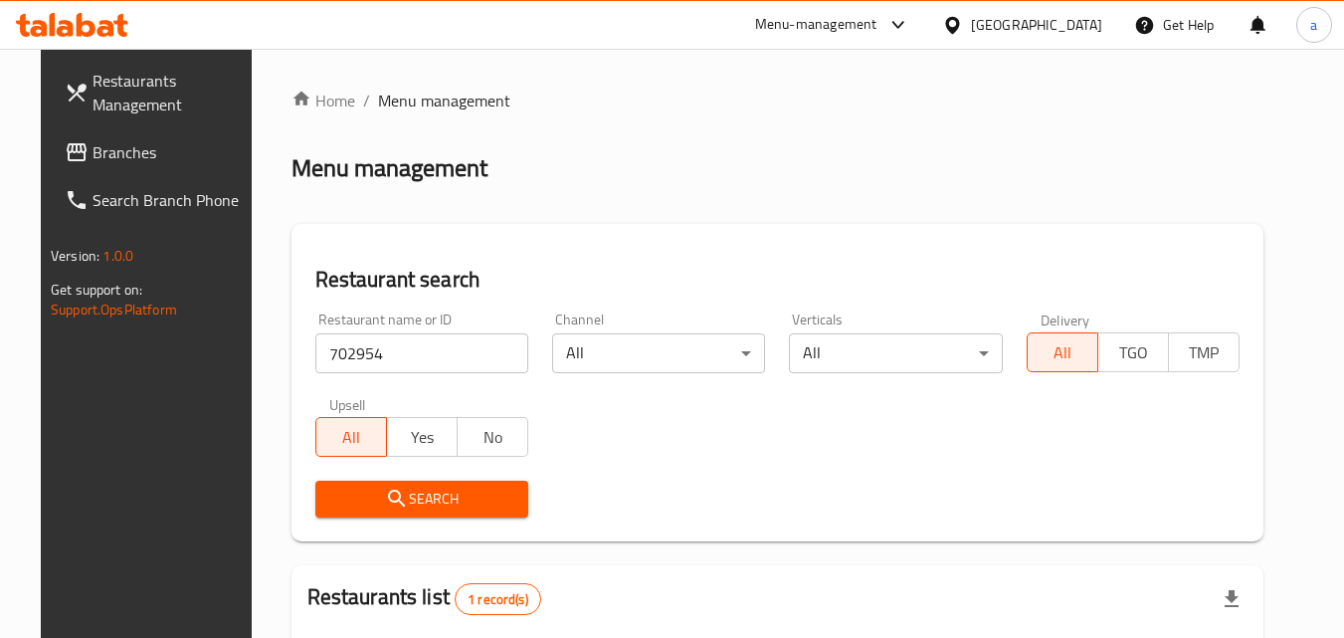
click at [92, 151] on span "Branches" at bounding box center [170, 152] width 157 height 24
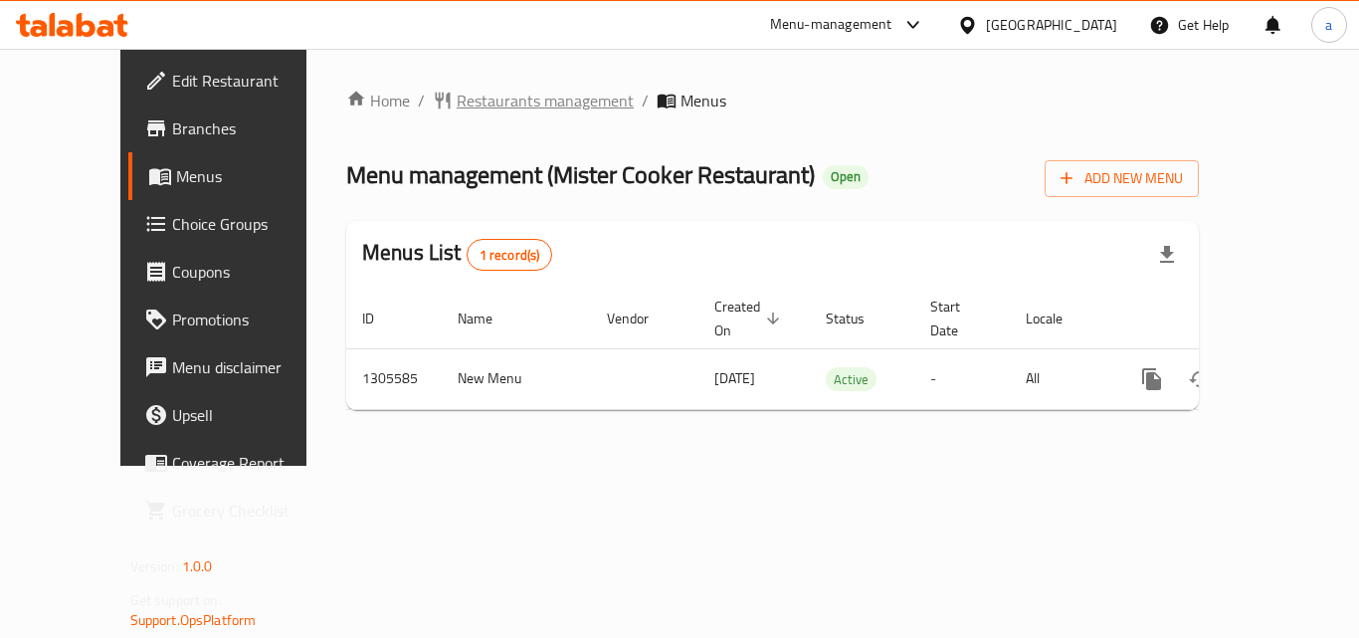
click at [475, 112] on span "Restaurants management" at bounding box center [545, 101] width 177 height 24
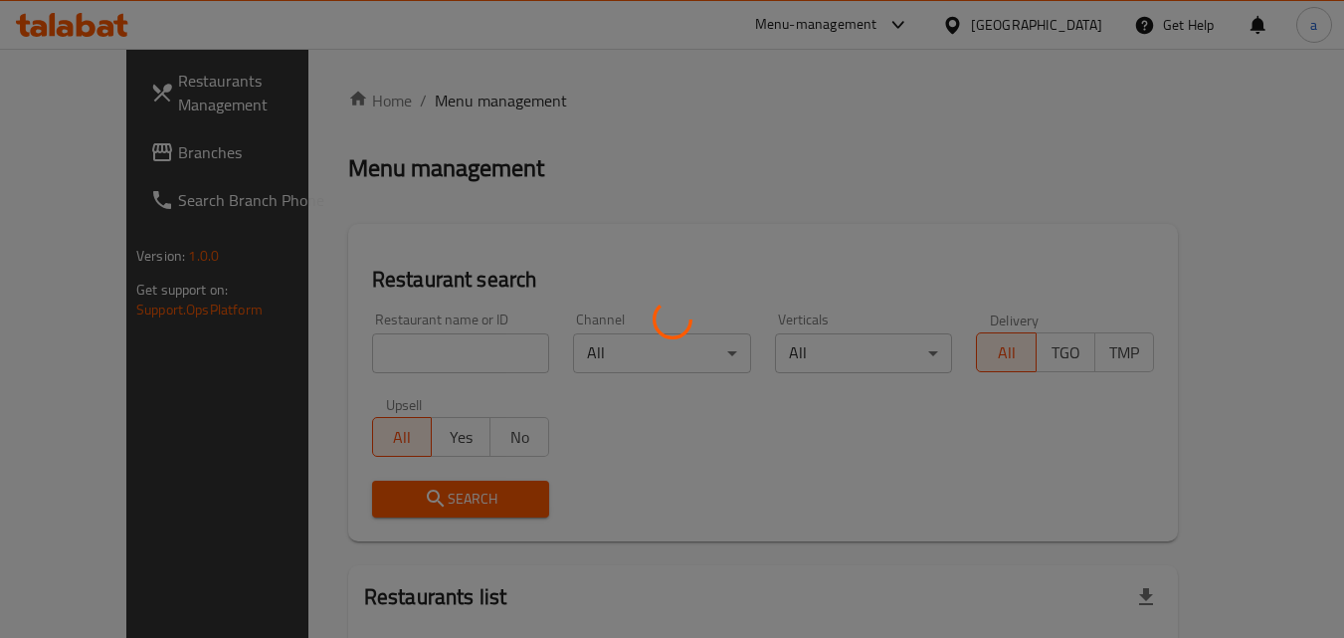
click at [387, 338] on div at bounding box center [672, 319] width 1344 height 638
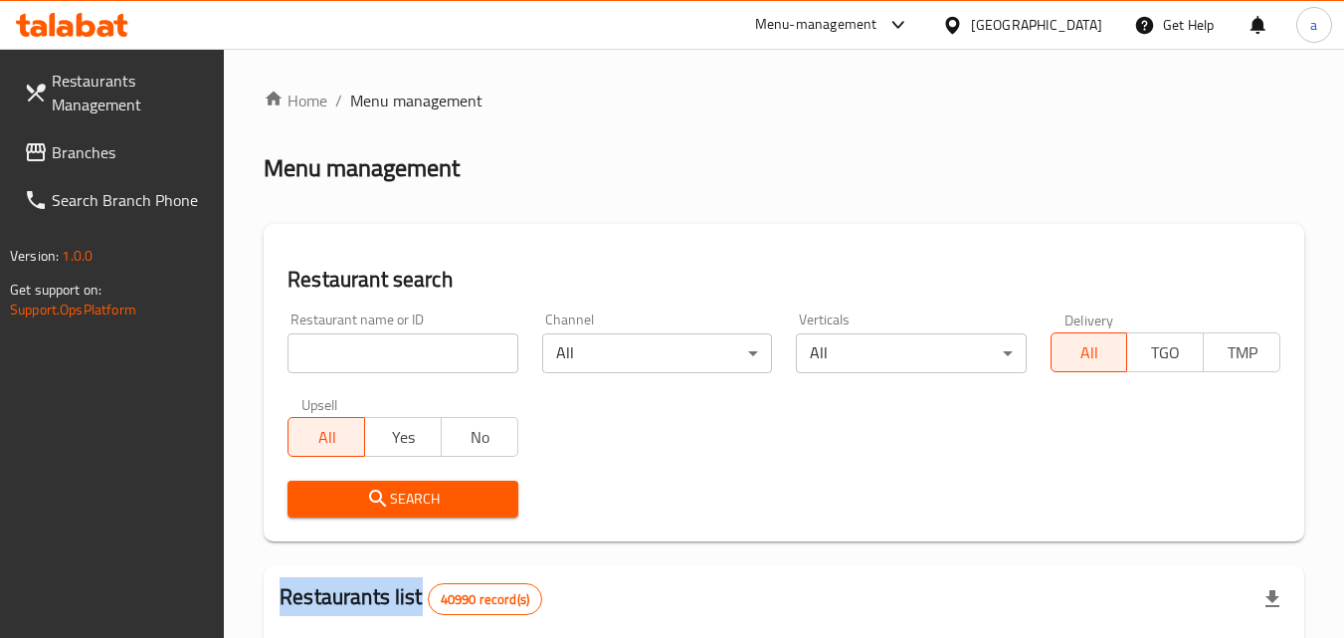
click at [387, 338] on div at bounding box center [672, 319] width 1344 height 638
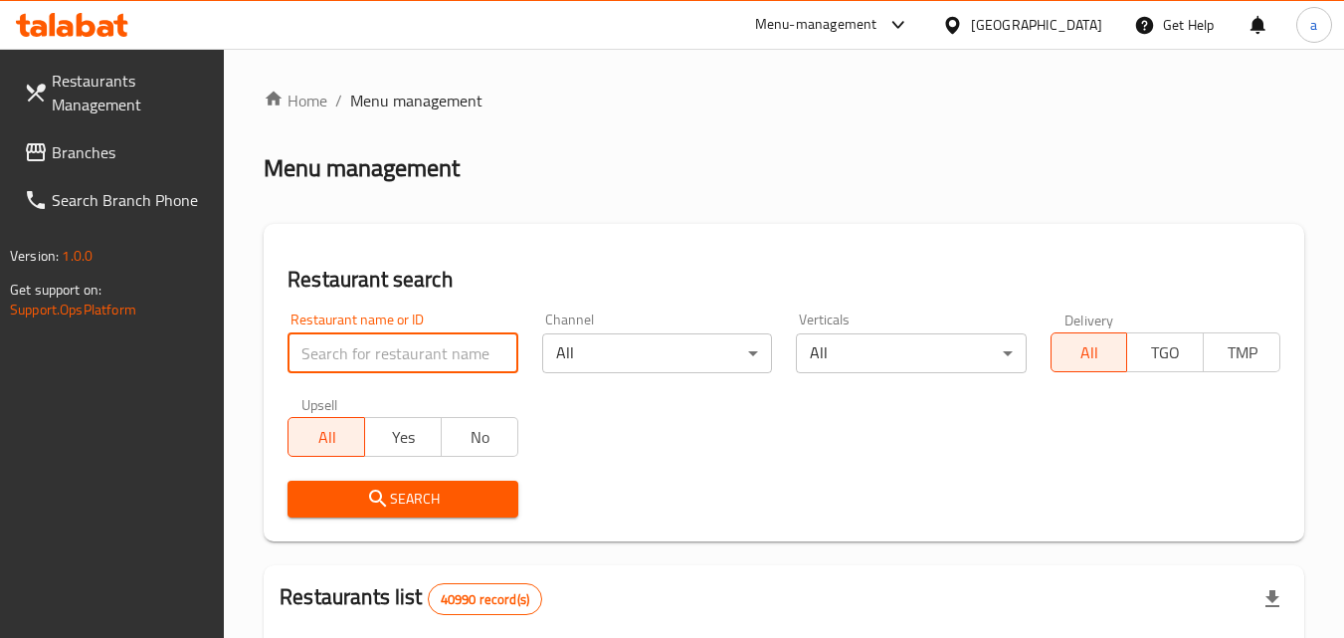
click at [387, 338] on input "search" at bounding box center [402, 353] width 230 height 40
click at [380, 360] on input "search" at bounding box center [402, 353] width 230 height 40
paste input "703408"
type input "703408"
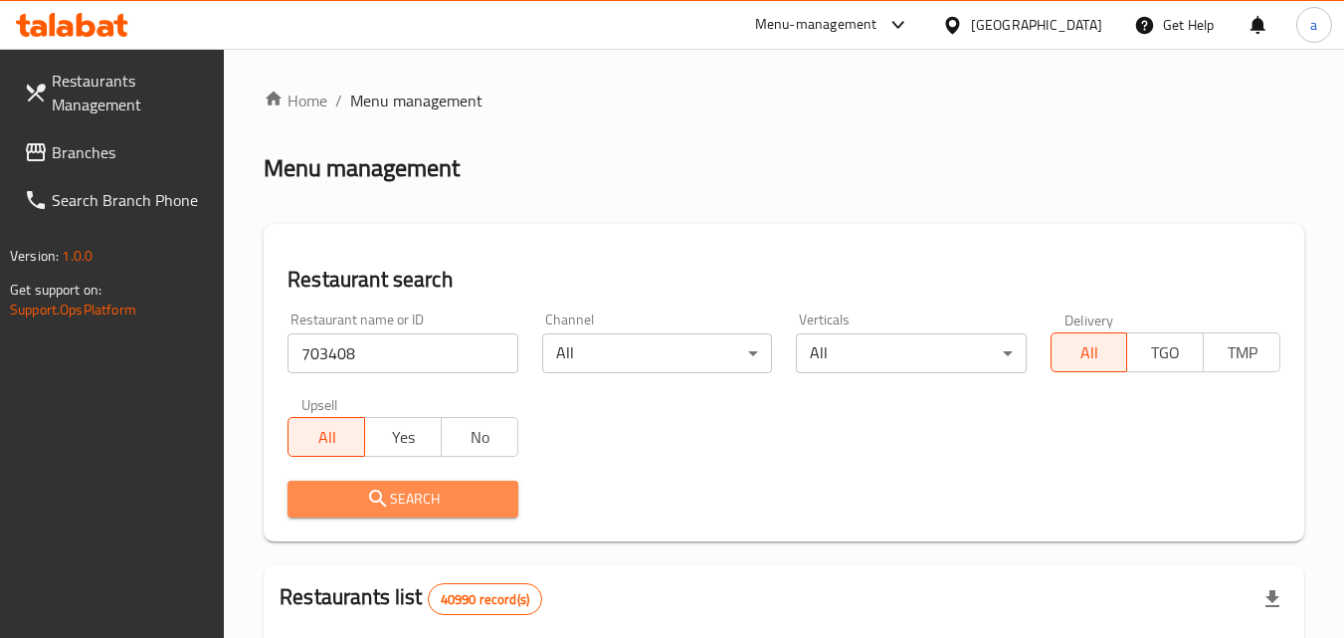
click at [373, 495] on icon "submit" at bounding box center [378, 498] width 24 height 24
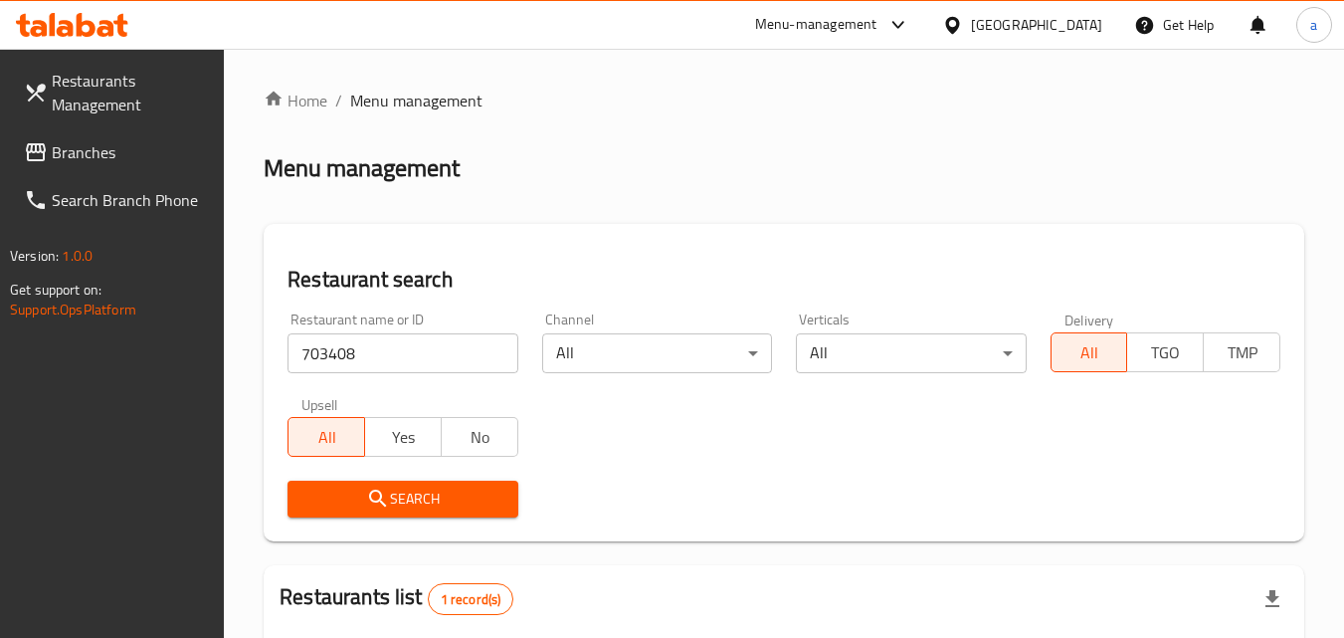
click at [67, 152] on span "Branches" at bounding box center [130, 152] width 157 height 24
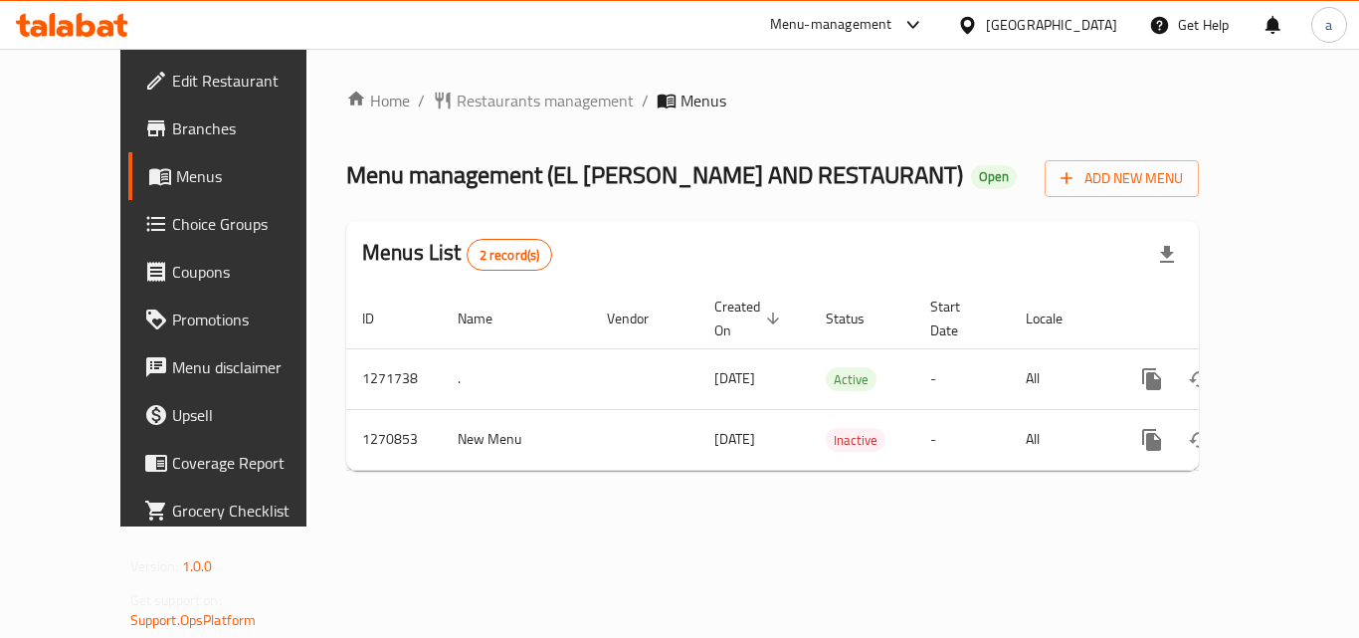
click at [458, 130] on div "Home / Restaurants management / Menus Menu management ( EL HAMDANI BAKERY AND R…" at bounding box center [772, 288] width 852 height 398
click at [457, 97] on span "Restaurants management" at bounding box center [545, 101] width 177 height 24
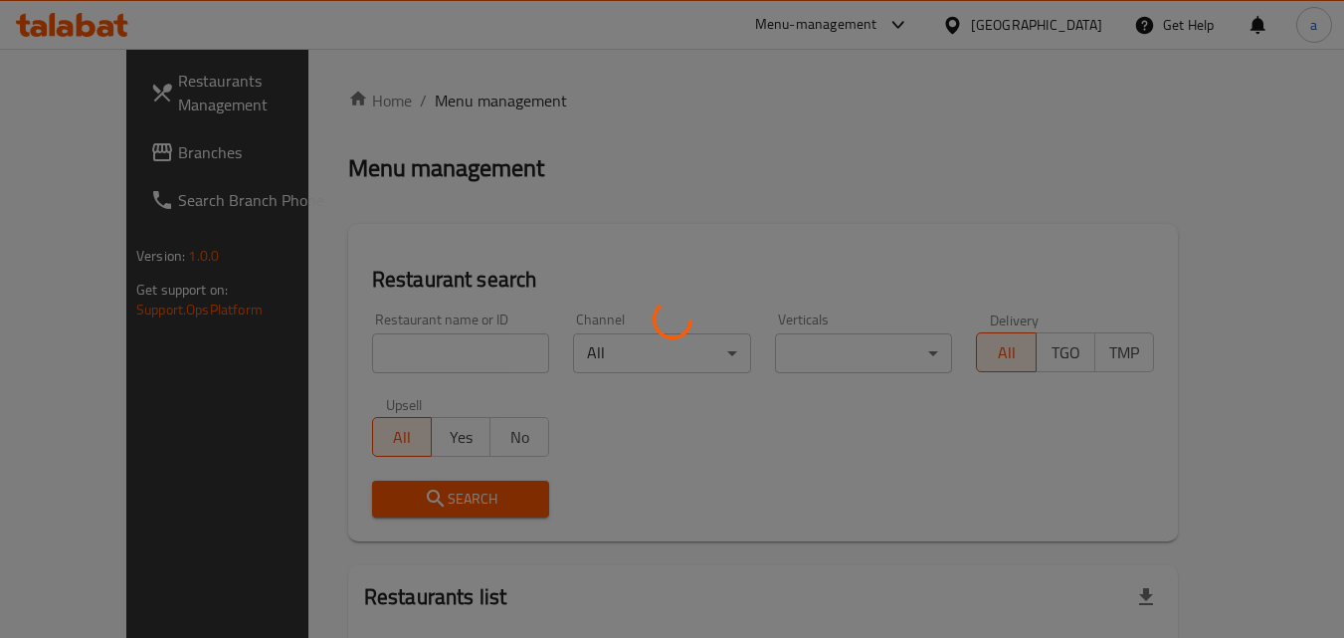
click at [363, 376] on div at bounding box center [672, 319] width 1344 height 638
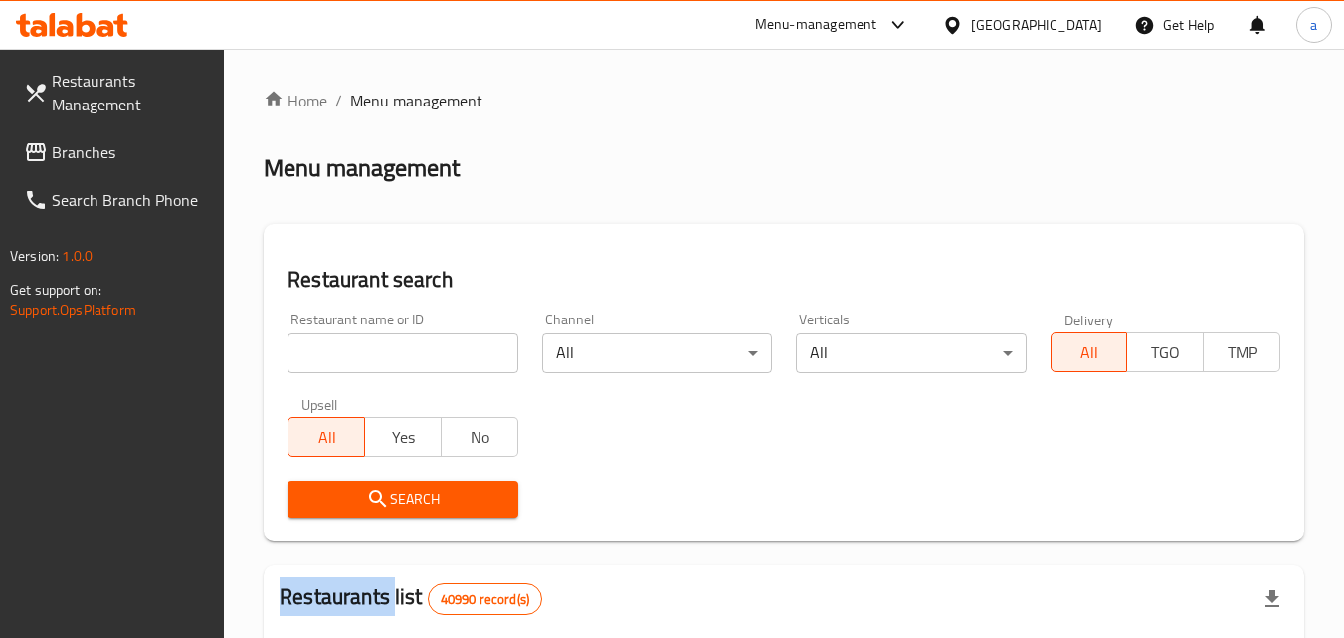
click at [363, 376] on div at bounding box center [672, 319] width 1344 height 638
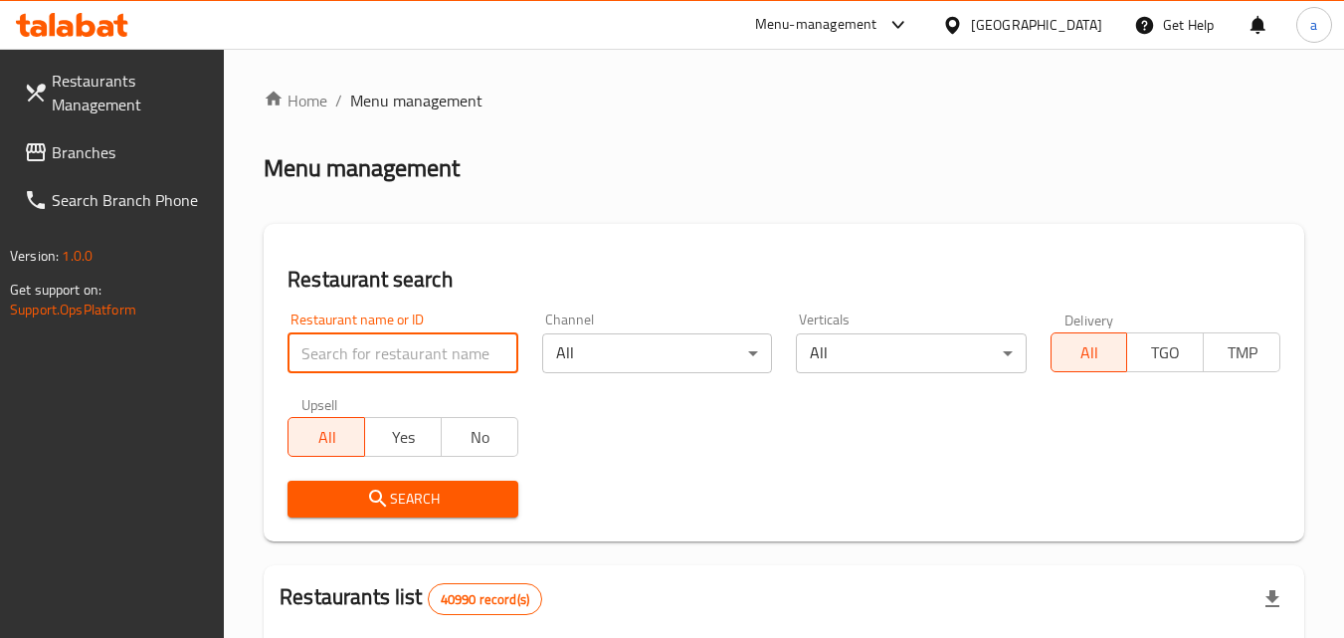
click at [381, 337] on input "search" at bounding box center [402, 353] width 230 height 40
paste input "689310"
type input "689310"
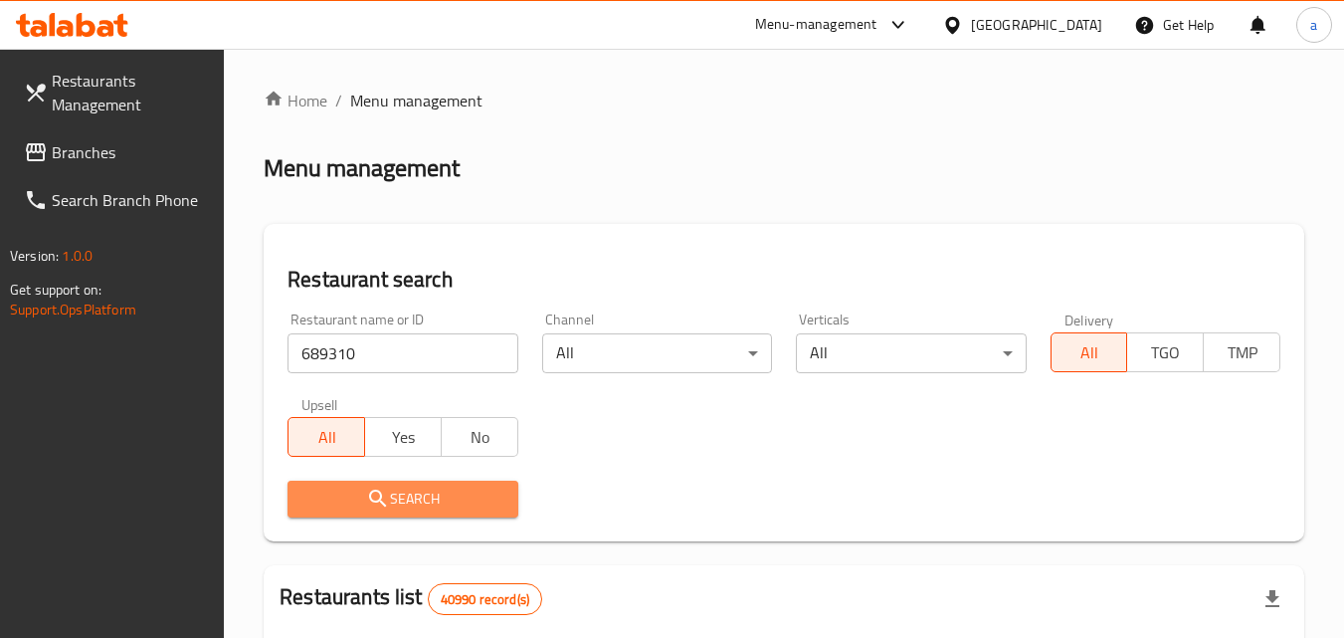
click at [374, 499] on icon "submit" at bounding box center [378, 498] width 24 height 24
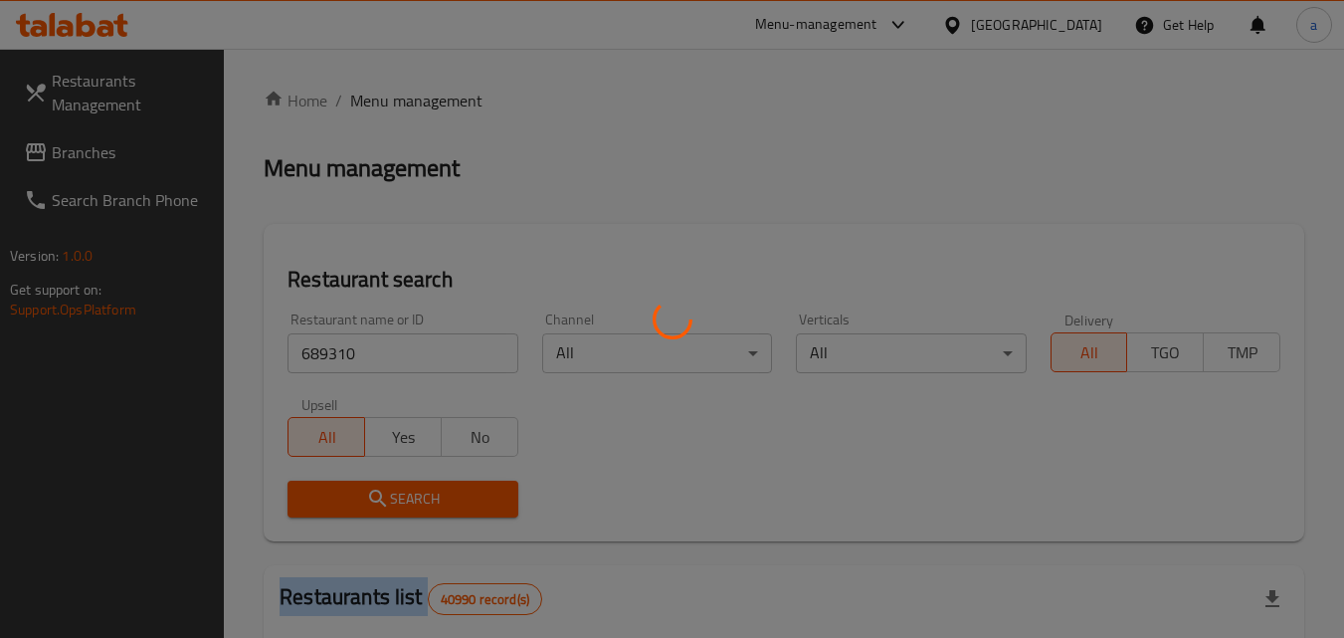
click at [374, 499] on div at bounding box center [672, 319] width 1344 height 638
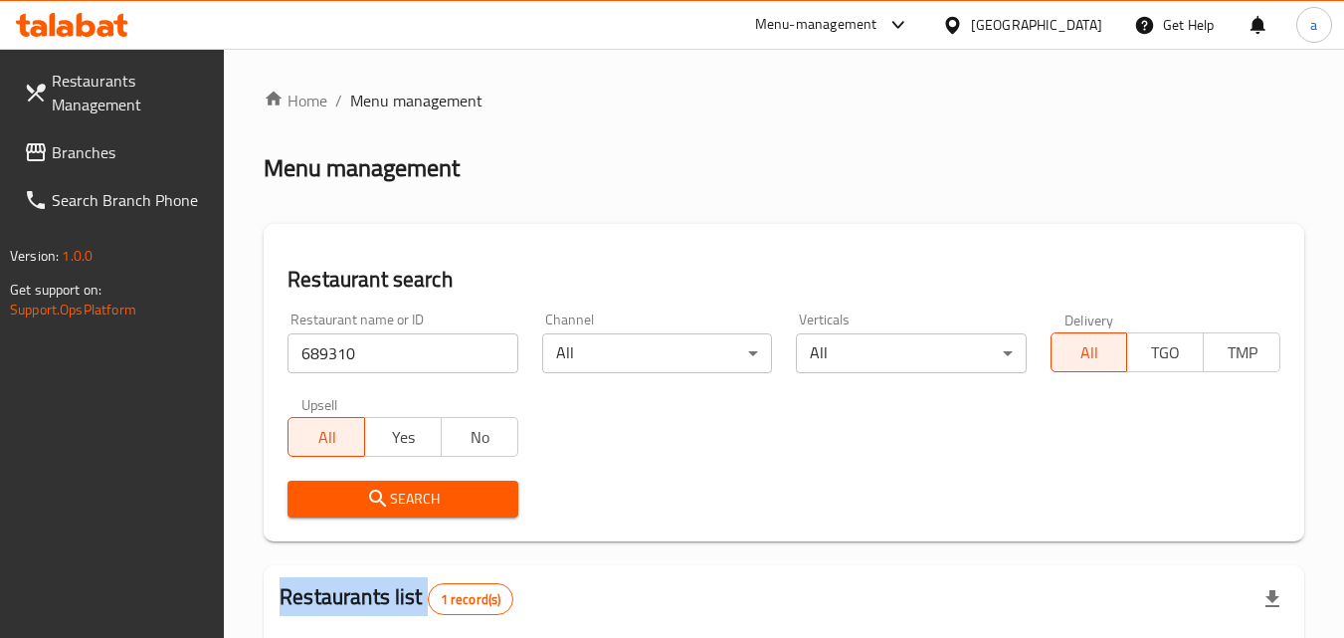
click at [62, 160] on span "Branches" at bounding box center [130, 152] width 157 height 24
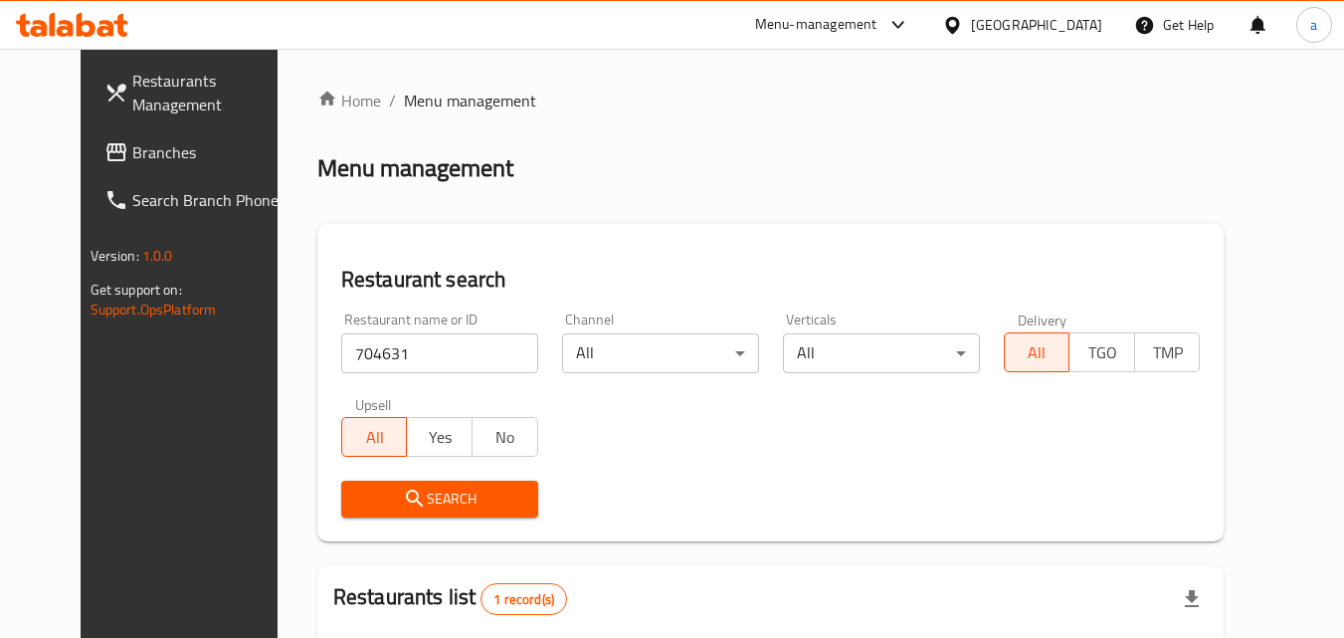
click at [132, 164] on span "Branches" at bounding box center [210, 152] width 157 height 24
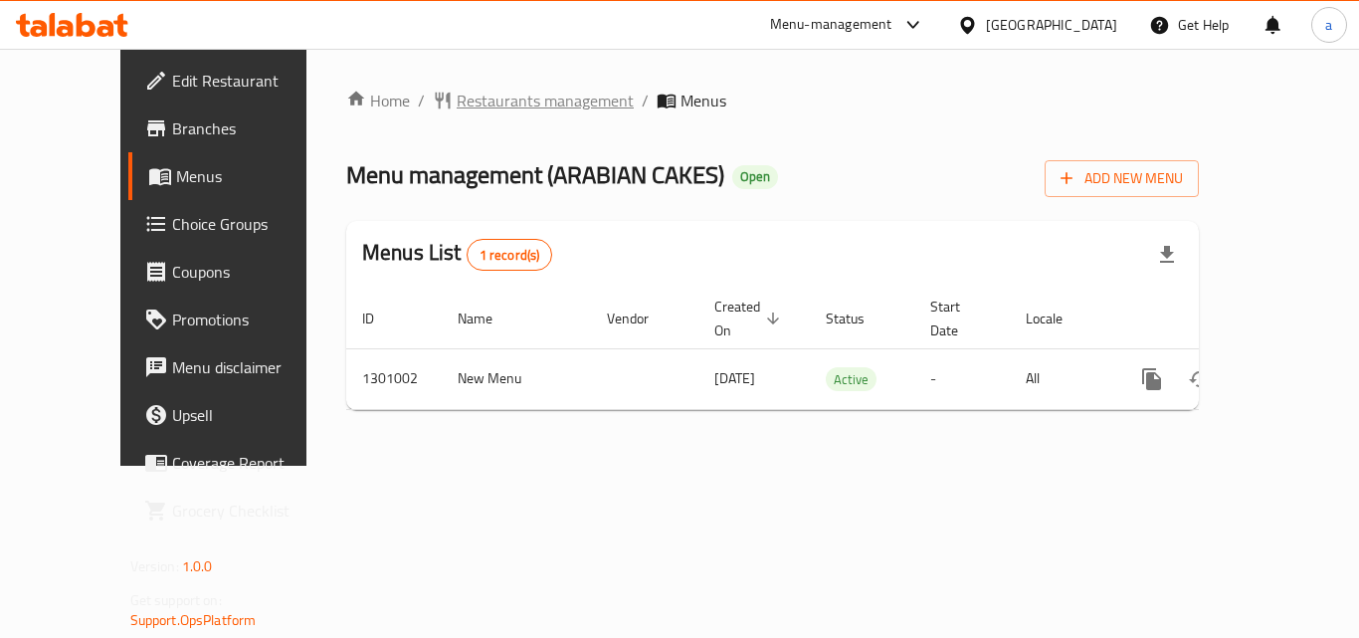
click at [463, 109] on span "Restaurants management" at bounding box center [545, 101] width 177 height 24
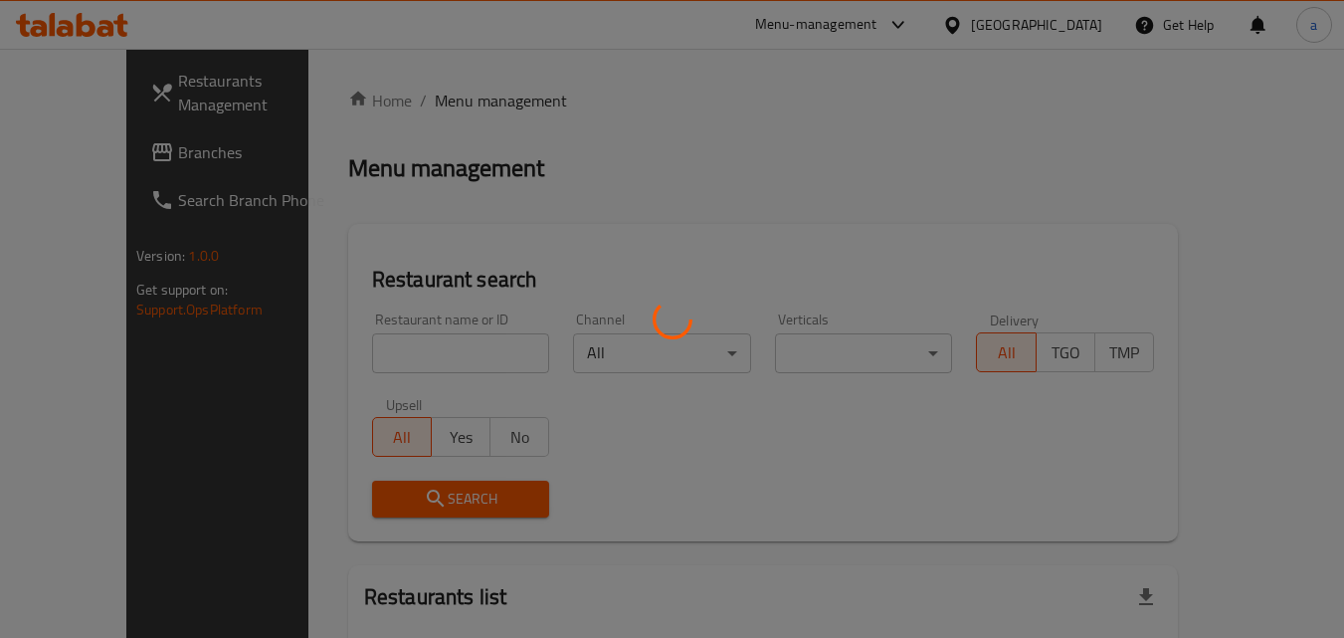
click at [342, 349] on div at bounding box center [672, 319] width 1344 height 638
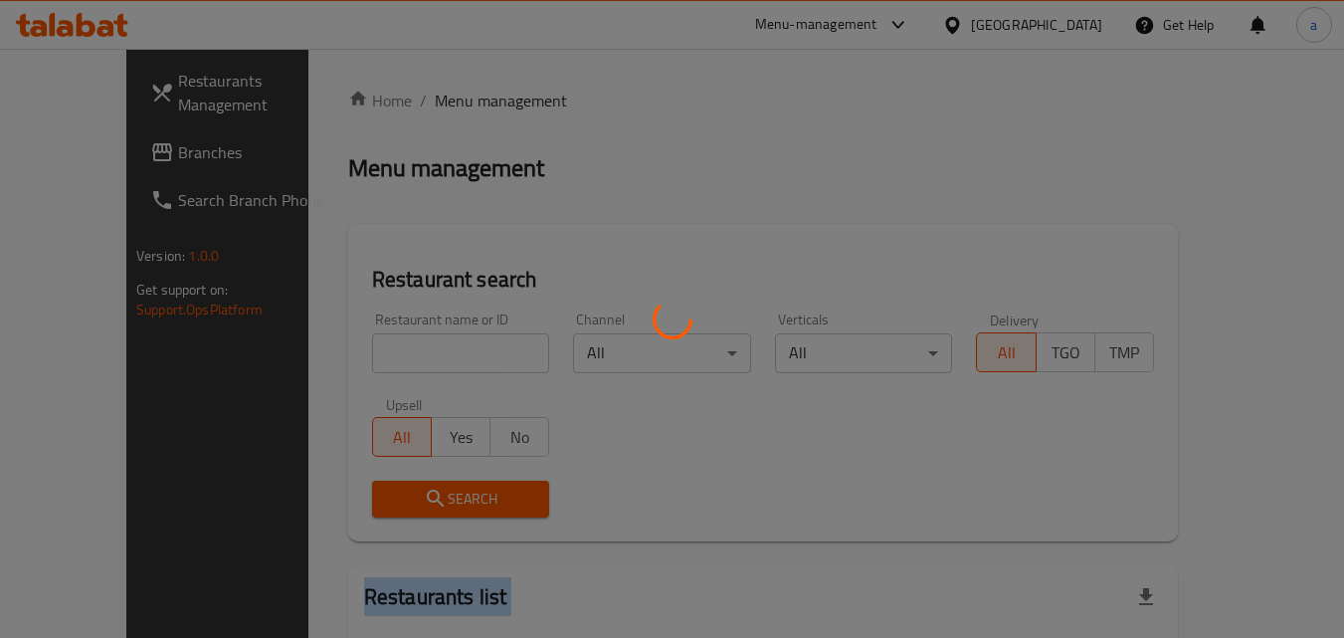
click at [342, 349] on div at bounding box center [672, 319] width 1344 height 638
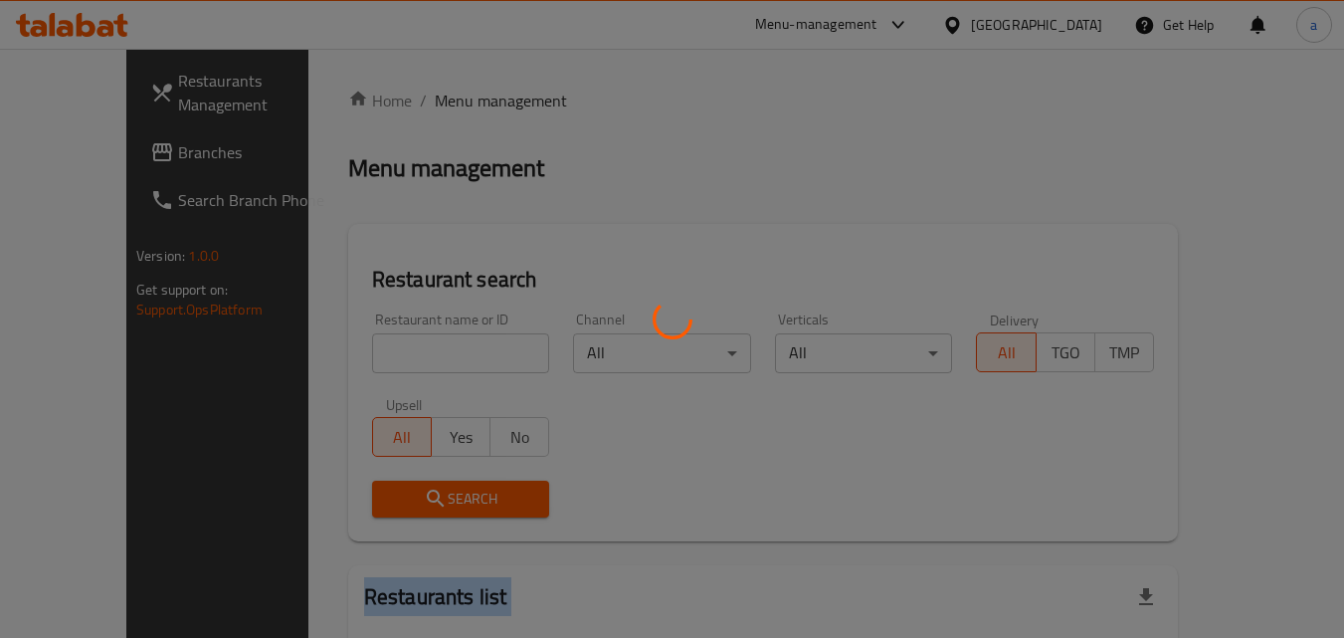
click at [342, 349] on div at bounding box center [672, 319] width 1344 height 638
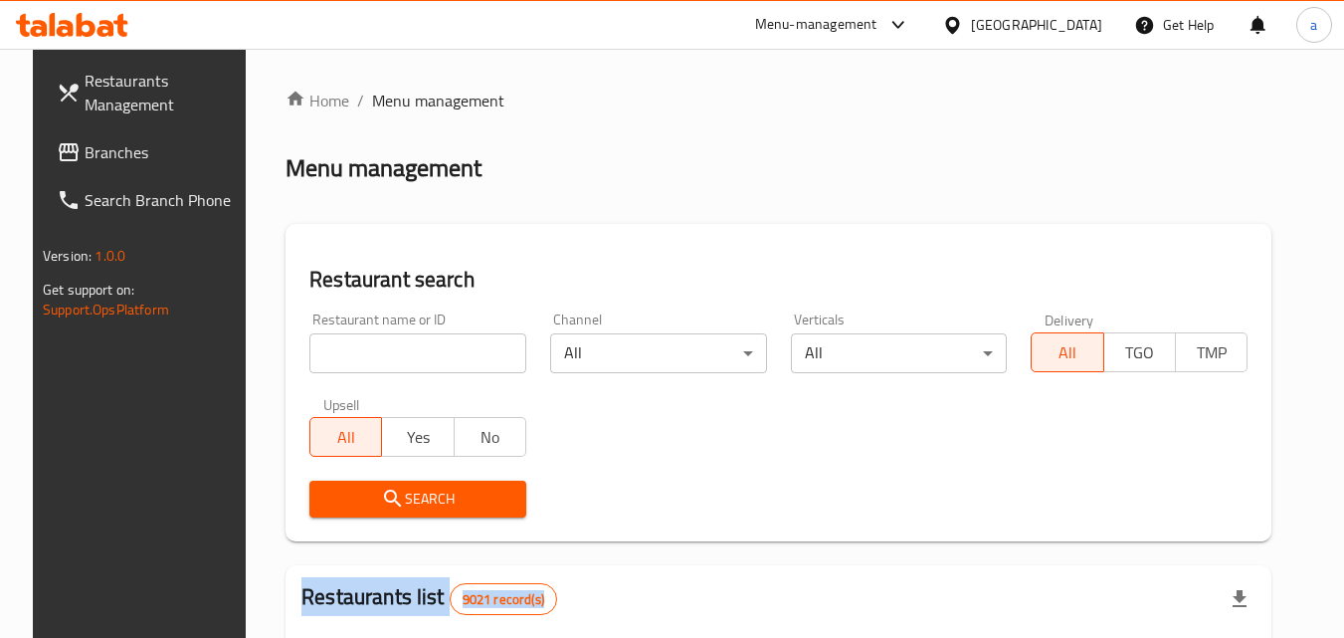
click at [342, 349] on div at bounding box center [672, 319] width 1344 height 638
click at [342, 349] on div "Home / Menu management Menu management Restaurant search Restaurant name or ID …" at bounding box center [778, 628] width 986 height 1079
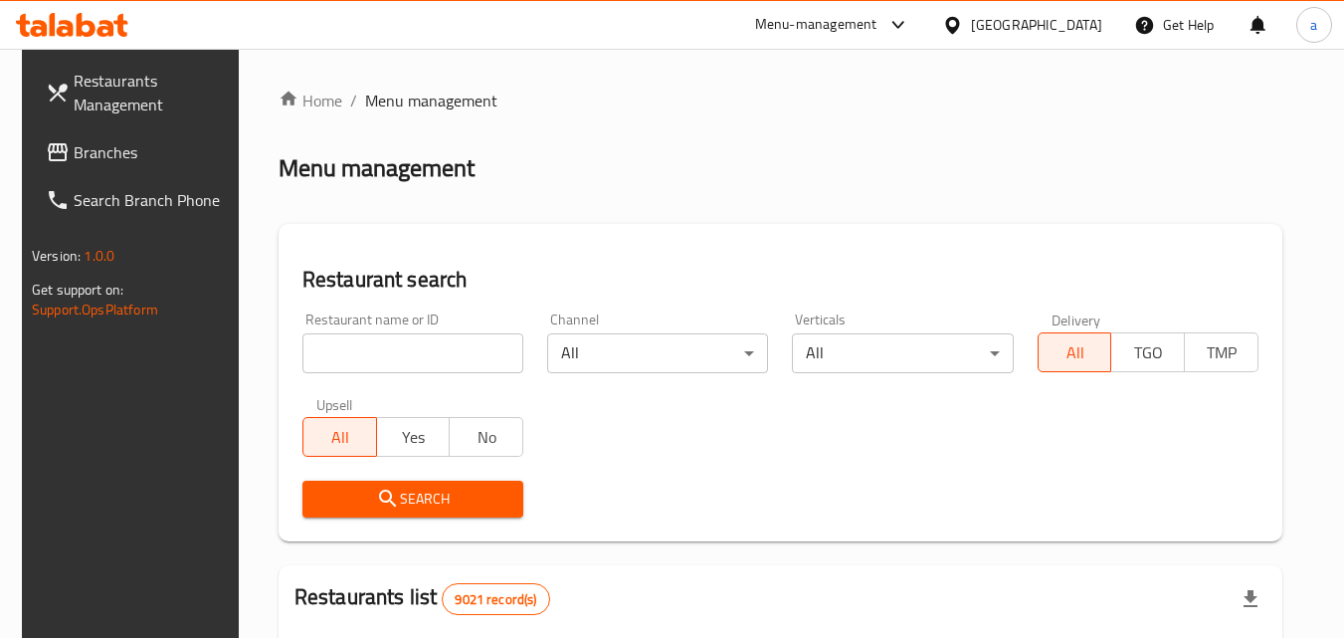
click at [342, 349] on input "search" at bounding box center [412, 353] width 221 height 40
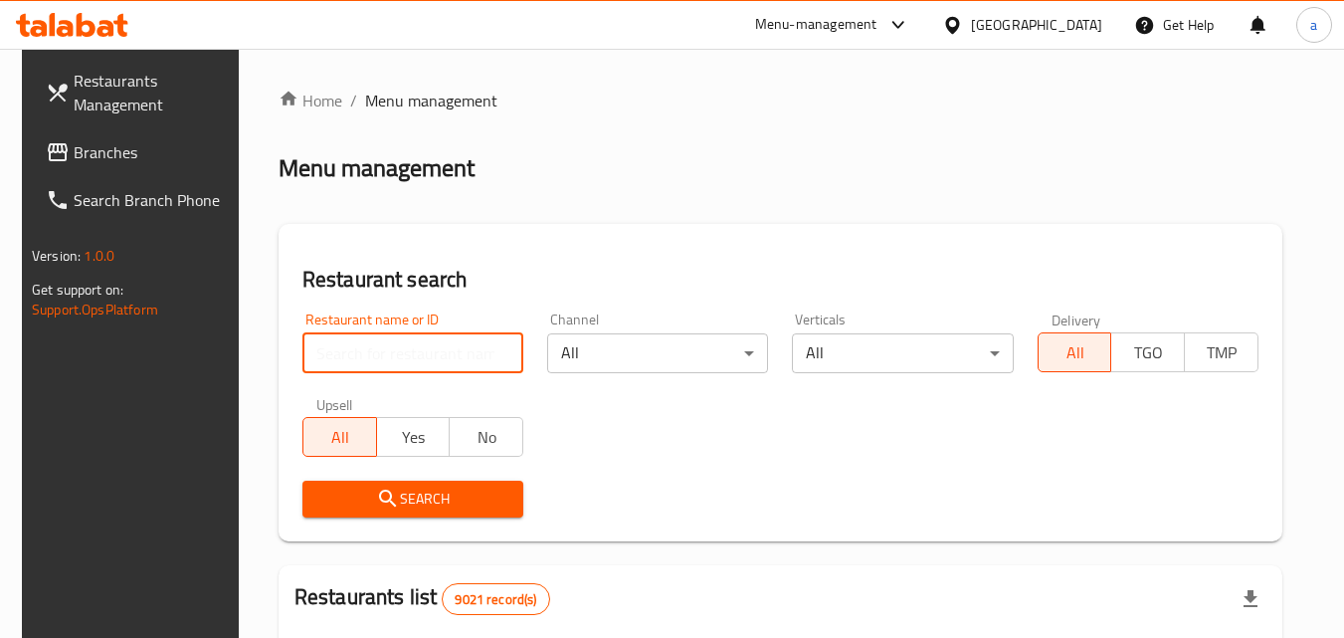
click at [342, 349] on input "search" at bounding box center [412, 353] width 221 height 40
paste input "700898"
type input "700898"
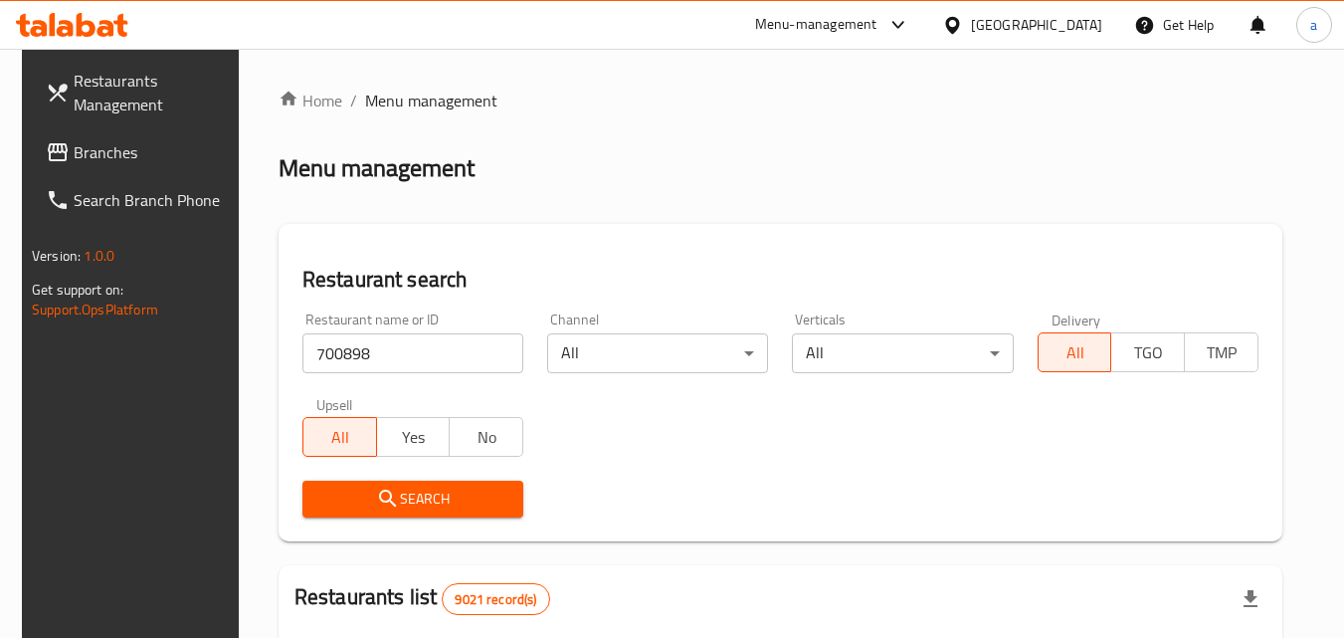
click at [324, 496] on span "Search" at bounding box center [412, 498] width 189 height 25
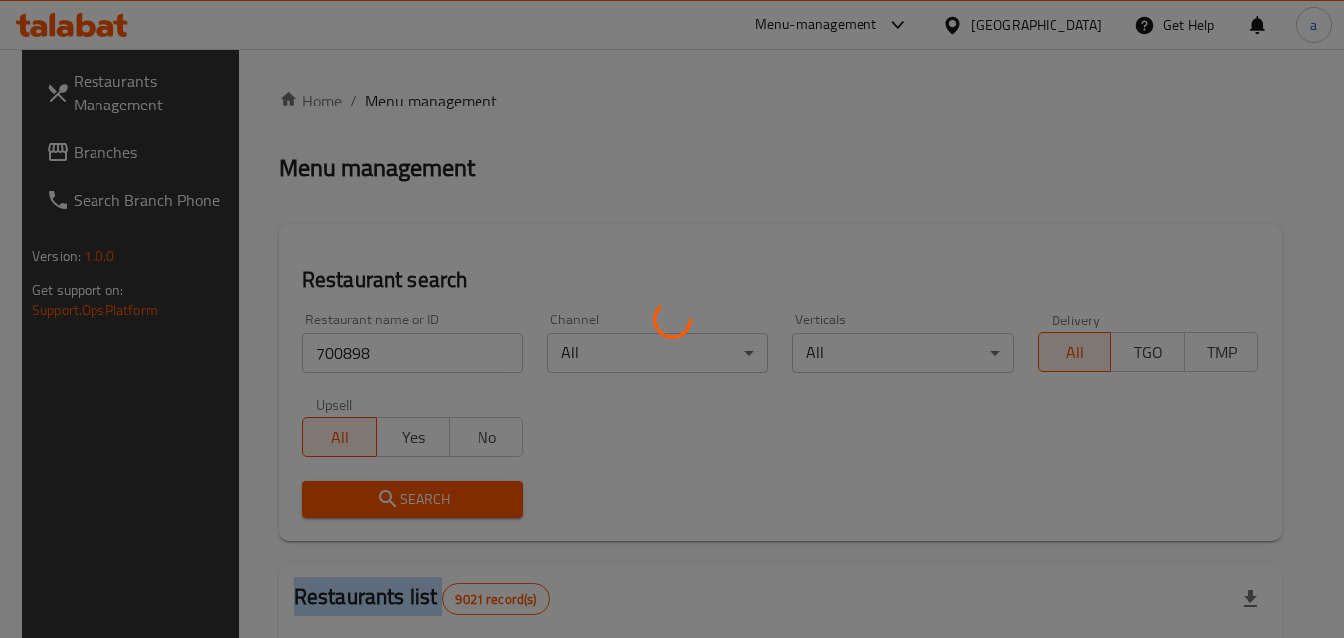
click at [324, 496] on div at bounding box center [672, 319] width 1344 height 638
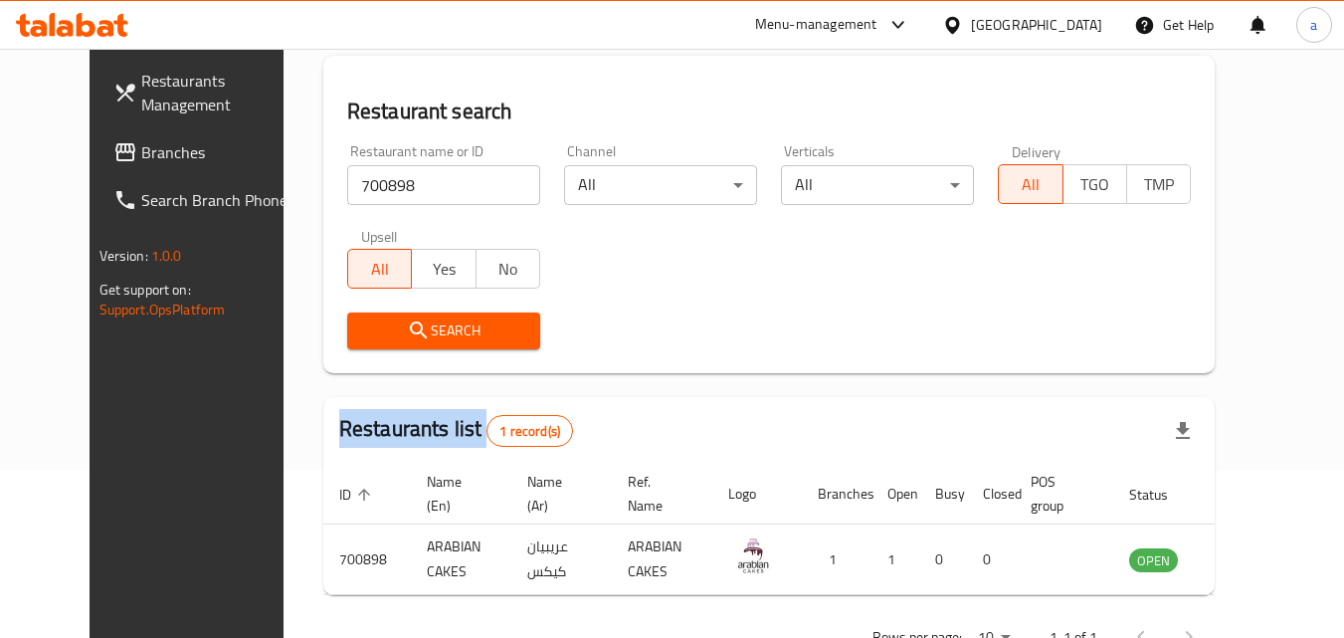
scroll to position [233, 0]
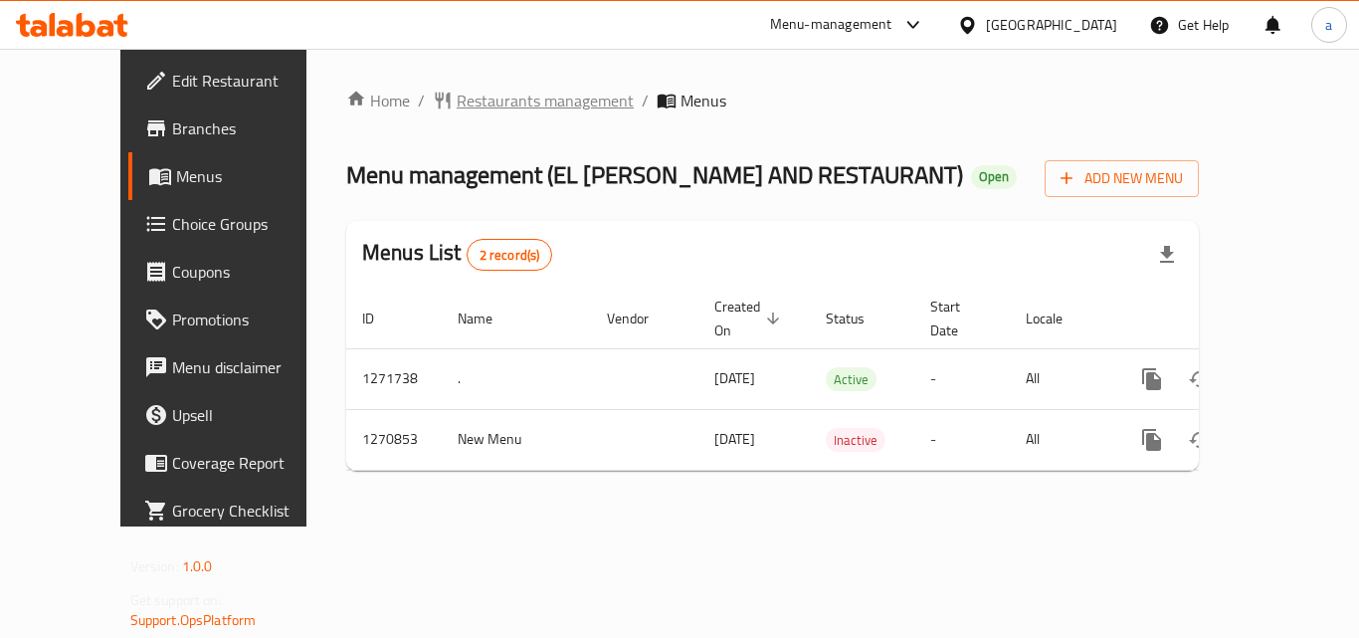
click at [482, 100] on span "Restaurants management" at bounding box center [545, 101] width 177 height 24
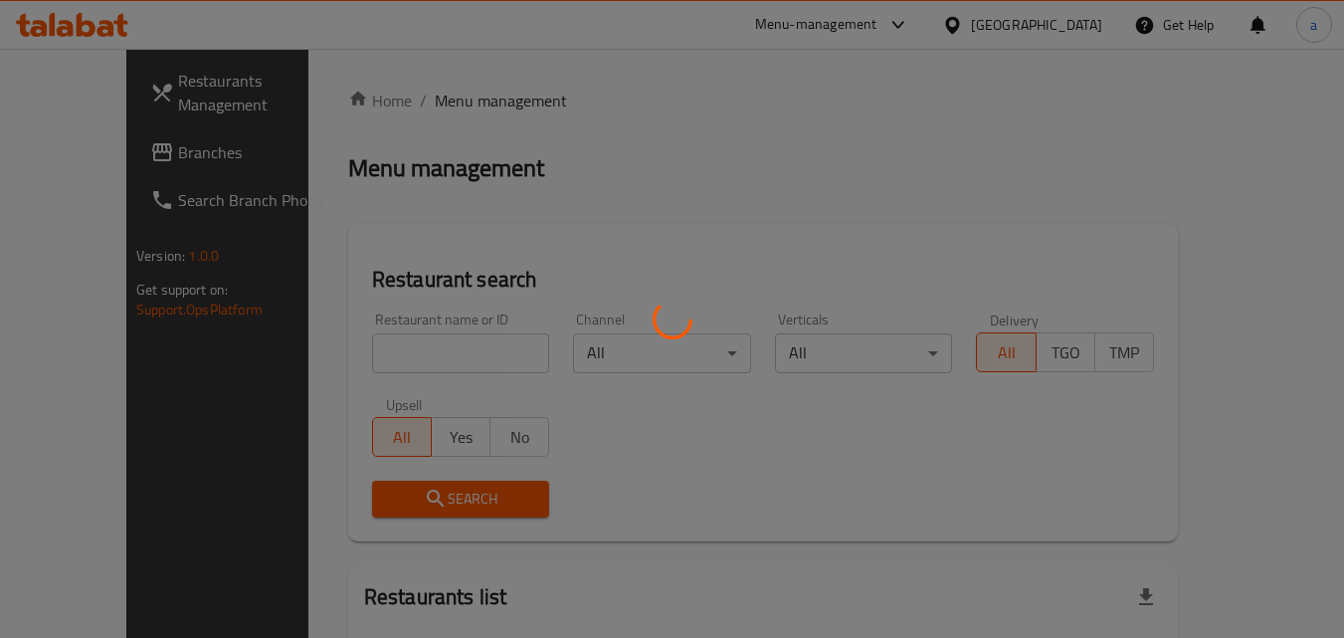
click at [383, 348] on div at bounding box center [672, 319] width 1344 height 638
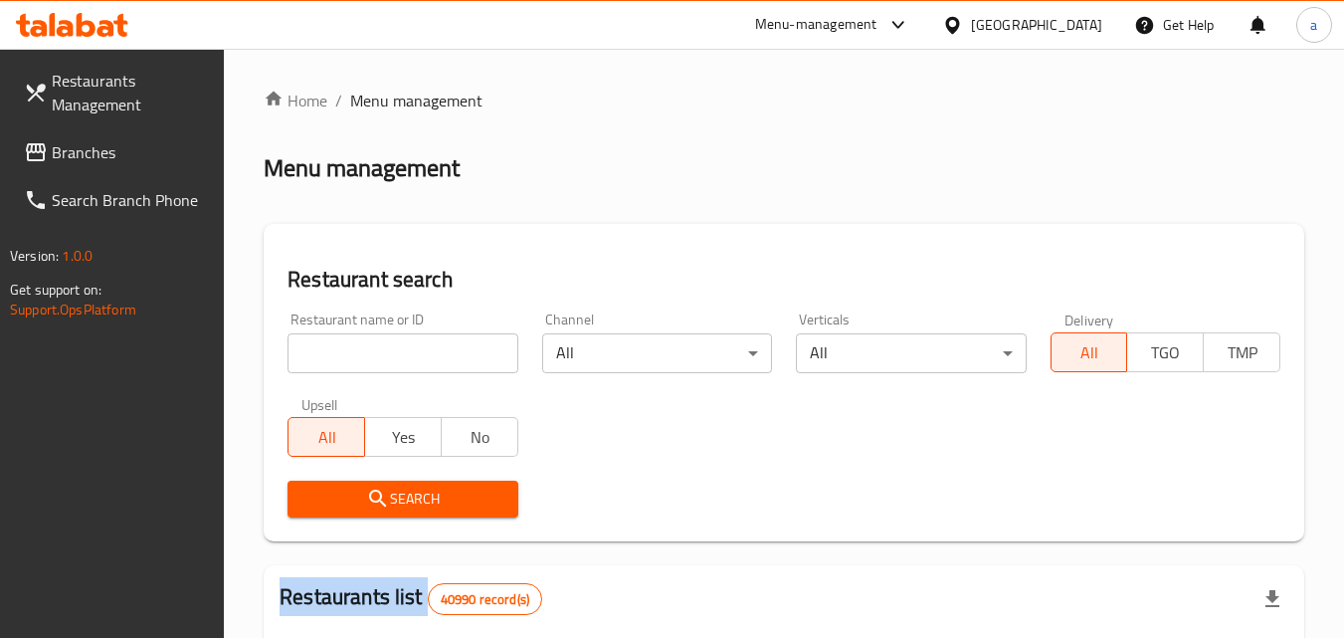
click at [383, 348] on input "search" at bounding box center [402, 353] width 230 height 40
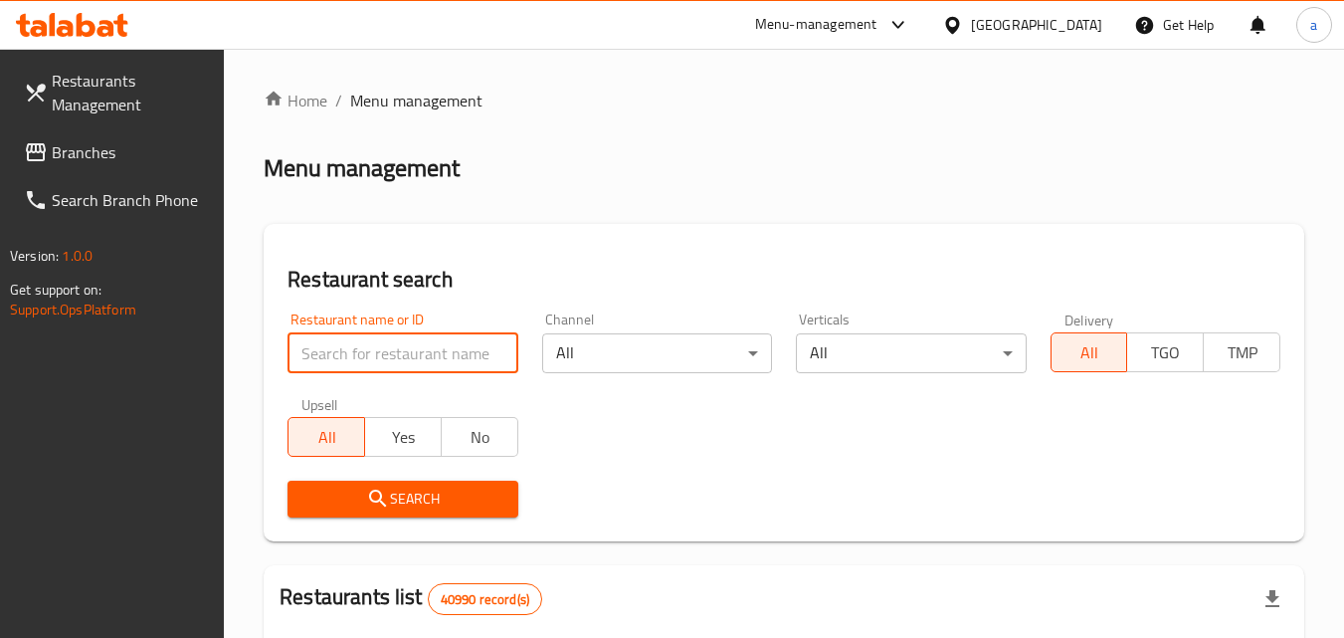
click at [383, 348] on input "search" at bounding box center [402, 353] width 230 height 40
paste input "689310"
type input "689310"
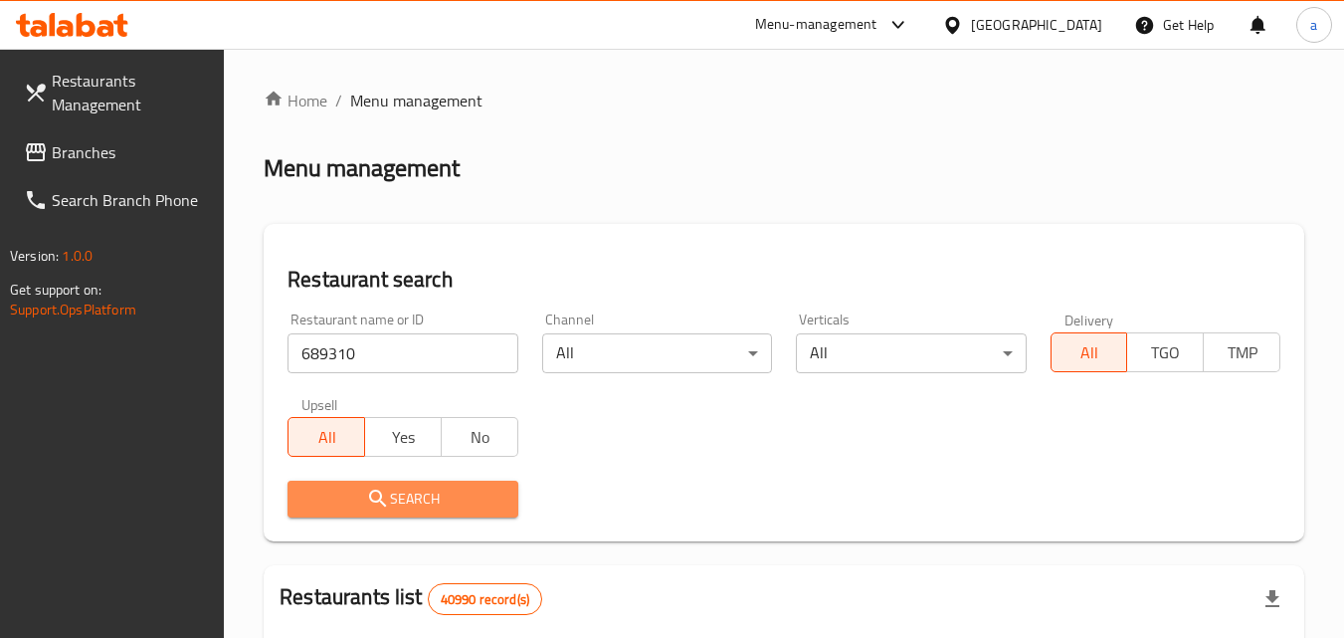
click at [367, 492] on icon "submit" at bounding box center [378, 498] width 24 height 24
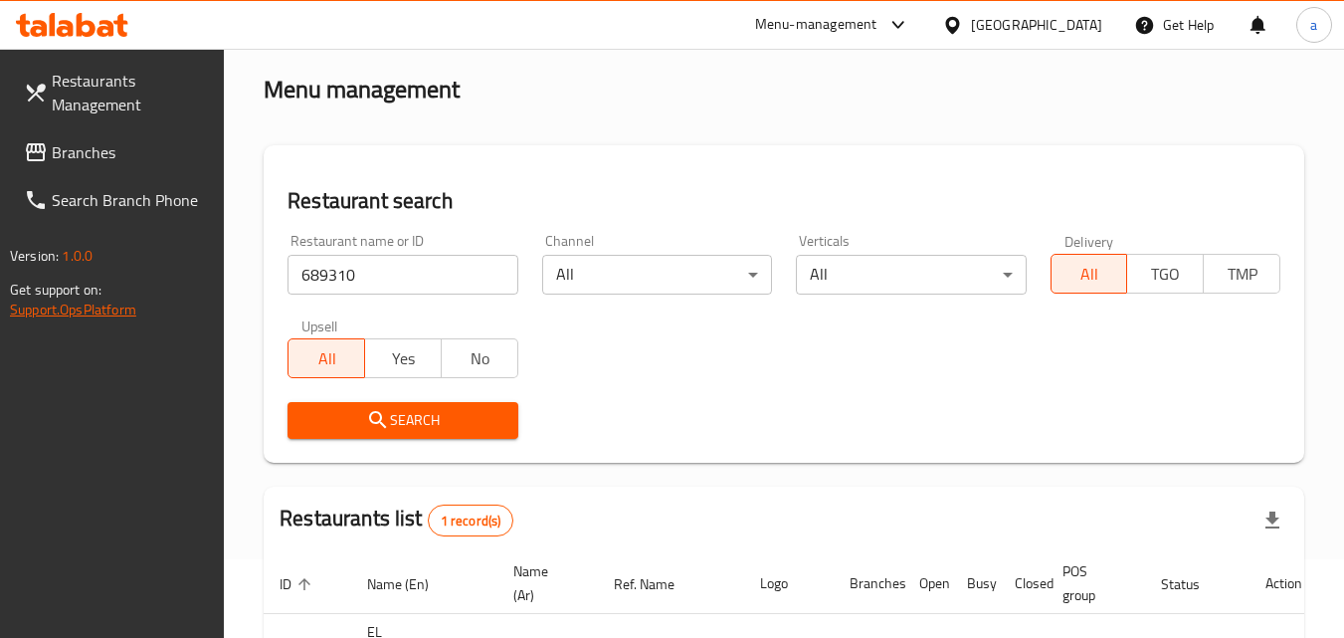
scroll to position [76, 0]
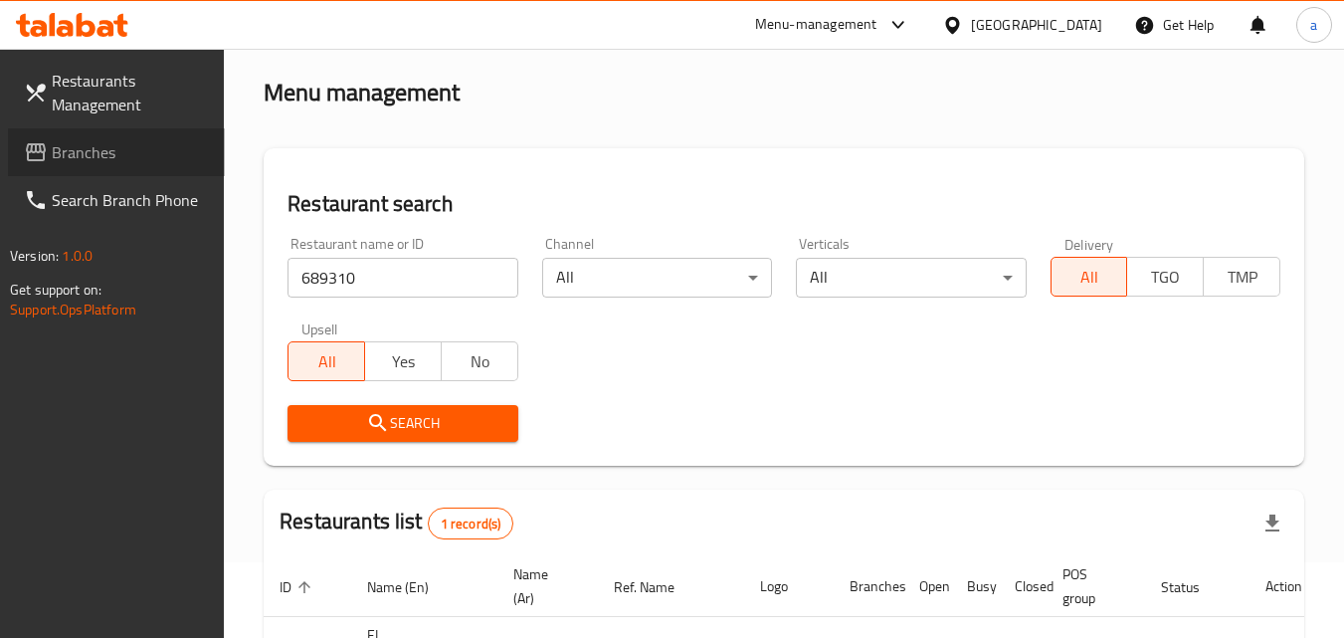
click at [87, 153] on span "Branches" at bounding box center [130, 152] width 157 height 24
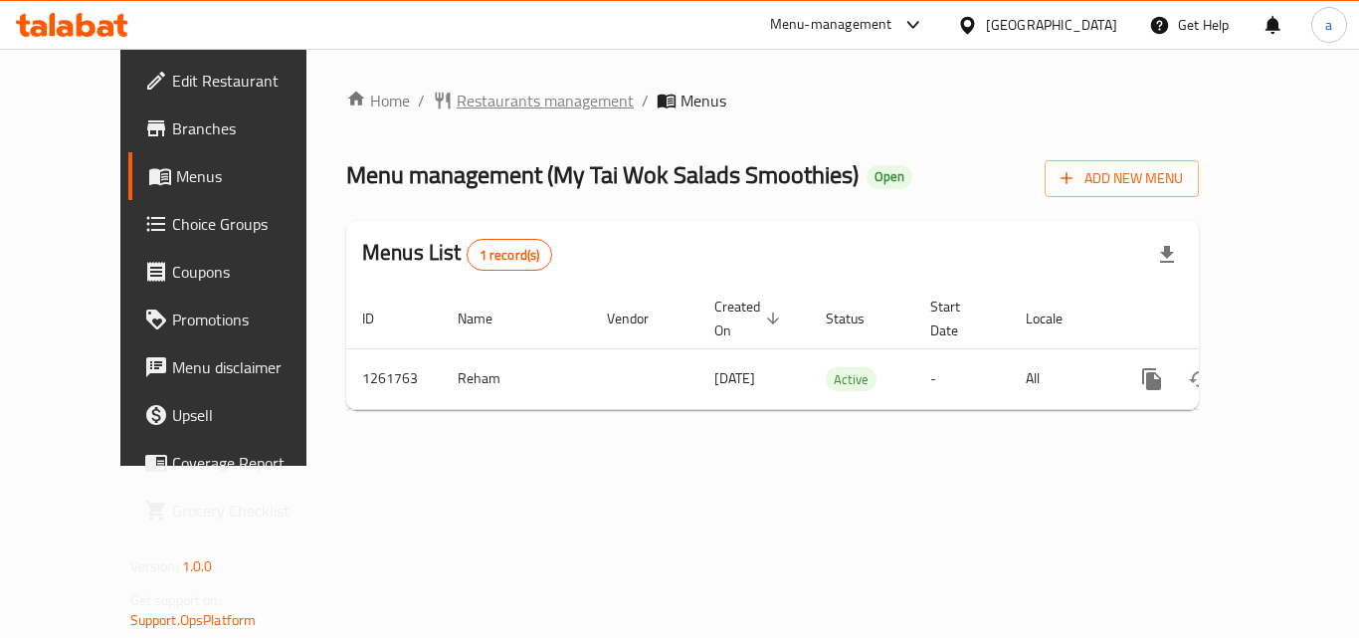
click at [513, 112] on span "Restaurants management" at bounding box center [545, 101] width 177 height 24
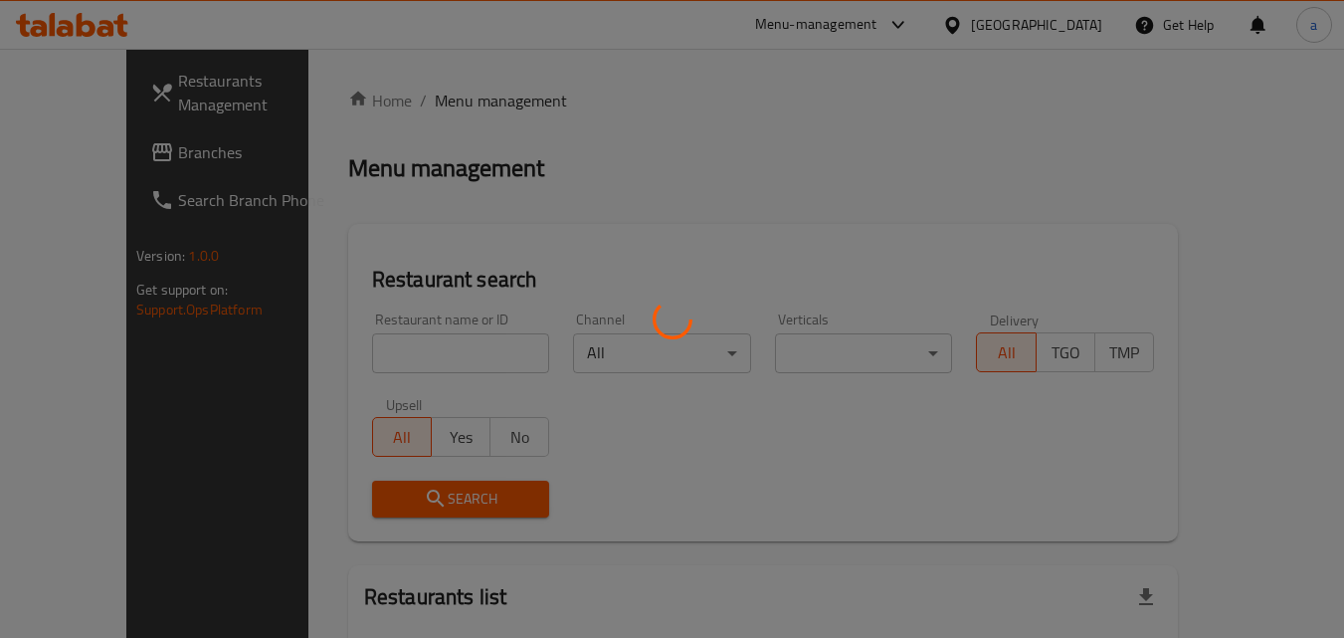
click at [340, 356] on div at bounding box center [672, 319] width 1344 height 638
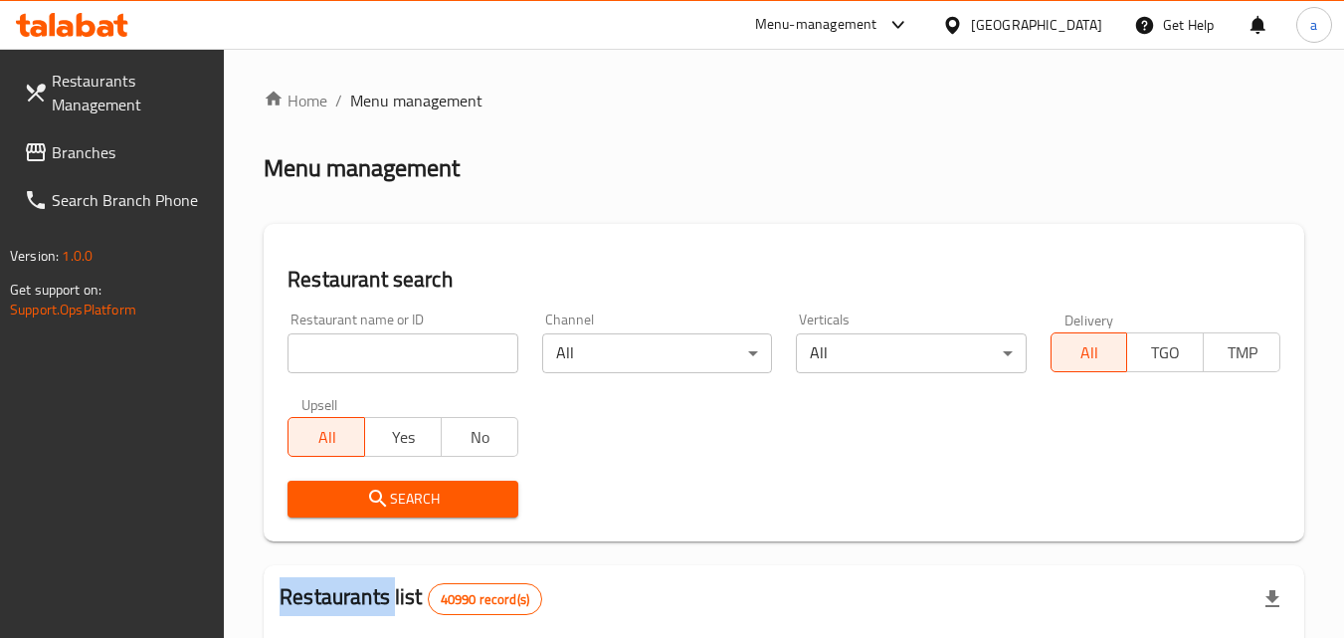
click at [340, 356] on div at bounding box center [672, 319] width 1344 height 638
click at [340, 356] on input "search" at bounding box center [402, 353] width 230 height 40
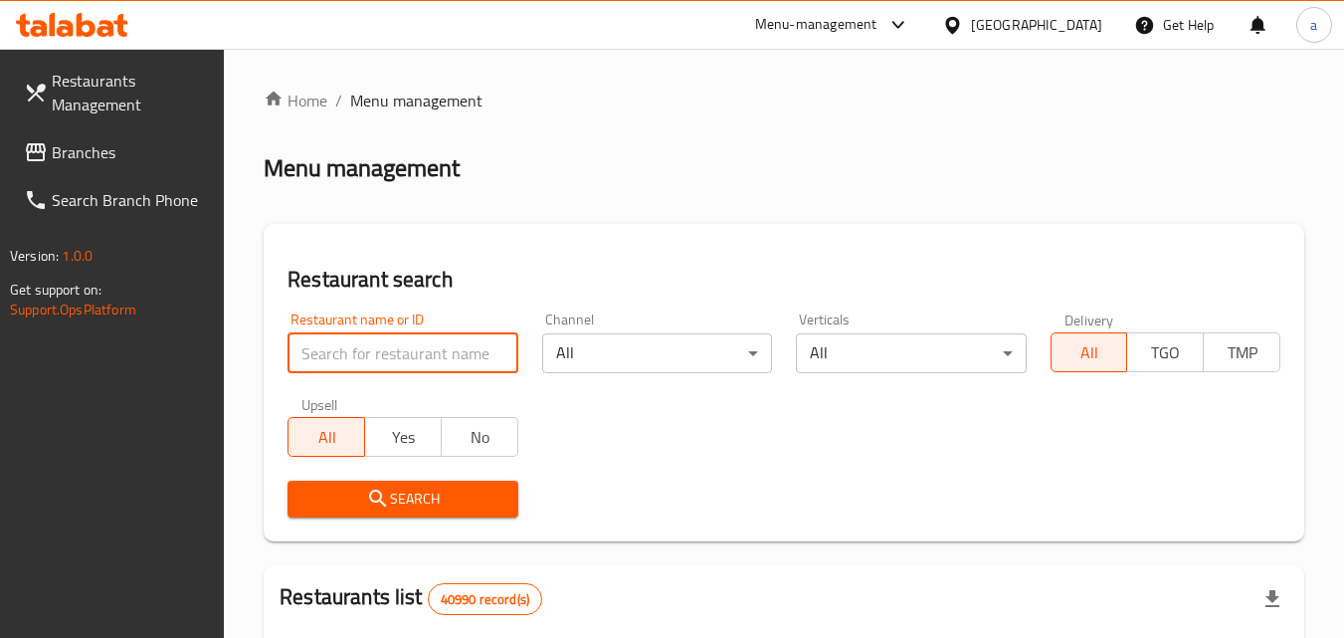
click at [340, 356] on input "search" at bounding box center [402, 353] width 230 height 40
paste input "685300"
type input "685300"
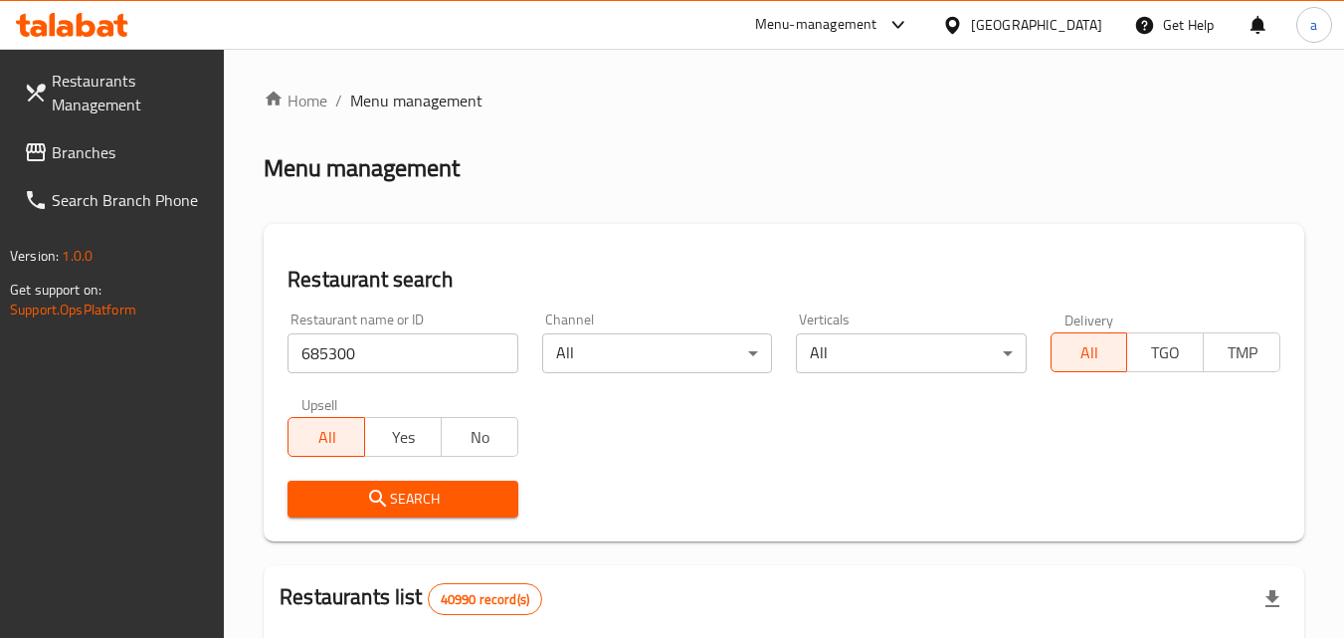
click at [372, 503] on icon "submit" at bounding box center [378, 498] width 24 height 24
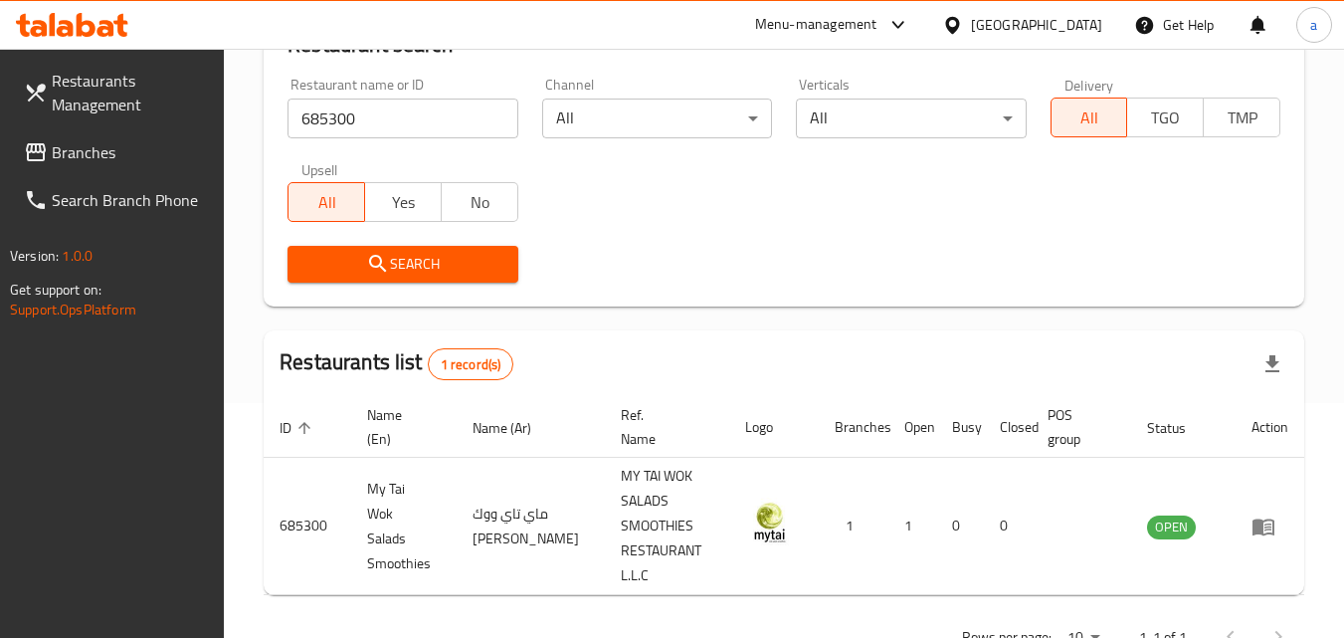
scroll to position [200, 0]
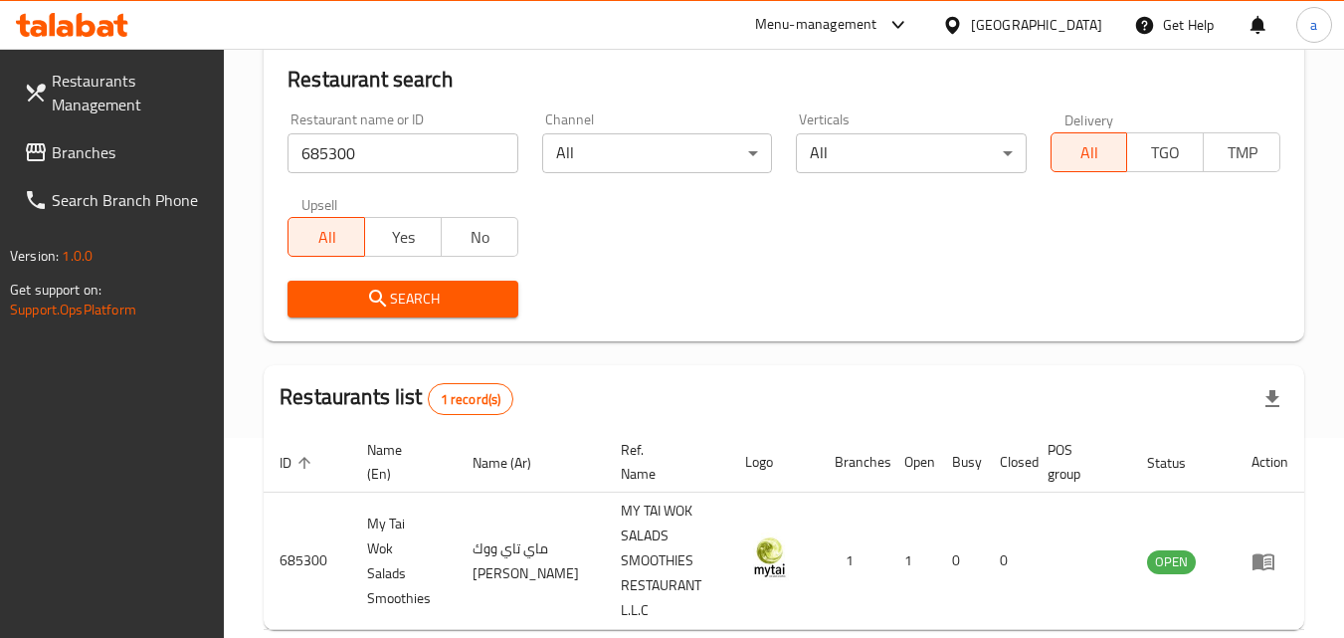
click at [73, 153] on span "Branches" at bounding box center [130, 152] width 157 height 24
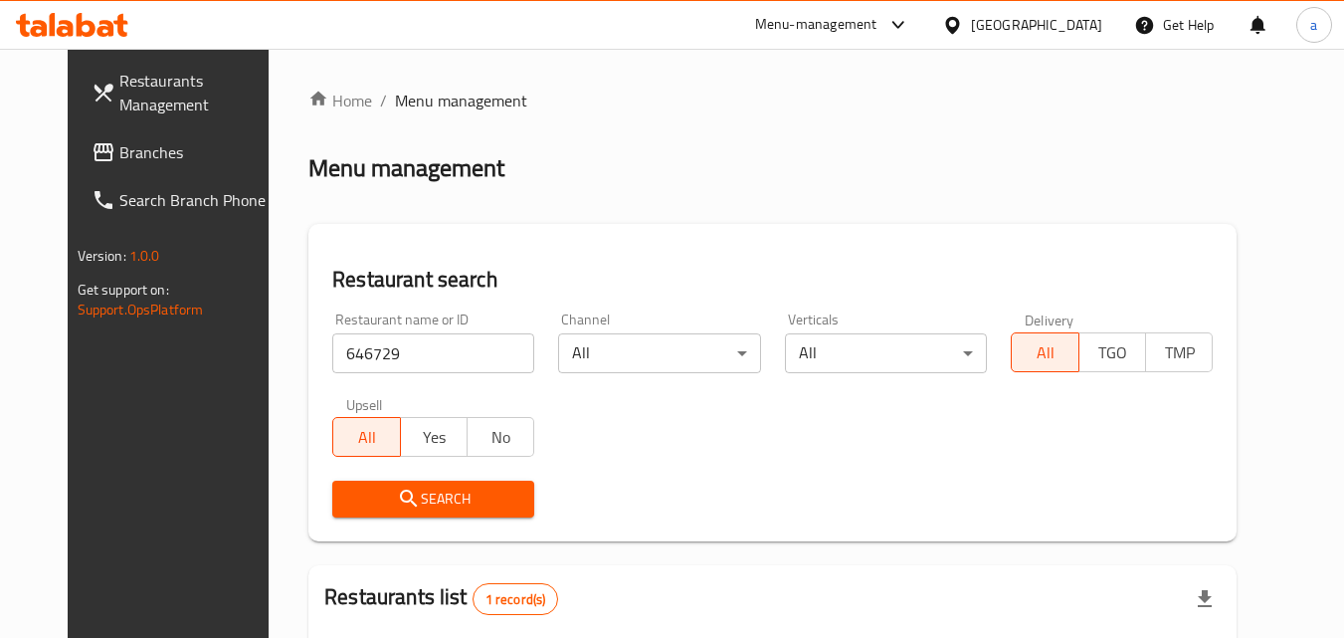
scroll to position [133, 0]
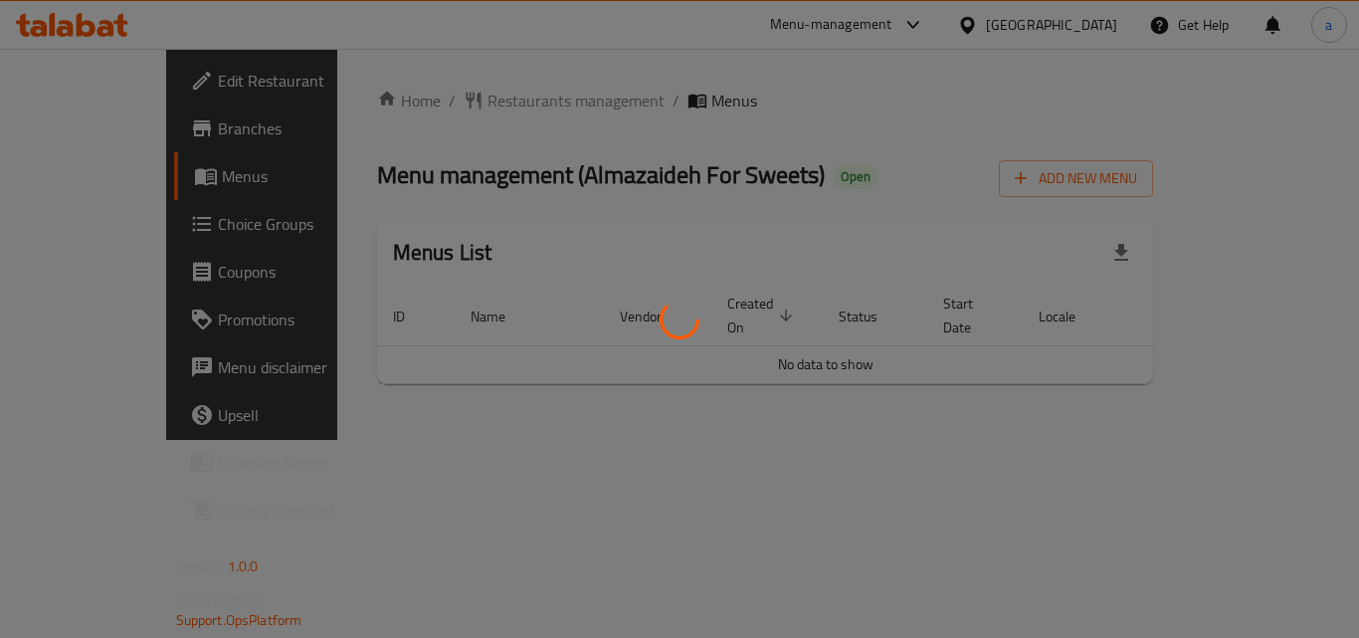
click at [487, 95] on div at bounding box center [679, 319] width 1359 height 638
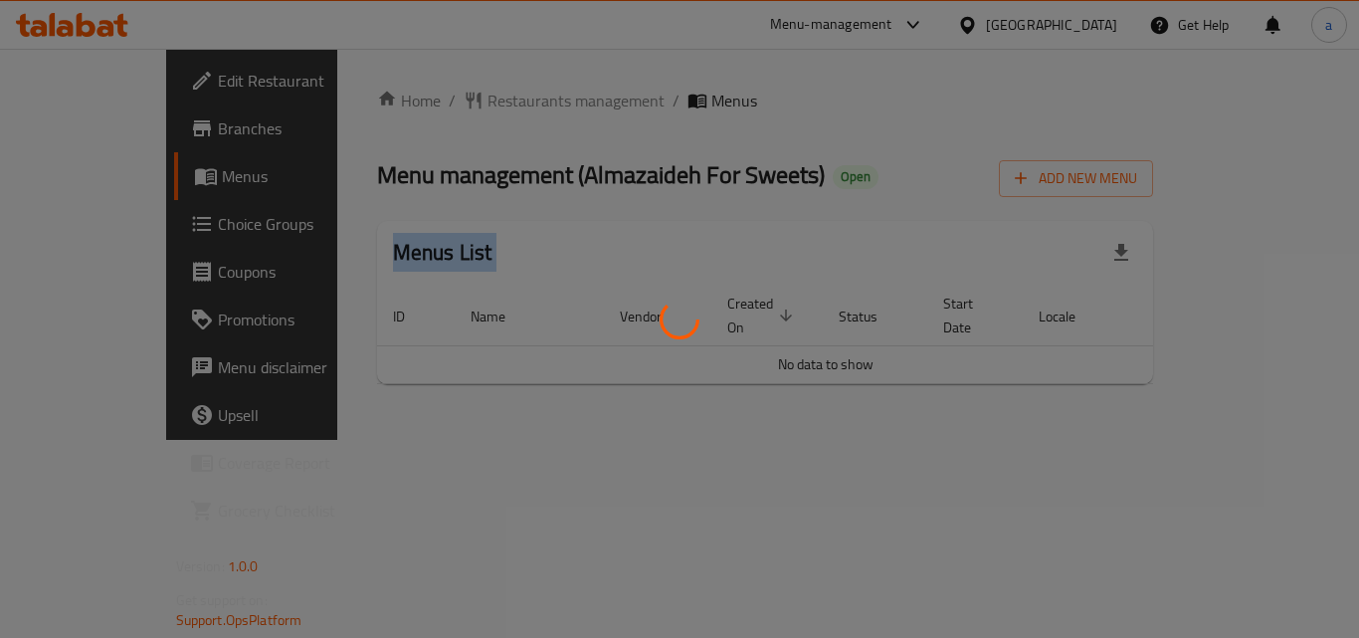
click at [487, 95] on div at bounding box center [679, 319] width 1359 height 638
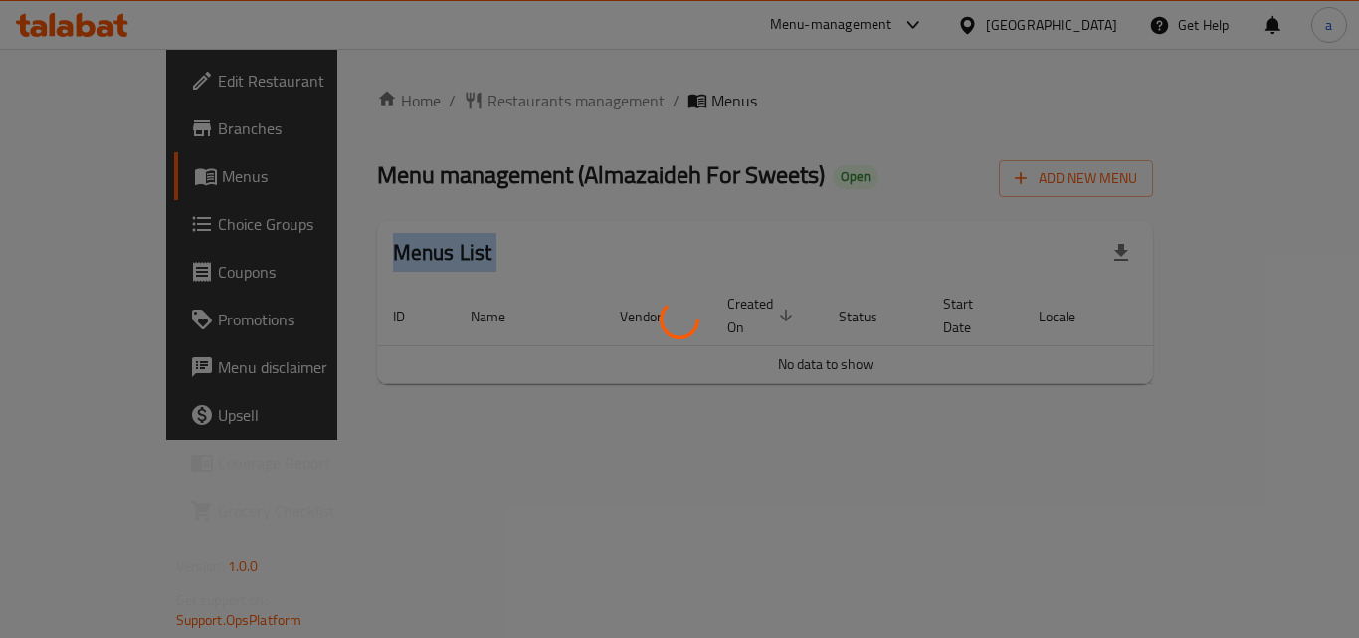
click at [487, 95] on div at bounding box center [679, 319] width 1359 height 638
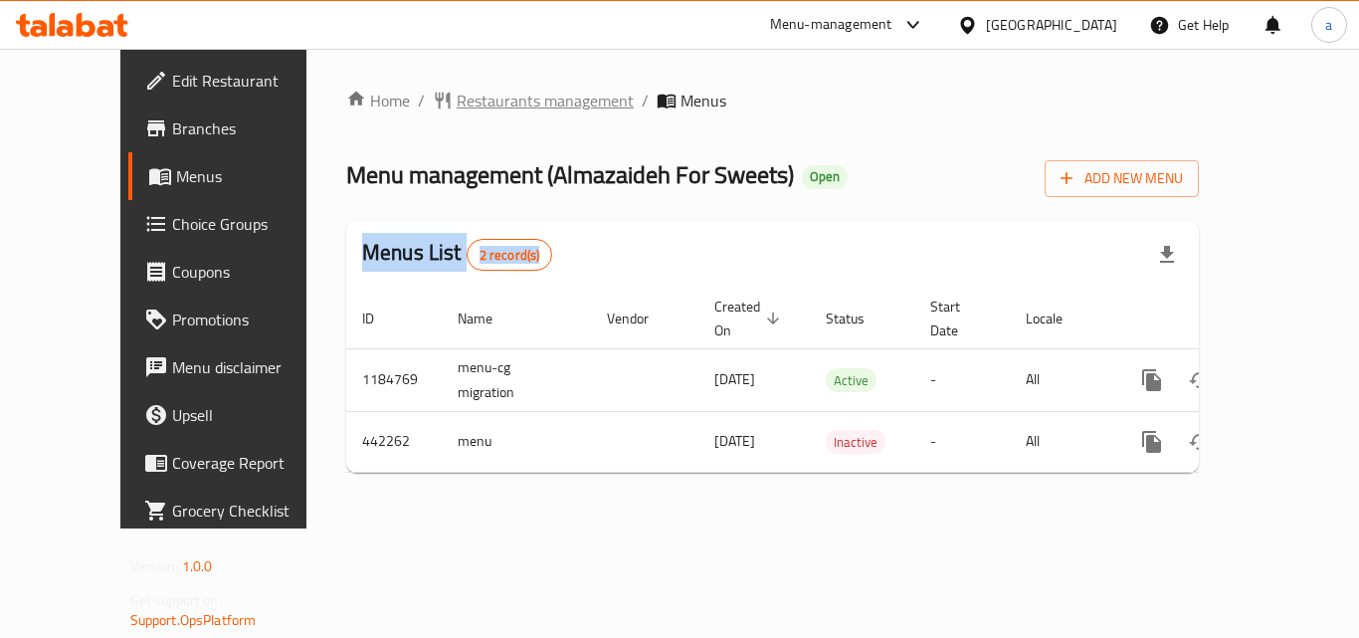
click at [457, 109] on span "Restaurants management" at bounding box center [545, 101] width 177 height 24
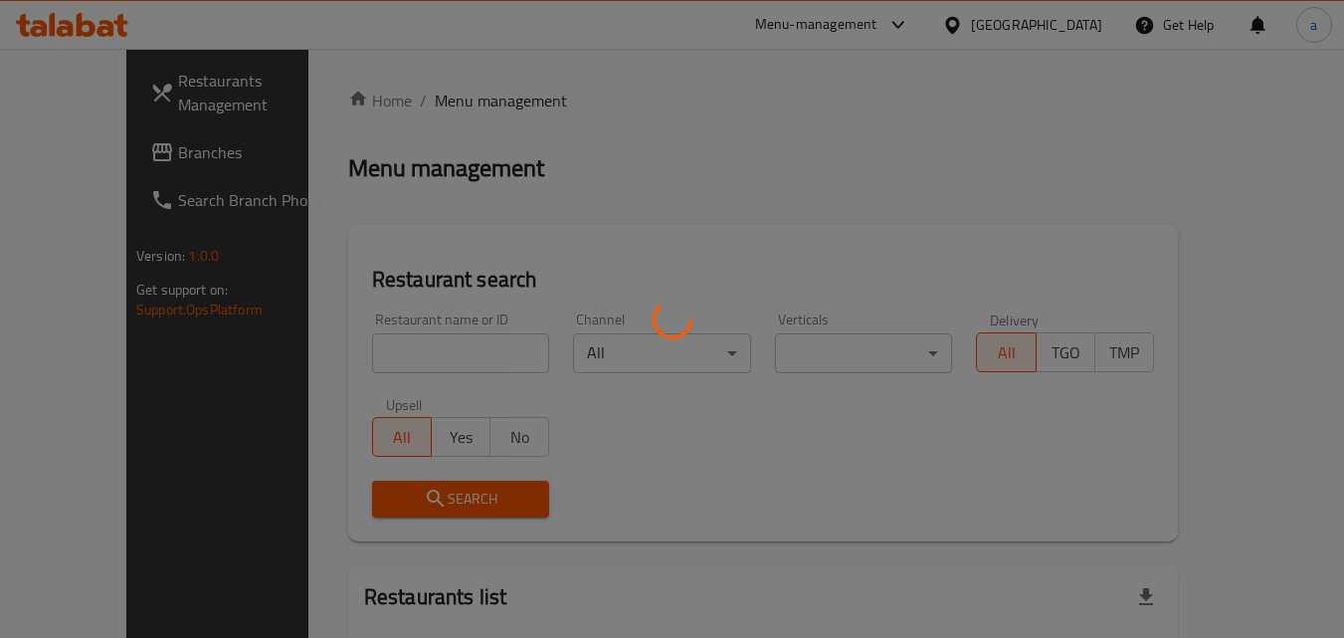
click at [381, 347] on div at bounding box center [672, 319] width 1344 height 638
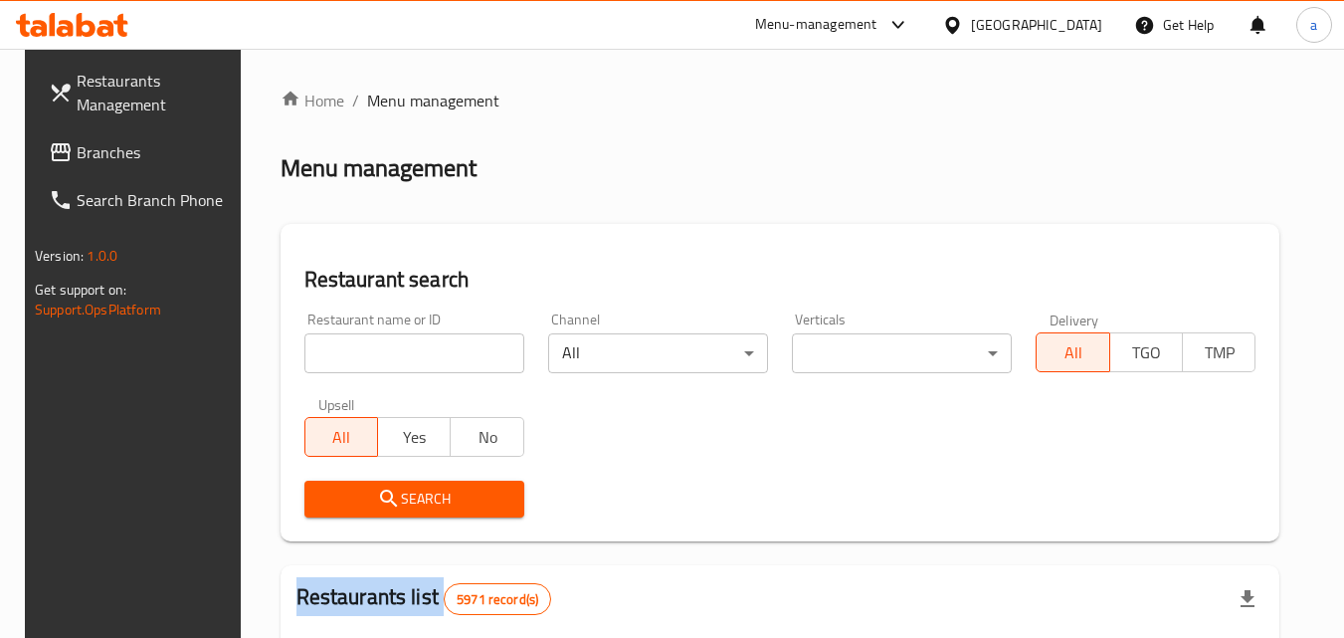
click at [381, 347] on div at bounding box center [672, 319] width 1344 height 638
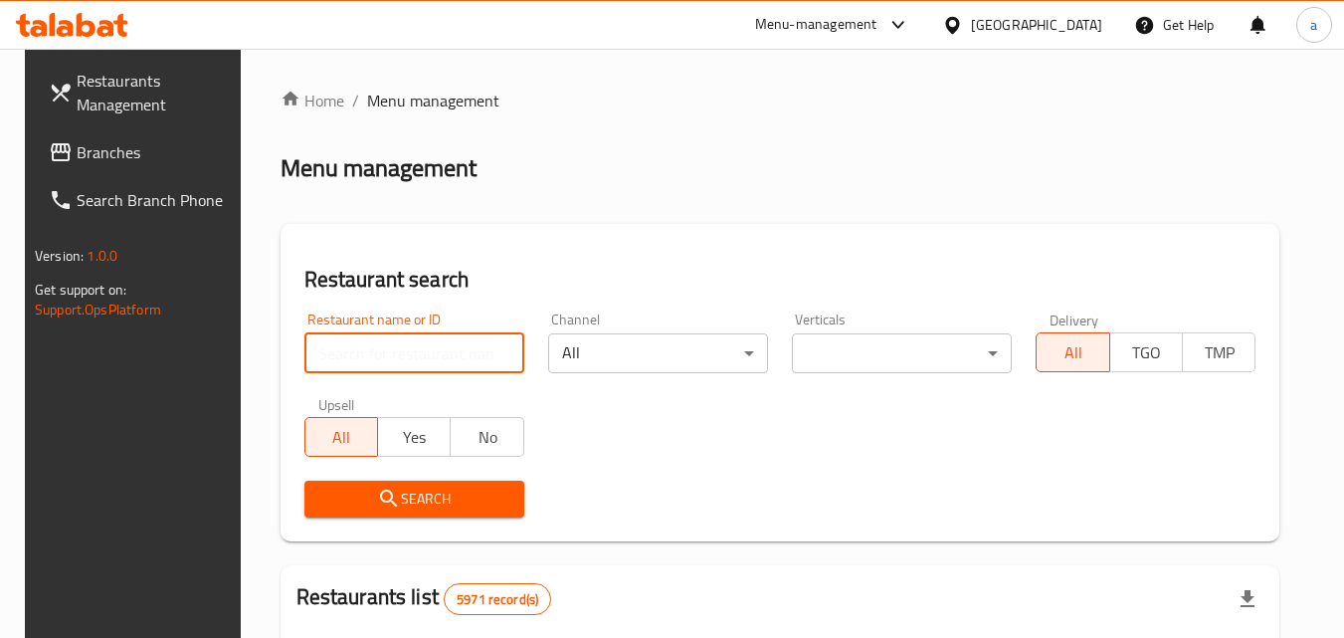
click at [381, 347] on input "search" at bounding box center [414, 353] width 220 height 40
paste input "632941"
type input "632941"
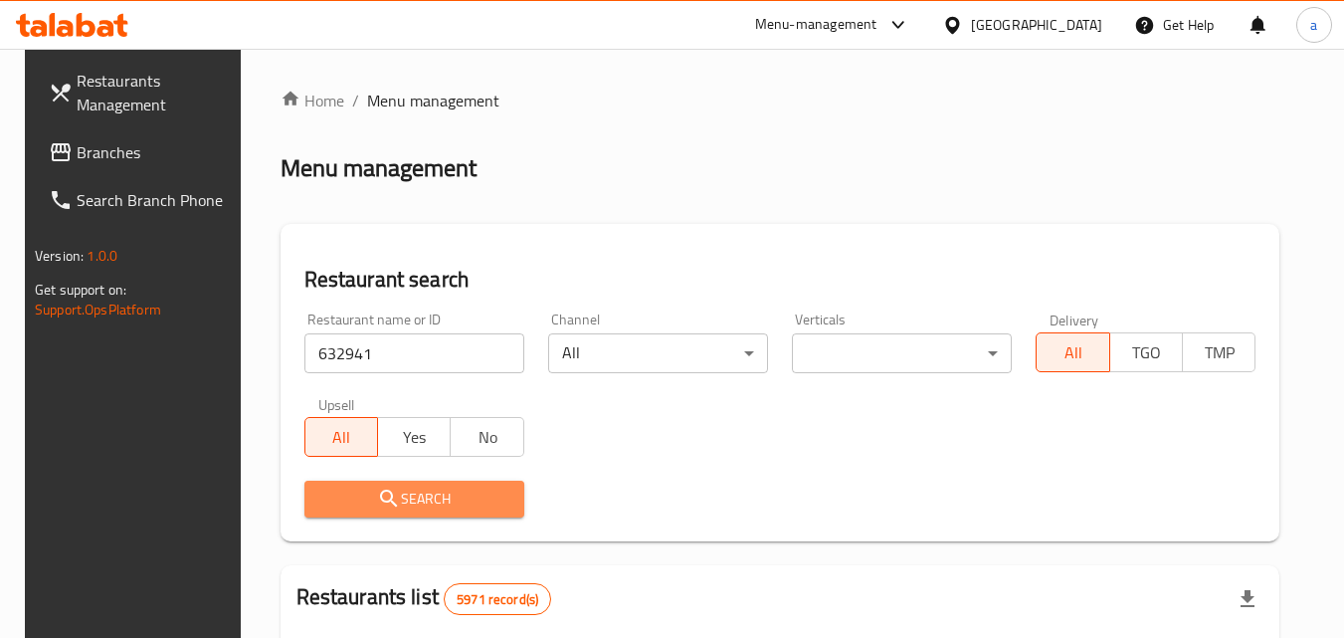
click at [360, 499] on span "Search" at bounding box center [414, 498] width 188 height 25
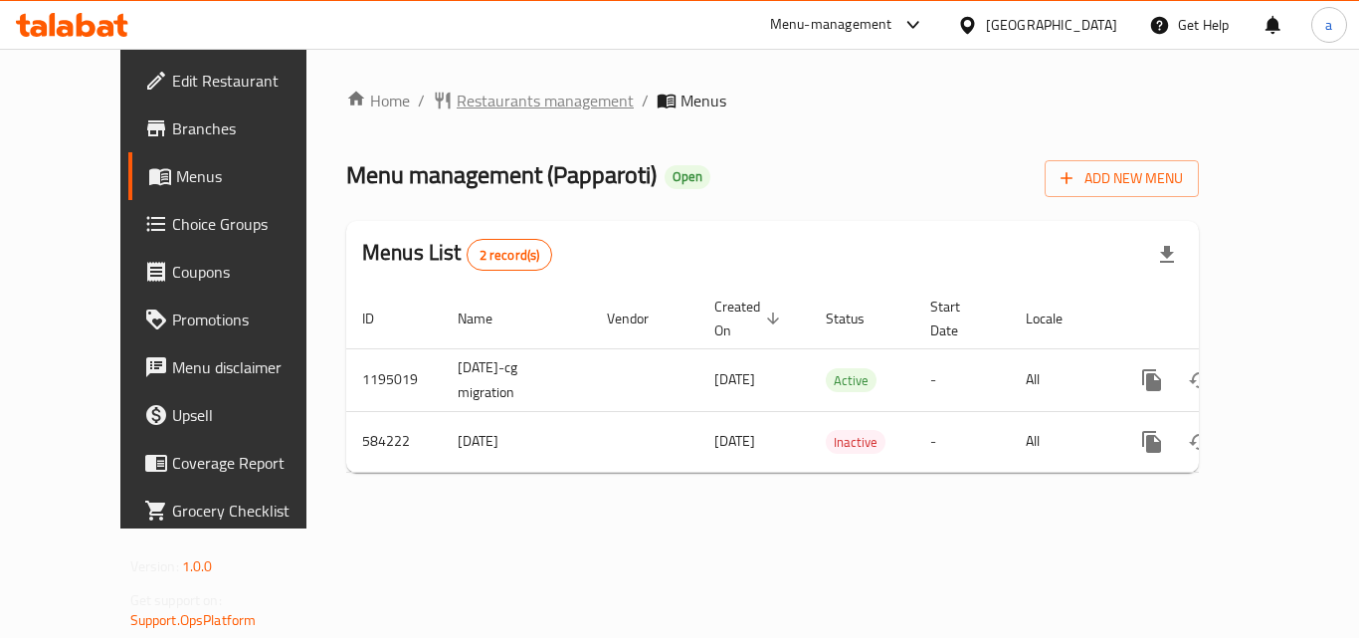
click at [466, 101] on span "Restaurants management" at bounding box center [545, 101] width 177 height 24
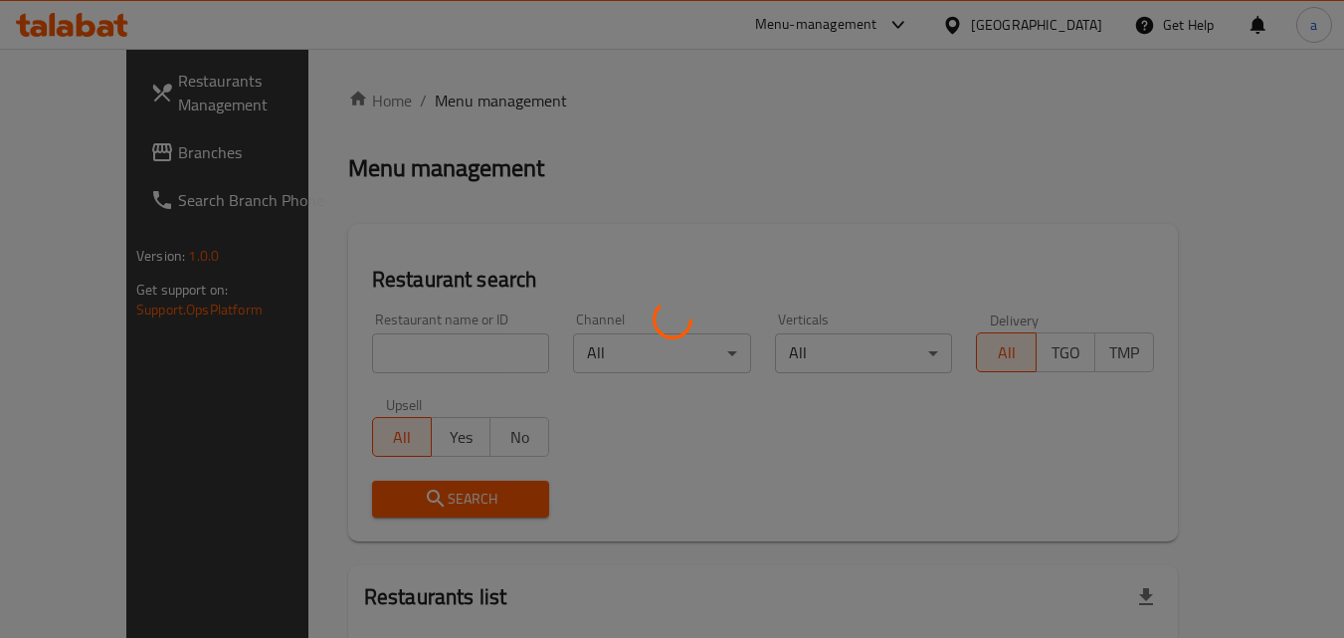
click at [372, 345] on div at bounding box center [672, 319] width 1344 height 638
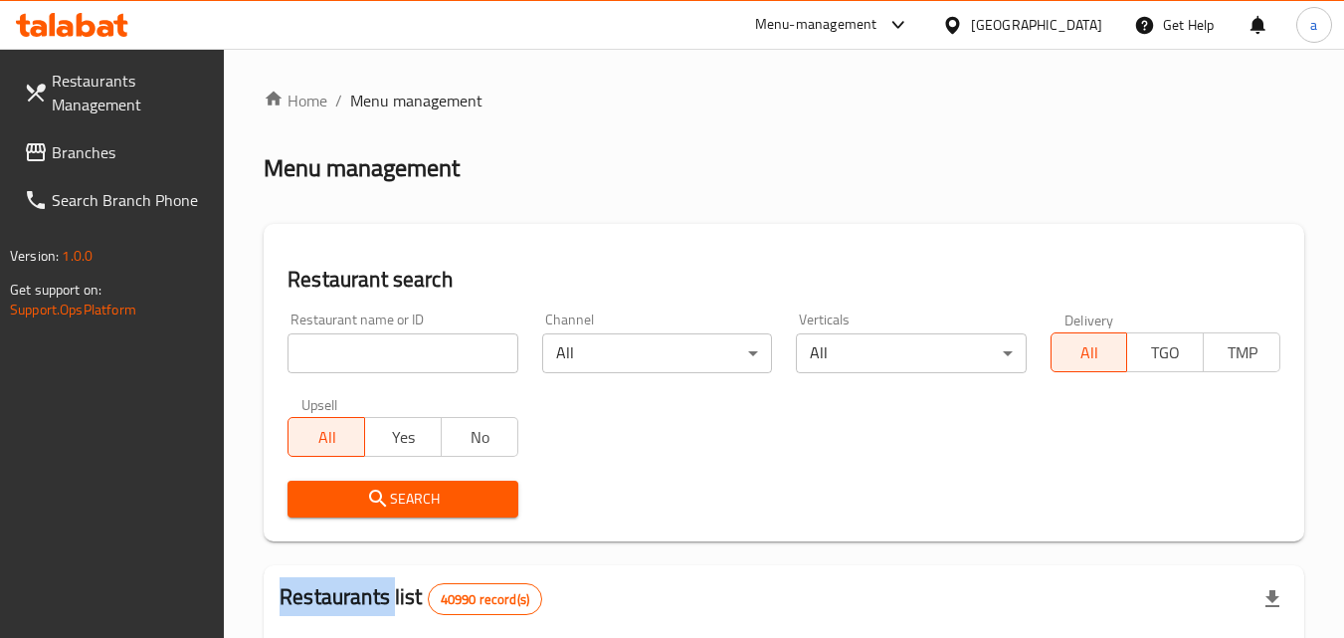
click at [372, 345] on input "search" at bounding box center [402, 353] width 230 height 40
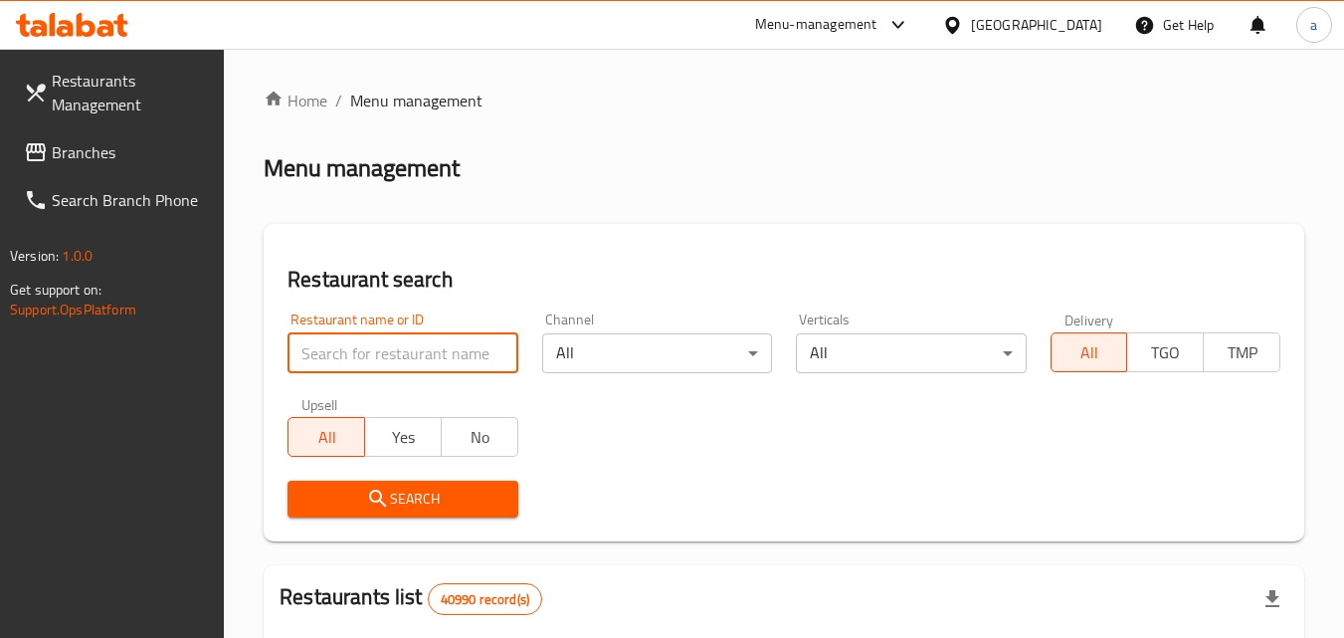
click at [372, 345] on input "search" at bounding box center [402, 353] width 230 height 40
paste input "637015"
type input "637015"
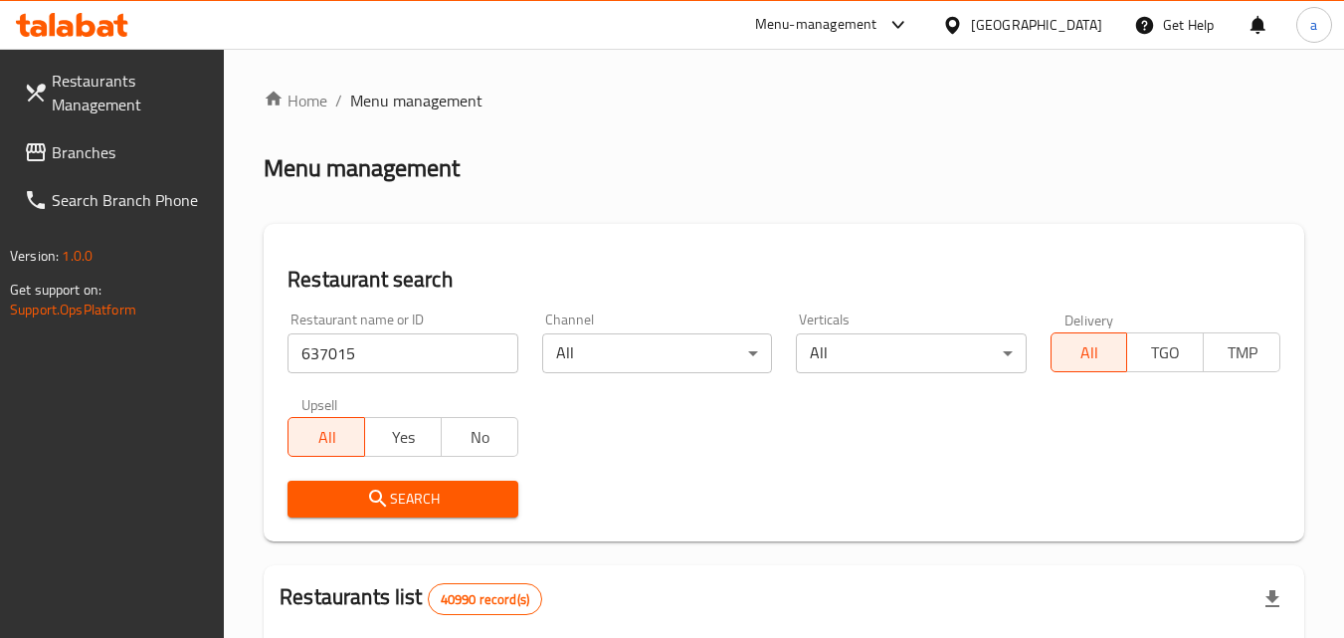
click at [329, 500] on span "Search" at bounding box center [402, 498] width 198 height 25
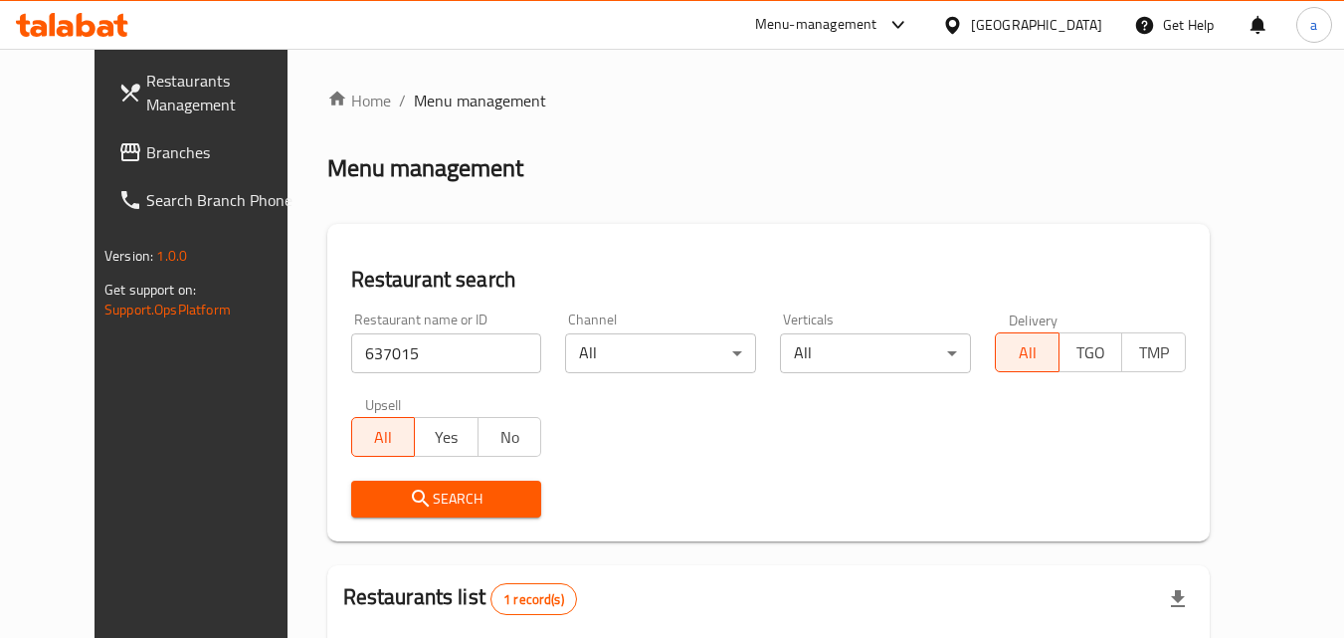
click at [130, 135] on link "Branches" at bounding box center [210, 152] width 217 height 48
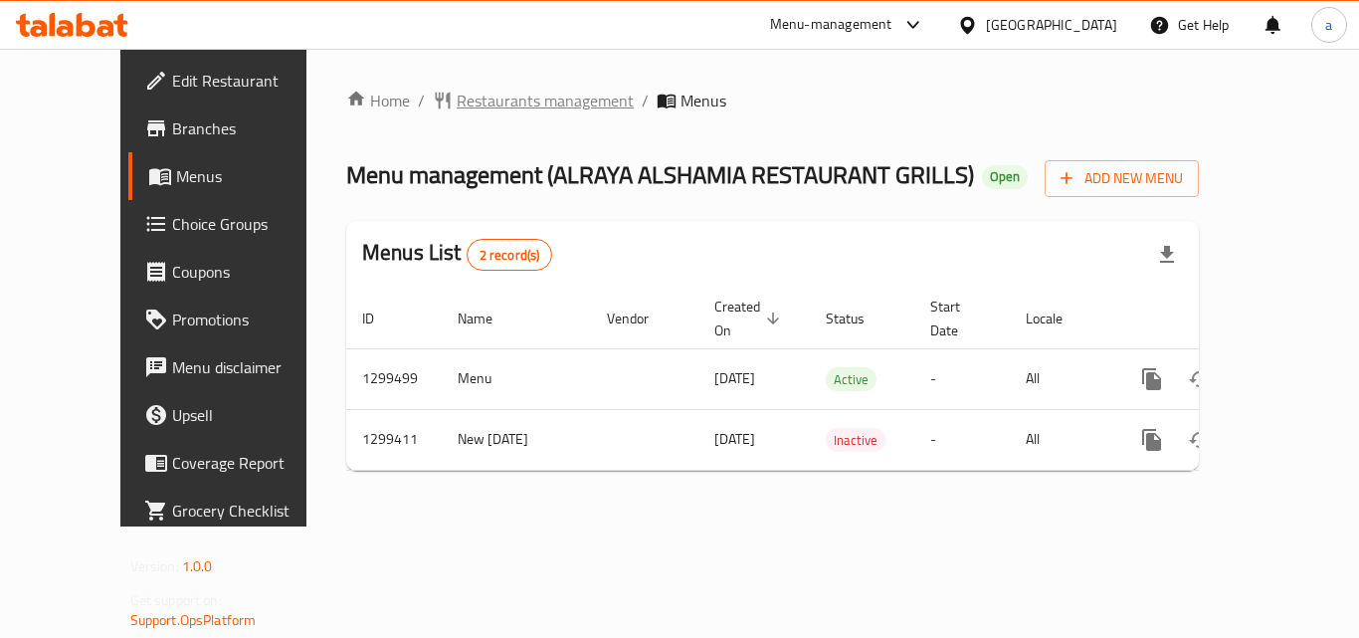
click at [464, 108] on span "Restaurants management" at bounding box center [545, 101] width 177 height 24
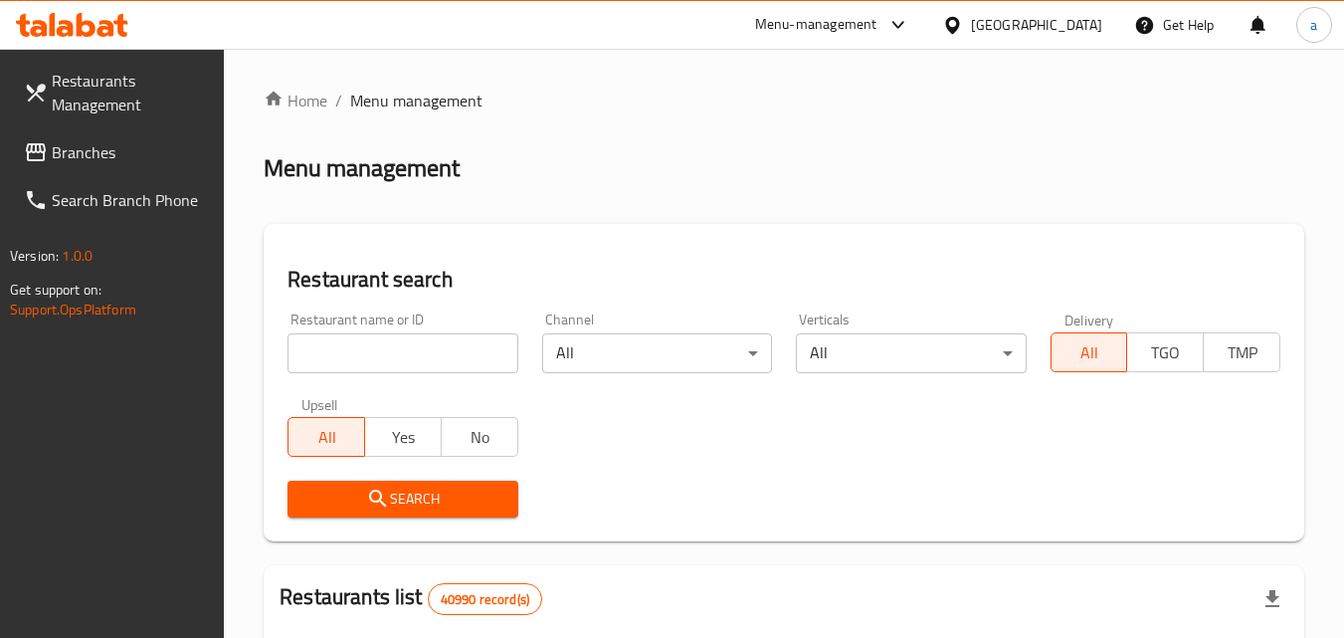
click at [341, 352] on input "search" at bounding box center [402, 353] width 230 height 40
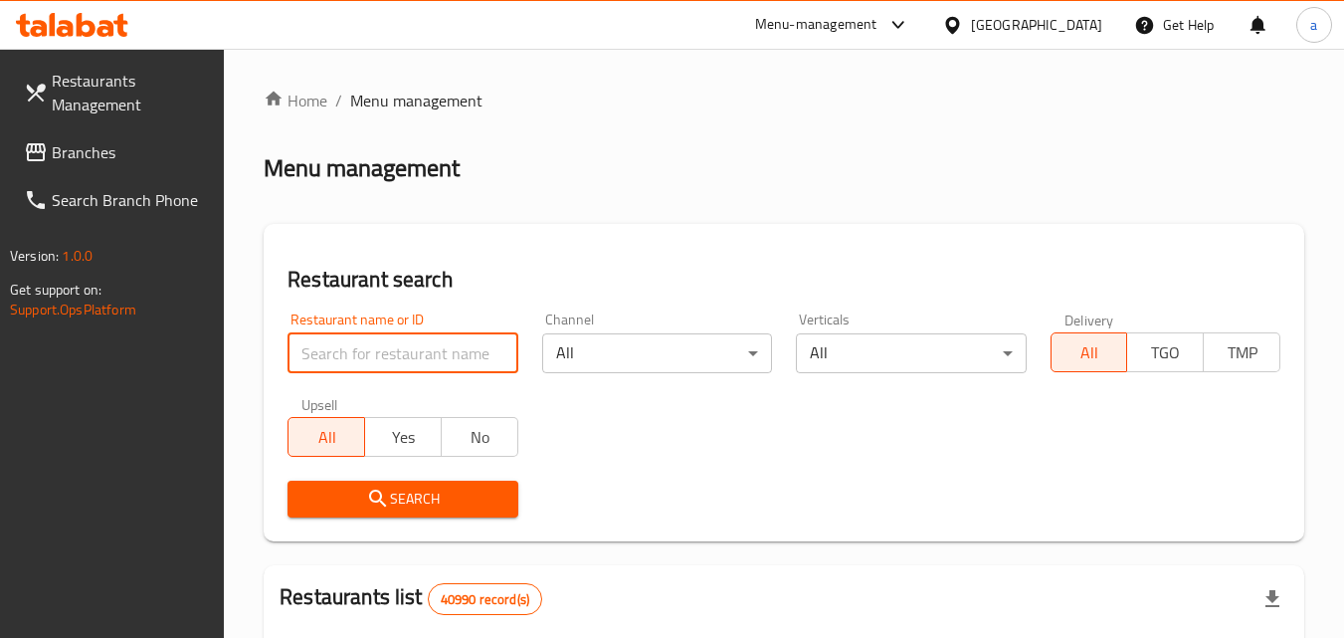
paste input "701342"
type input "701342"
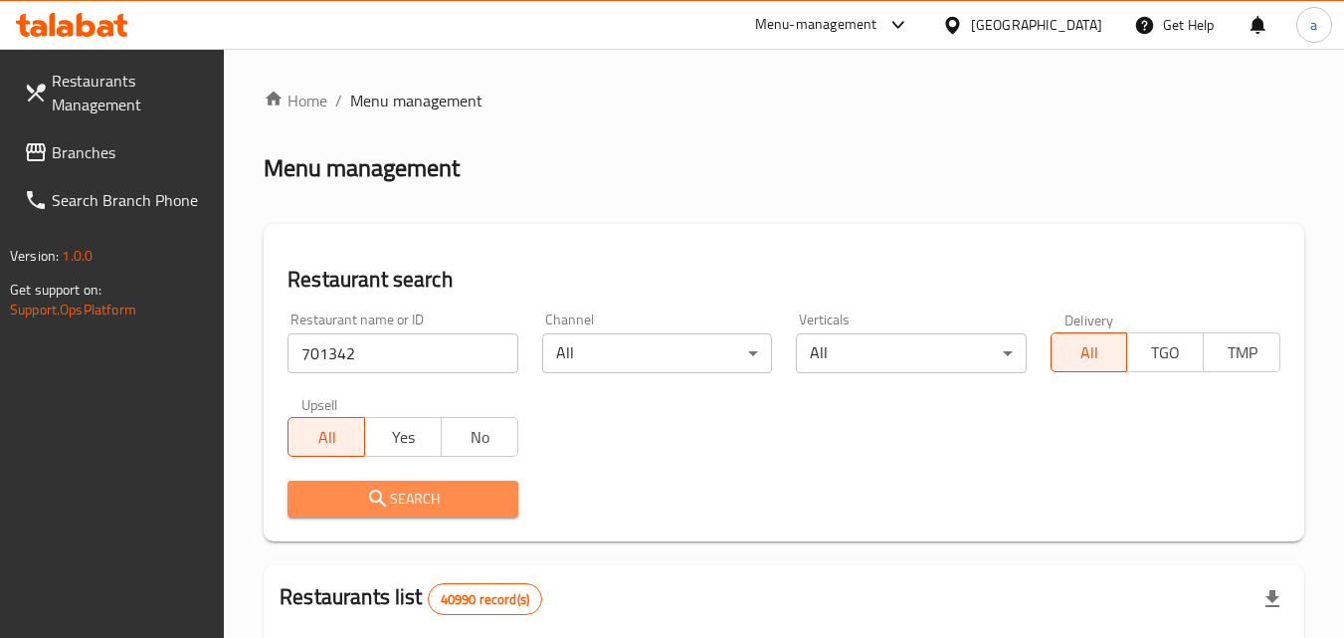
click at [347, 487] on span "Search" at bounding box center [402, 498] width 198 height 25
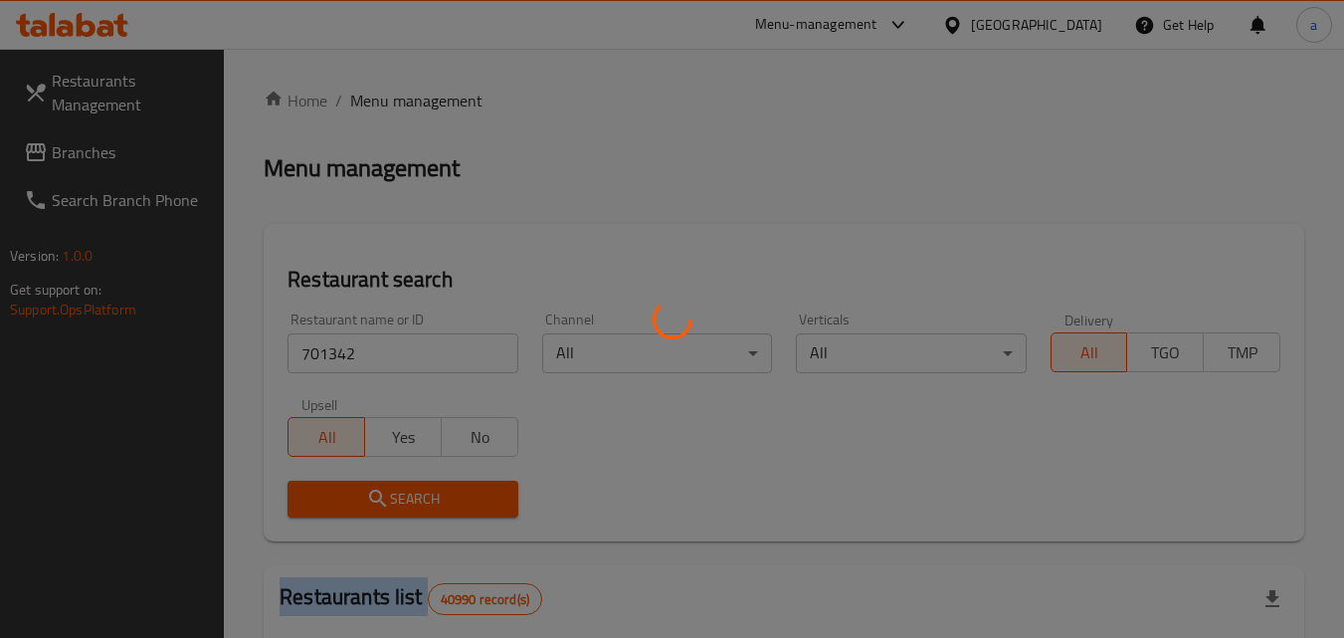
click at [347, 487] on div at bounding box center [672, 319] width 1344 height 638
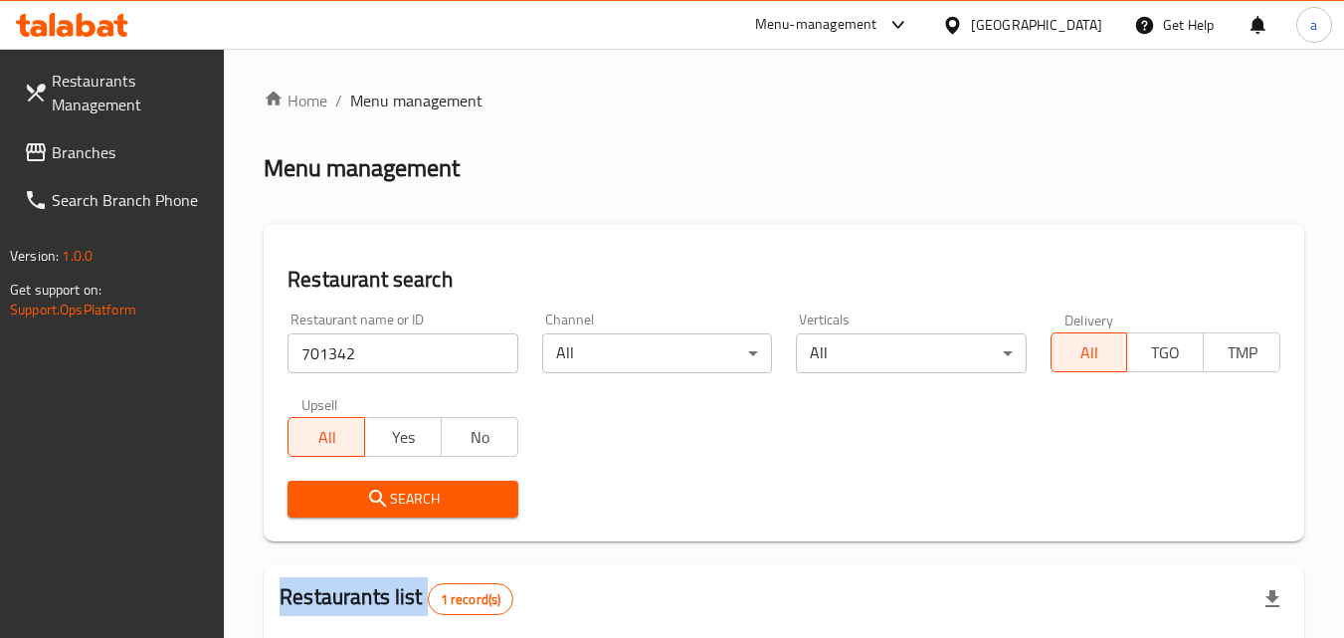
scroll to position [275, 0]
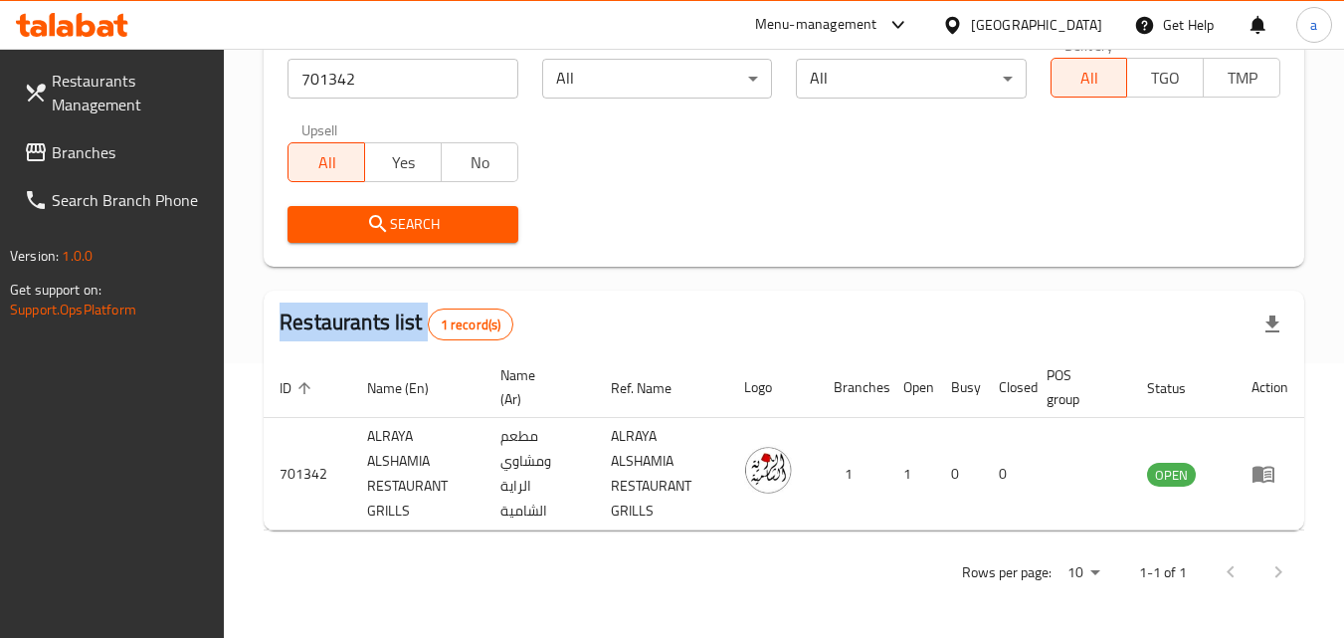
click at [52, 169] on link "Branches" at bounding box center [116, 152] width 217 height 48
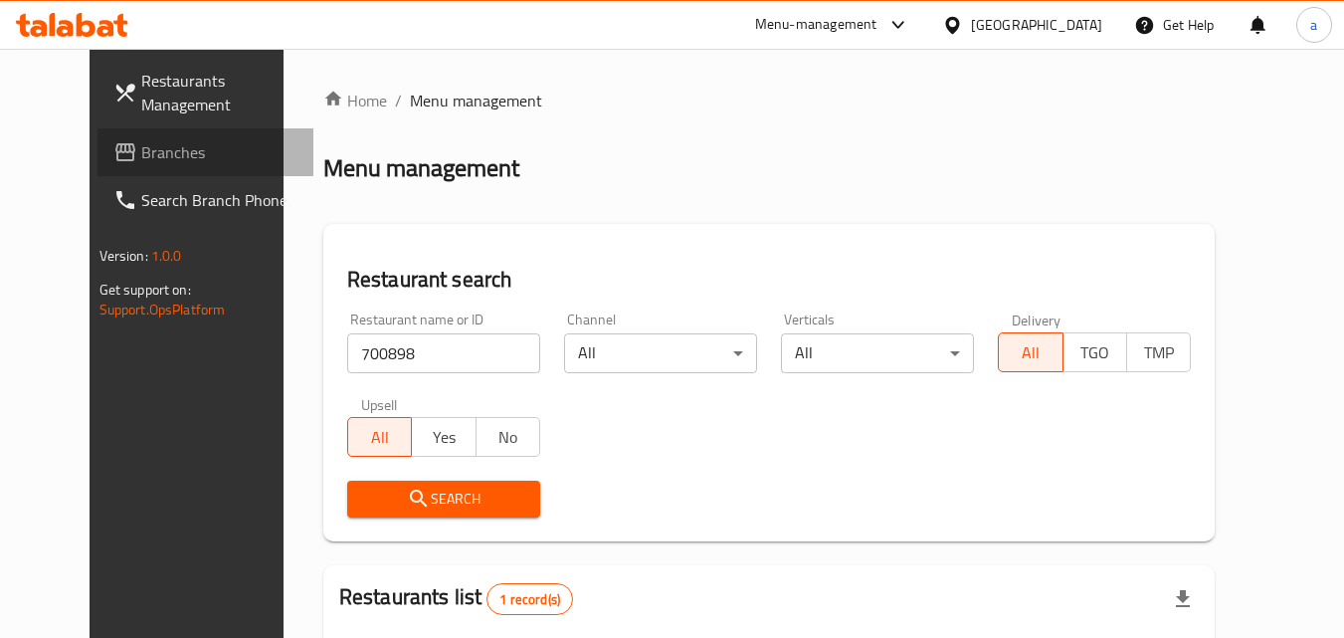
click at [141, 140] on span "Branches" at bounding box center [219, 152] width 157 height 24
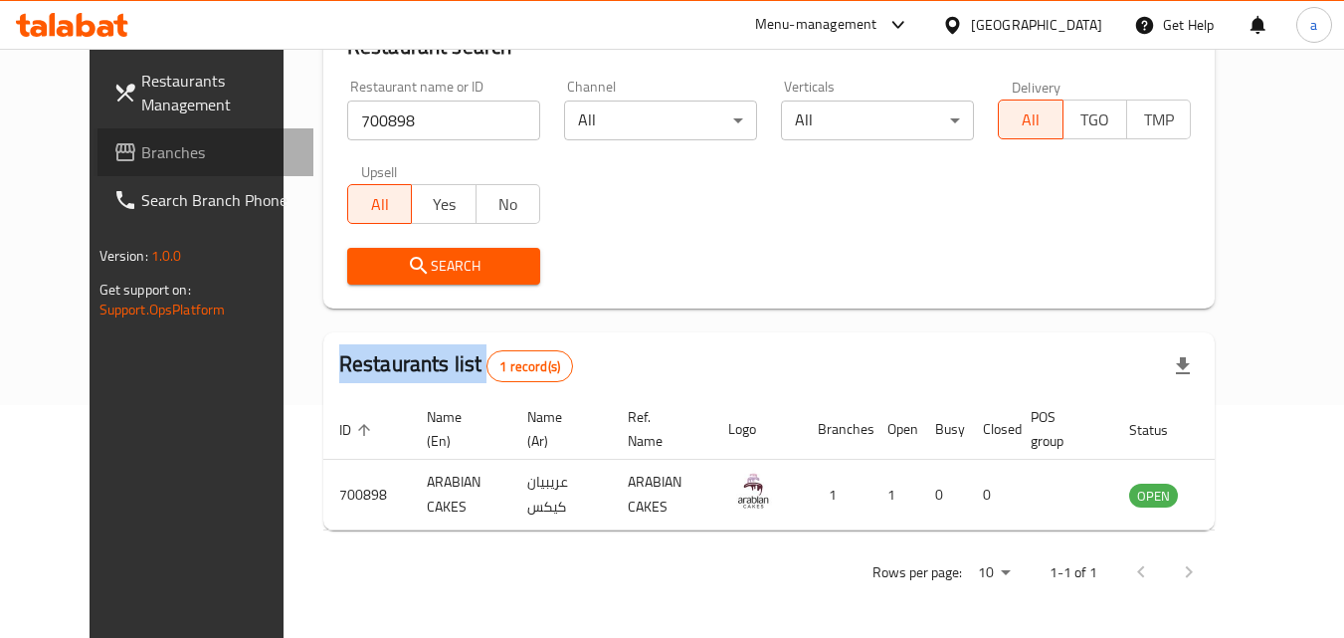
scroll to position [233, 0]
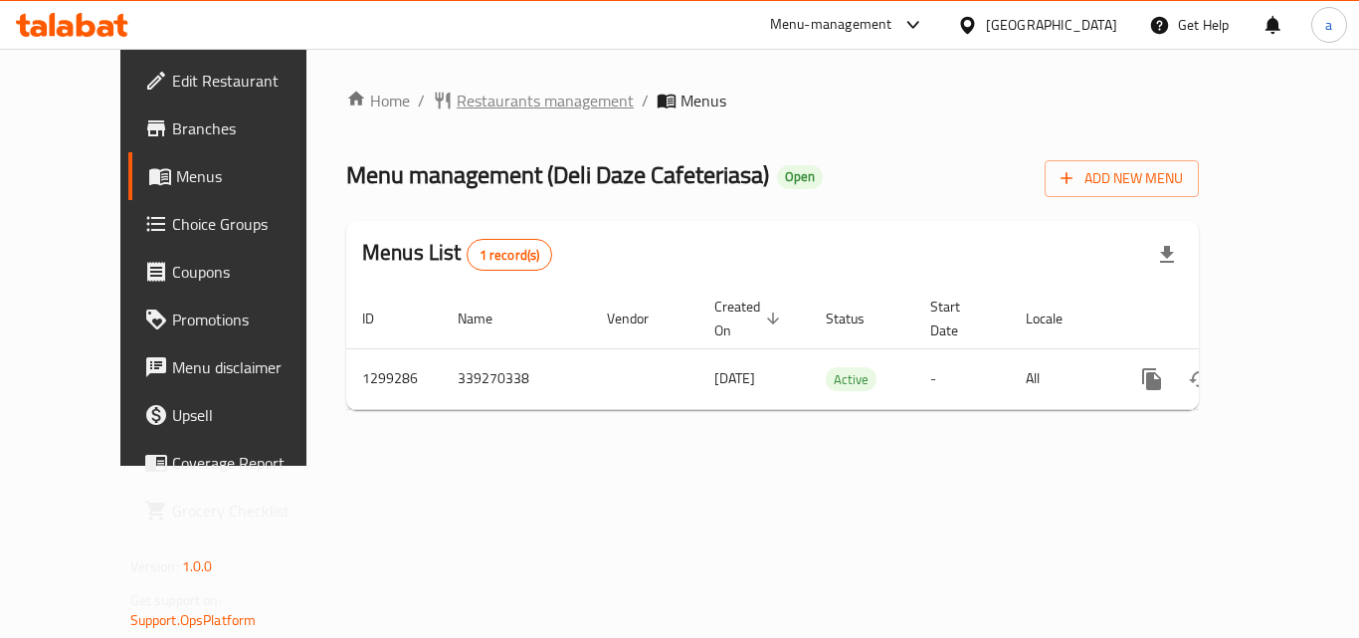
click at [482, 106] on span "Restaurants management" at bounding box center [545, 101] width 177 height 24
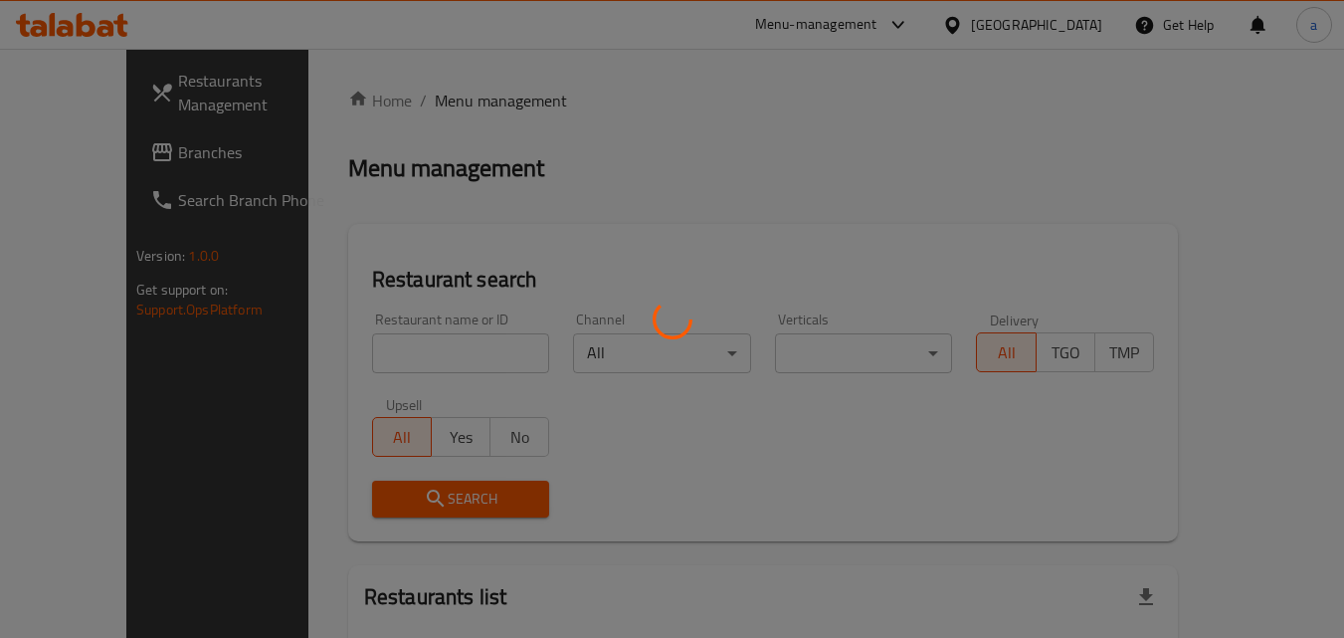
click at [396, 360] on div at bounding box center [672, 319] width 1344 height 638
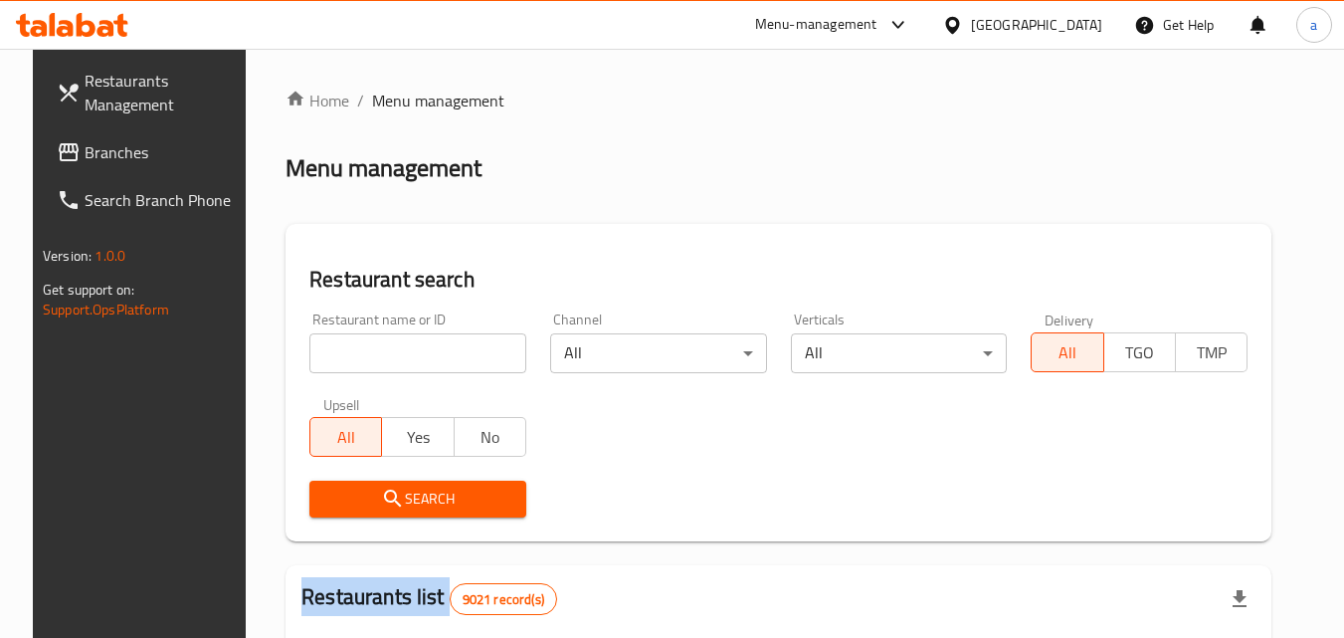
click at [396, 360] on div at bounding box center [672, 319] width 1344 height 638
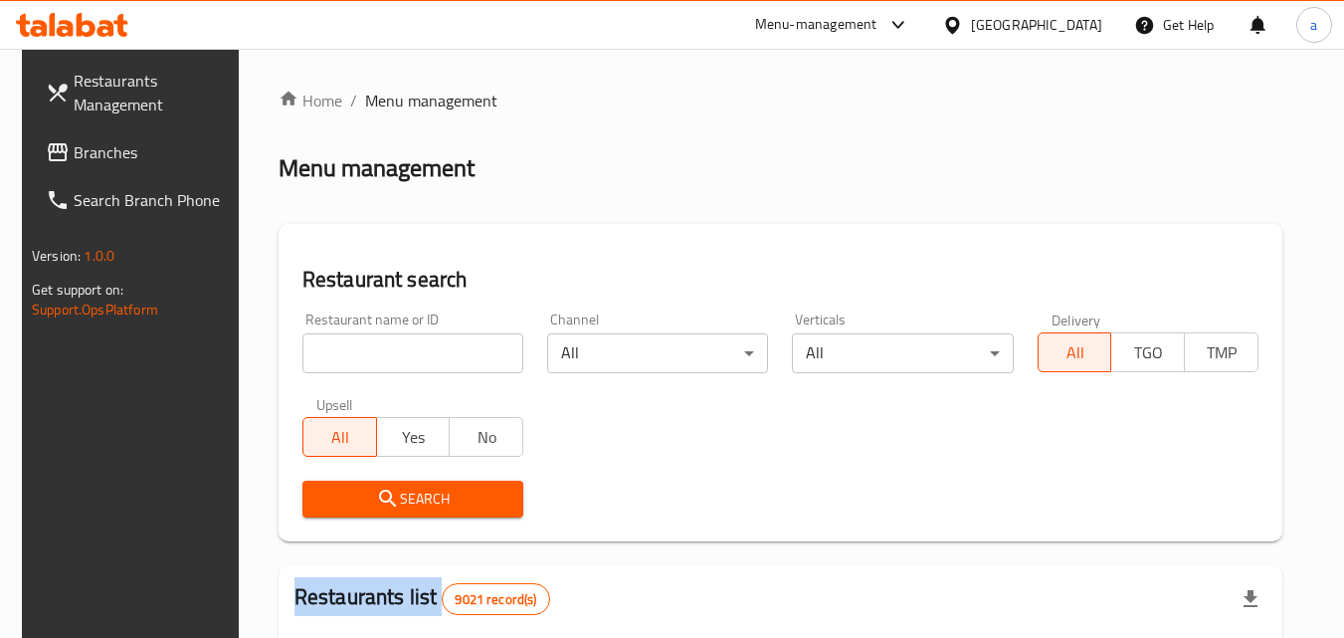
click at [396, 360] on div "Home / Menu management Menu management Restaurant search Restaurant name or ID …" at bounding box center [780, 644] width 1004 height 1111
click at [396, 360] on input "search" at bounding box center [412, 353] width 221 height 40
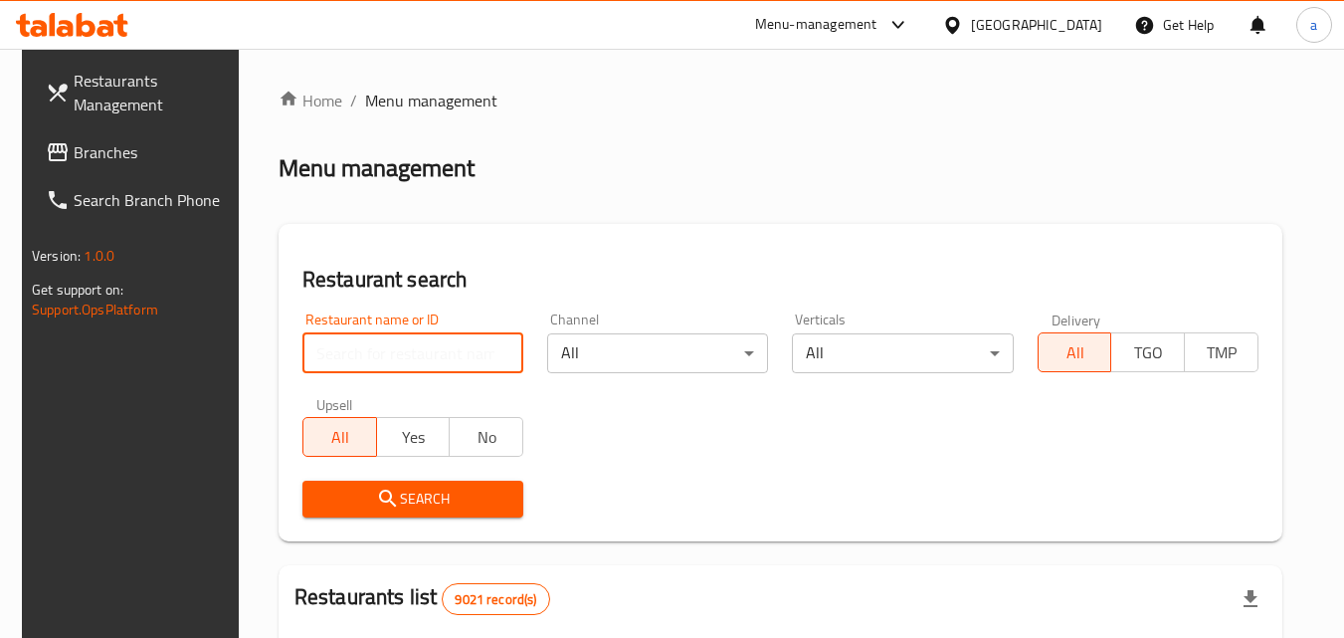
paste input "701273"
type input "701273"
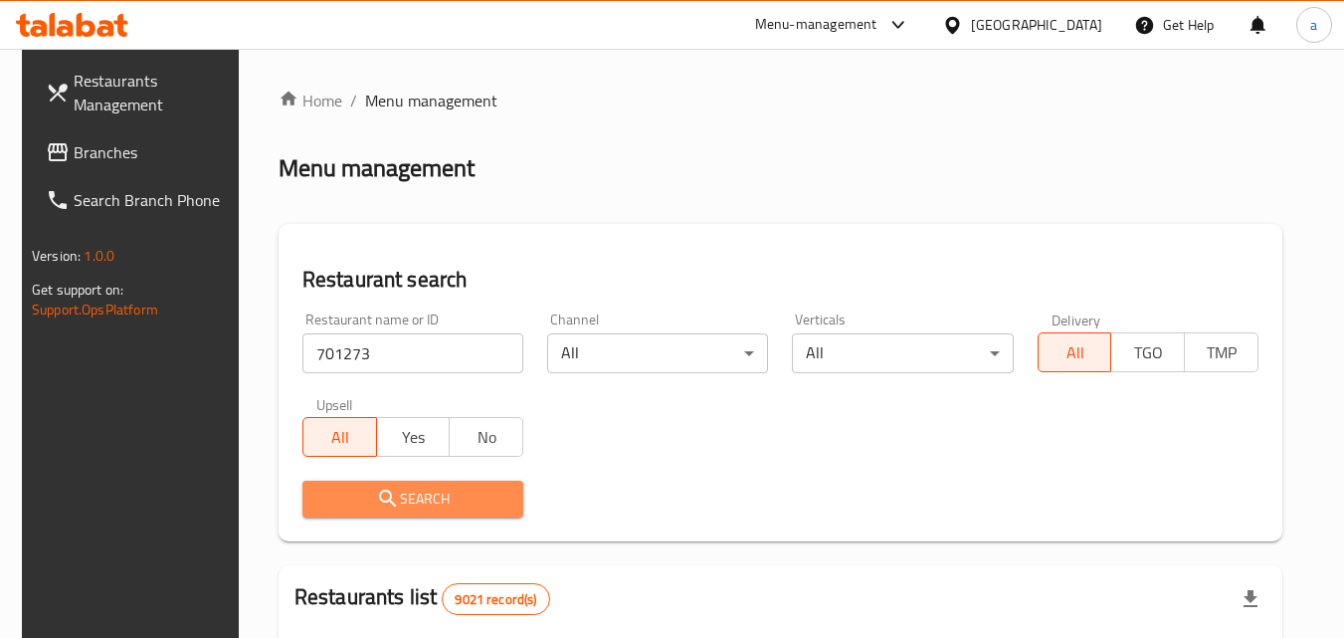
click at [387, 510] on icon "submit" at bounding box center [388, 498] width 24 height 24
click at [387, 510] on div at bounding box center [672, 319] width 1344 height 638
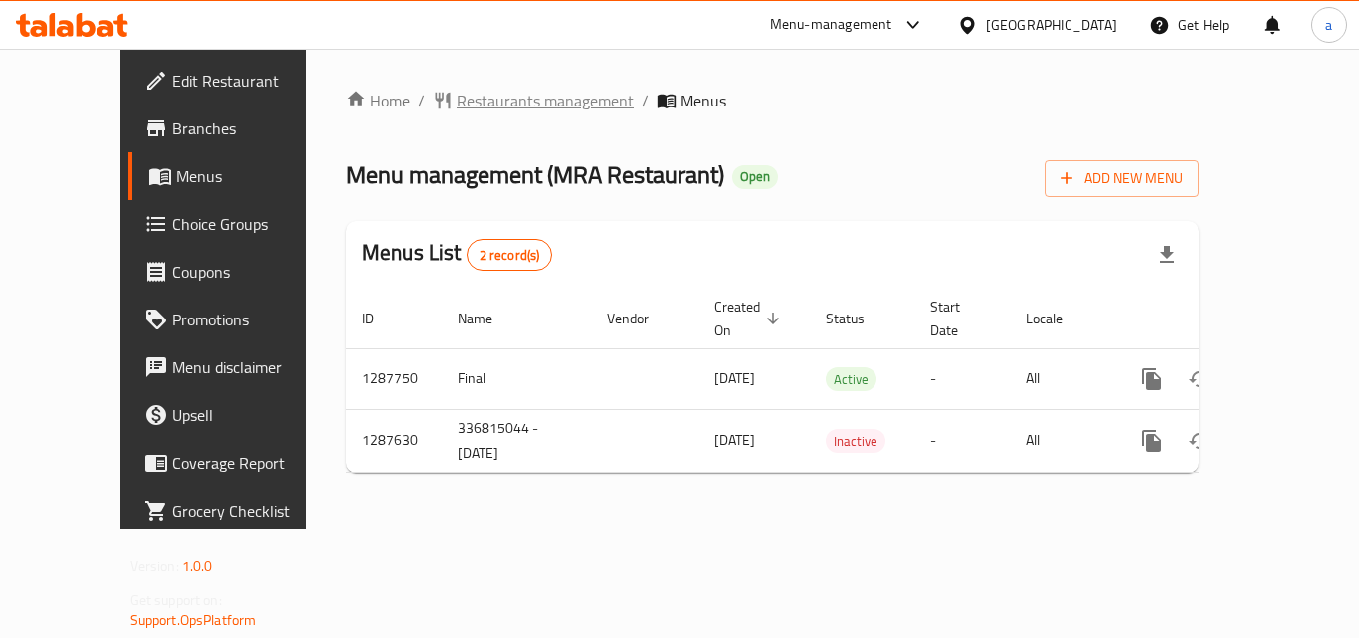
click at [505, 105] on span "Restaurants management" at bounding box center [545, 101] width 177 height 24
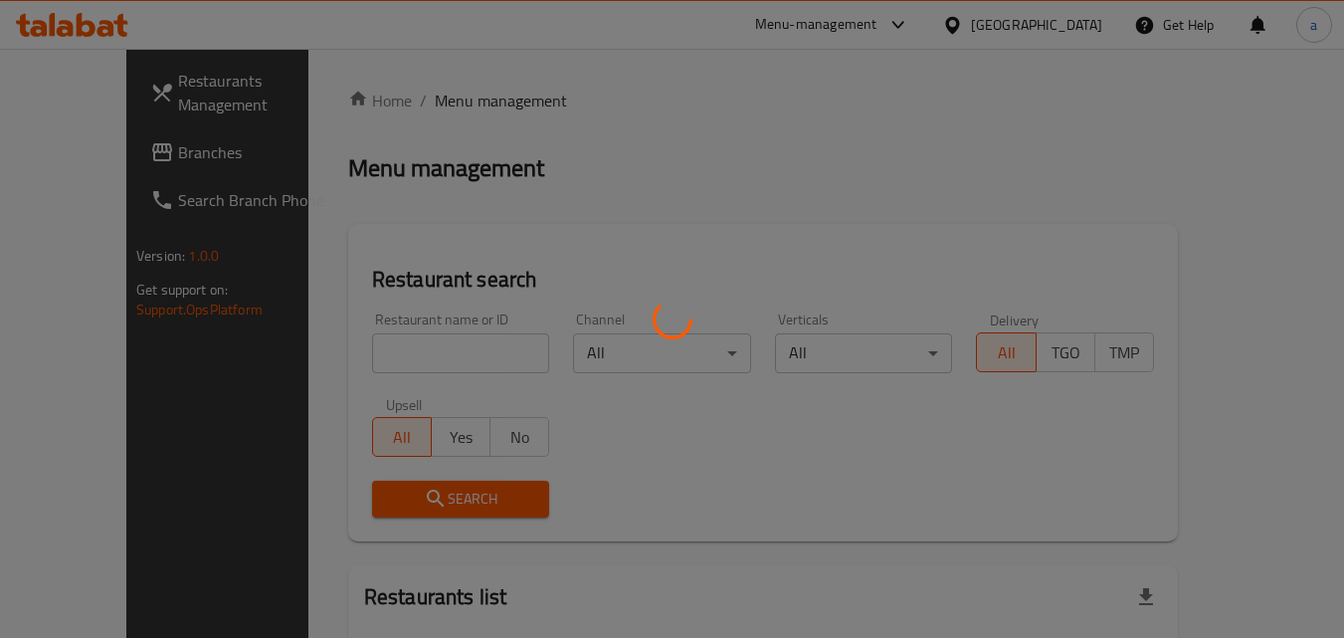
click at [352, 341] on div at bounding box center [672, 319] width 1344 height 638
click at [347, 342] on div at bounding box center [672, 319] width 1344 height 638
click at [354, 348] on div at bounding box center [672, 319] width 1344 height 638
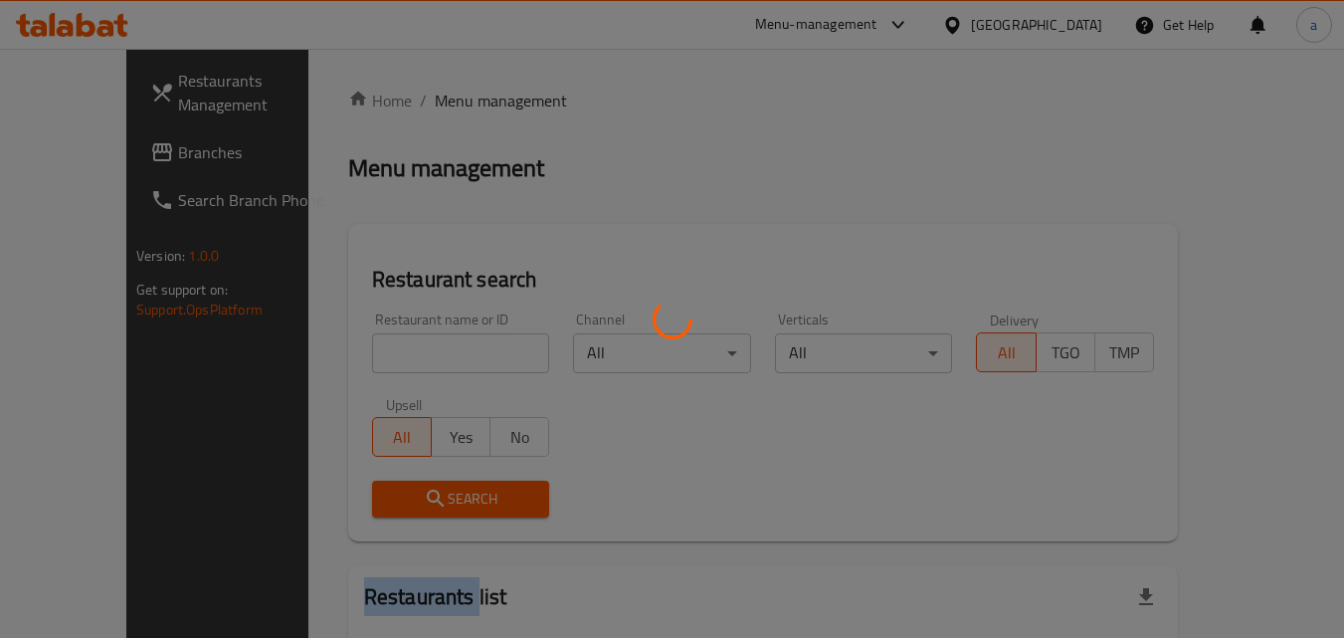
click at [354, 348] on div at bounding box center [672, 319] width 1344 height 638
click at [355, 354] on div at bounding box center [672, 319] width 1344 height 638
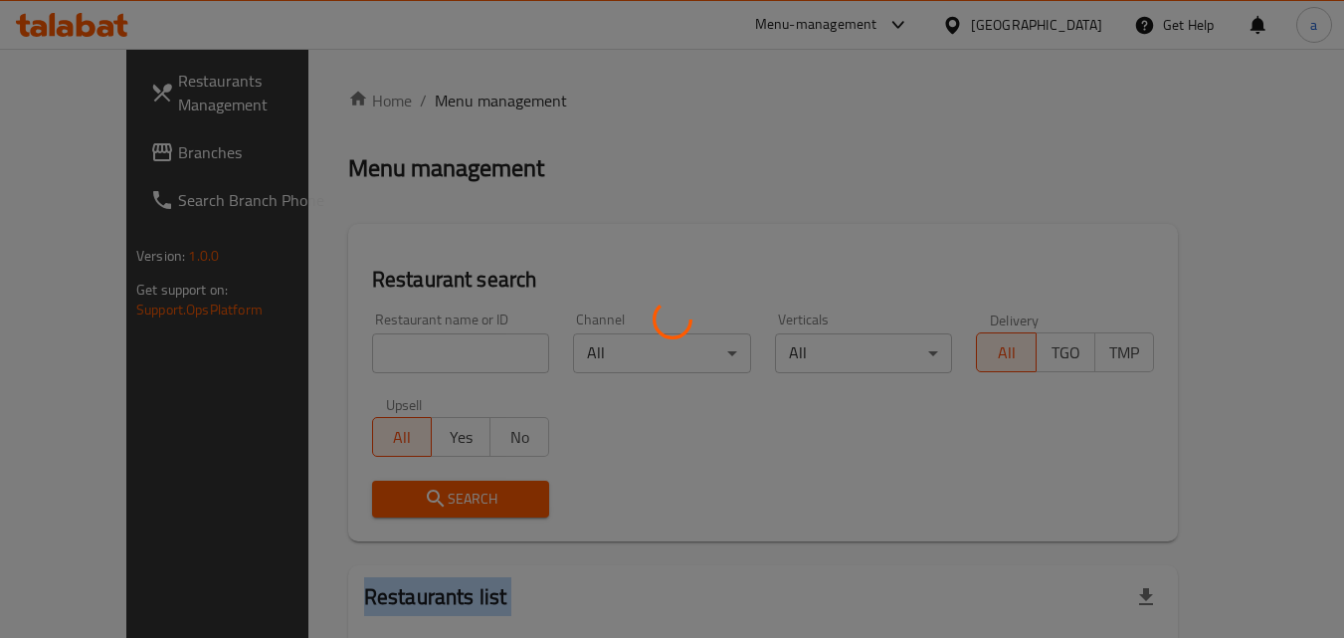
click at [355, 354] on div at bounding box center [672, 319] width 1344 height 638
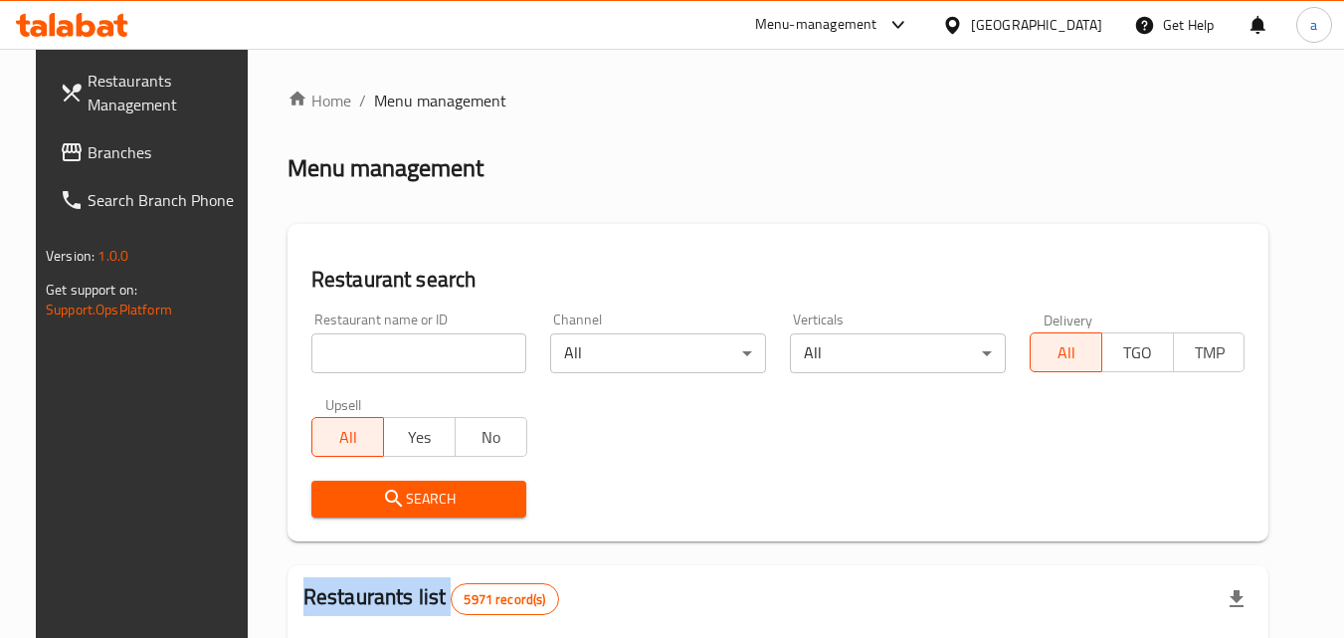
click at [357, 354] on div at bounding box center [672, 319] width 1344 height 638
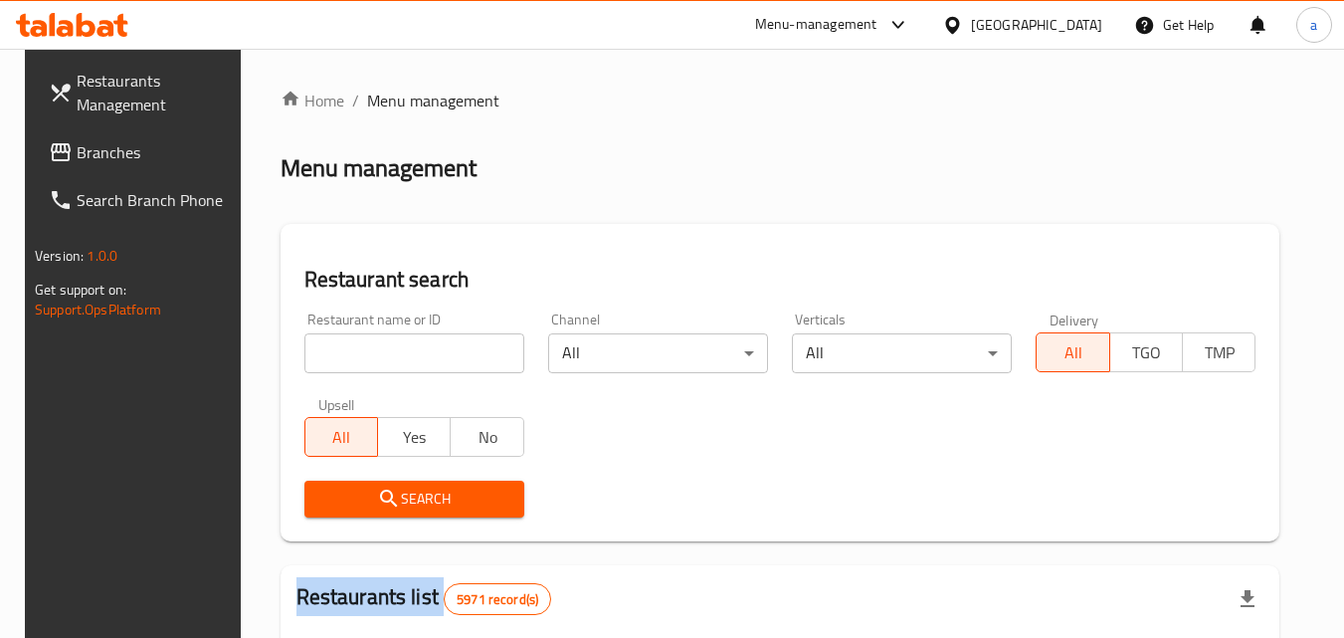
click at [357, 354] on input "search" at bounding box center [414, 353] width 220 height 40
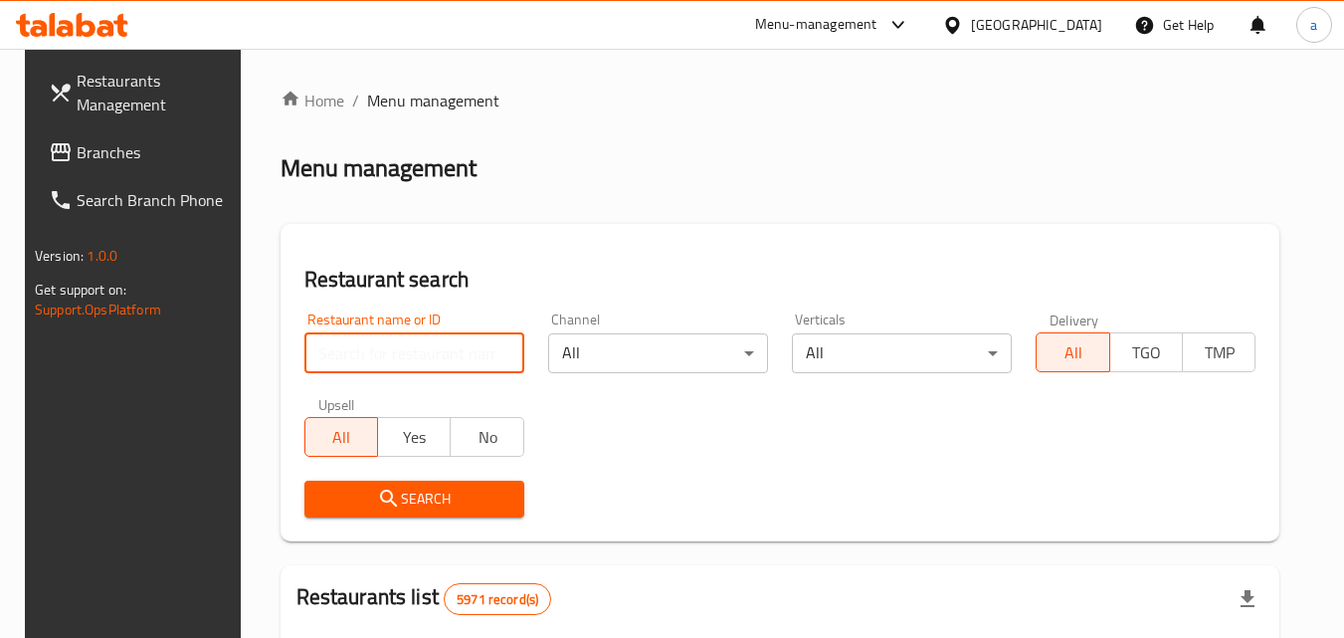
click at [357, 354] on input "search" at bounding box center [414, 353] width 220 height 40
paste input "696742"
type input "696742"
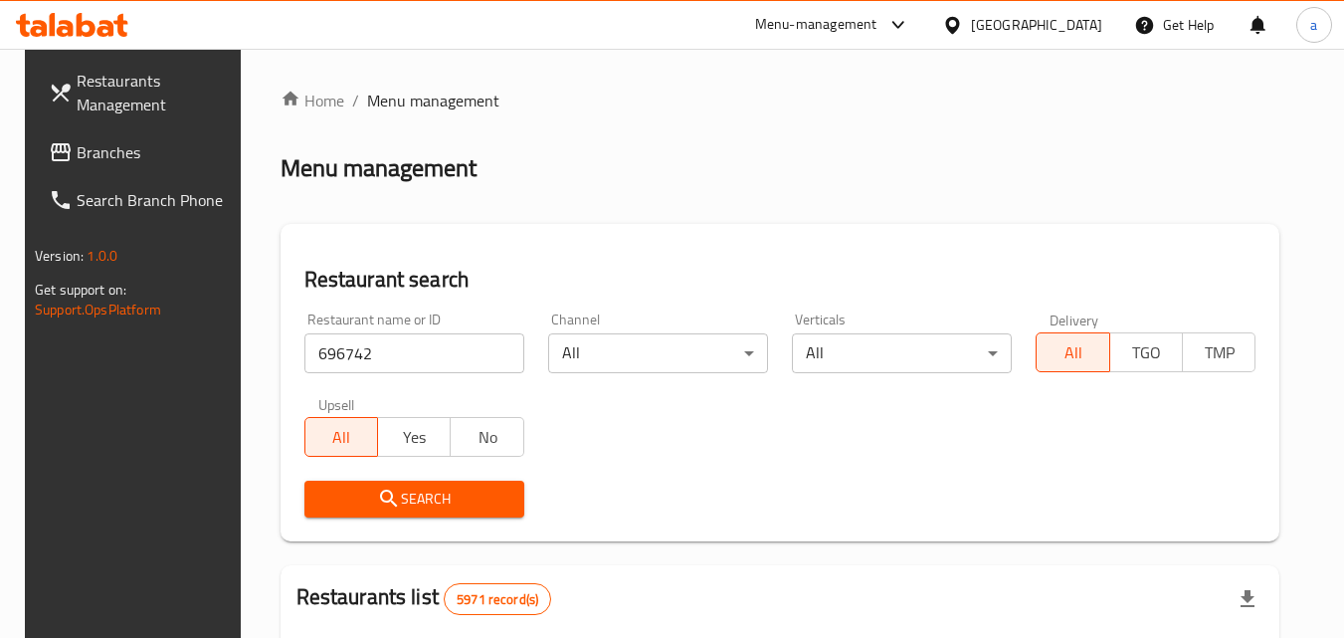
click at [360, 484] on button "Search" at bounding box center [414, 498] width 220 height 37
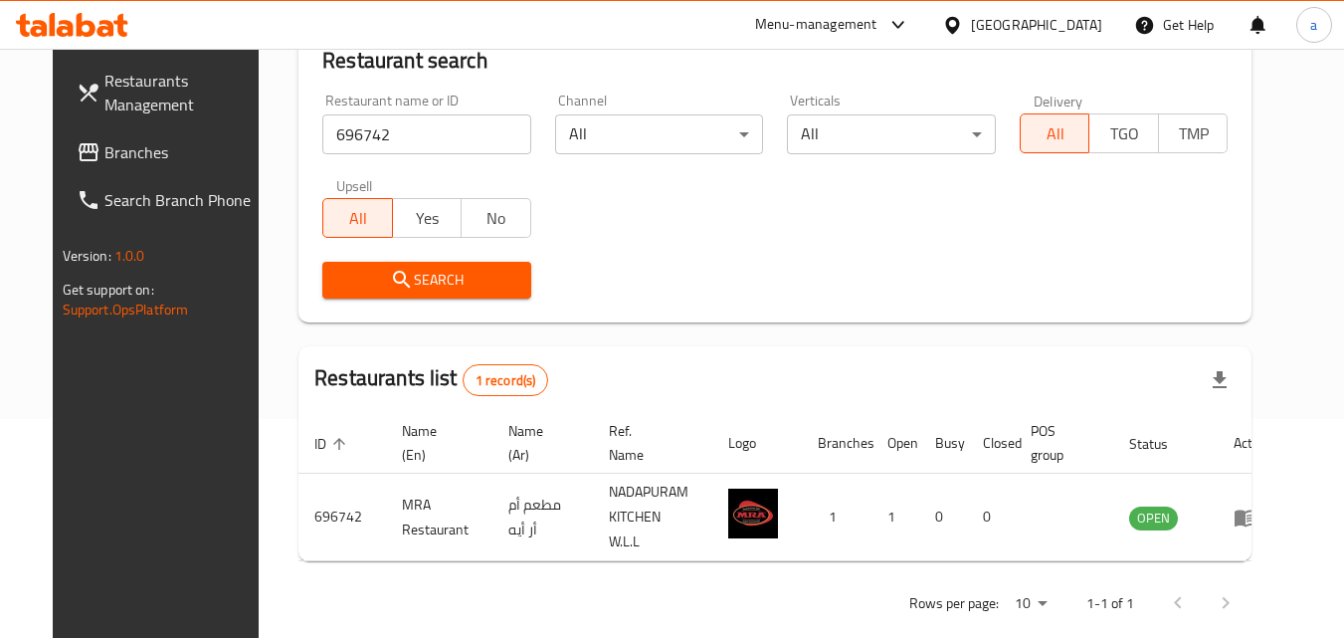
scroll to position [233, 0]
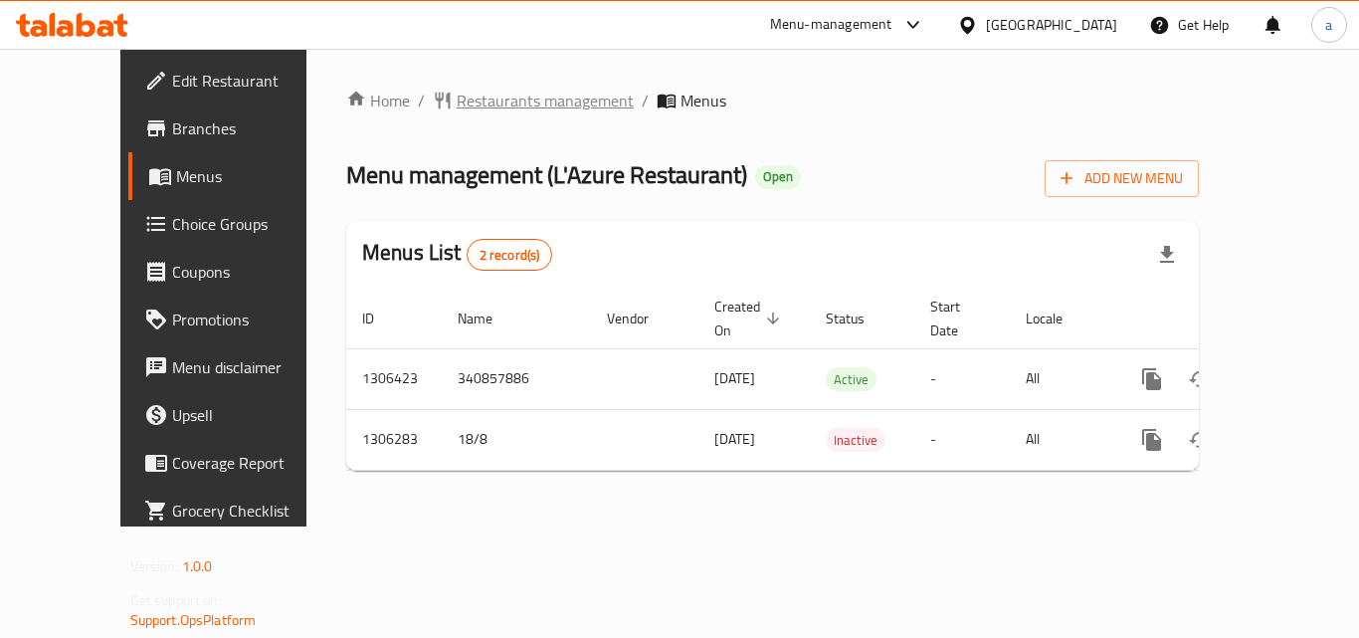
click at [471, 89] on span "Restaurants management" at bounding box center [545, 101] width 177 height 24
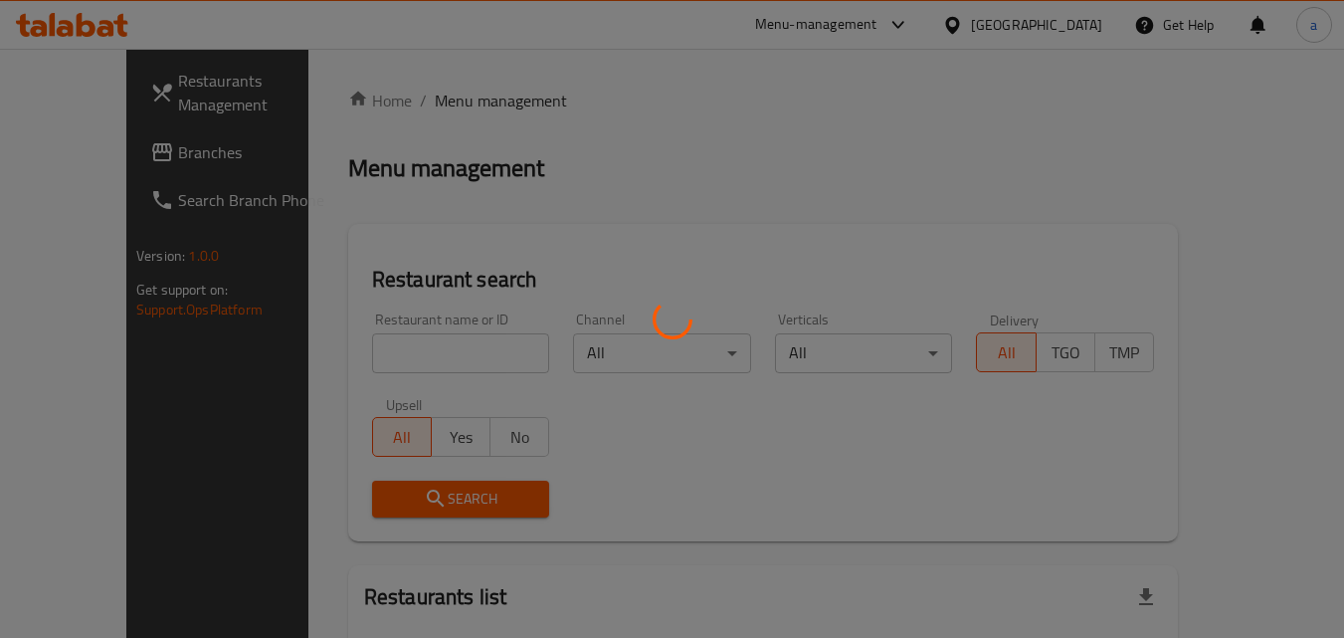
click at [371, 355] on div at bounding box center [672, 319] width 1344 height 638
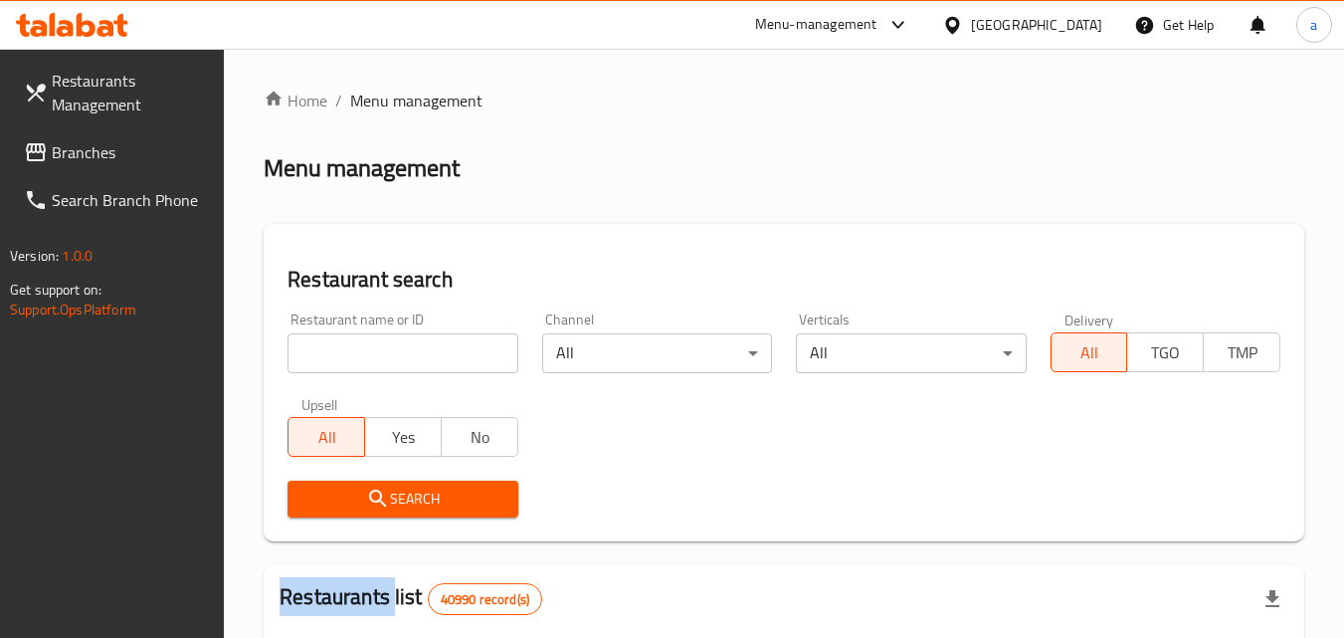
click at [371, 355] on div at bounding box center [672, 319] width 1344 height 638
click at [371, 355] on input "search" at bounding box center [402, 353] width 230 height 40
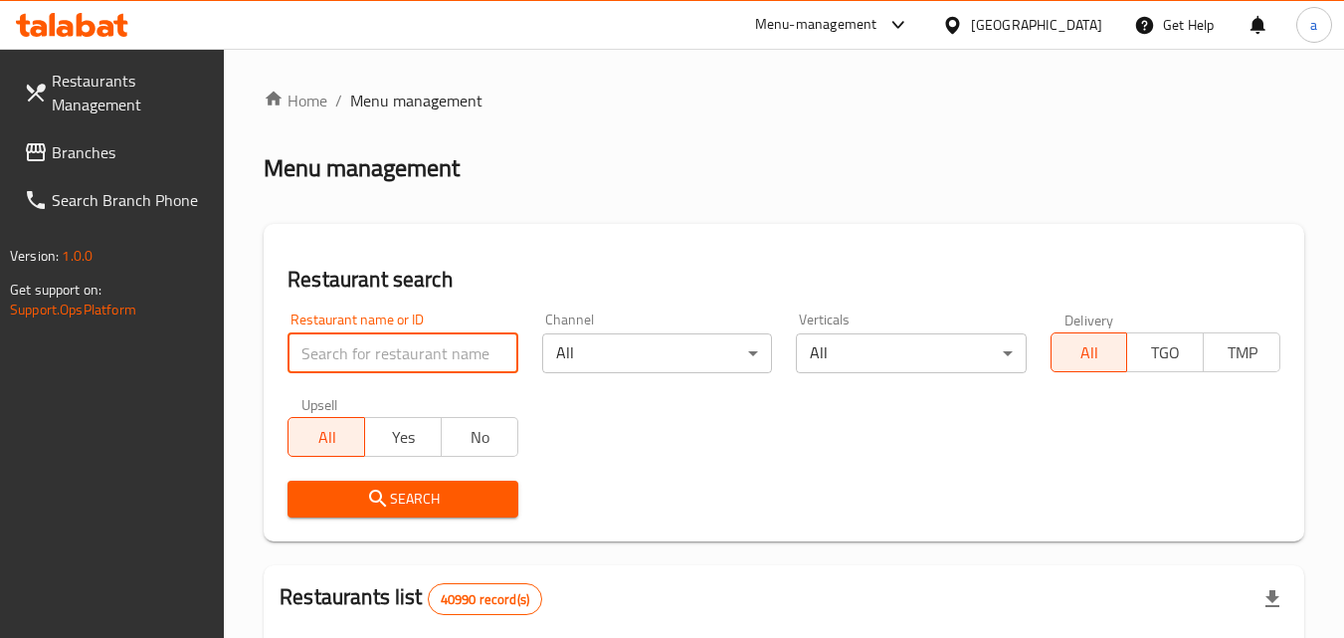
click at [371, 355] on input "search" at bounding box center [402, 353] width 230 height 40
paste input "704005"
type input "704005"
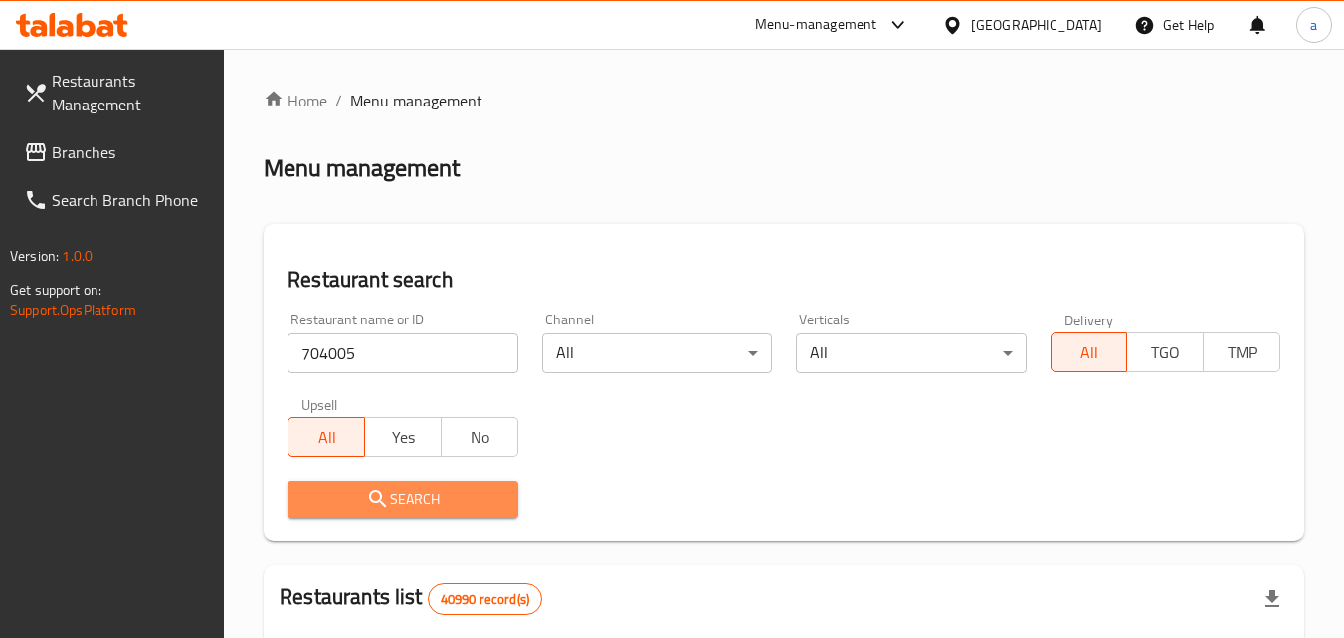
click at [349, 511] on button "Search" at bounding box center [402, 498] width 230 height 37
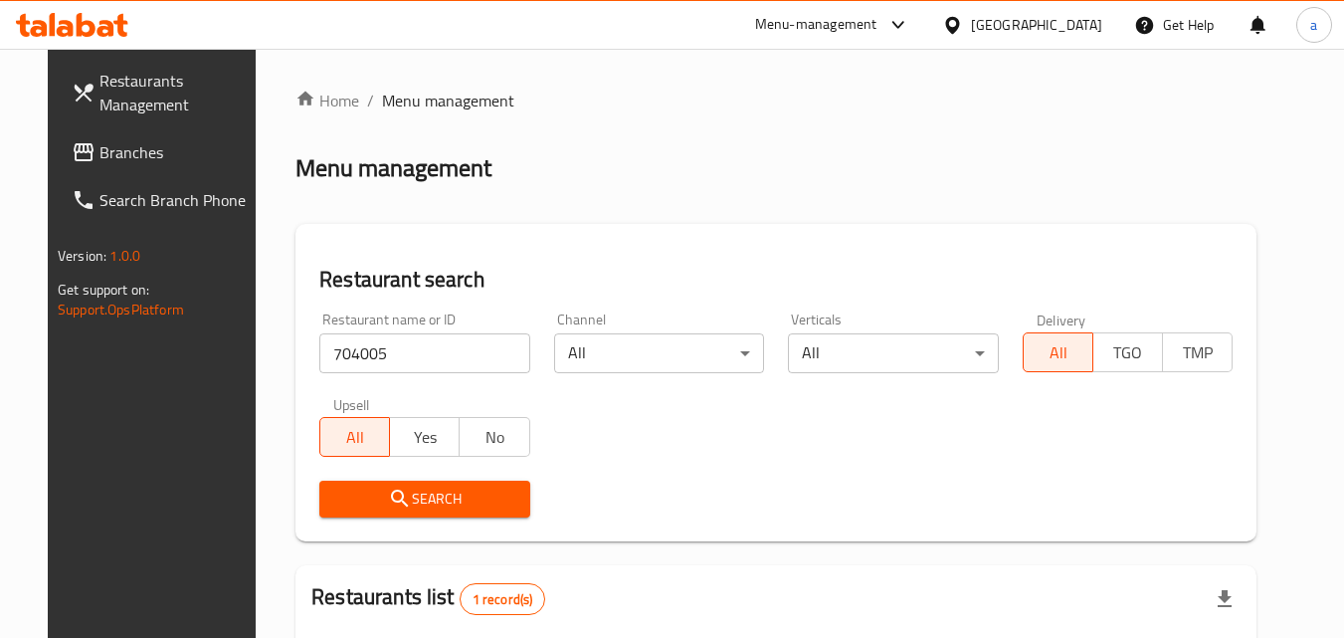
click at [99, 163] on span "Branches" at bounding box center [177, 152] width 157 height 24
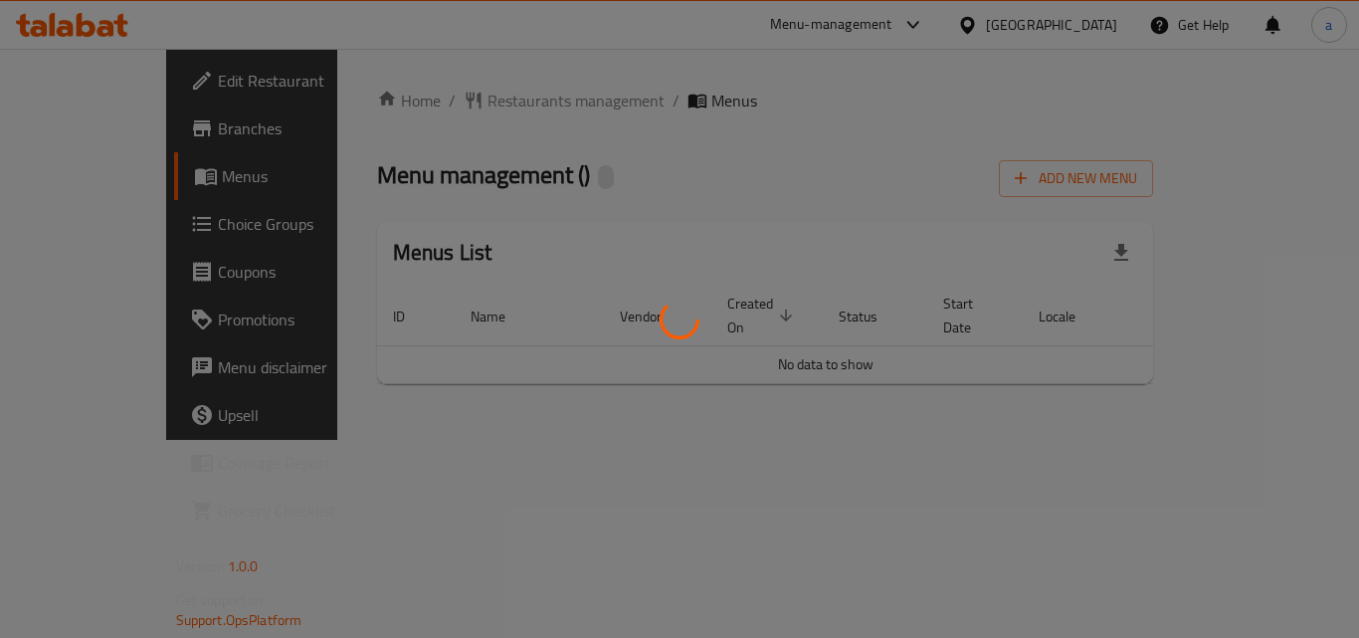
click at [486, 109] on div at bounding box center [679, 319] width 1359 height 638
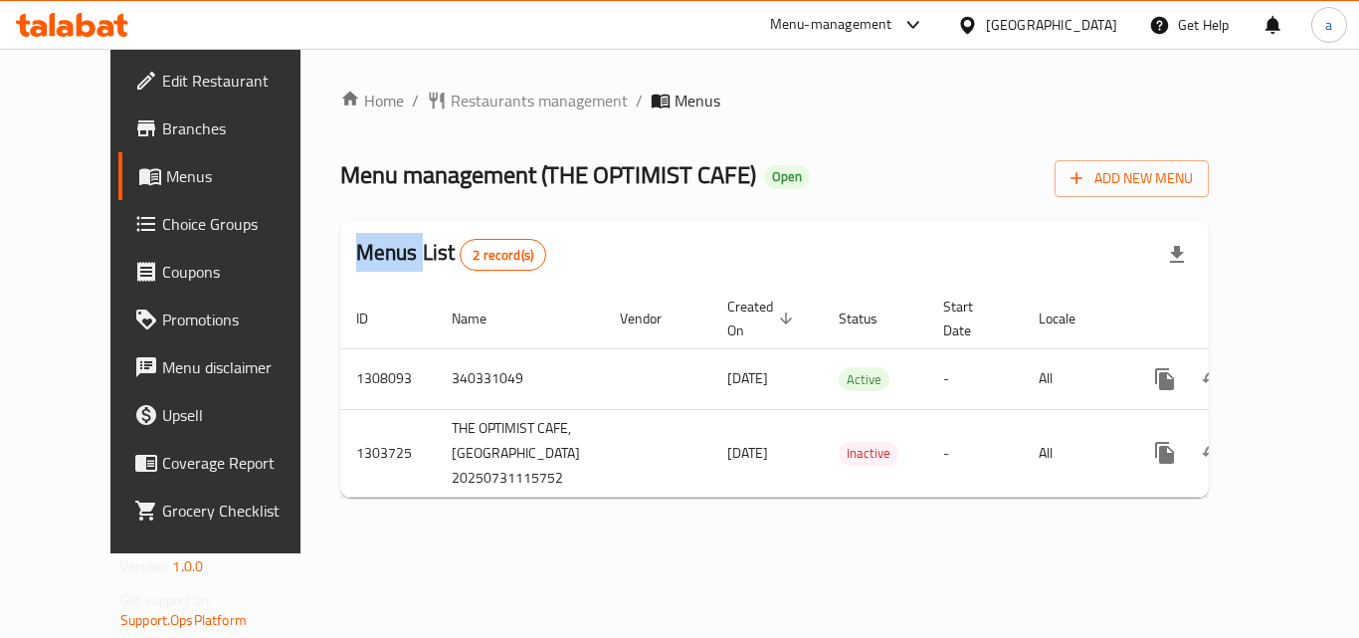
click at [486, 109] on div "Home / Restaurants management / Menus Menu management ( THE OPTIMIST CAFE ) Ope…" at bounding box center [774, 301] width 868 height 425
click at [486, 109] on span "Restaurants management" at bounding box center [539, 101] width 177 height 24
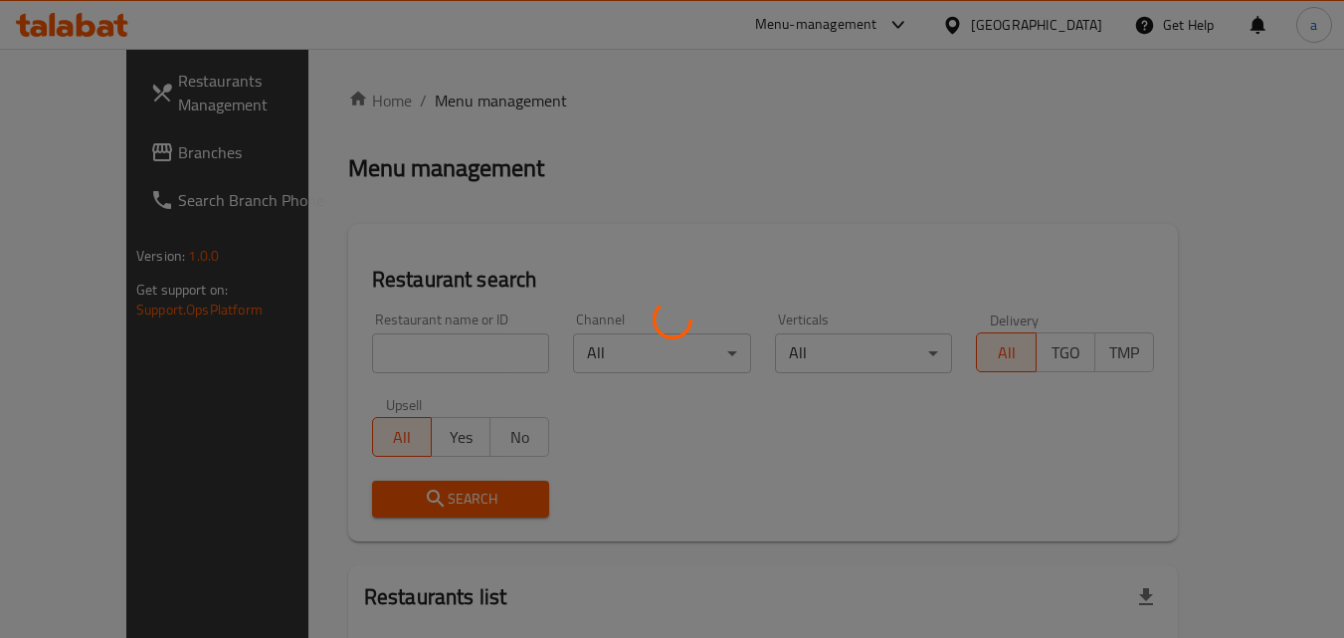
click at [331, 374] on div at bounding box center [672, 319] width 1344 height 638
click at [324, 357] on div at bounding box center [672, 319] width 1344 height 638
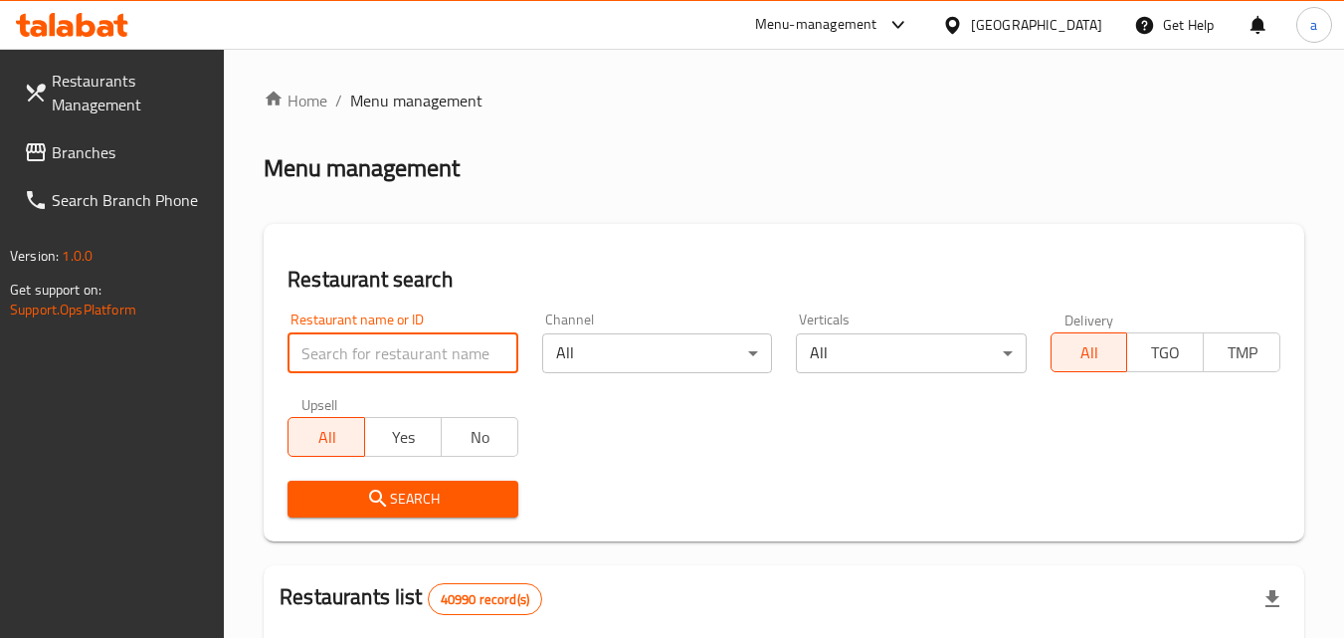
click at [325, 353] on input "search" at bounding box center [402, 353] width 230 height 40
paste input "702954"
type input "702954"
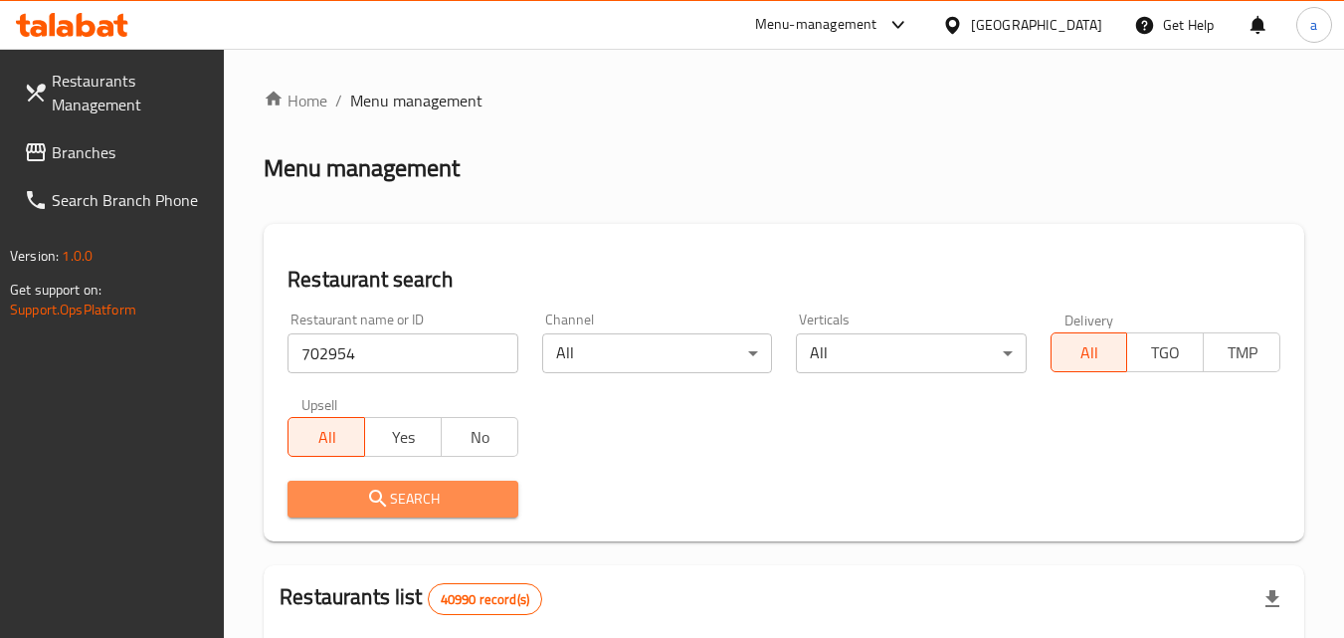
click at [358, 491] on span "Search" at bounding box center [402, 498] width 198 height 25
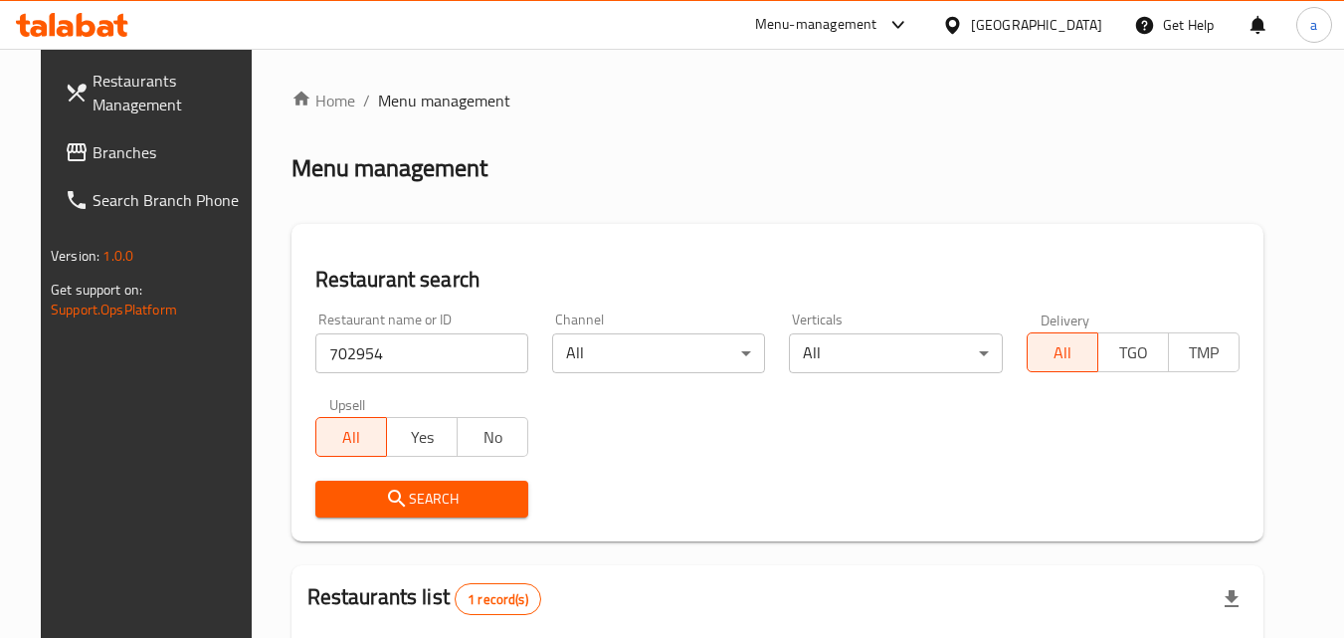
click at [92, 144] on span "Branches" at bounding box center [170, 152] width 157 height 24
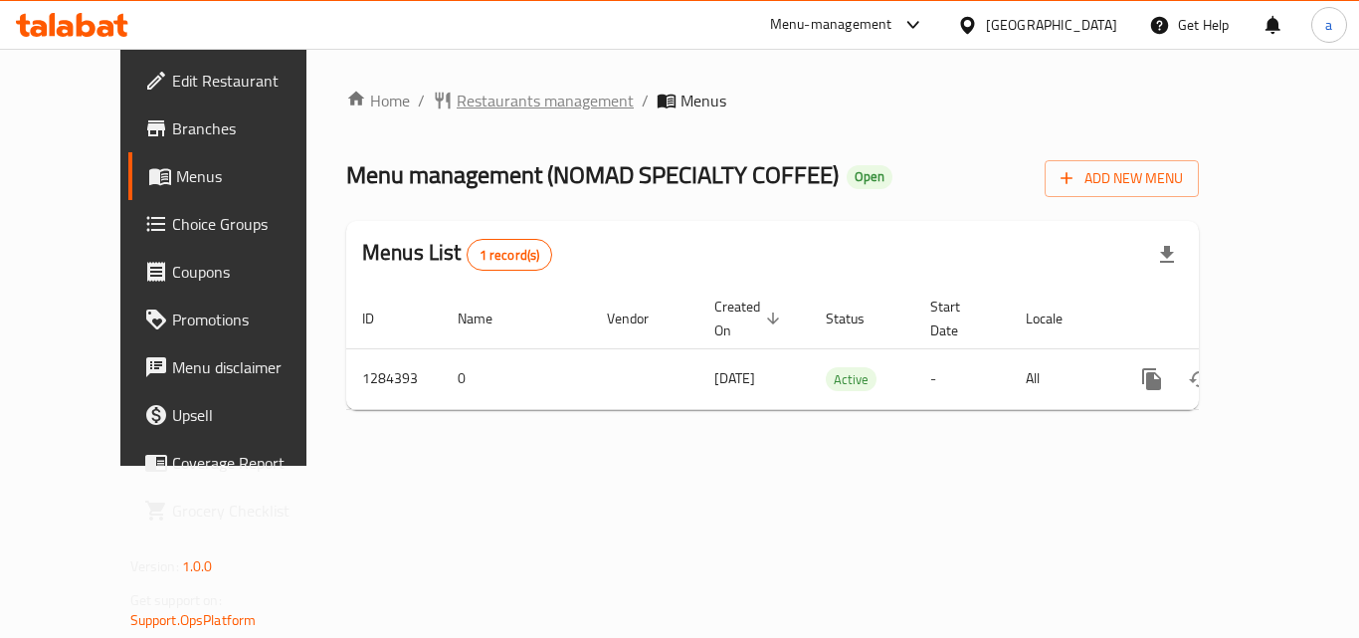
click at [457, 107] on span "Restaurants management" at bounding box center [545, 101] width 177 height 24
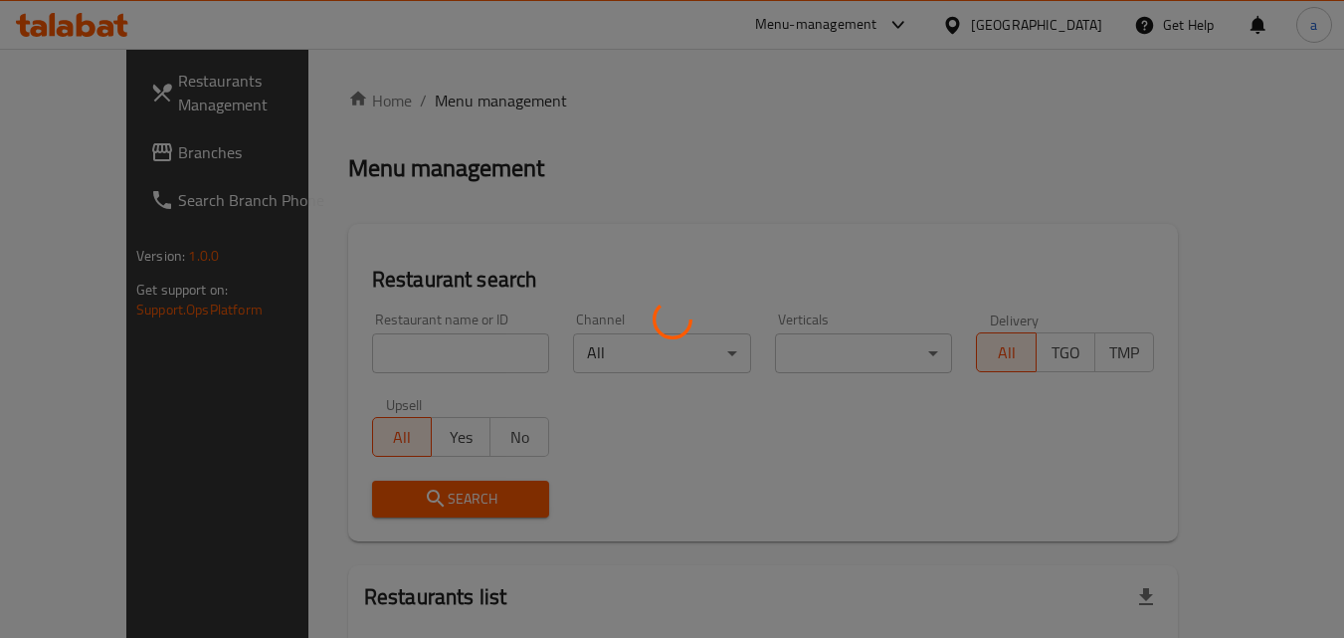
click at [388, 324] on div at bounding box center [672, 319] width 1344 height 638
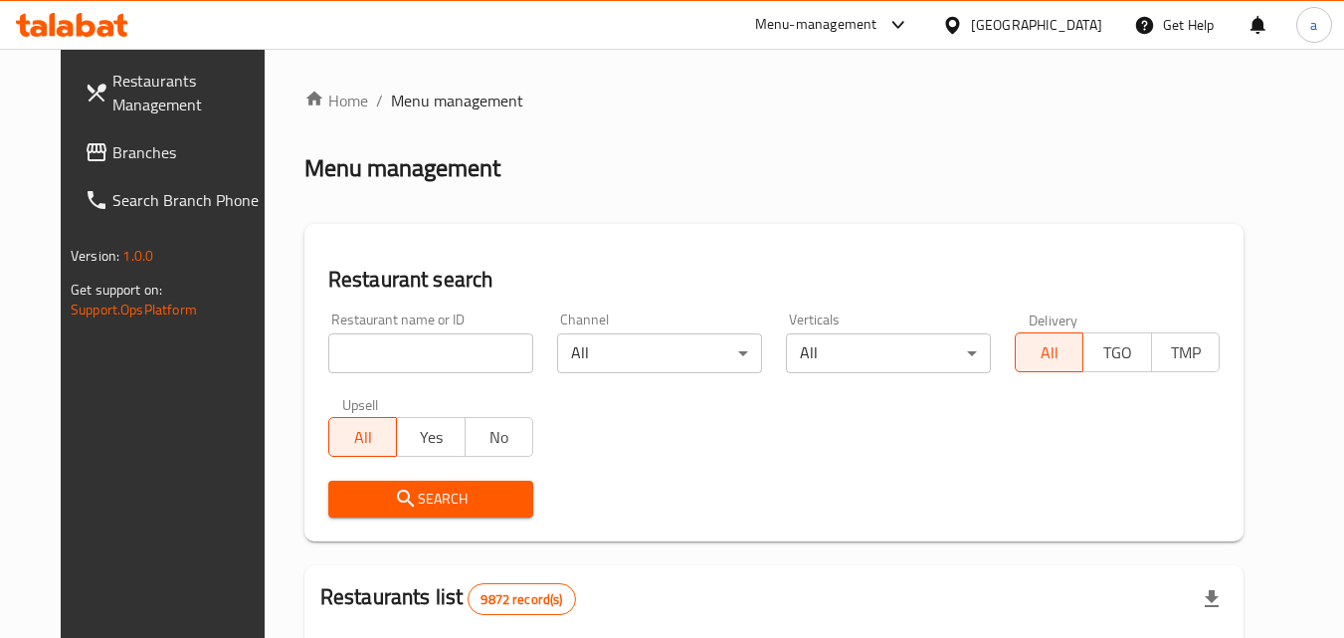
click at [393, 350] on div "Home / Menu management Menu management Restaurant search Restaurant name or ID …" at bounding box center [773, 632] width 939 height 1087
click at [393, 350] on input "search" at bounding box center [430, 353] width 205 height 40
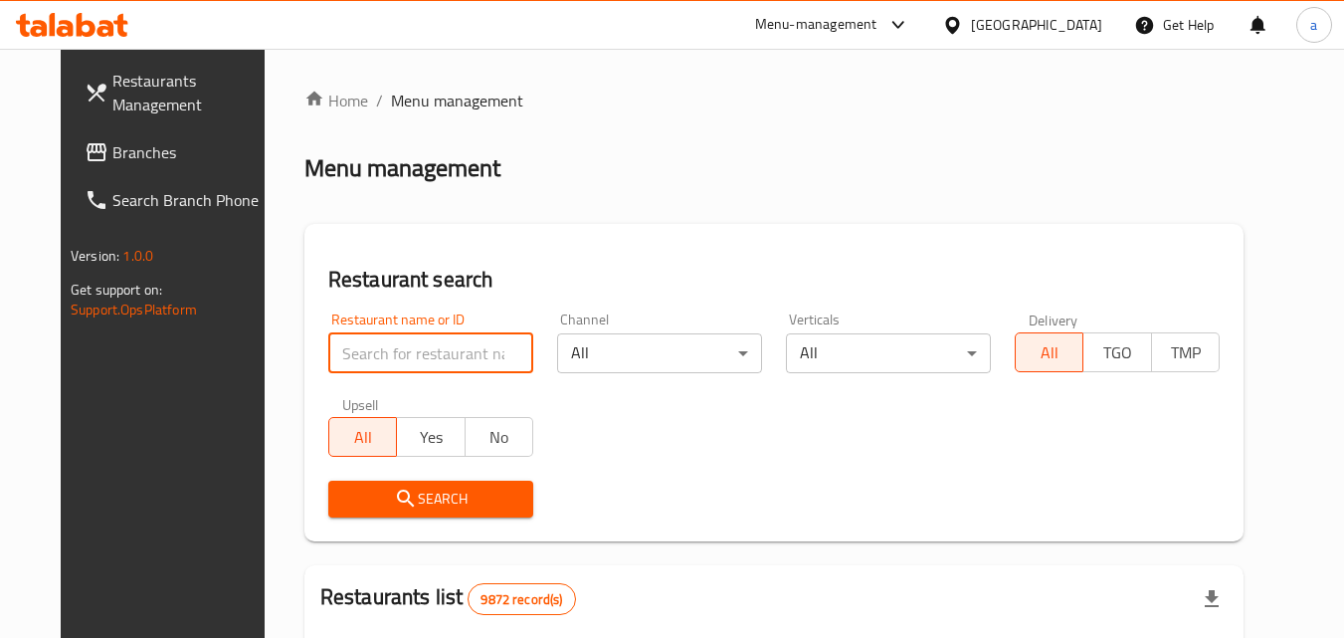
click at [393, 350] on input "search" at bounding box center [430, 353] width 205 height 40
paste input "695641"
type input "695641"
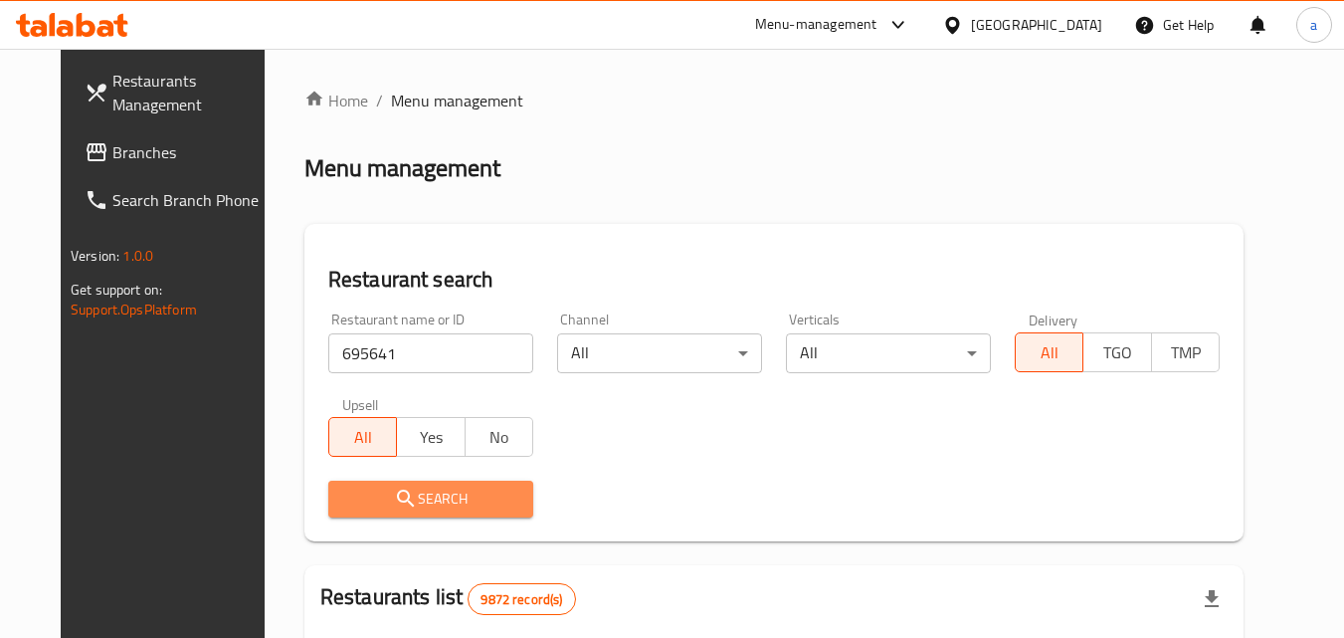
click at [395, 496] on span "Search" at bounding box center [430, 498] width 173 height 25
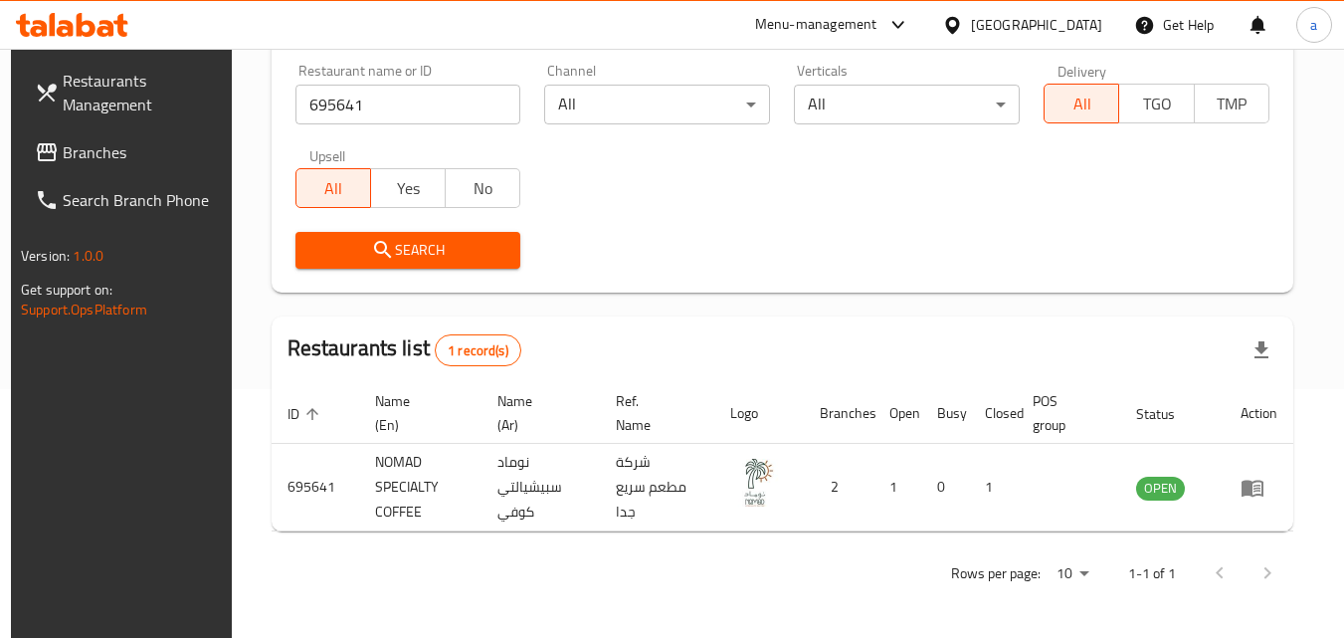
scroll to position [250, 0]
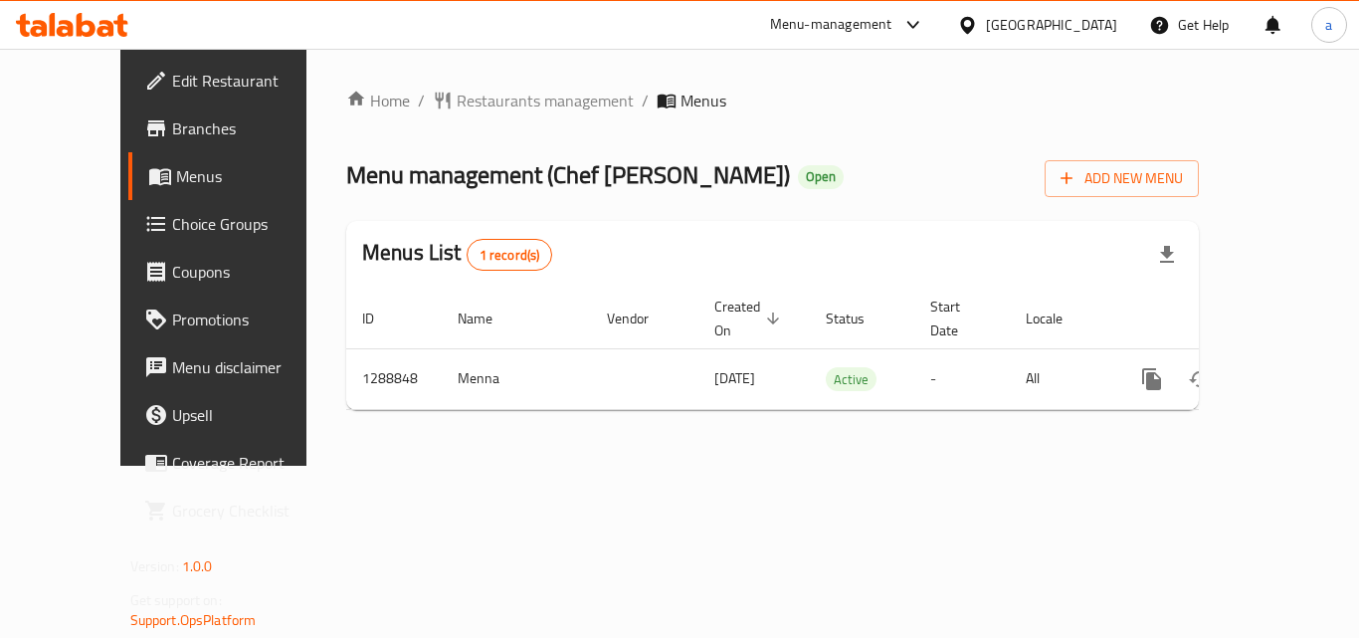
click at [172, 215] on span "Choice Groups" at bounding box center [251, 224] width 159 height 24
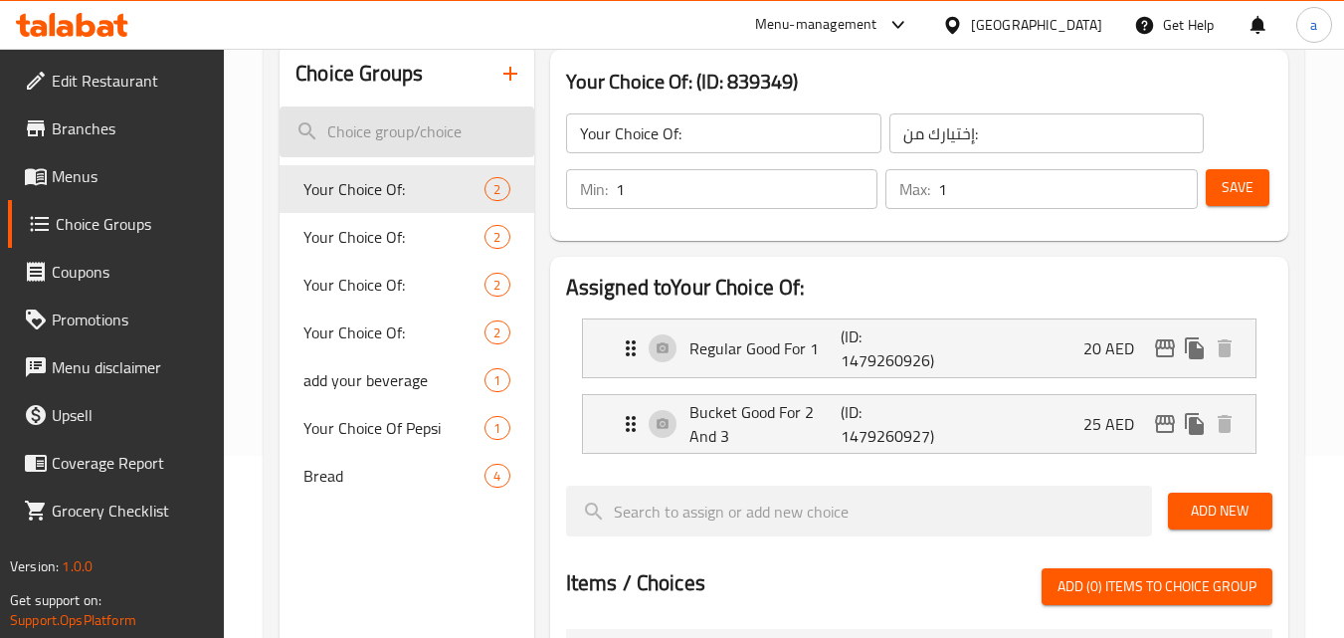
scroll to position [199, 0]
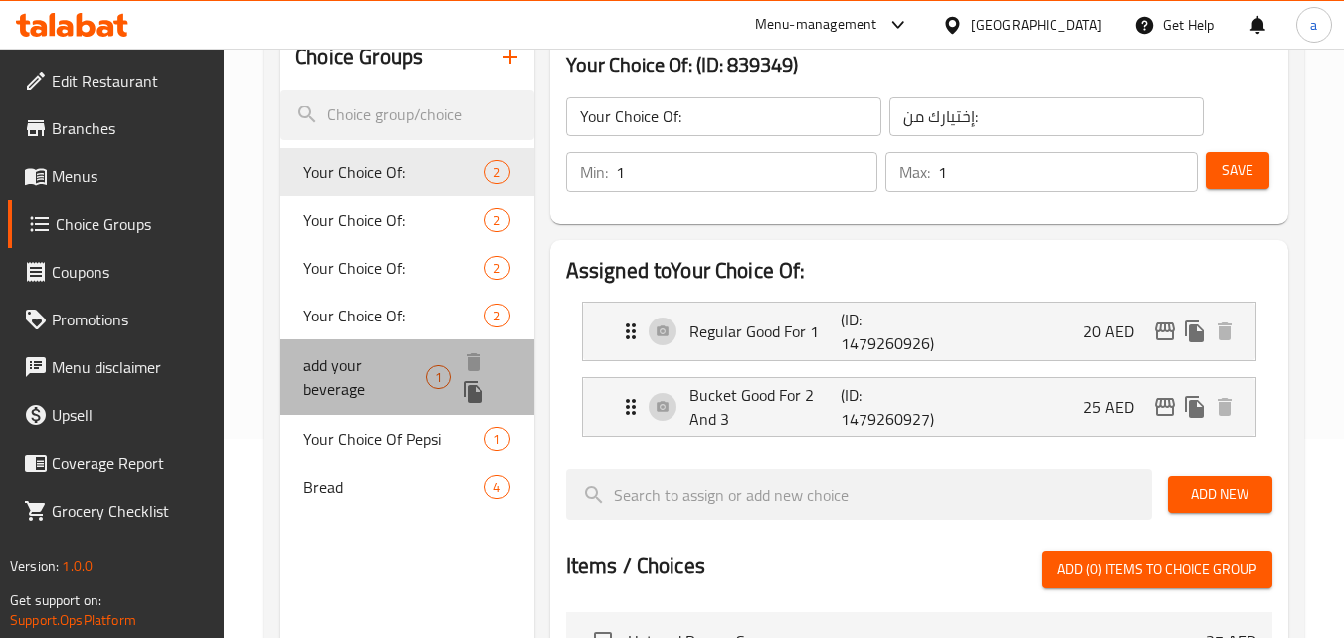
click at [368, 359] on span "add your beverage" at bounding box center [364, 377] width 122 height 48
type input "add your beverage"
type input "أضف مشروبك"
type input "0"
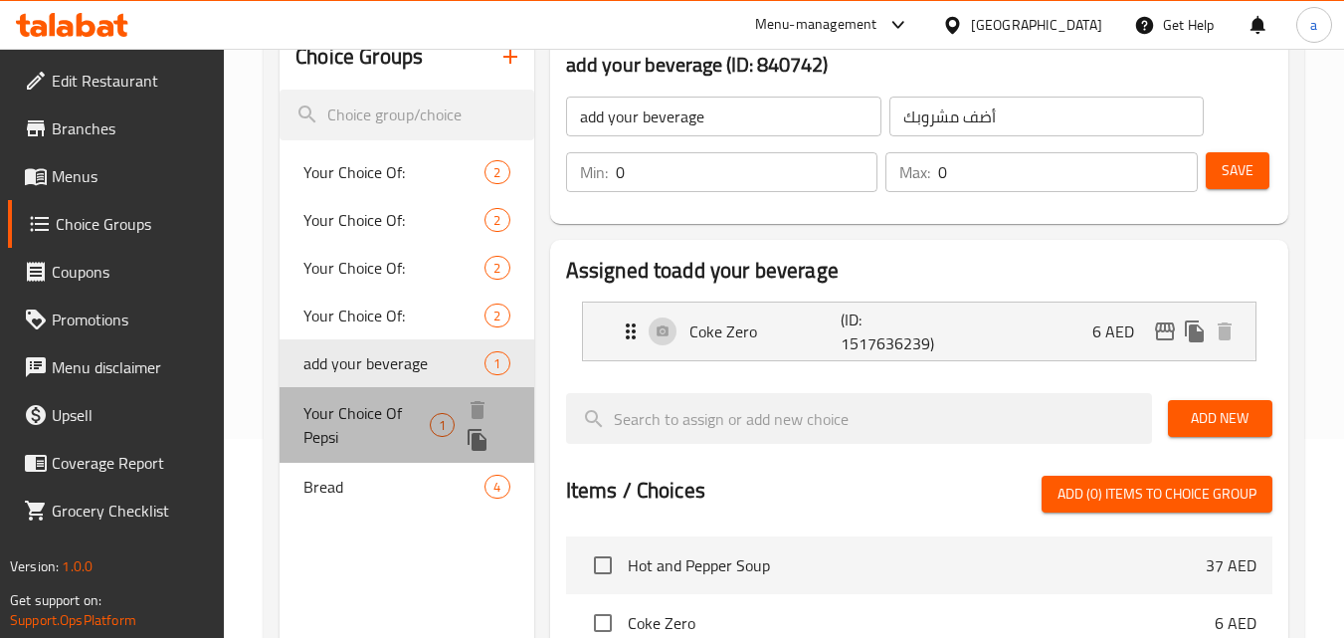
click at [331, 428] on span "Your Choice Of Pepsi" at bounding box center [366, 425] width 126 height 48
type input "Your Choice Of Pepsi"
type input "اختيارك من بيبسي"
type input "1"
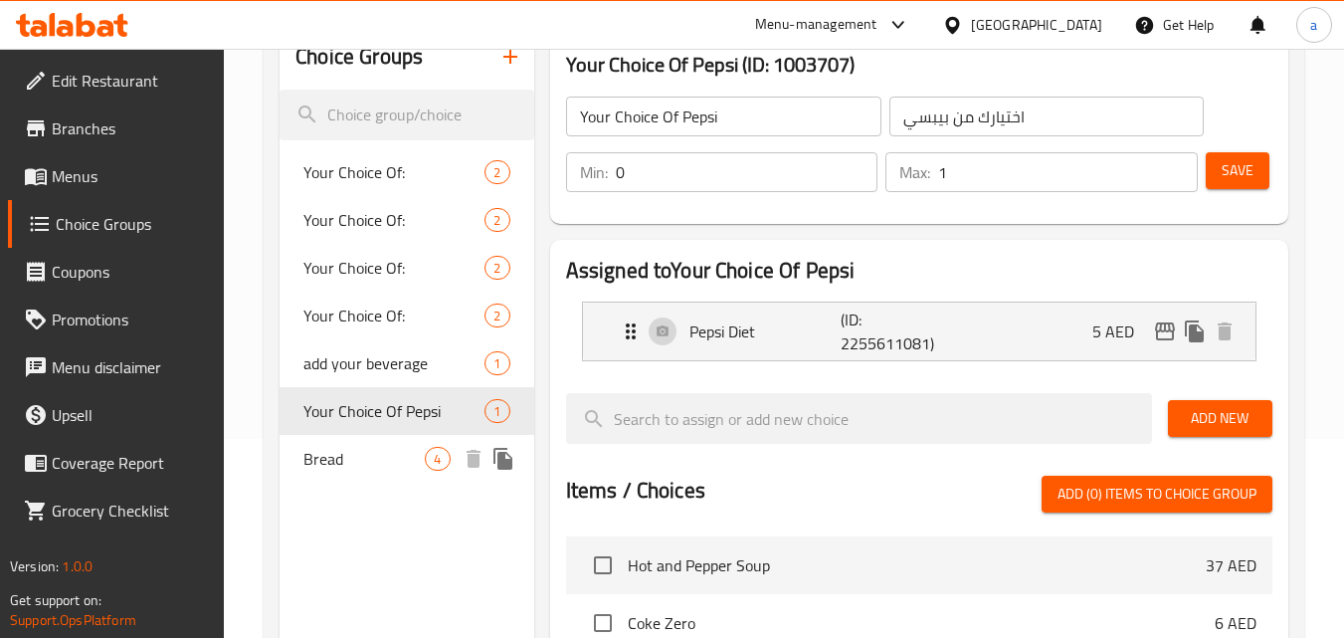
click at [309, 470] on span "Bread" at bounding box center [363, 459] width 121 height 24
type input "Bread"
type input "خُبز"
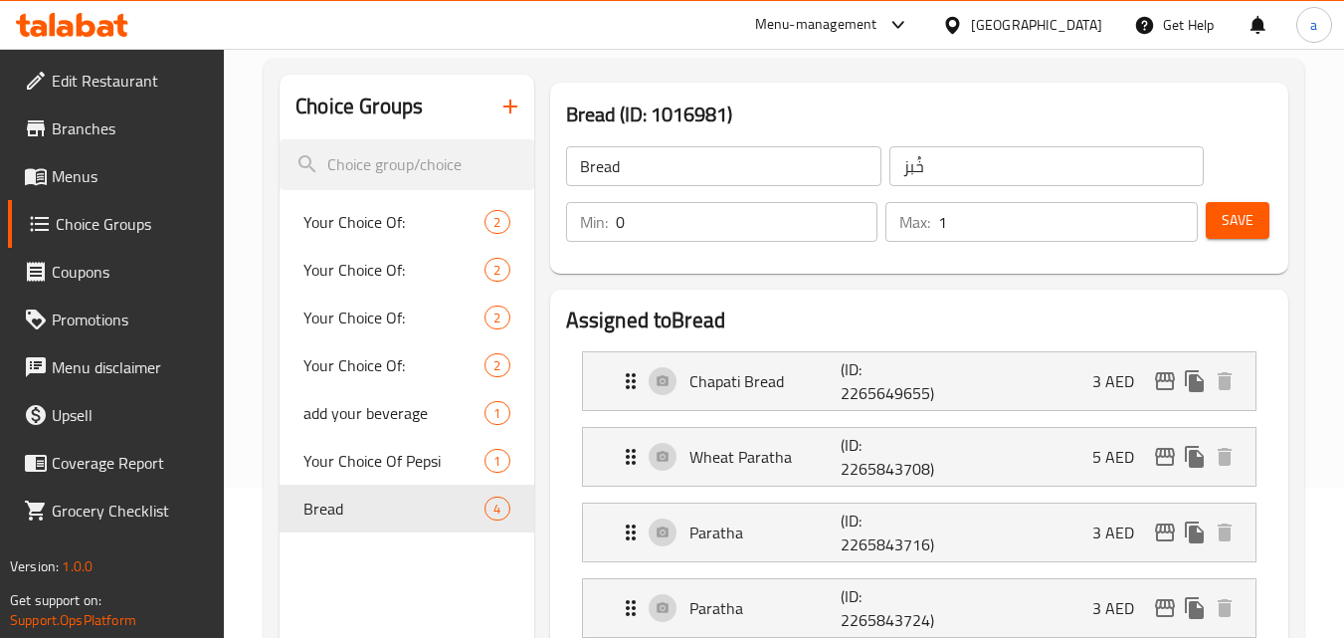
scroll to position [0, 0]
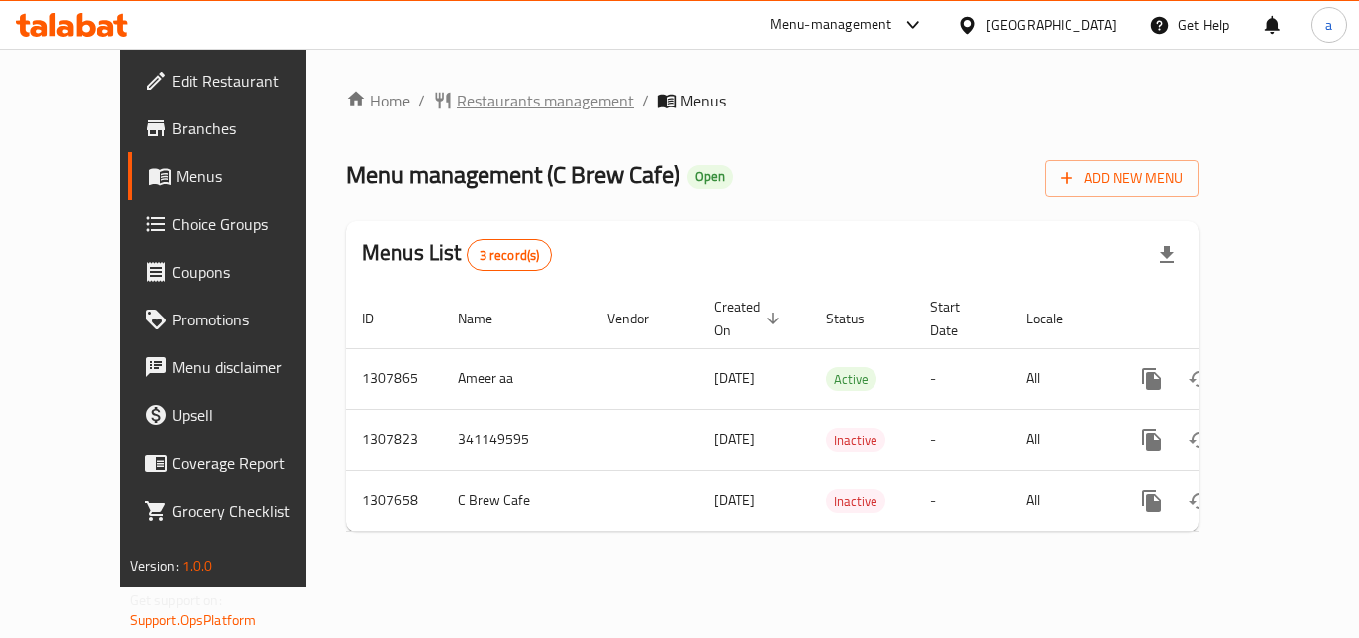
click at [464, 90] on span "Restaurants management" at bounding box center [545, 101] width 177 height 24
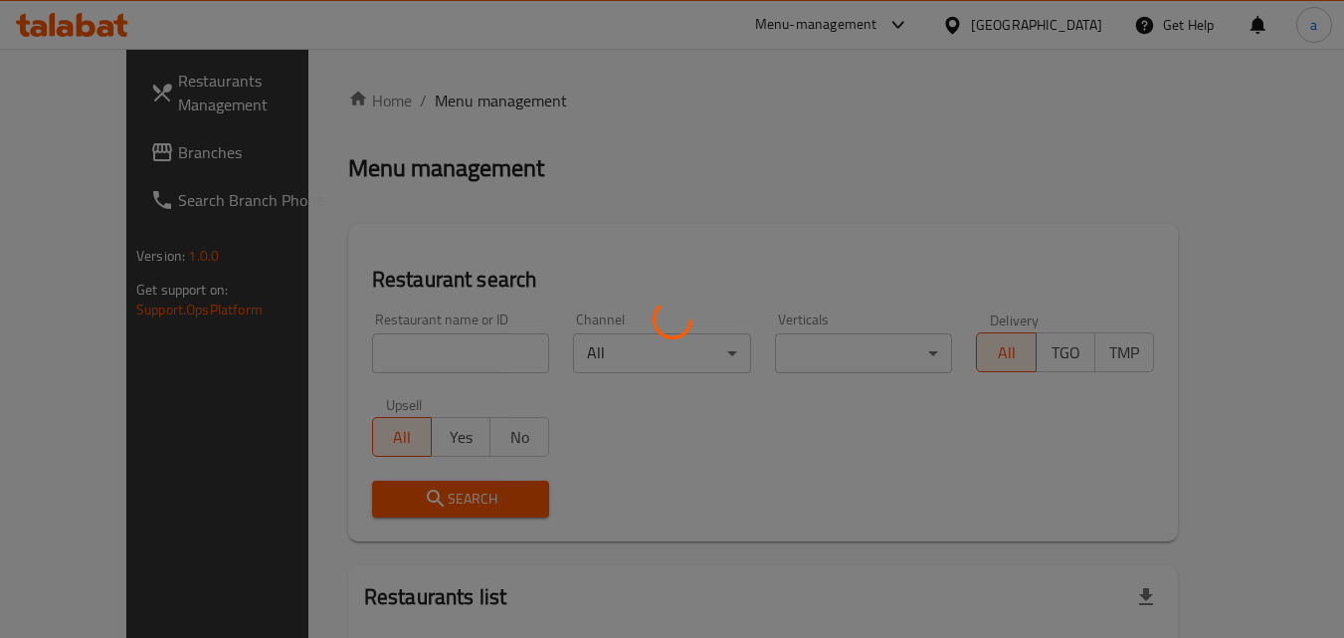
click at [370, 356] on div at bounding box center [672, 319] width 1344 height 638
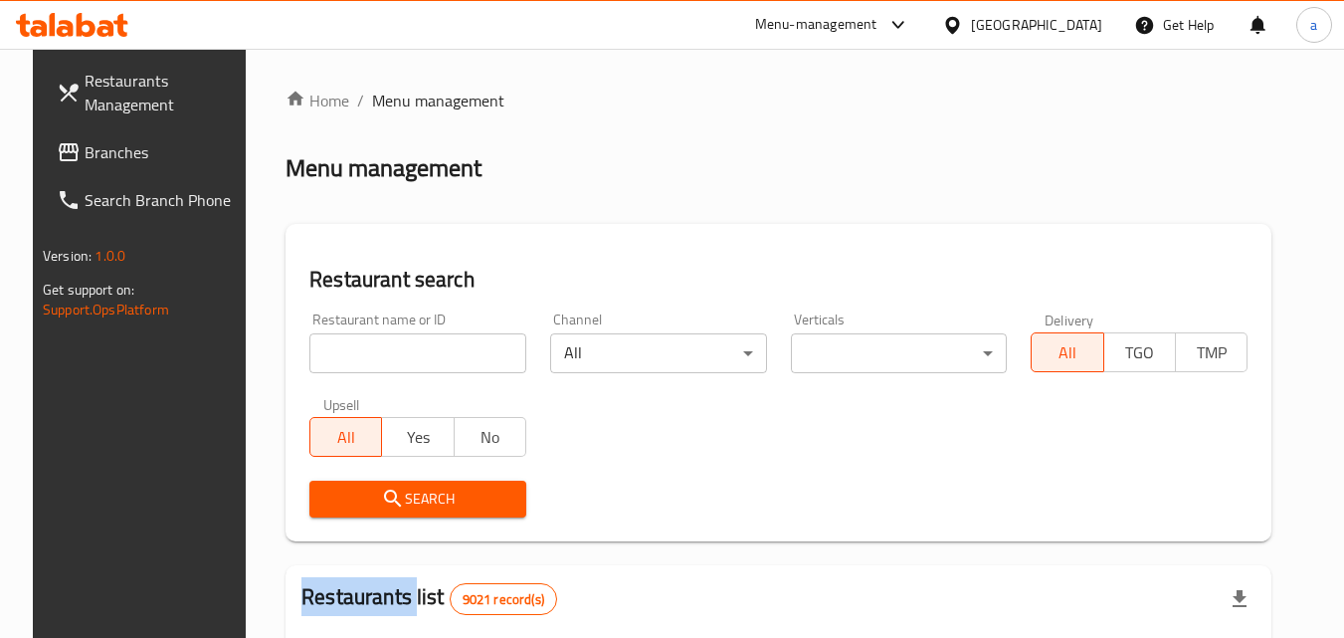
click at [370, 356] on div "Home / Menu management Menu management Restaurant search Restaurant name or ID …" at bounding box center [778, 628] width 986 height 1079
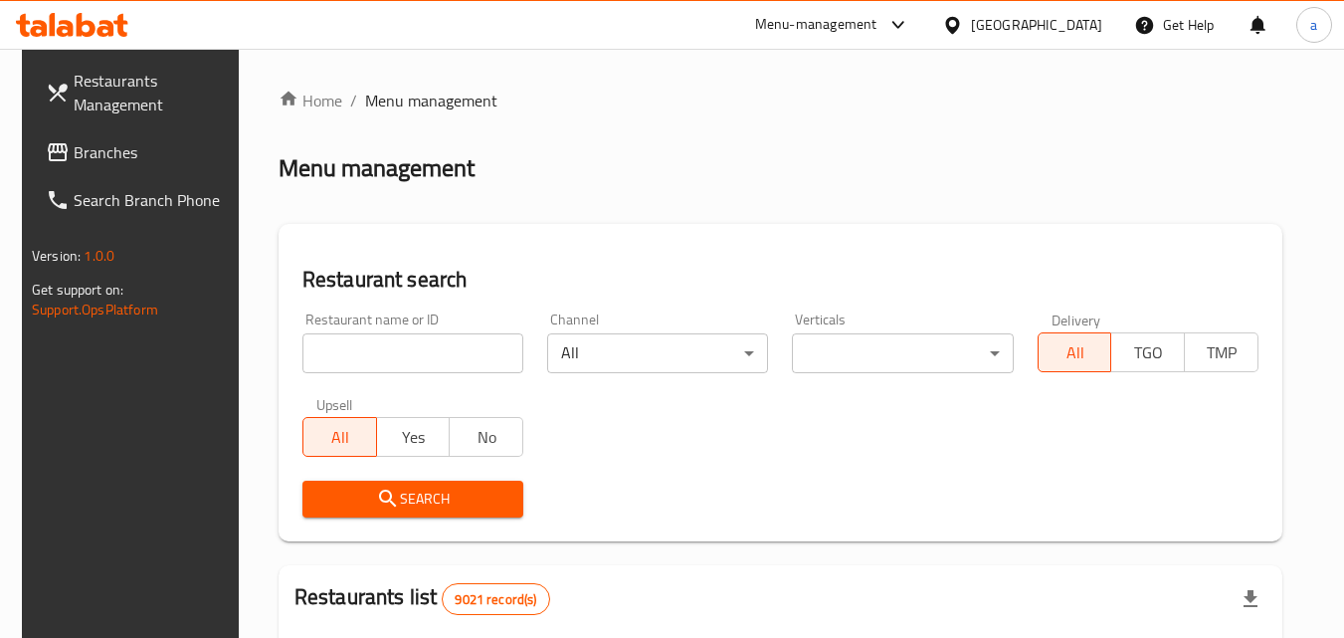
click at [370, 356] on input "search" at bounding box center [412, 353] width 221 height 40
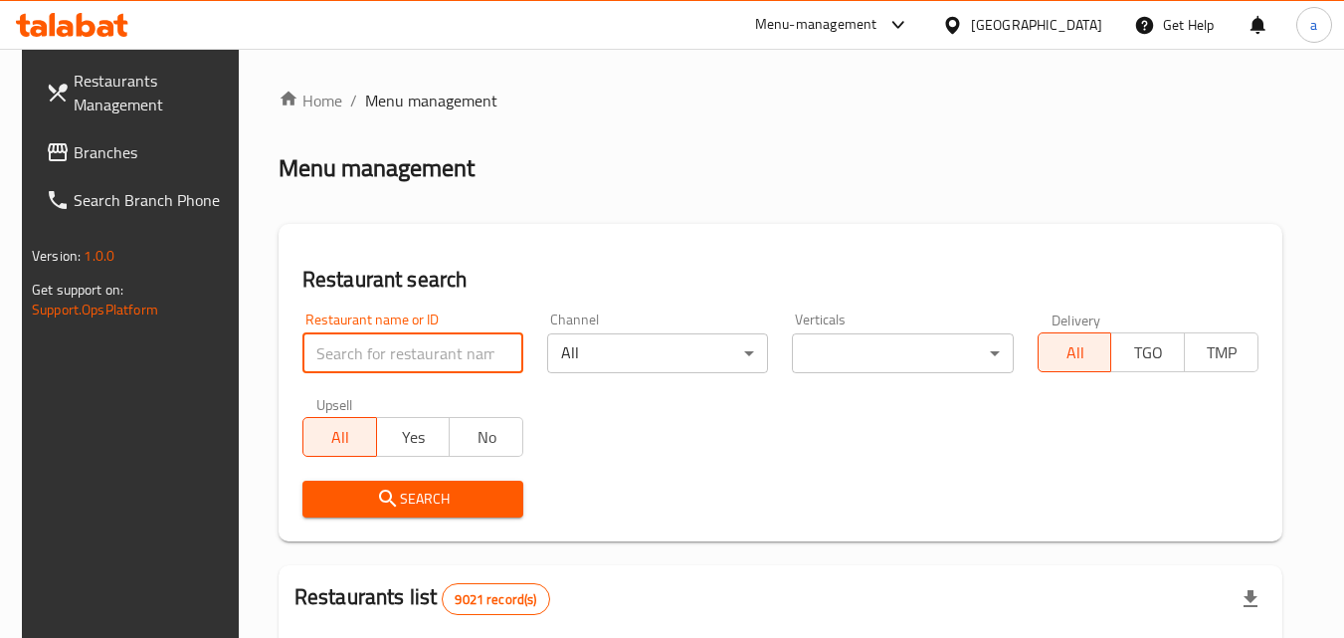
click at [370, 356] on input "search" at bounding box center [412, 353] width 221 height 40
paste input "704575"
type input "704575"
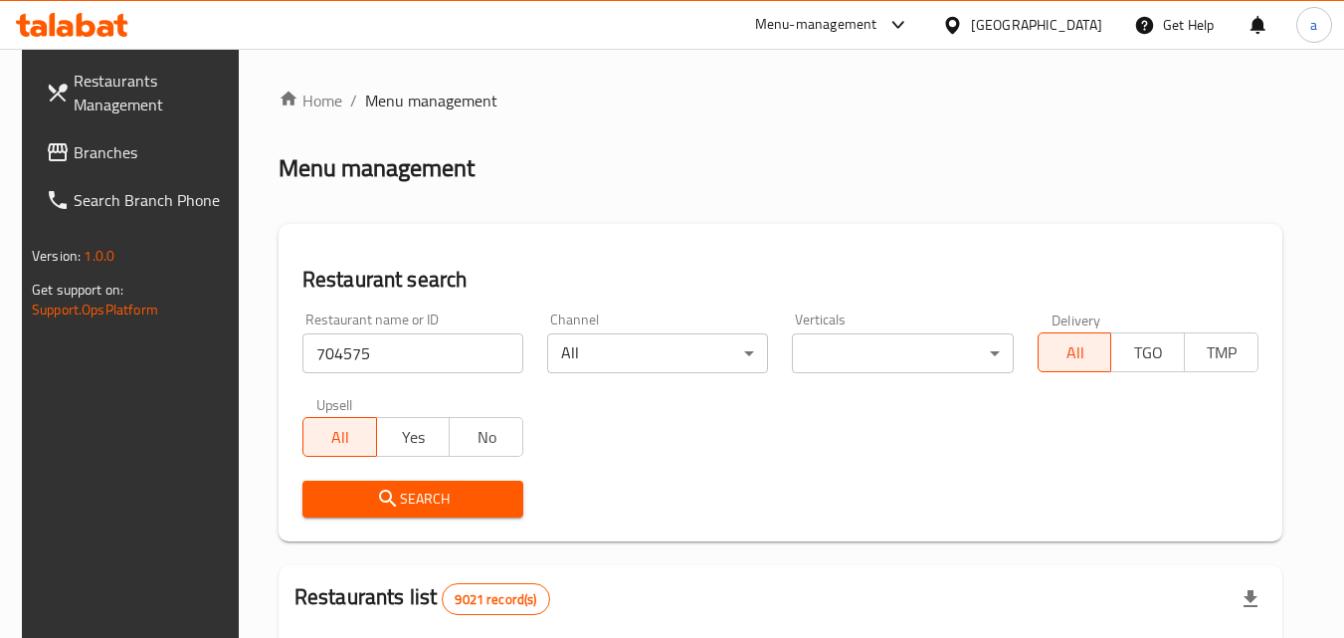
click at [349, 500] on span "Search" at bounding box center [412, 498] width 189 height 25
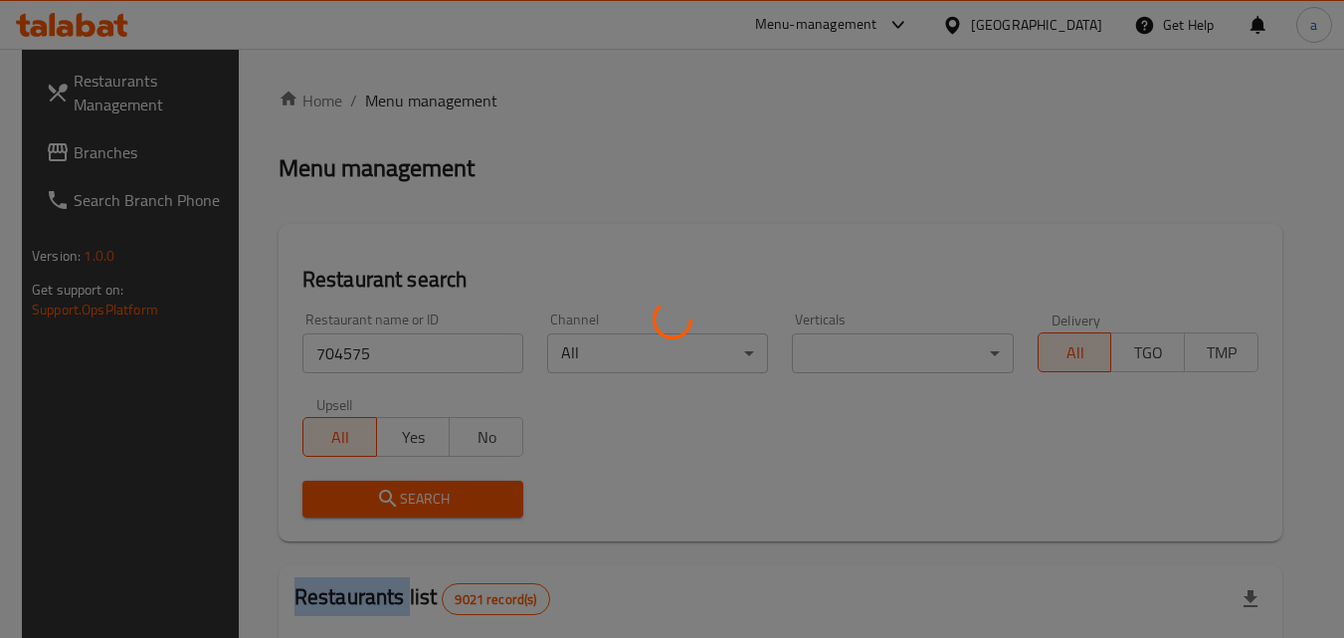
click at [347, 498] on div at bounding box center [672, 319] width 1344 height 638
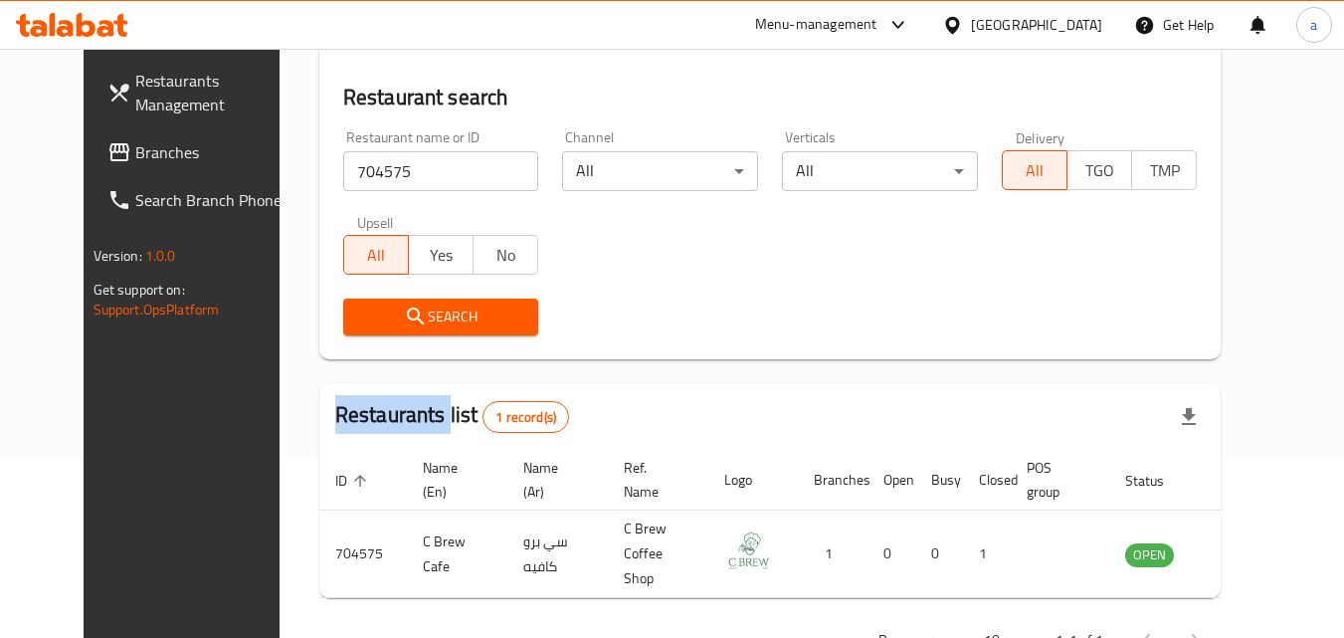
scroll to position [133, 0]
